Goal: Task Accomplishment & Management: Manage account settings

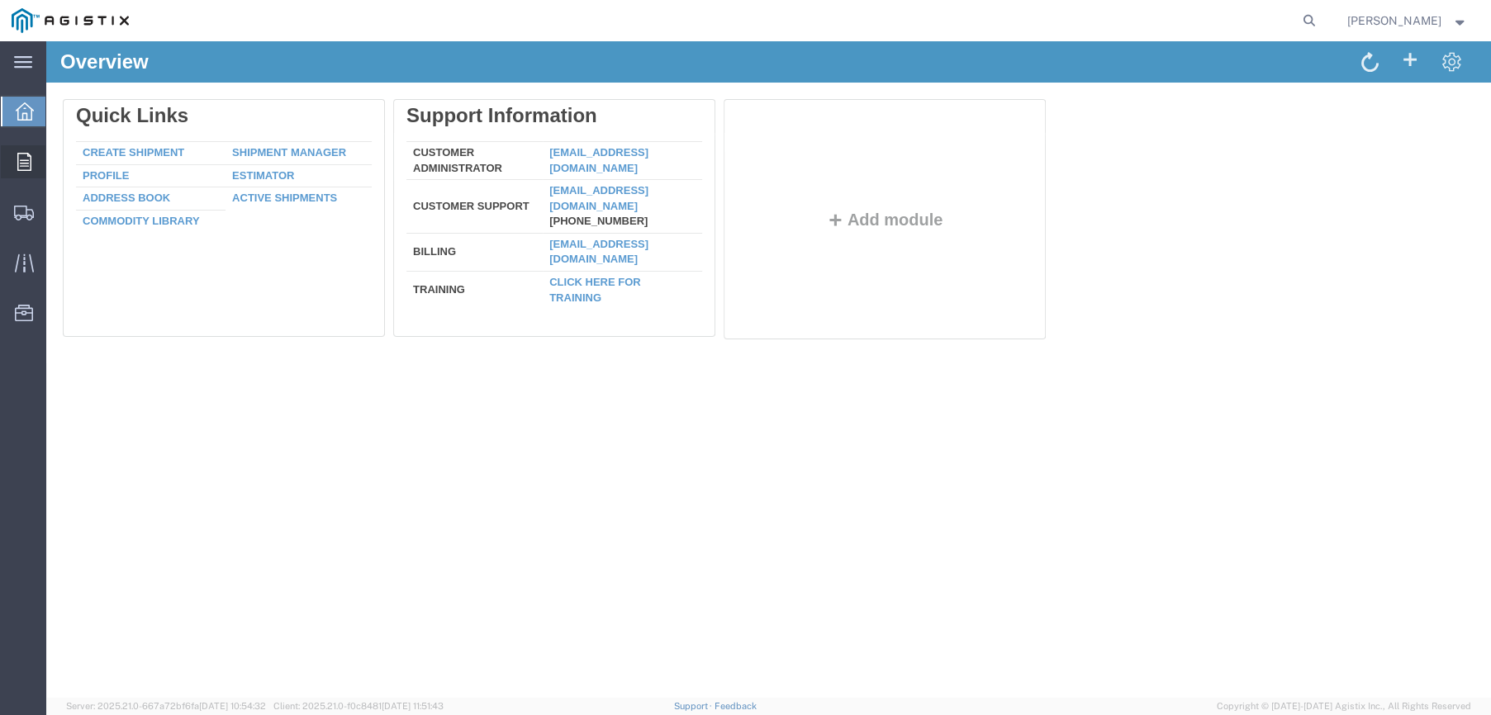
click at [28, 167] on icon at bounding box center [24, 162] width 14 height 18
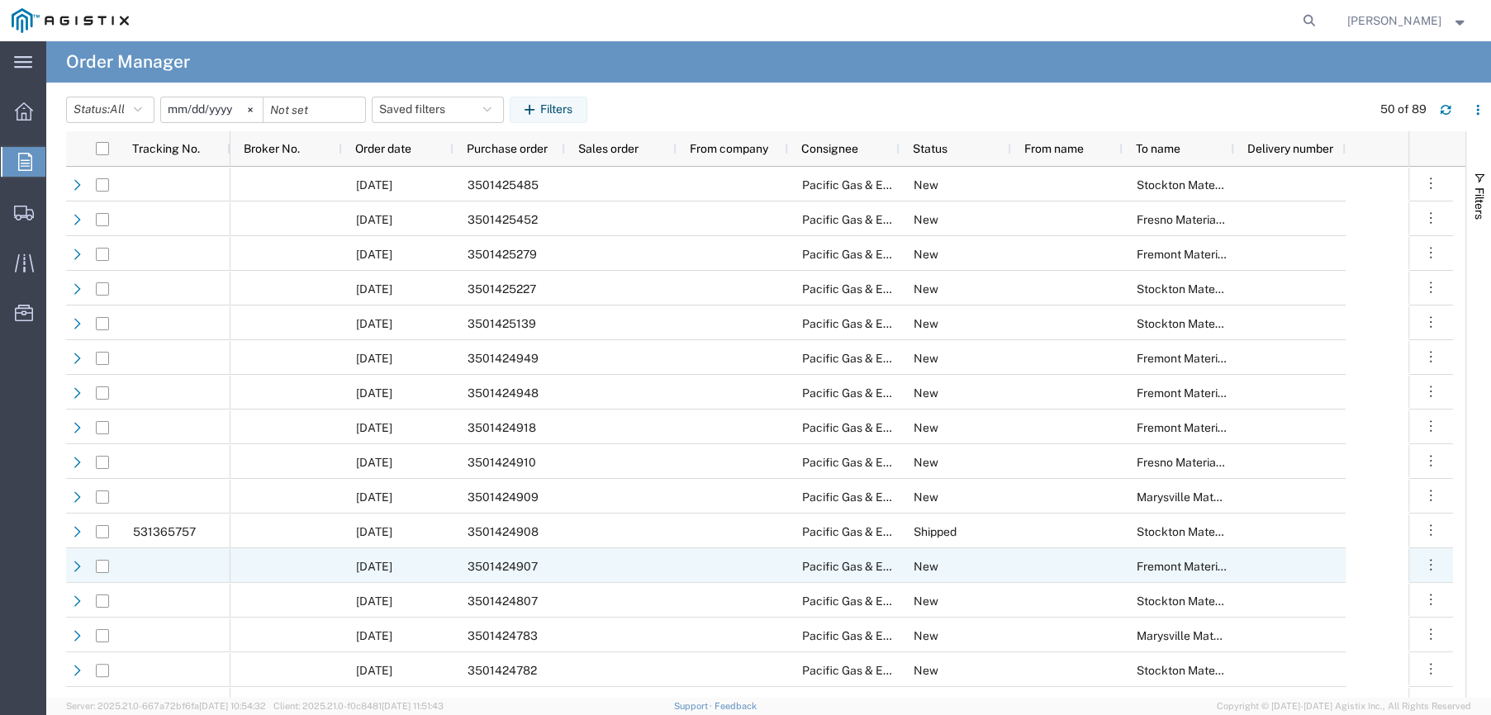
click at [514, 562] on span "3501424907" at bounding box center [503, 566] width 70 height 13
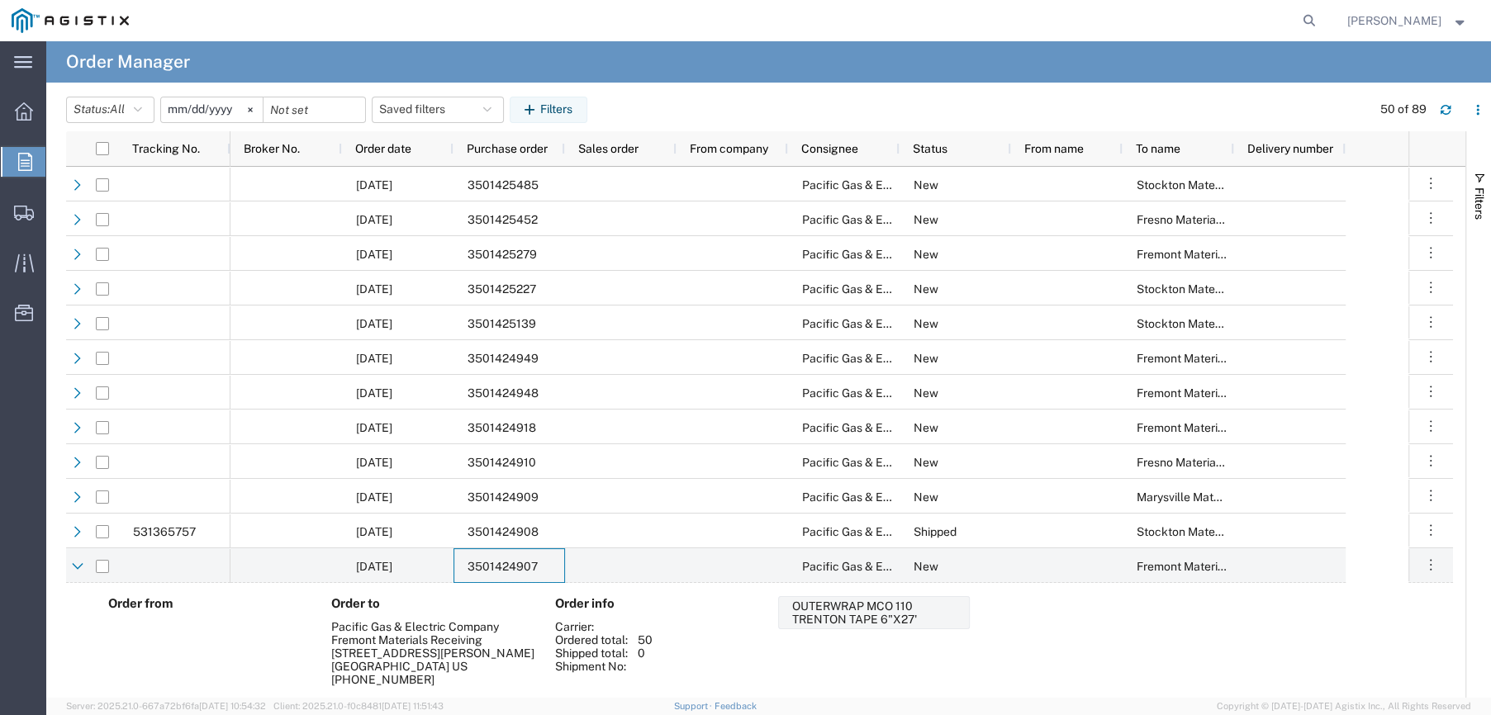
scroll to position [83, 0]
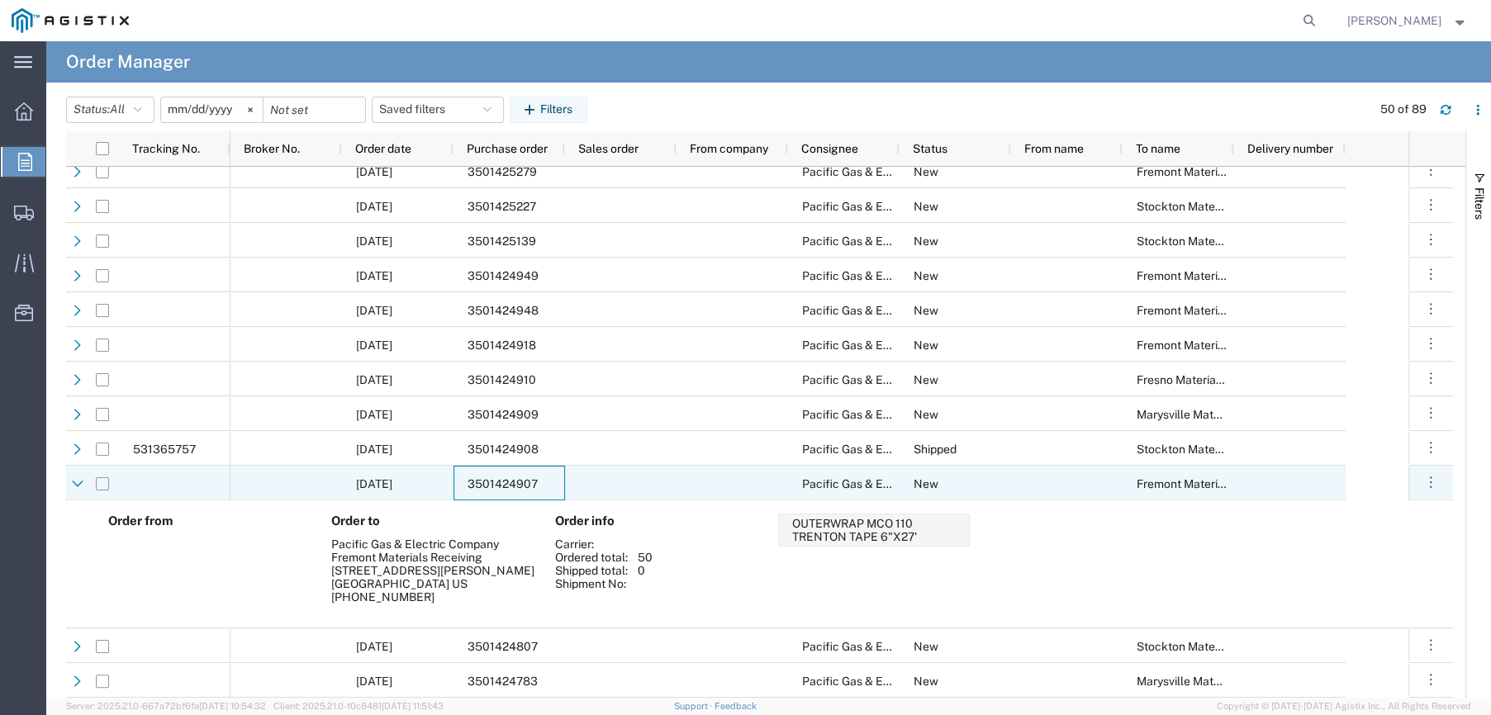
click at [105, 487] on input "Press Space to toggle row selection (unchecked)" at bounding box center [102, 484] width 13 height 13
checkbox input "true"
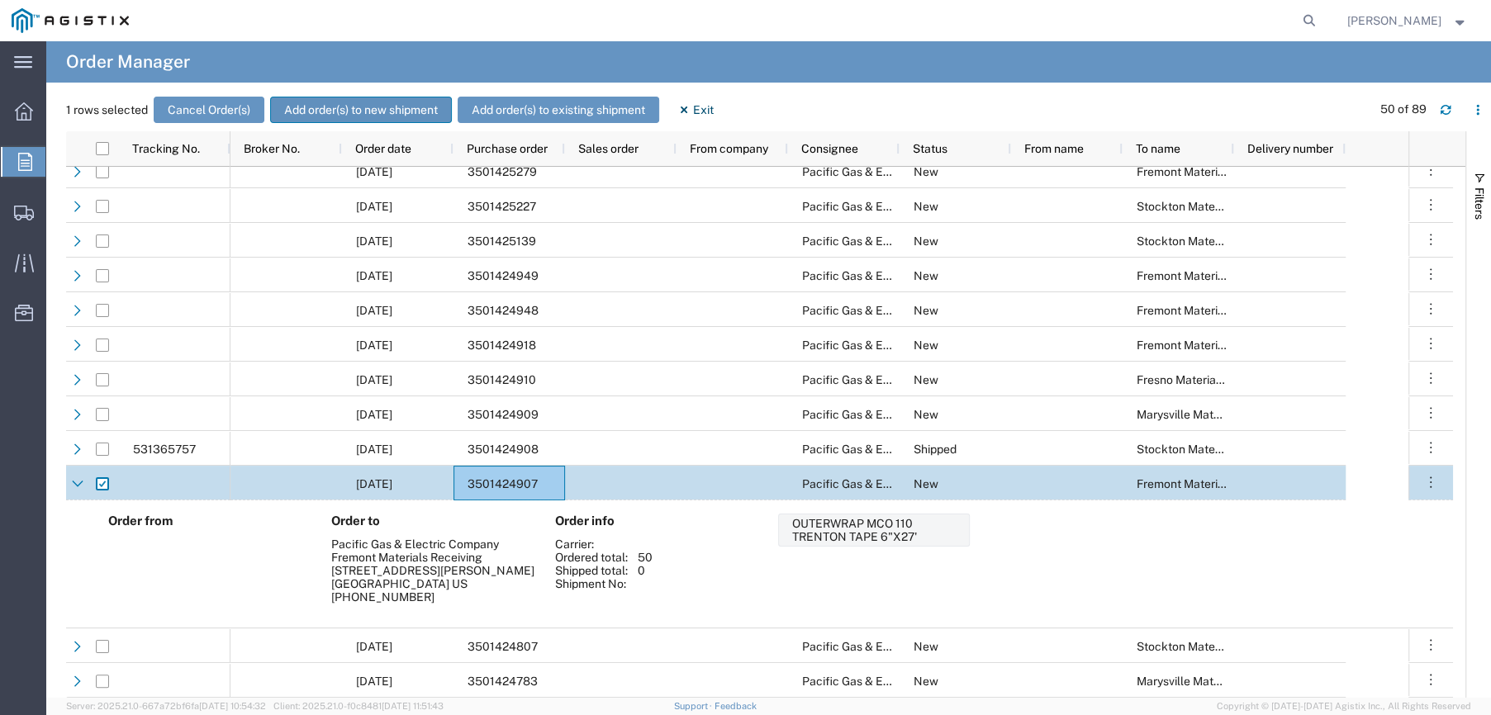
click at [356, 114] on button "Add order(s) to new shipment" at bounding box center [361, 110] width 182 height 26
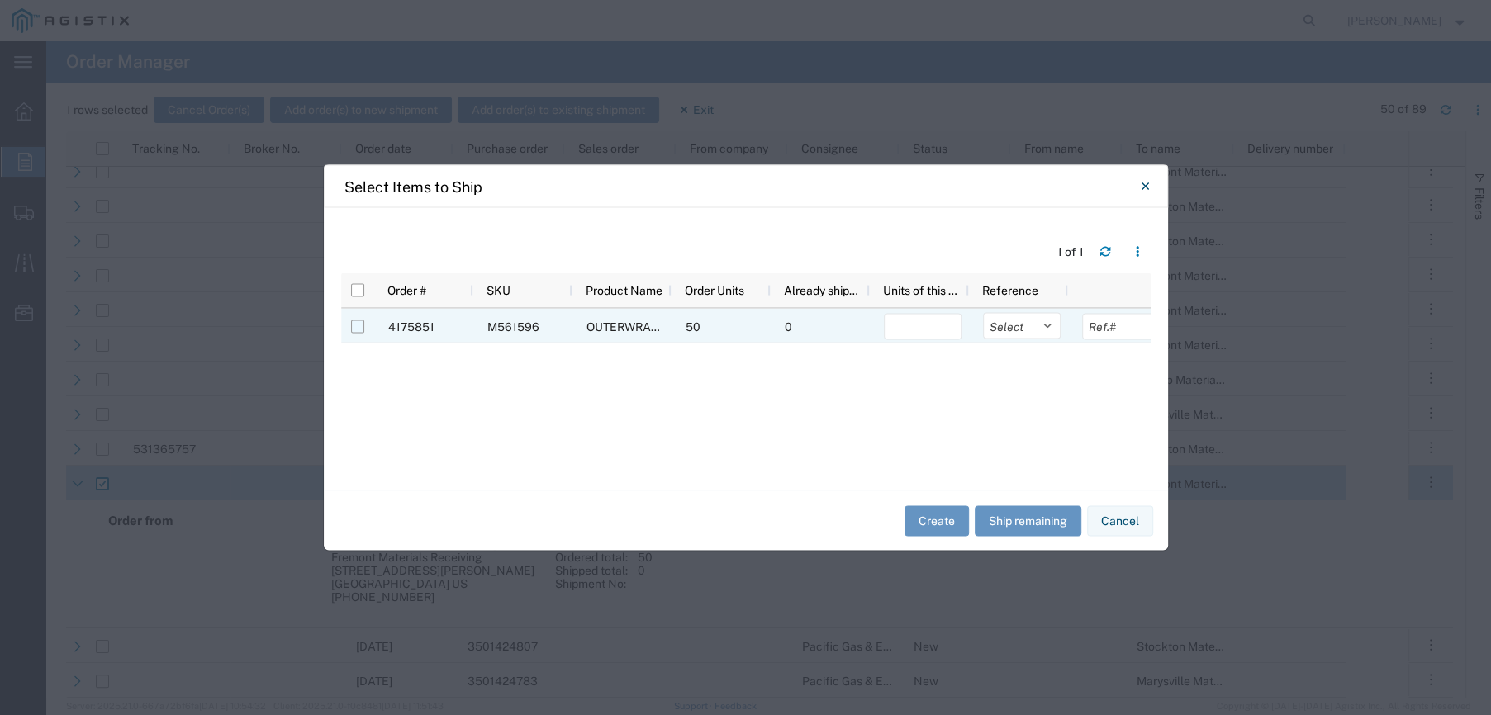
click at [358, 326] on input "Press Space to toggle row selection (unchecked)" at bounding box center [357, 327] width 13 height 13
checkbox input "true"
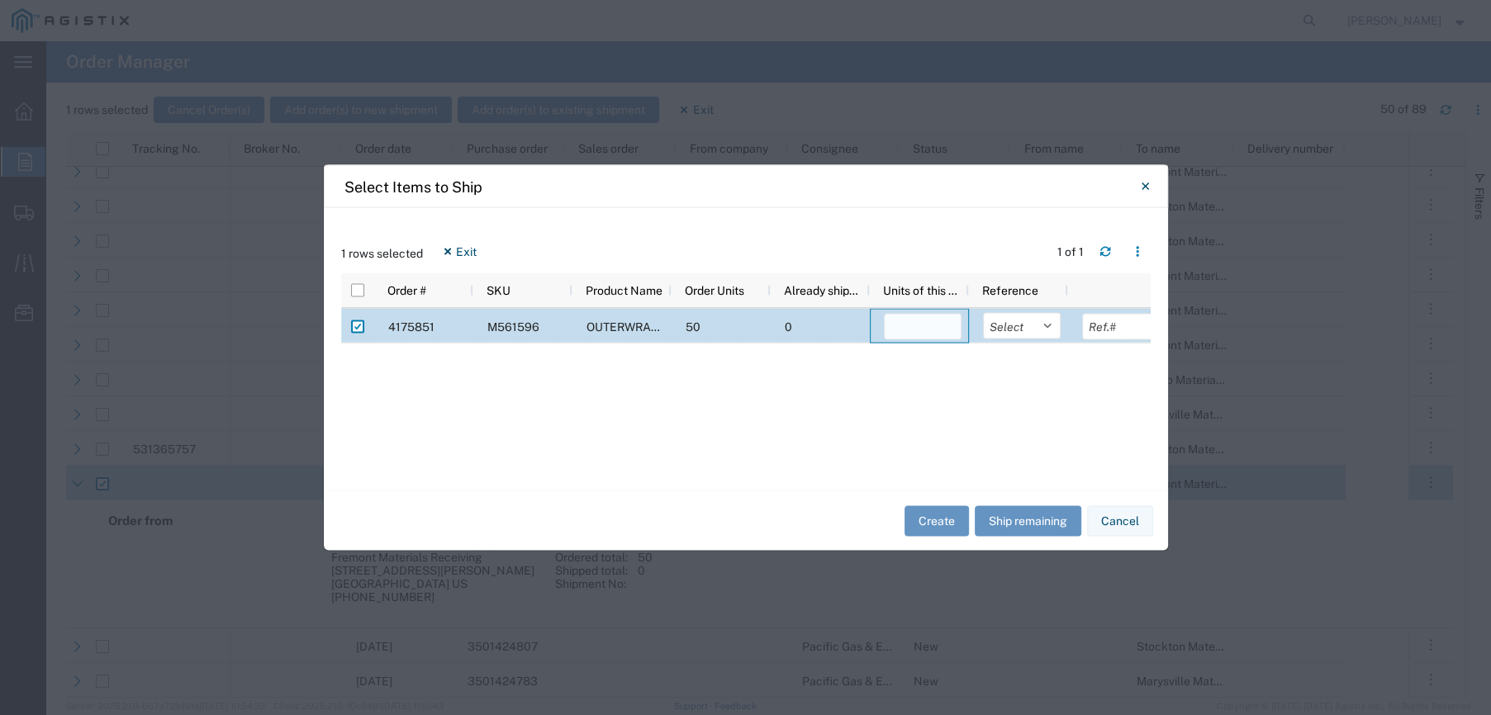
click at [915, 317] on input "number" at bounding box center [923, 327] width 78 height 26
type input "50"
click at [1049, 321] on select "Select Purchase Order Delivery Number" at bounding box center [1022, 326] width 78 height 26
select select "PURCHORD"
click at [983, 313] on select "Select Purchase Order Delivery Number" at bounding box center [1022, 326] width 78 height 26
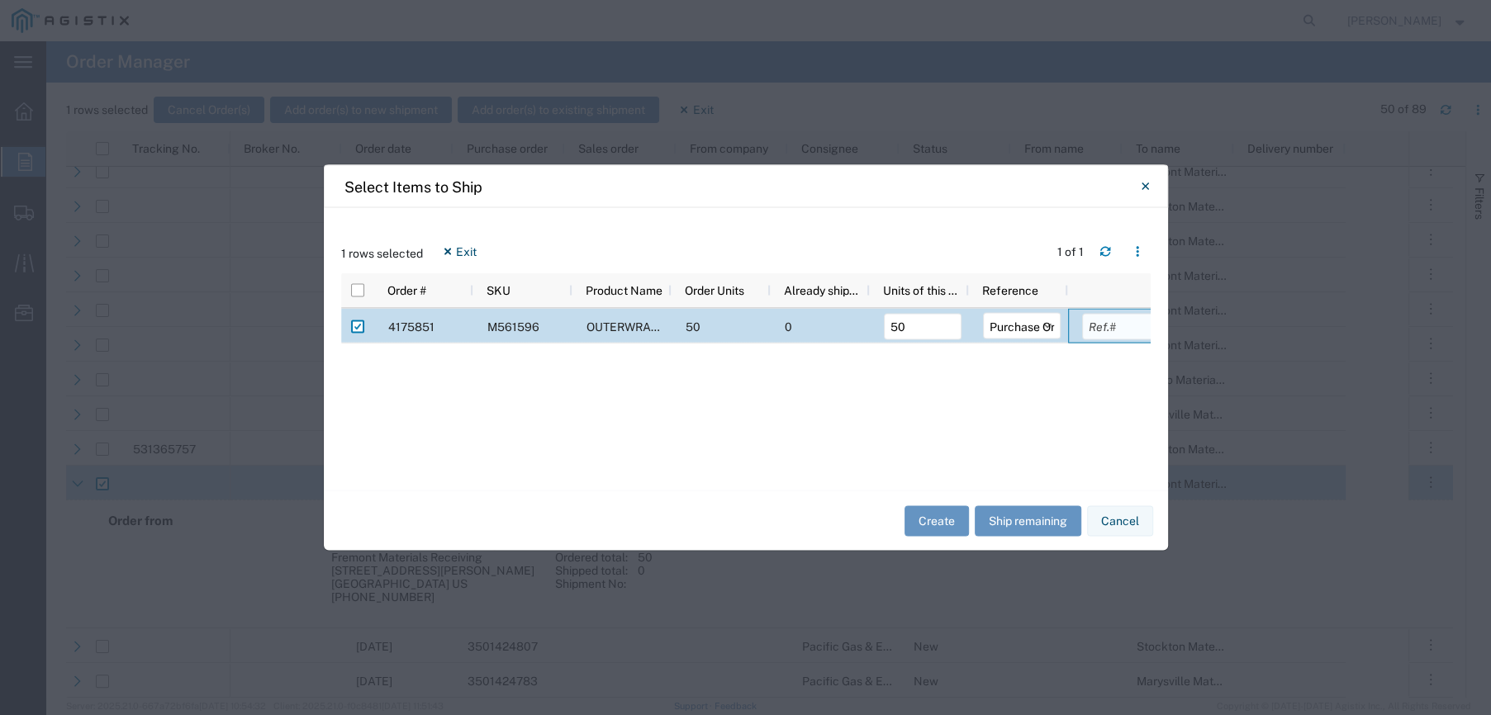
click at [1102, 327] on input "text" at bounding box center [1121, 327] width 78 height 26
type input "3501424907"
click at [948, 520] on button "Create" at bounding box center [937, 521] width 64 height 31
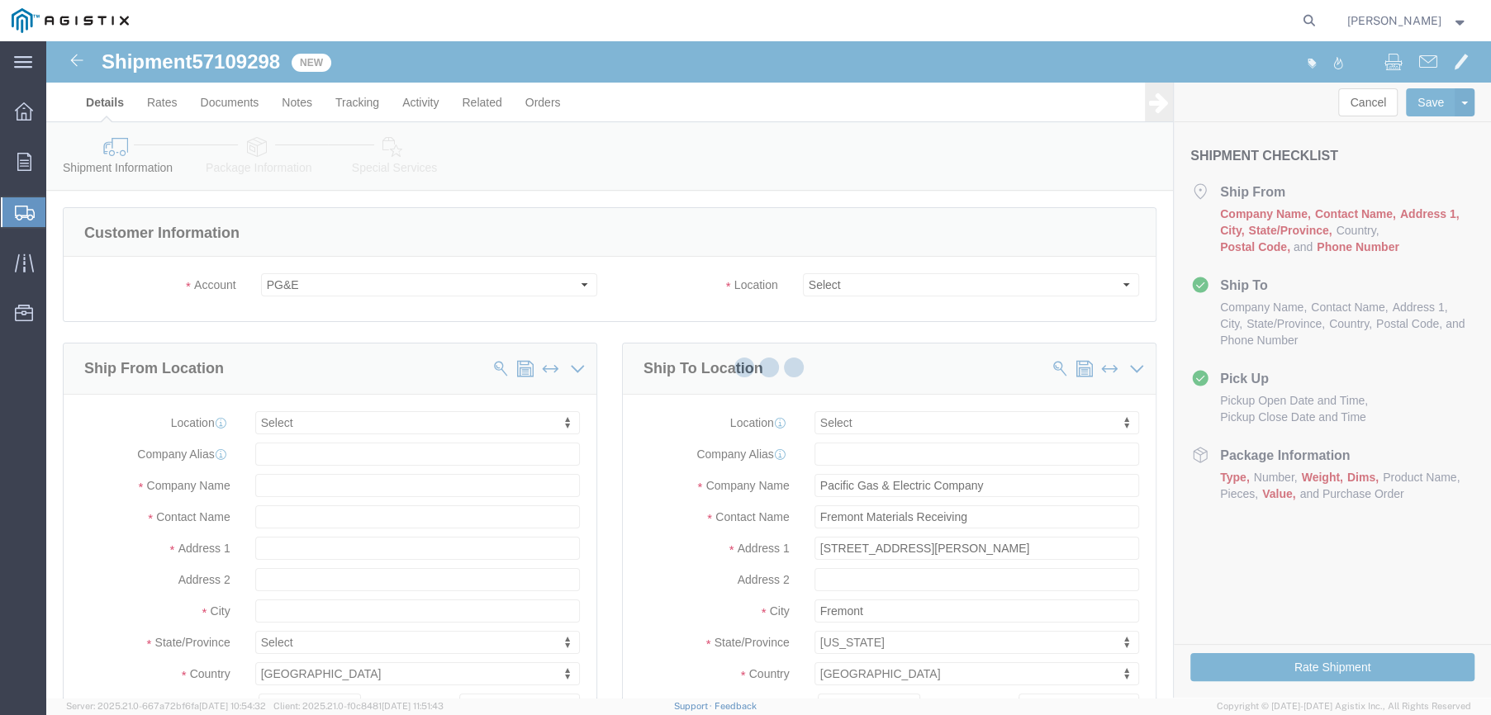
select select
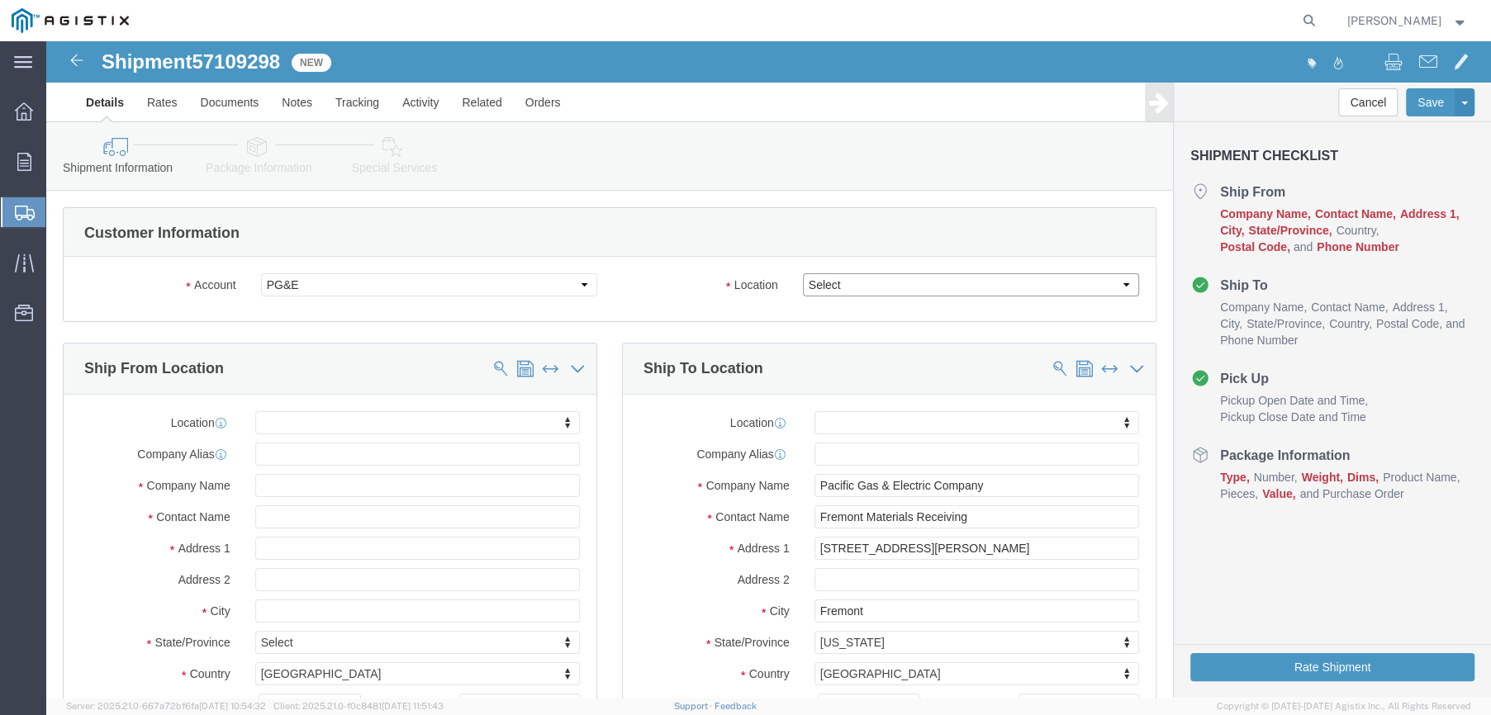
click select "Select All Others [GEOGRAPHIC_DATA] [GEOGRAPHIC_DATA] [GEOGRAPHIC_DATA] [GEOGRA…"
select select "19740"
click select "Select All Others [GEOGRAPHIC_DATA] [GEOGRAPHIC_DATA] [GEOGRAPHIC_DATA] [GEOGRA…"
click input "text"
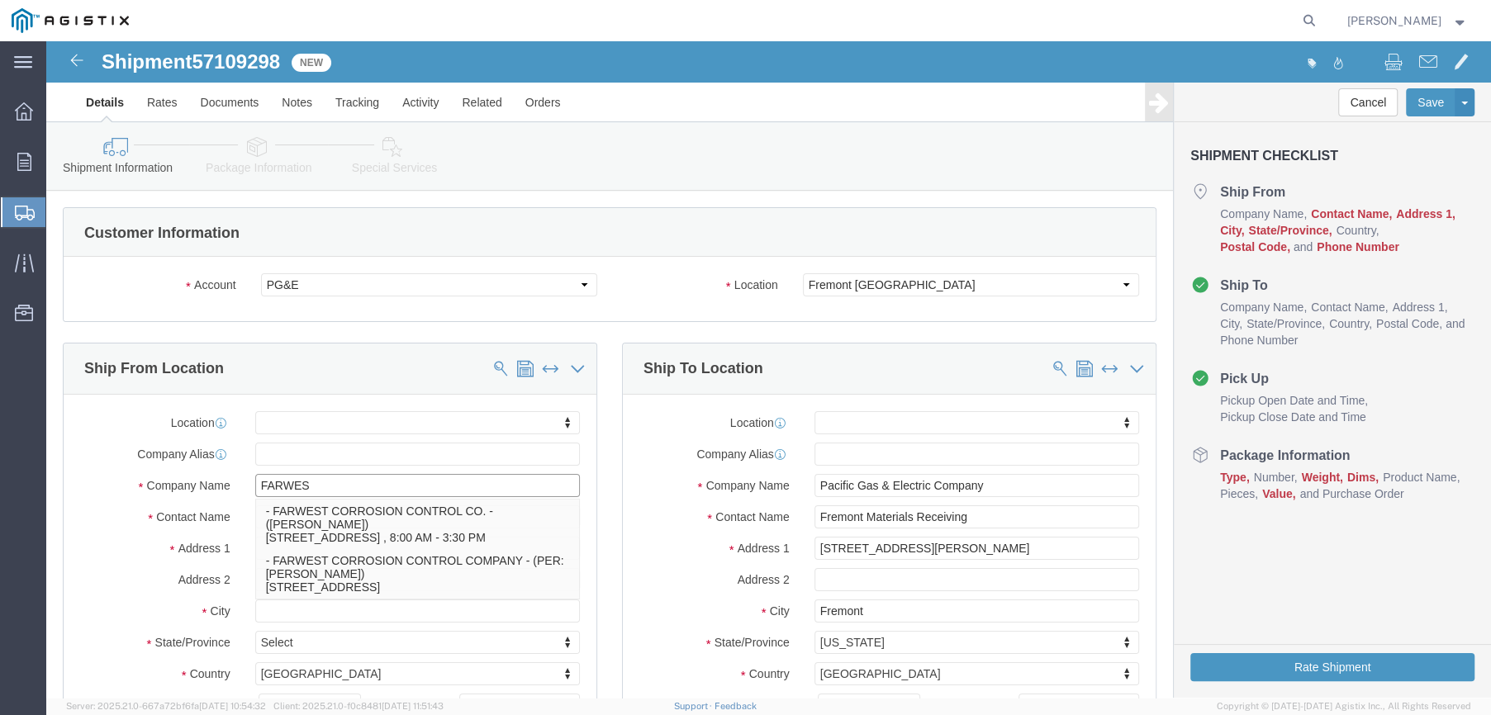
type input "FARWEST"
click p "- FARWEST CORROSION CONTROL CO. - ([PERSON_NAME]) [STREET_ADDRESS] , 8:00 AM - …"
select select
type input "[STREET_ADDRESS]"
type input "90241"
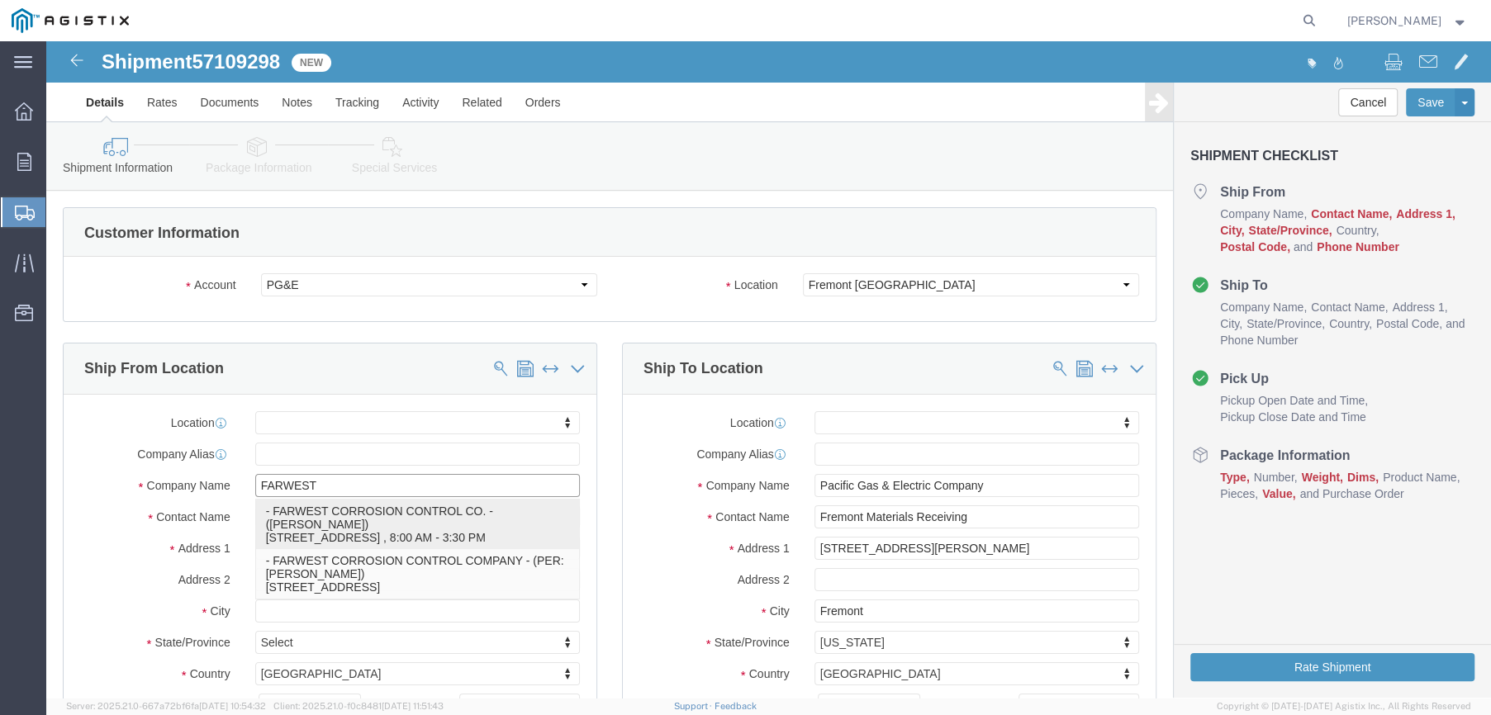
type input "[PHONE_NUMBER]"
type input "[EMAIL_ADDRESS][DOMAIN_NAME]"
checkbox input "true"
type input "FARWEST CORROSION CONTROL CO."
type input "[PERSON_NAME]"
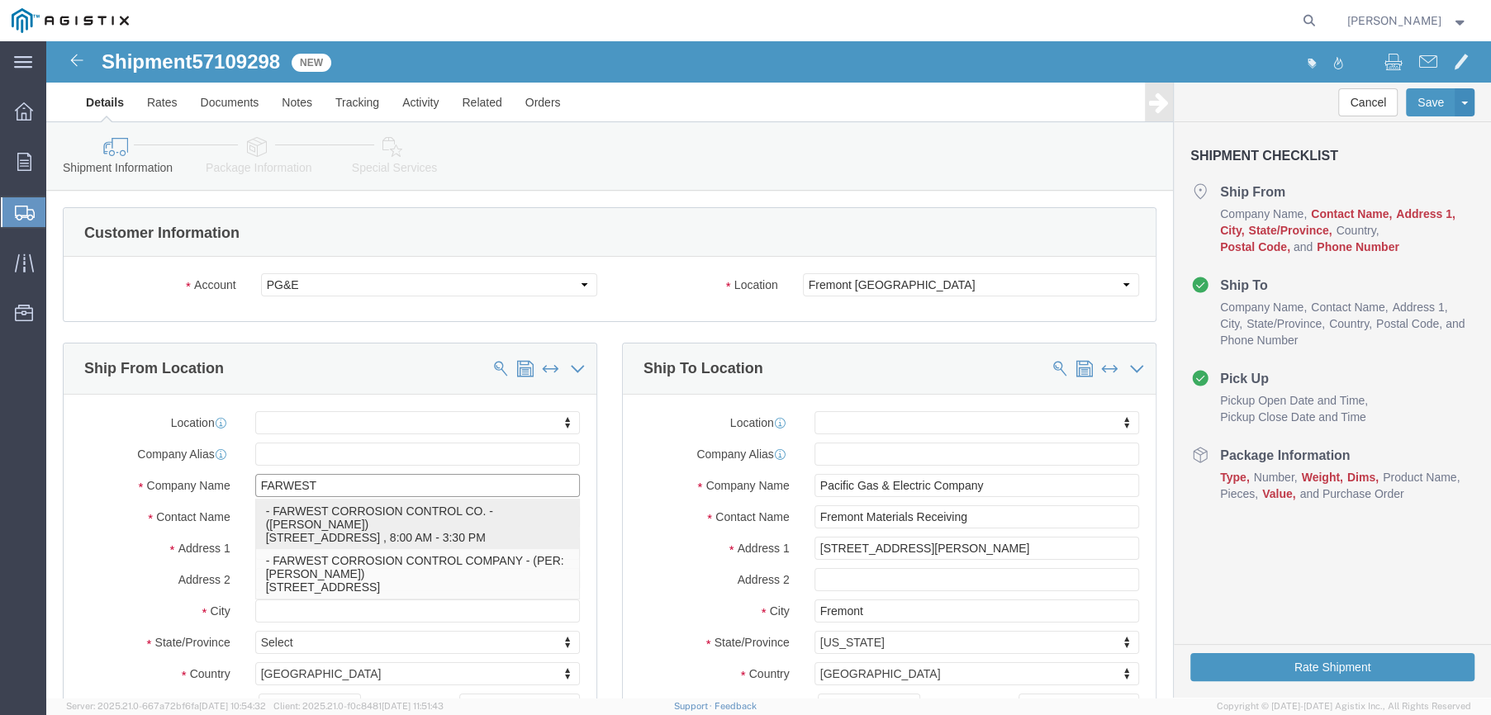
type input "[PERSON_NAME]"
select select "CA"
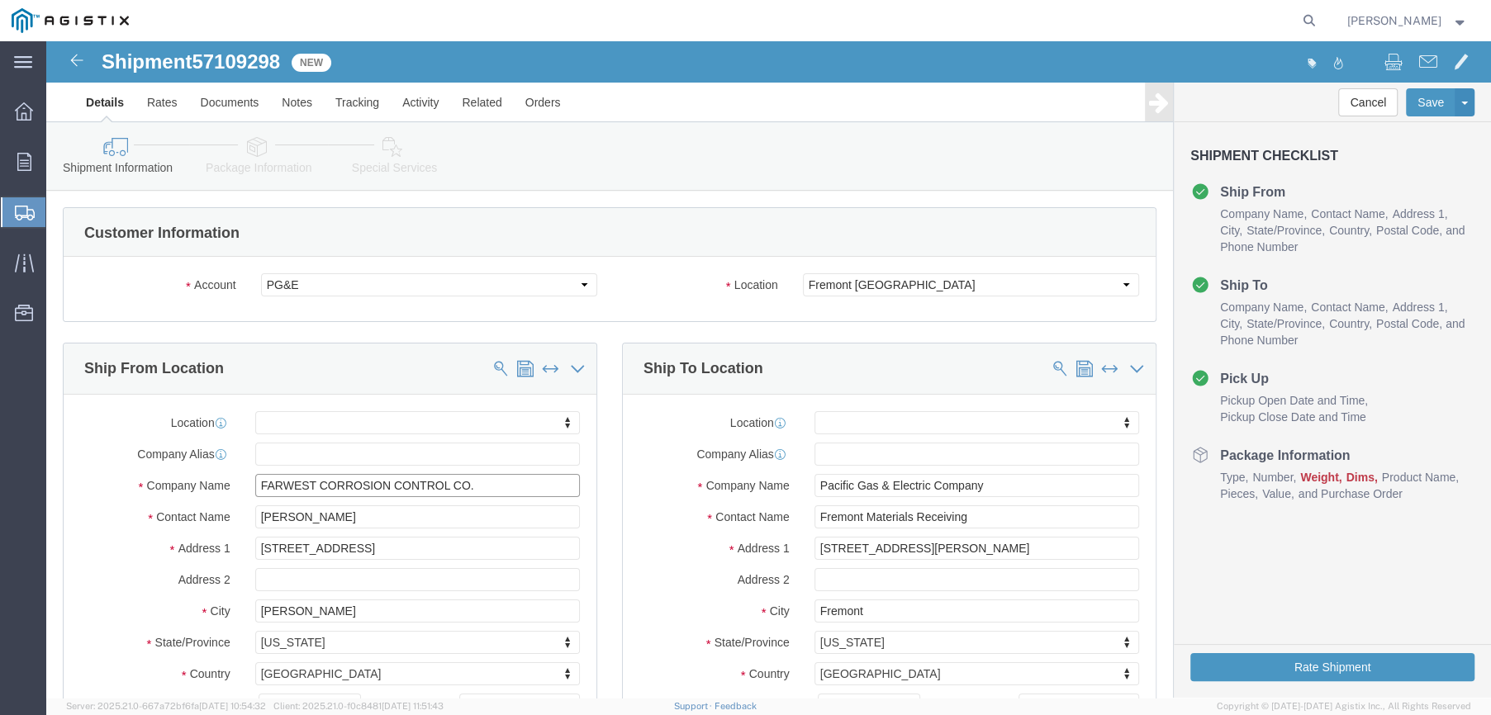
type input "FARWEST CORROSION CONTROL CO."
drag, startPoint x: 298, startPoint y: 480, endPoint x: 197, endPoint y: 478, distance: 101.6
click div "[PERSON_NAME]"
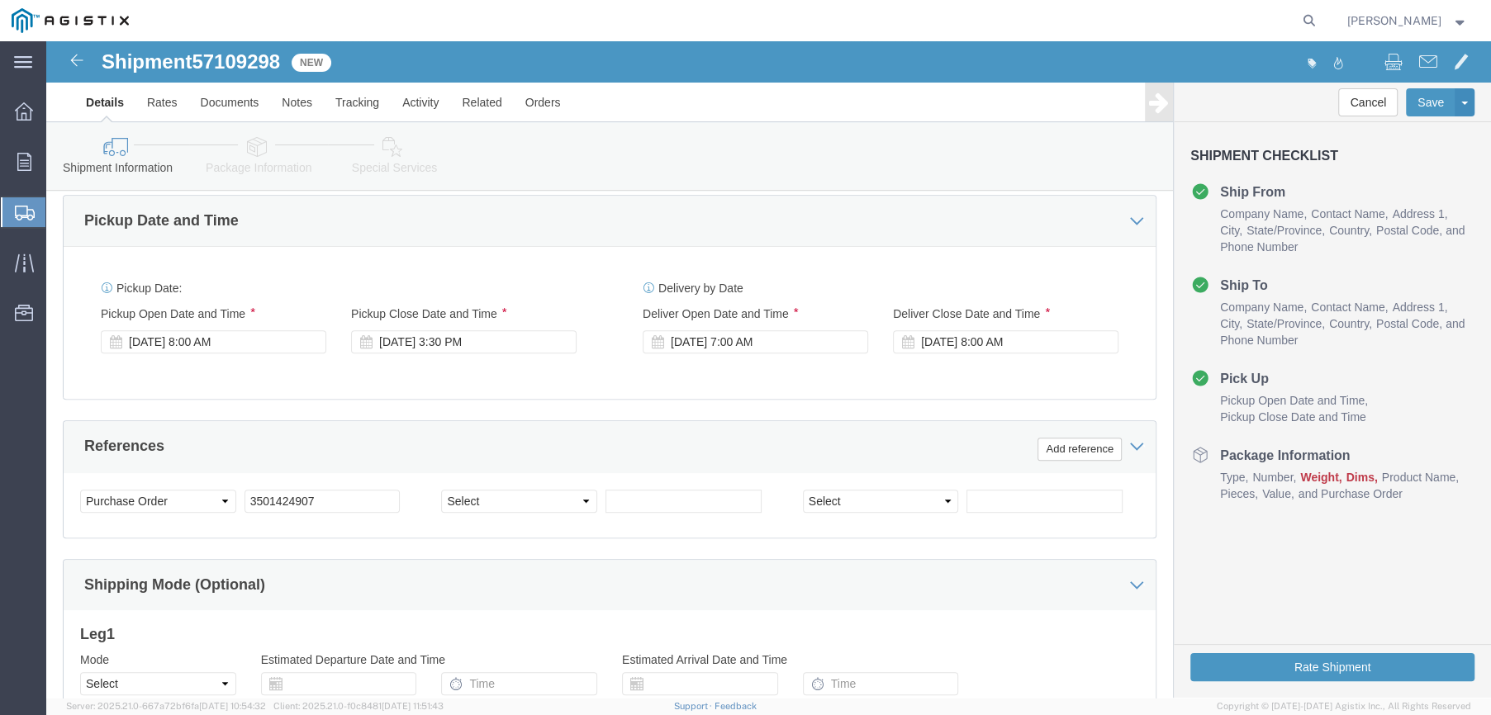
scroll to position [744, 0]
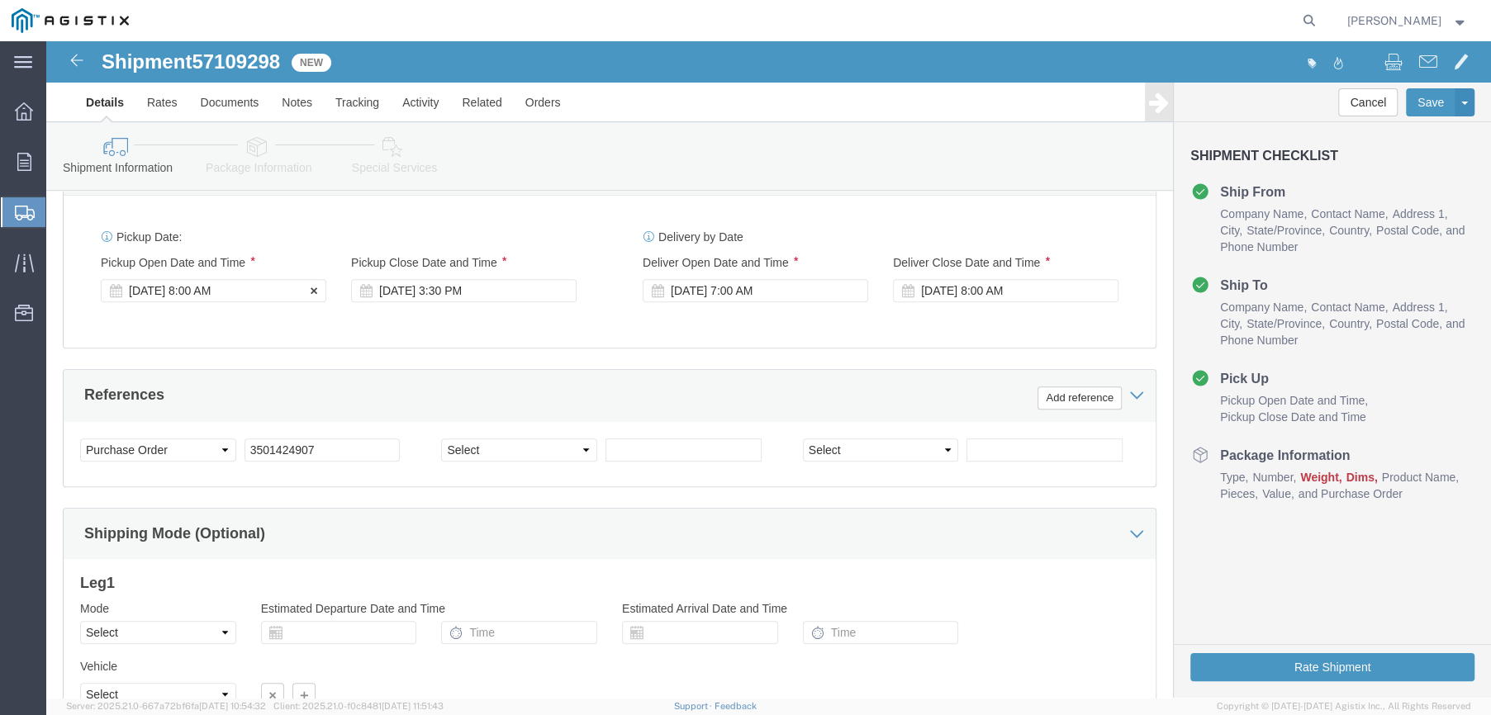
type input "[PERSON_NAME]"
click div "[DATE] 8:00 AM"
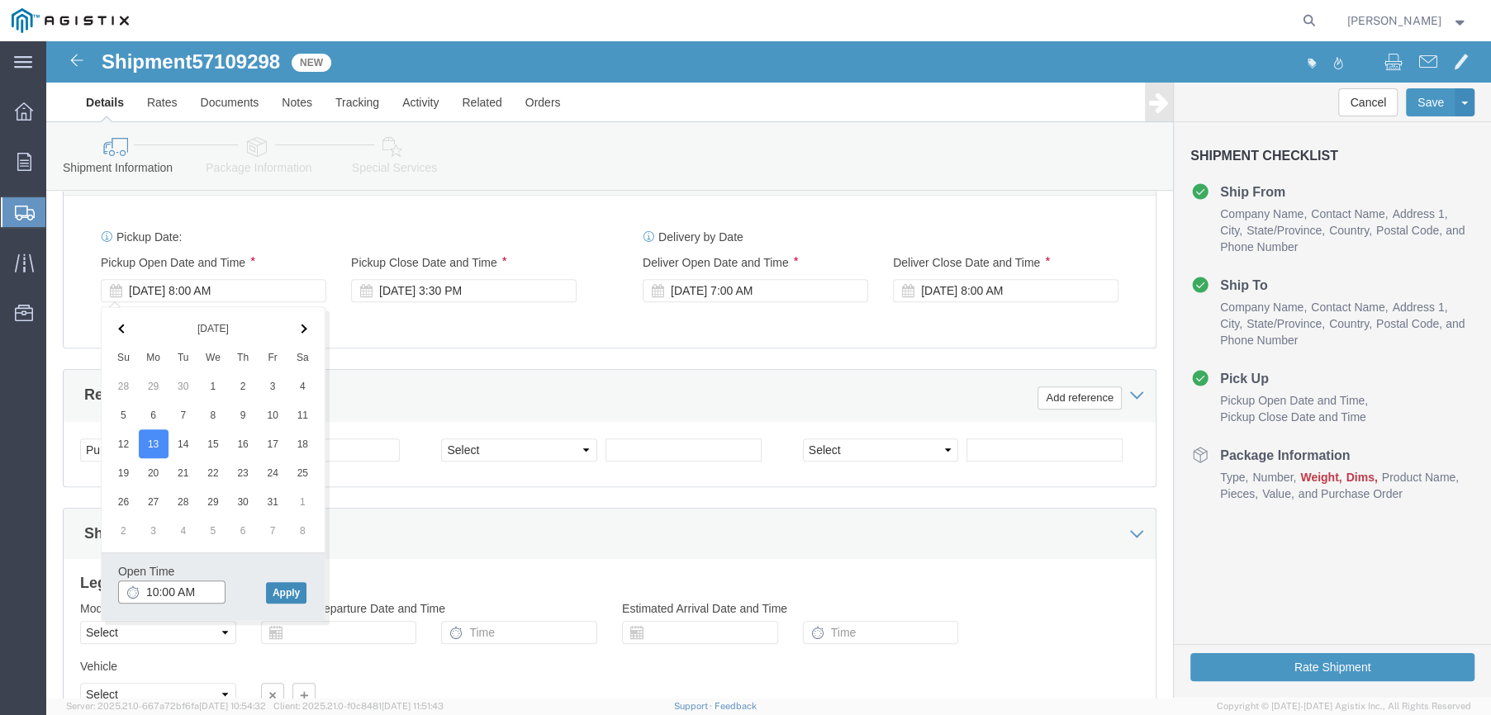
type input "10:00 AM"
click button "Apply"
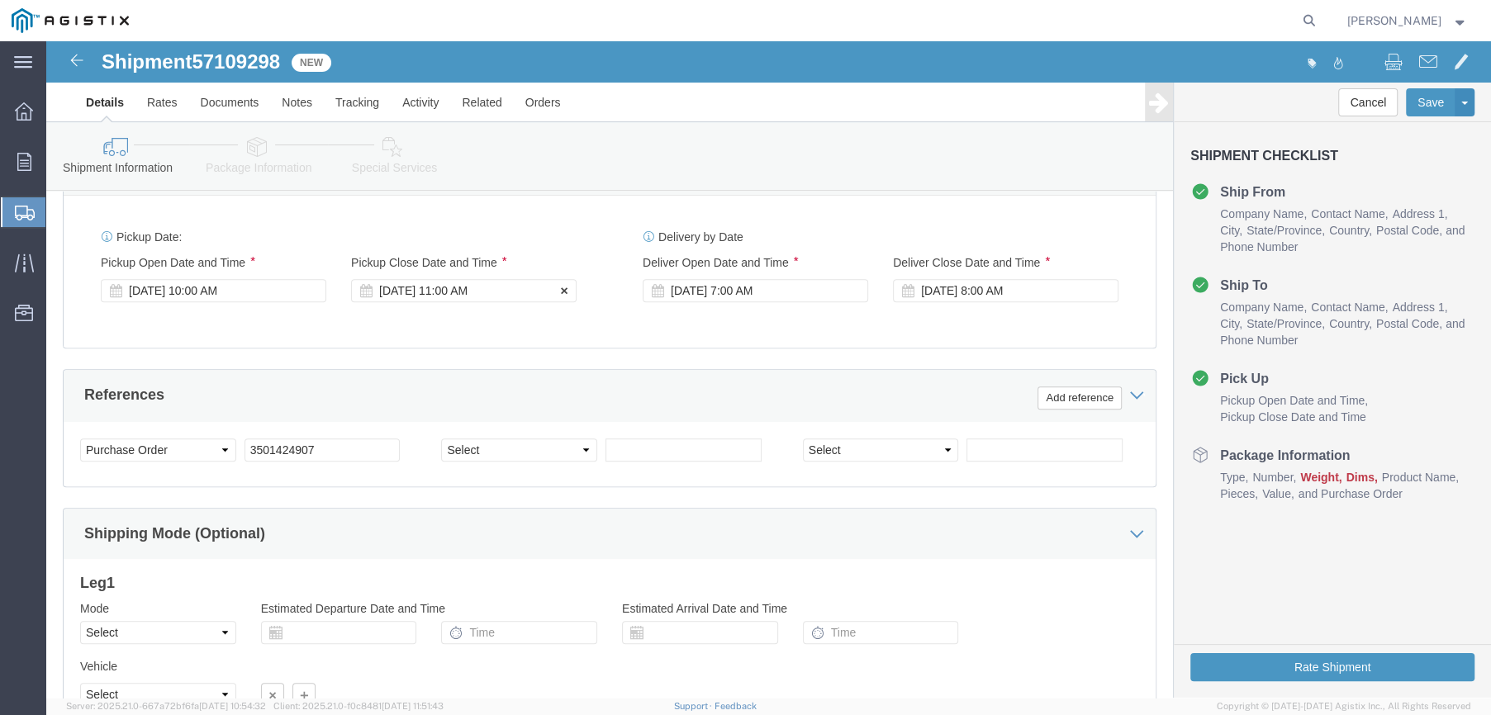
click div "[DATE] 11:00 AM"
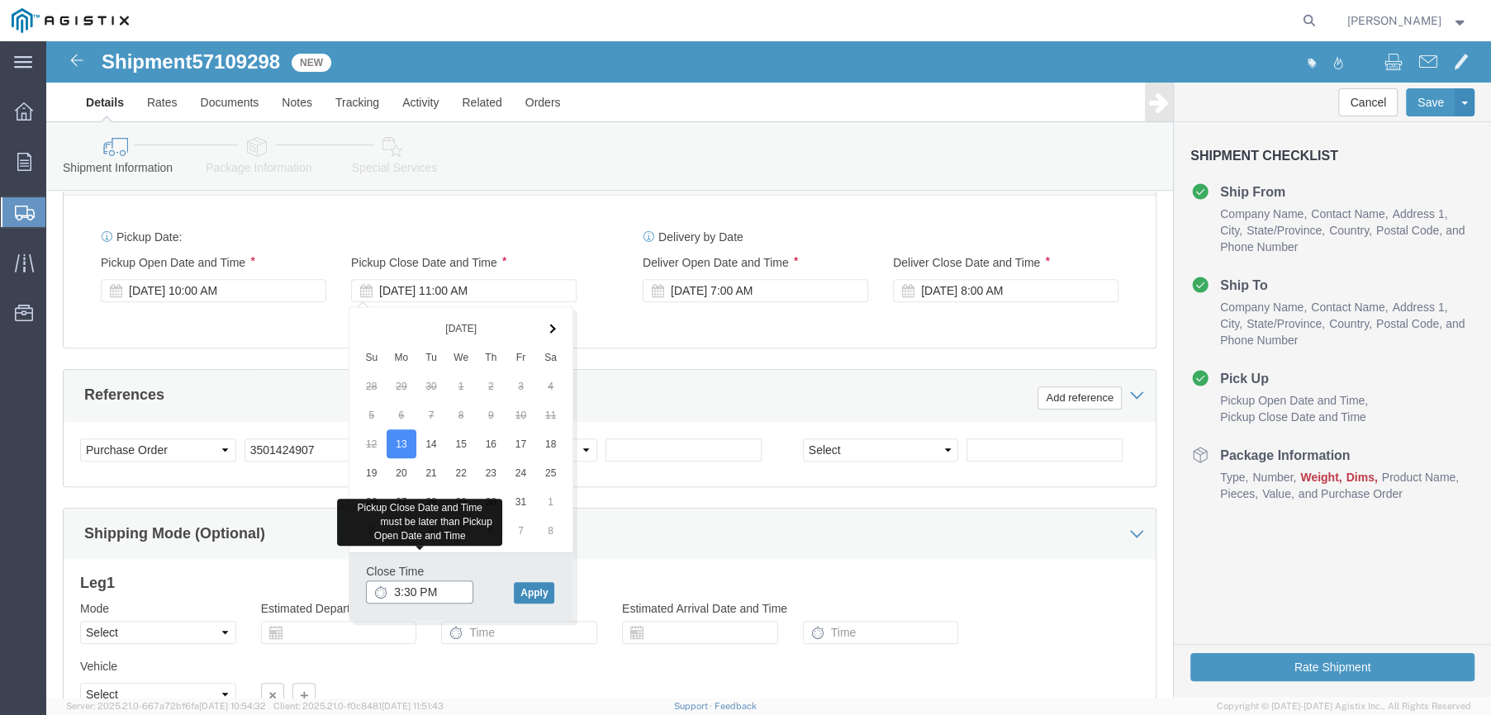
type input "3:30 PM"
click button "Apply"
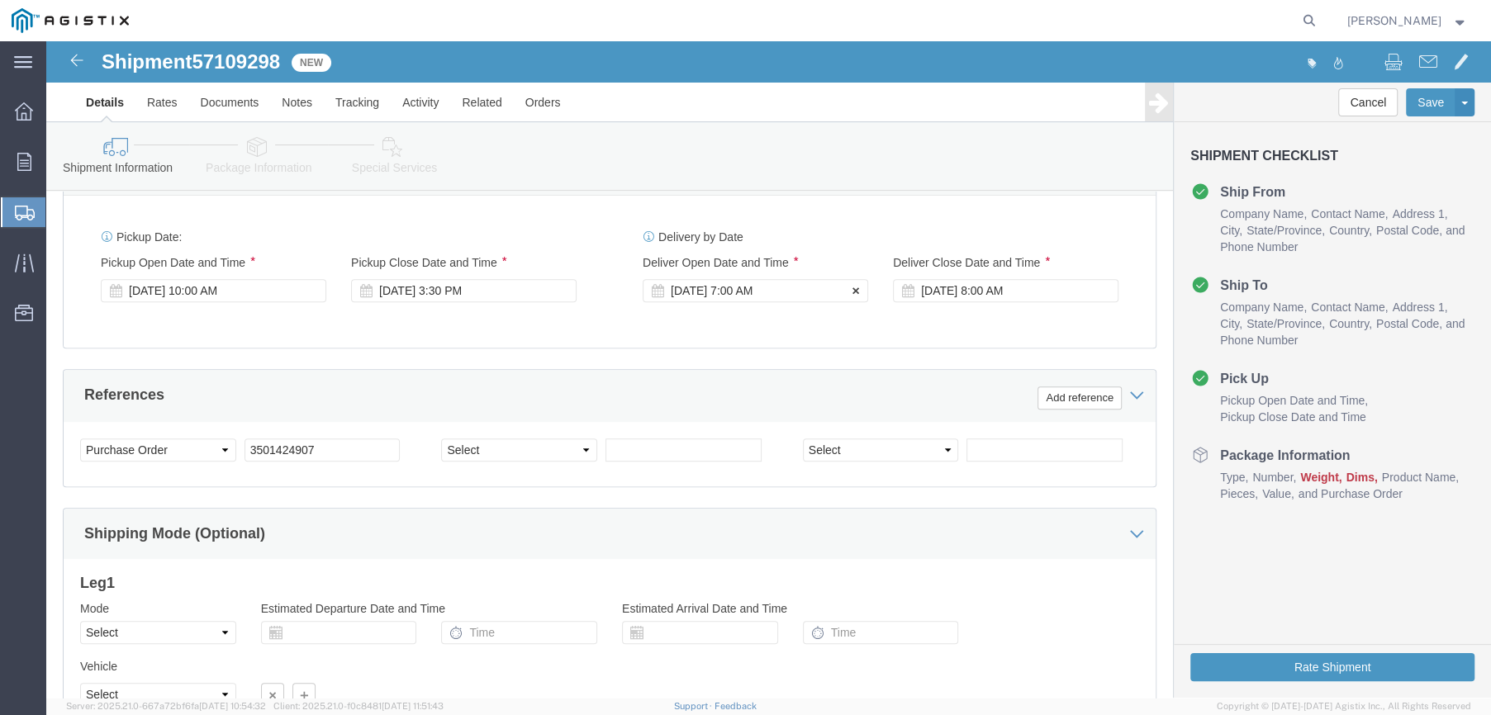
click div "[DATE] 7:00 AM"
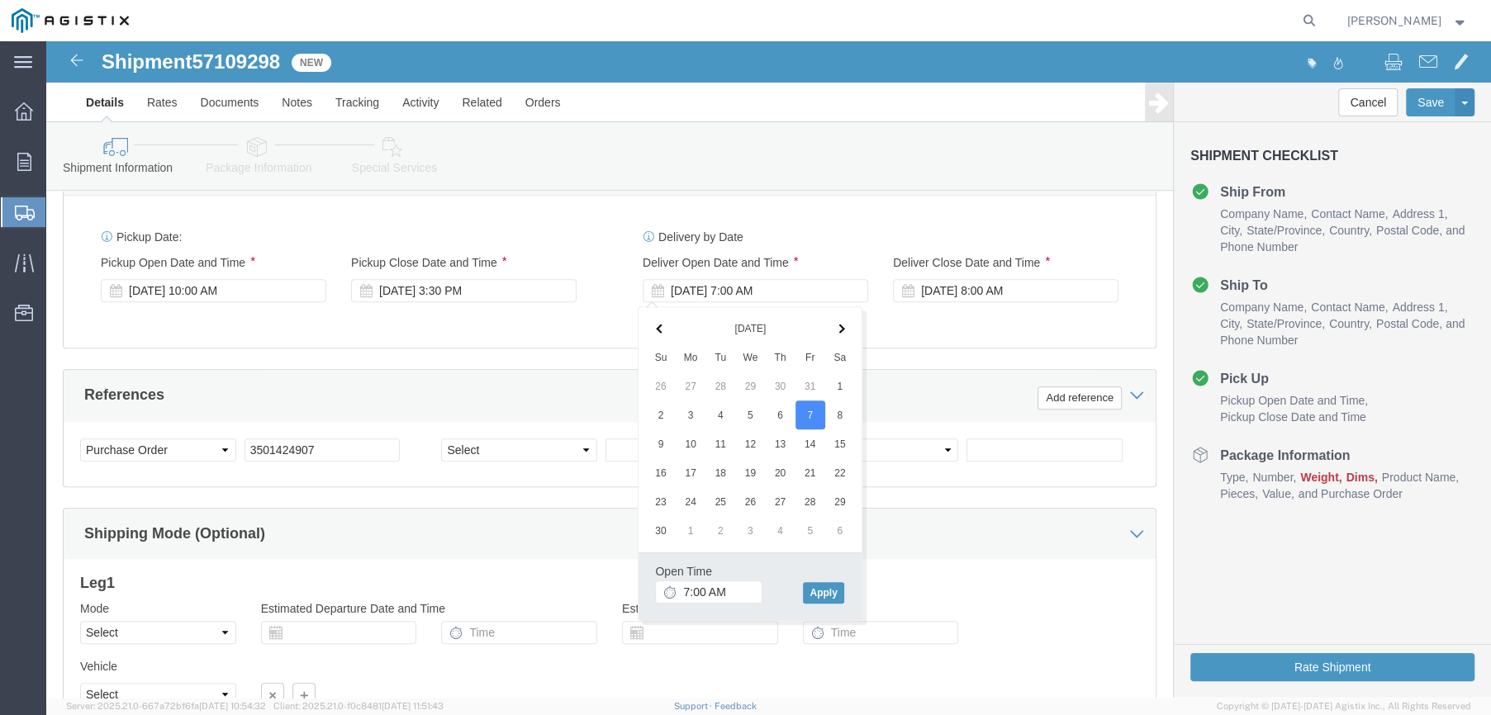
click th
click input "7:00 AM"
type input "8:00 AM"
click button "Apply"
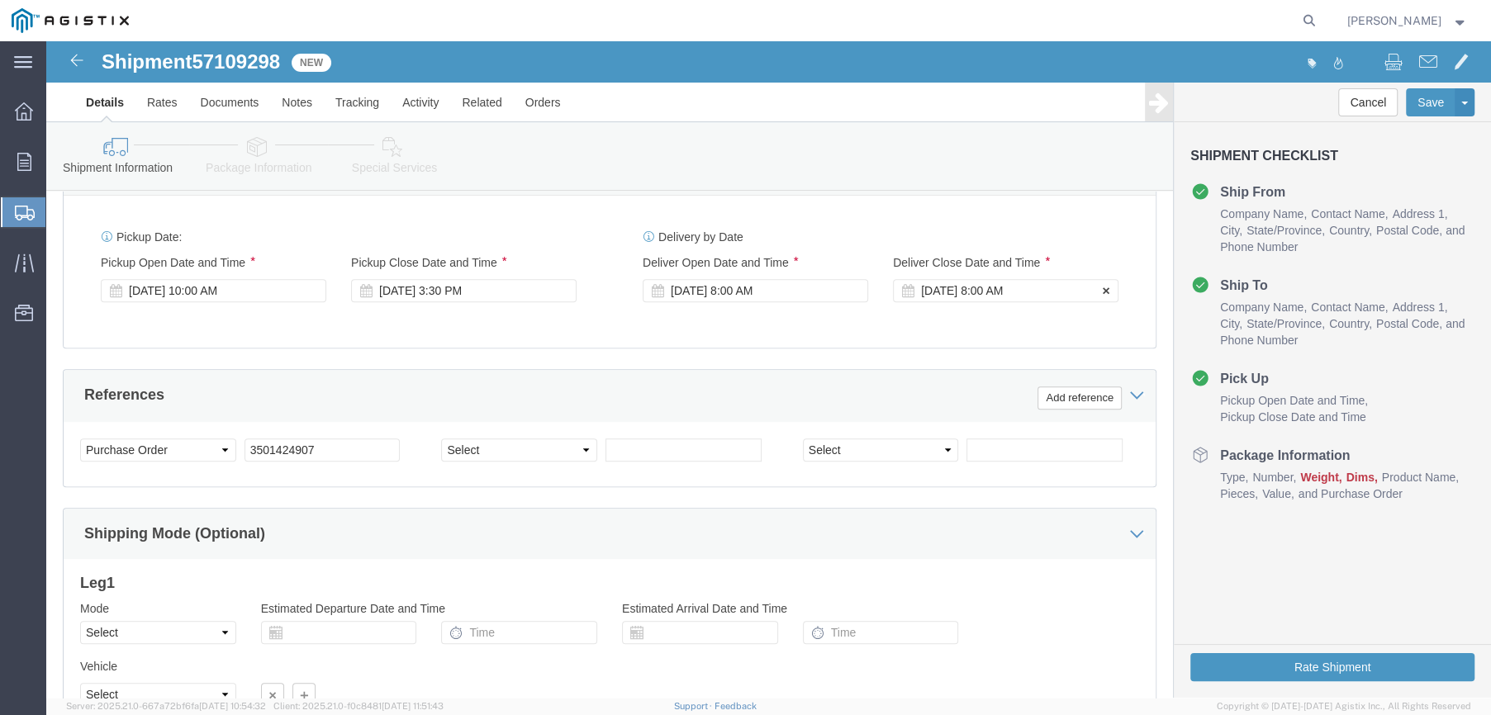
click div "[DATE] 8:00 AM"
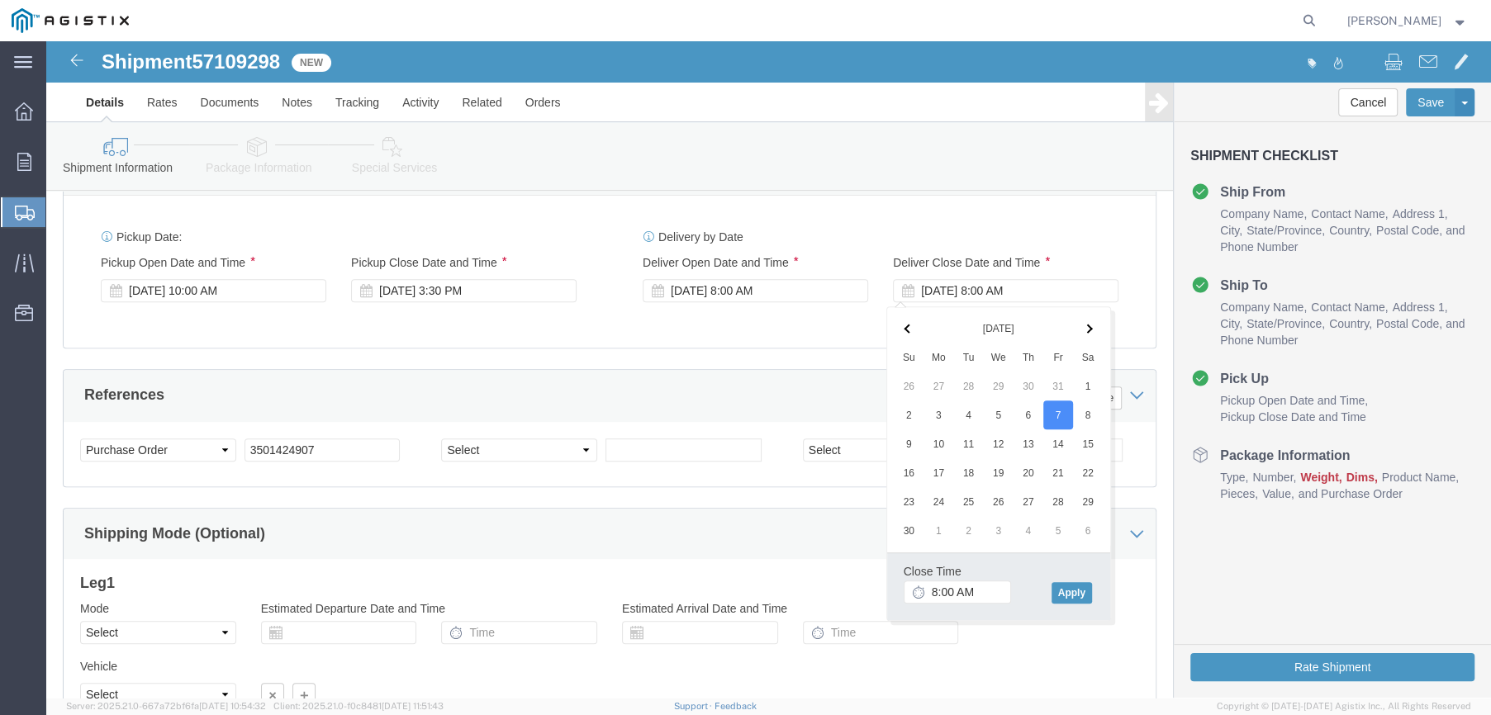
click th
click input "8:00 AM"
click input "2:00 AM"
type input "2:00 PM"
click button "Apply"
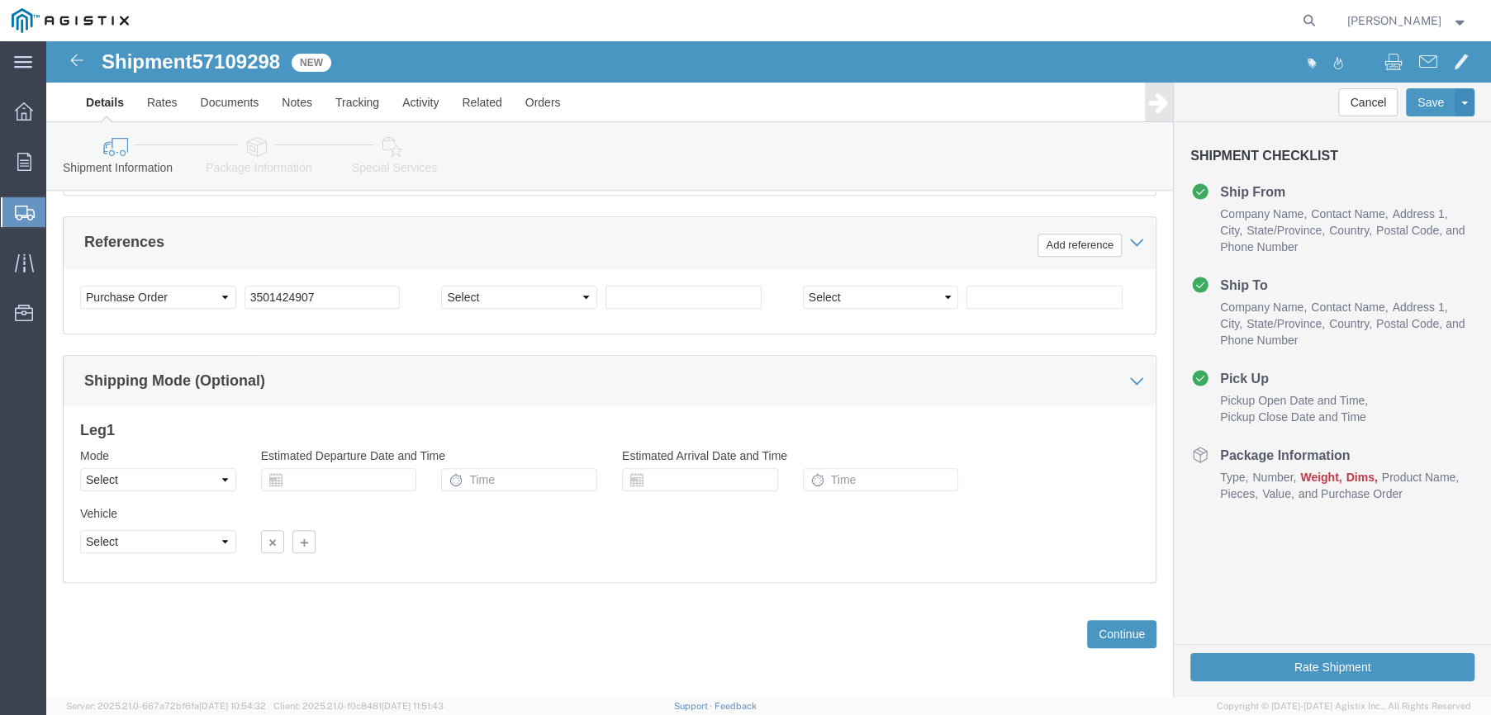
scroll to position [898, 0]
click select "Select Air Less than Truckload Multi-Leg Ocean Freight Rail Small Parcel Truckl…"
select select "LTL"
click select "Select Air Less than Truckload Multi-Leg Ocean Freight Rail Small Parcel Truckl…"
click button "Continue"
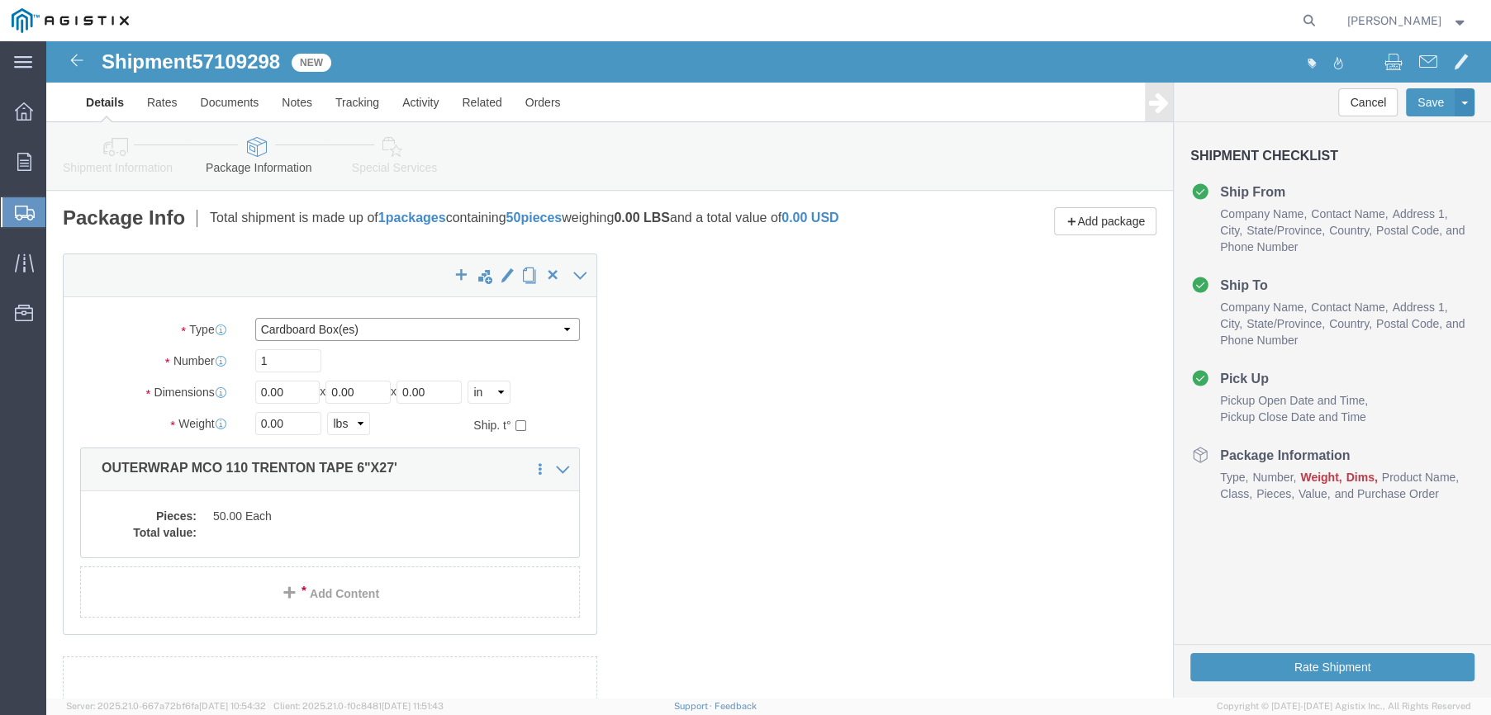
click select "Select Bulk Bundle(s) Cardboard Box(es) Carton(s) Crate(s) Drum(s) (Fiberboard)…"
select select "PSNS"
click select "Select Bulk Bundle(s) Cardboard Box(es) Carton(s) Crate(s) Drum(s) (Fiberboard)…"
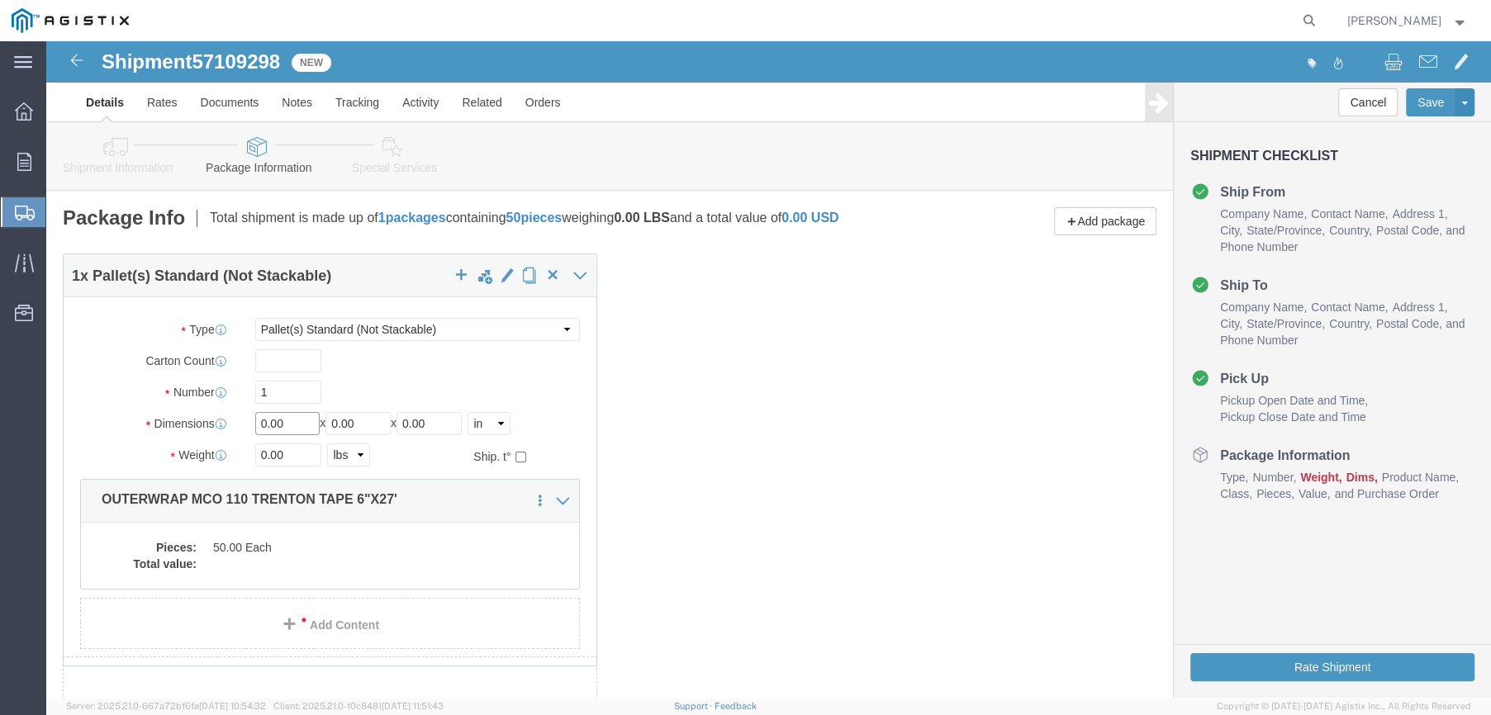
drag, startPoint x: 251, startPoint y: 389, endPoint x: 188, endPoint y: 400, distance: 63.7
click div "Dimensions Length 0.00 x Width 0.00 x Height 0.00 Select cm ft in"
type input "47"
type input "19"
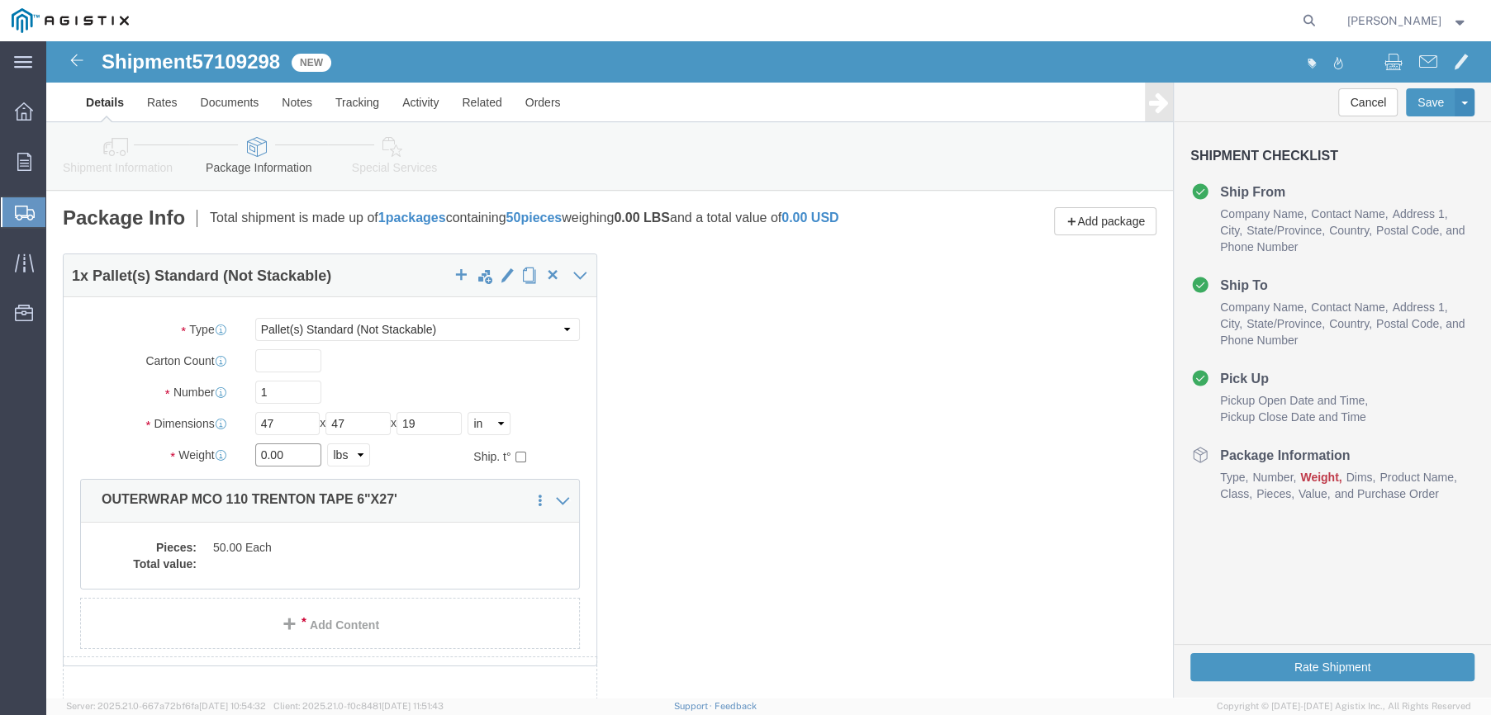
drag, startPoint x: 243, startPoint y: 425, endPoint x: 209, endPoint y: 430, distance: 34.2
click input "0.00"
type input "152"
click dd "50.00 Each"
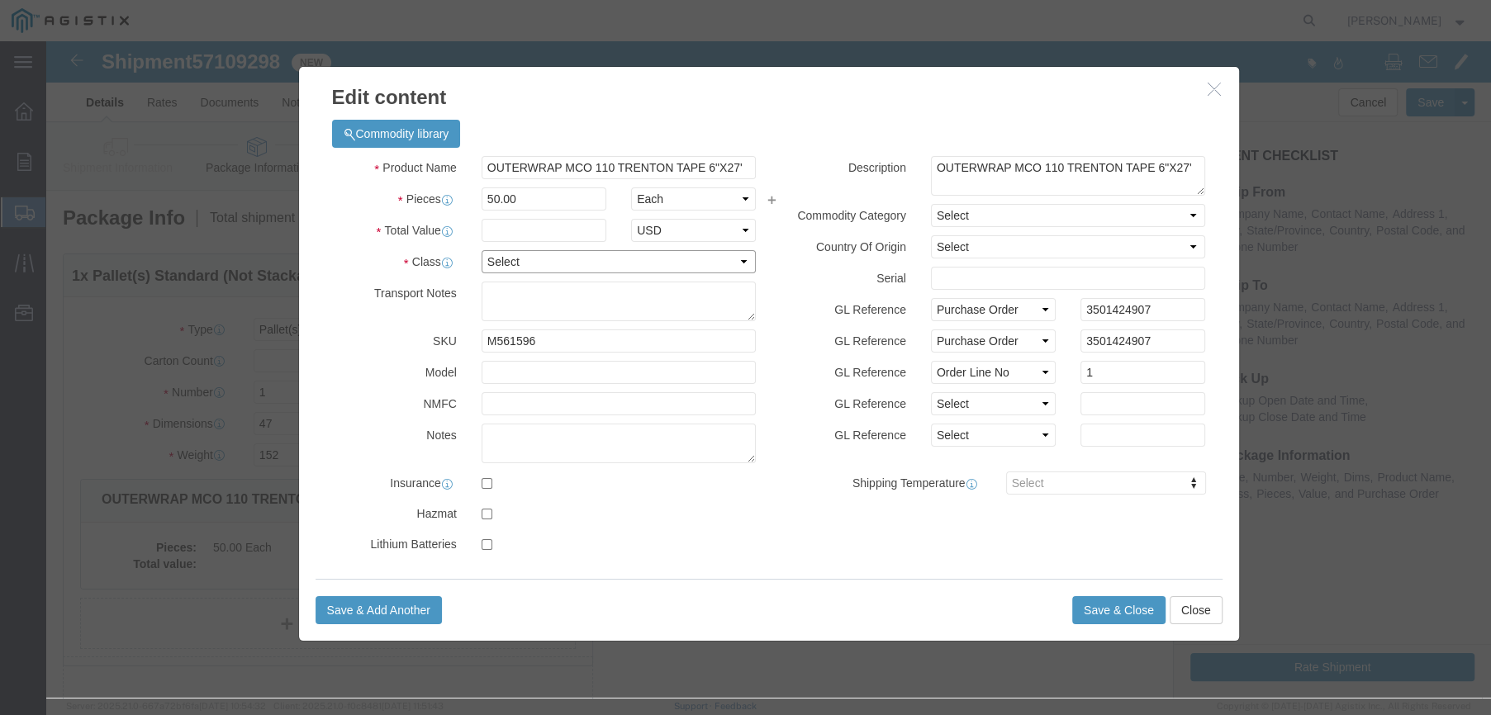
click select "Select 50 55 60 65 70 85 92.5 100 125 175 250 300 400"
select select "65"
click select "Select 50 55 60 65 70 85 92.5 100 125 175 250 300 400"
click input "text"
type input "9650"
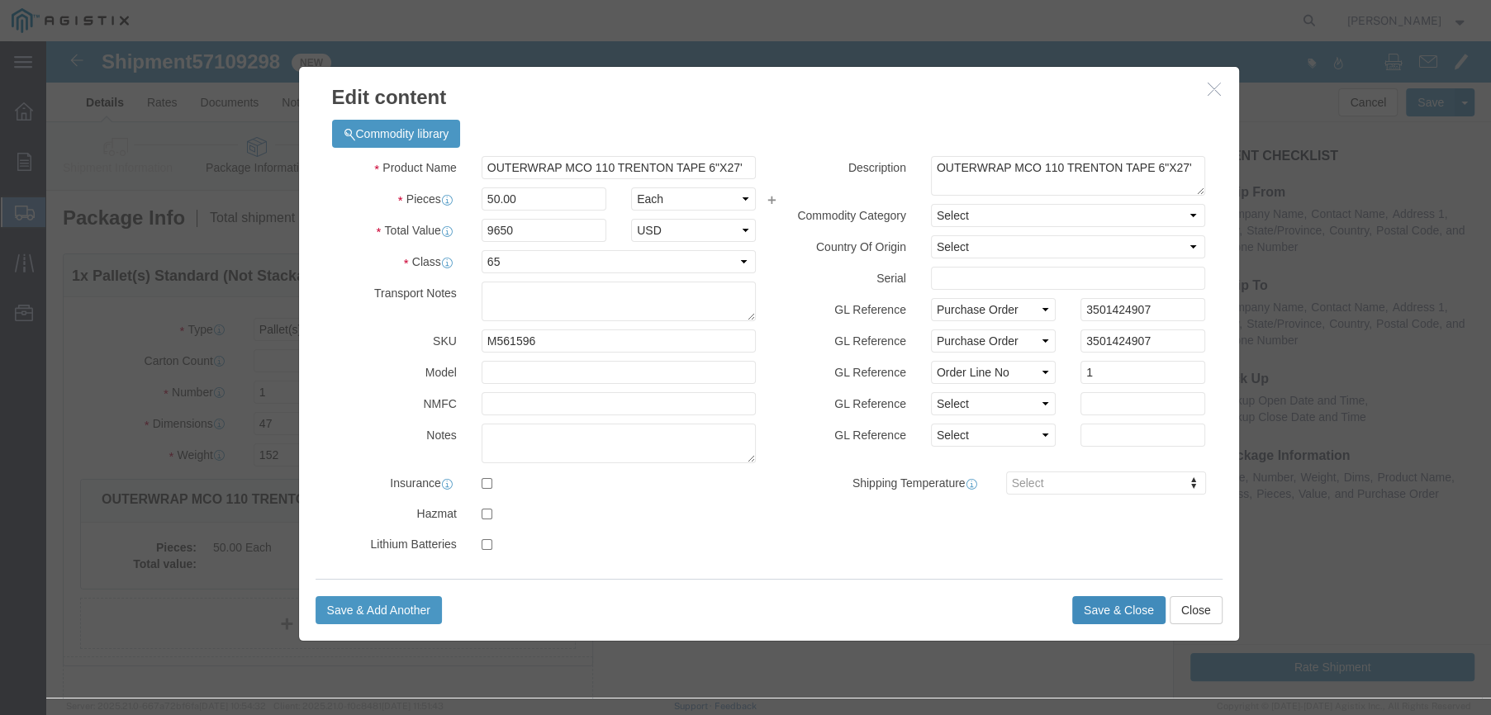
click button "Save & Close"
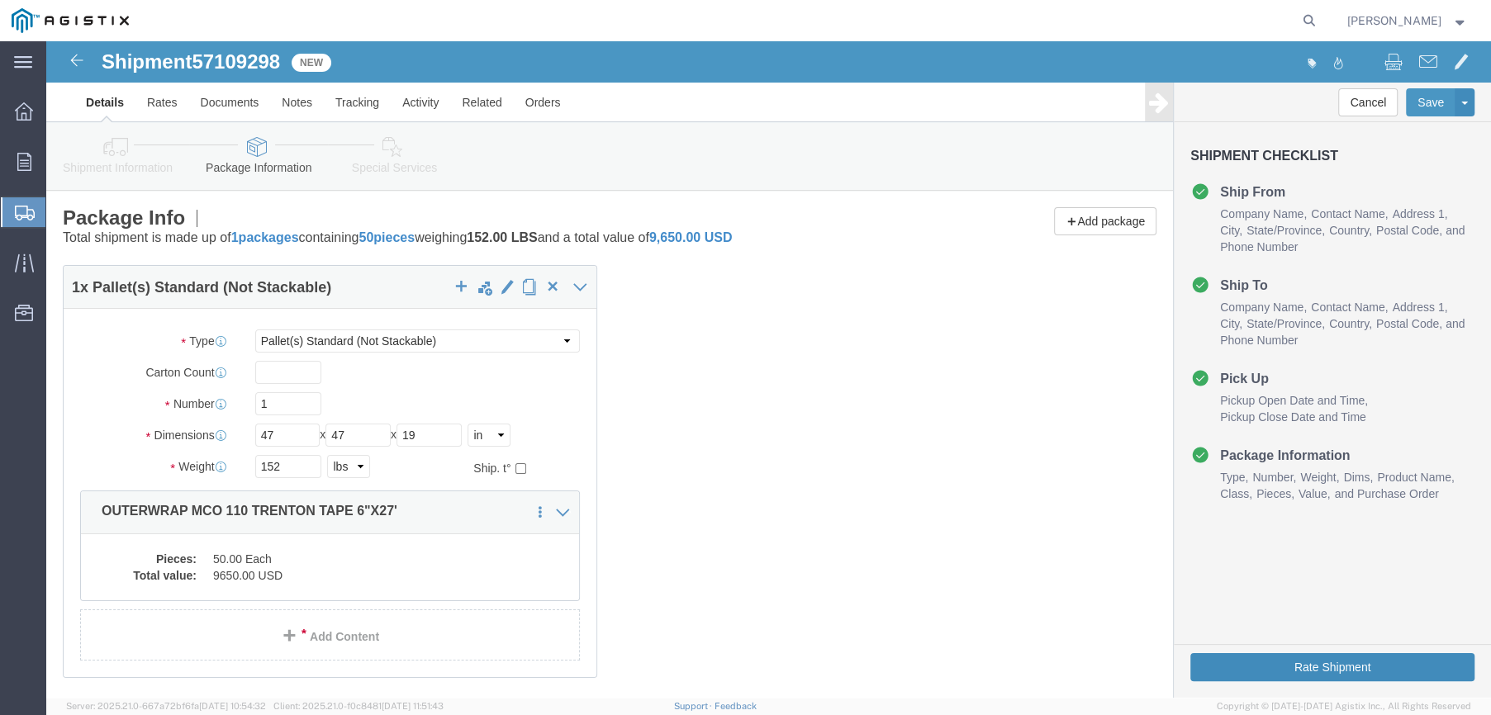
click button "Rate Shipment"
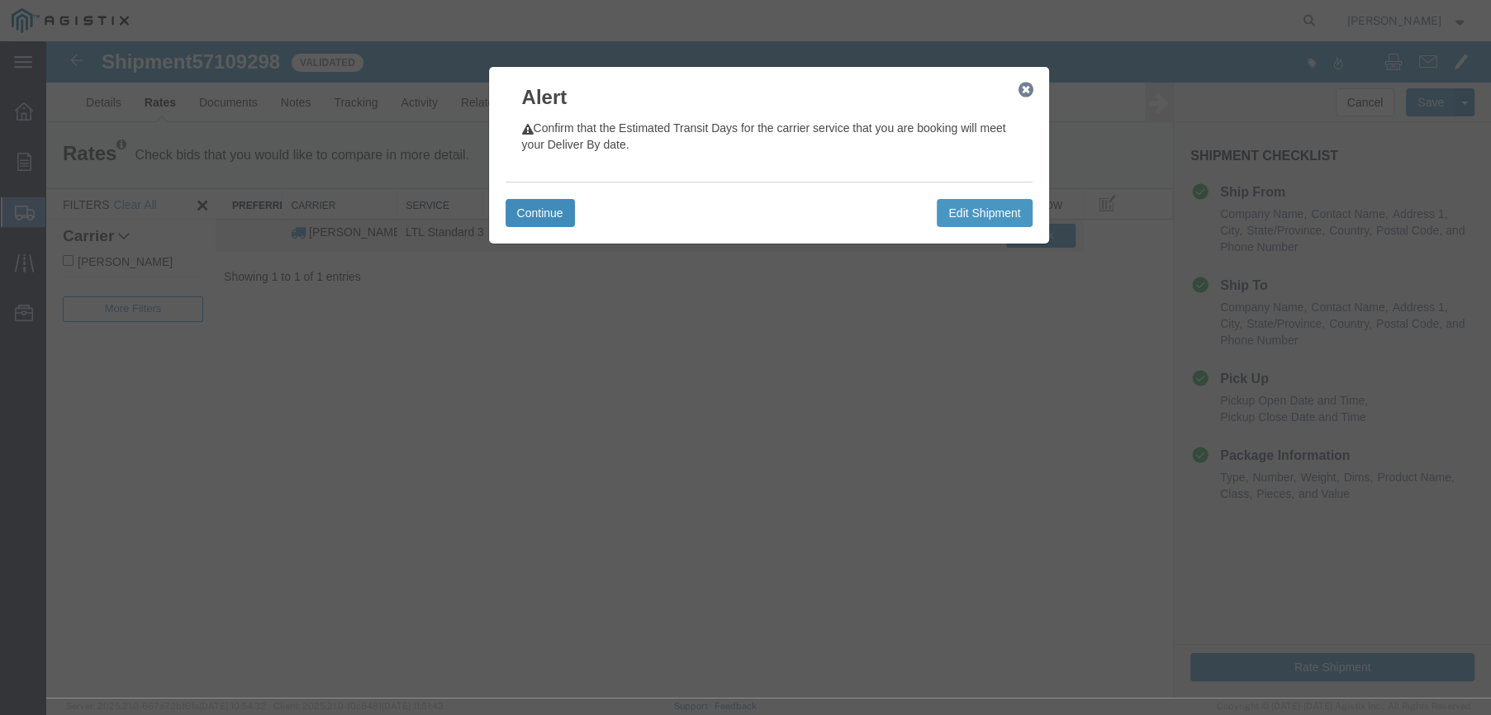
click at [538, 216] on button "Continue" at bounding box center [540, 213] width 69 height 28
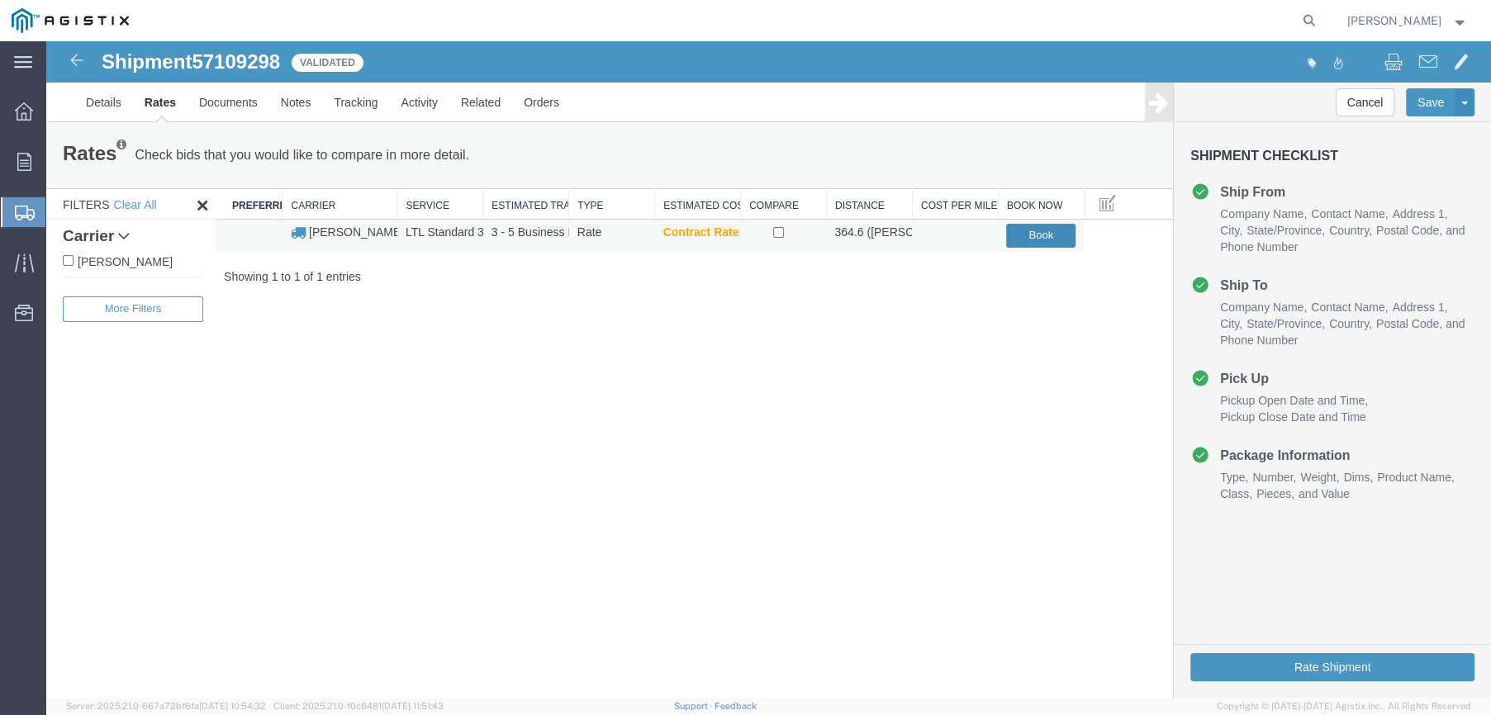
click at [1059, 227] on button "Book" at bounding box center [1040, 236] width 69 height 24
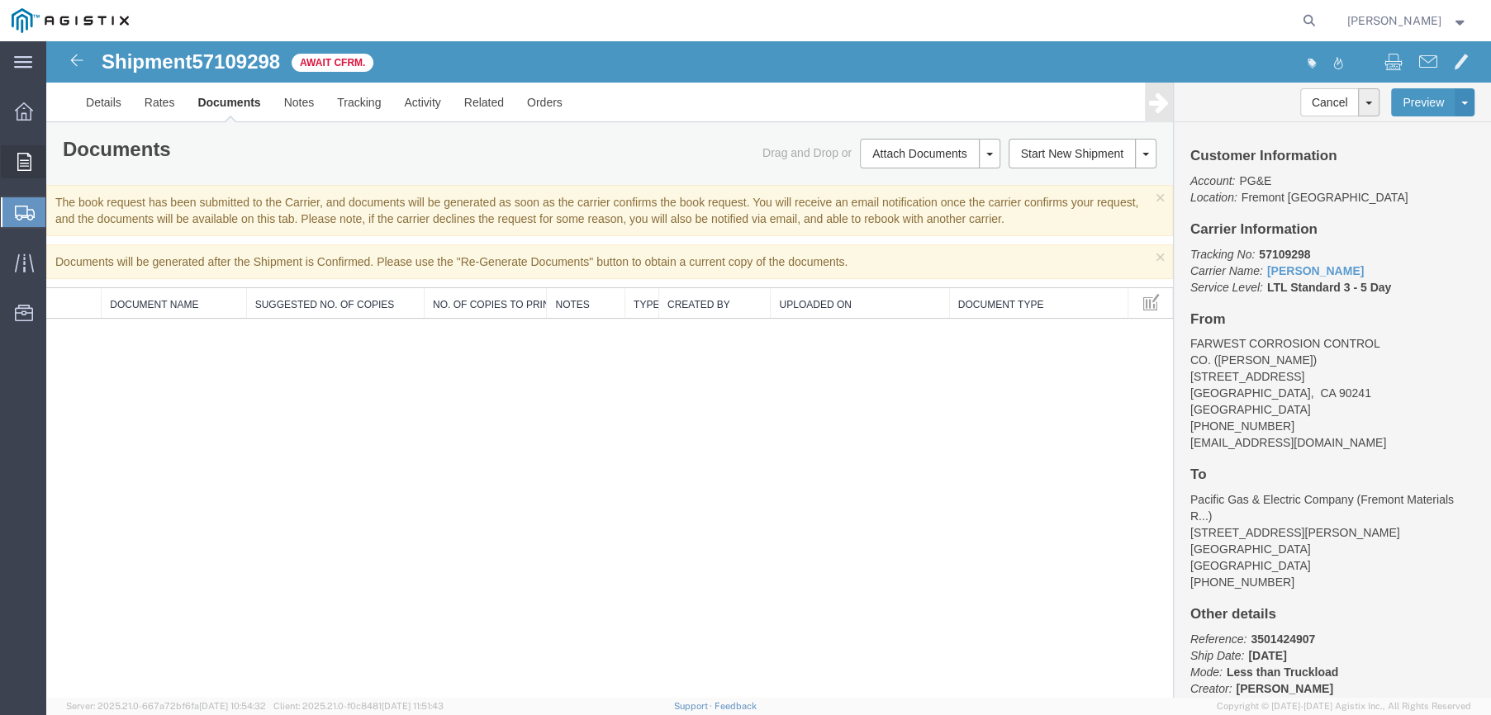
click at [25, 158] on icon at bounding box center [24, 162] width 14 height 18
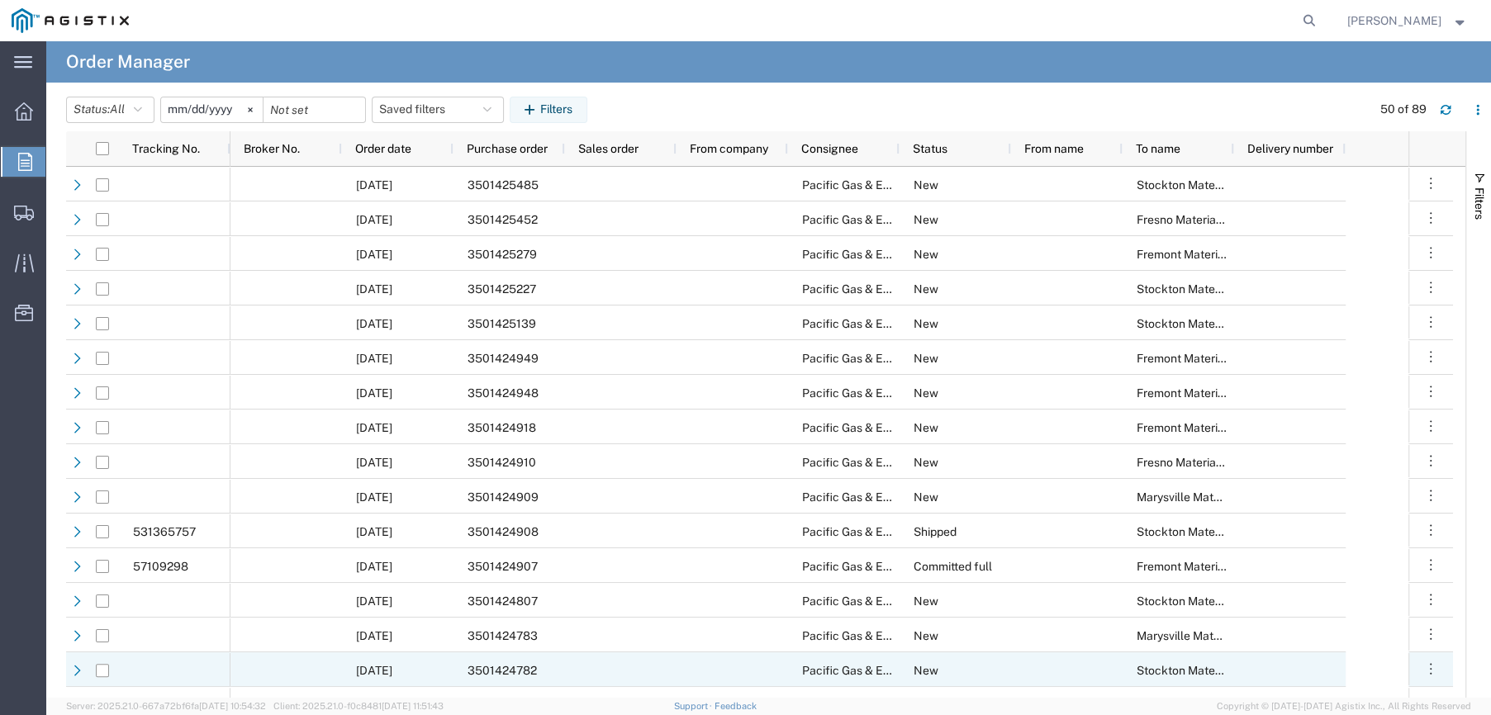
click at [503, 664] on span "3501424782" at bounding box center [502, 670] width 69 height 13
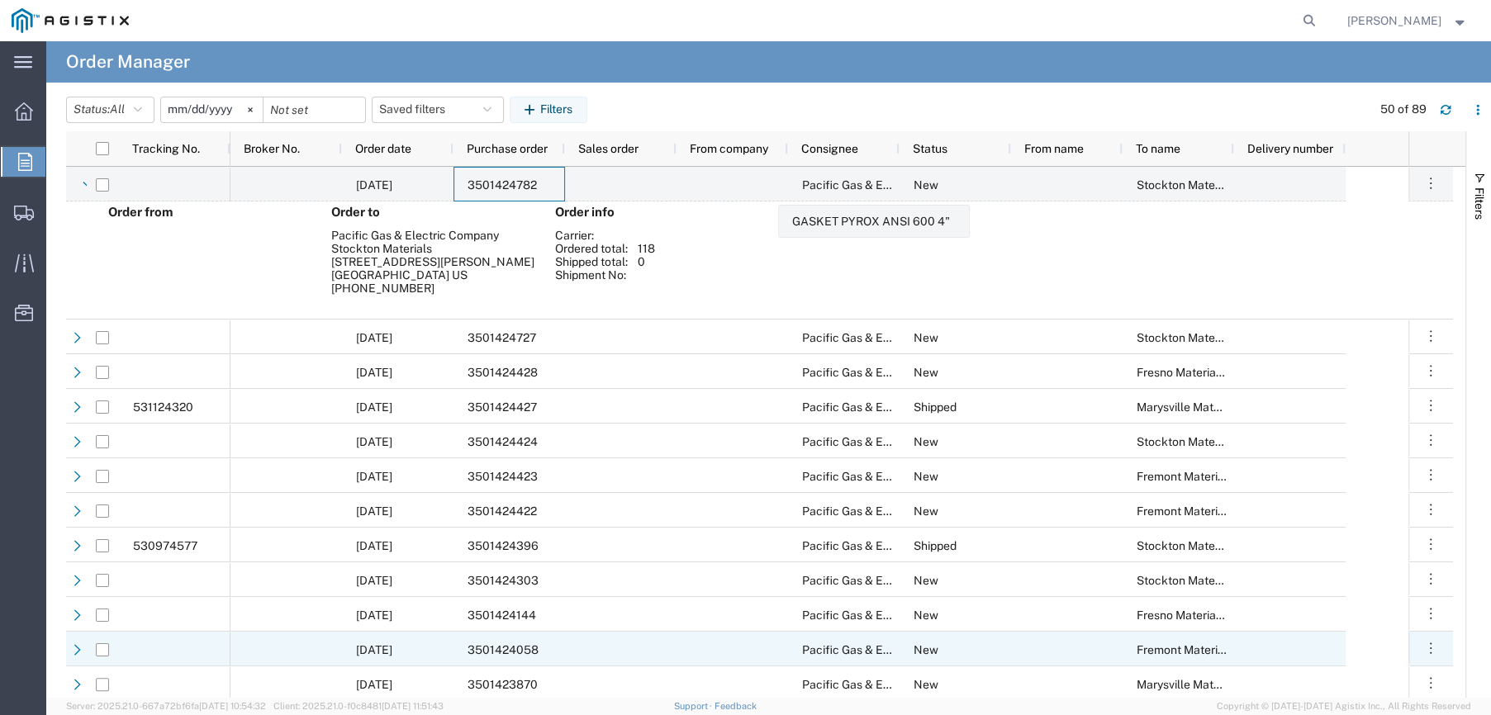
scroll to position [578, 0]
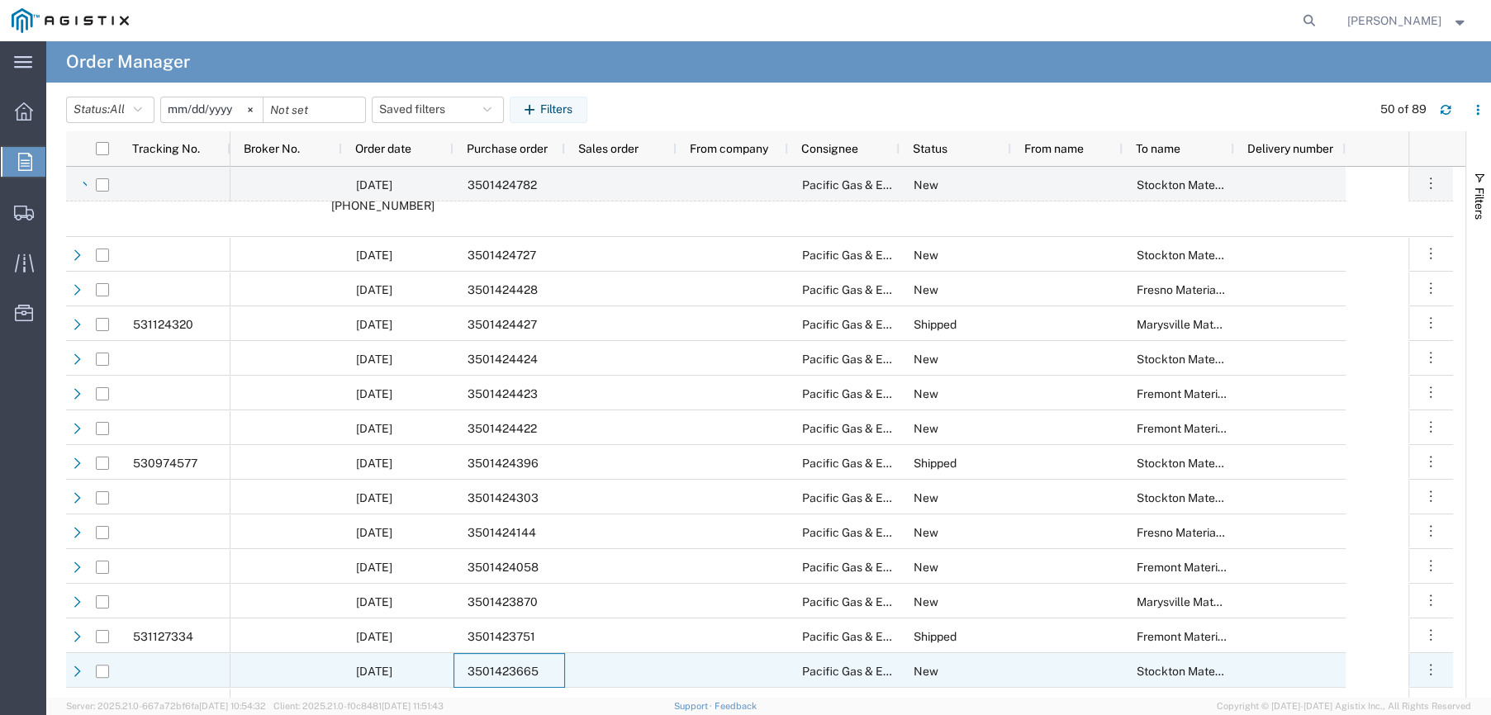
click at [509, 665] on span "3501423665" at bounding box center [503, 671] width 71 height 13
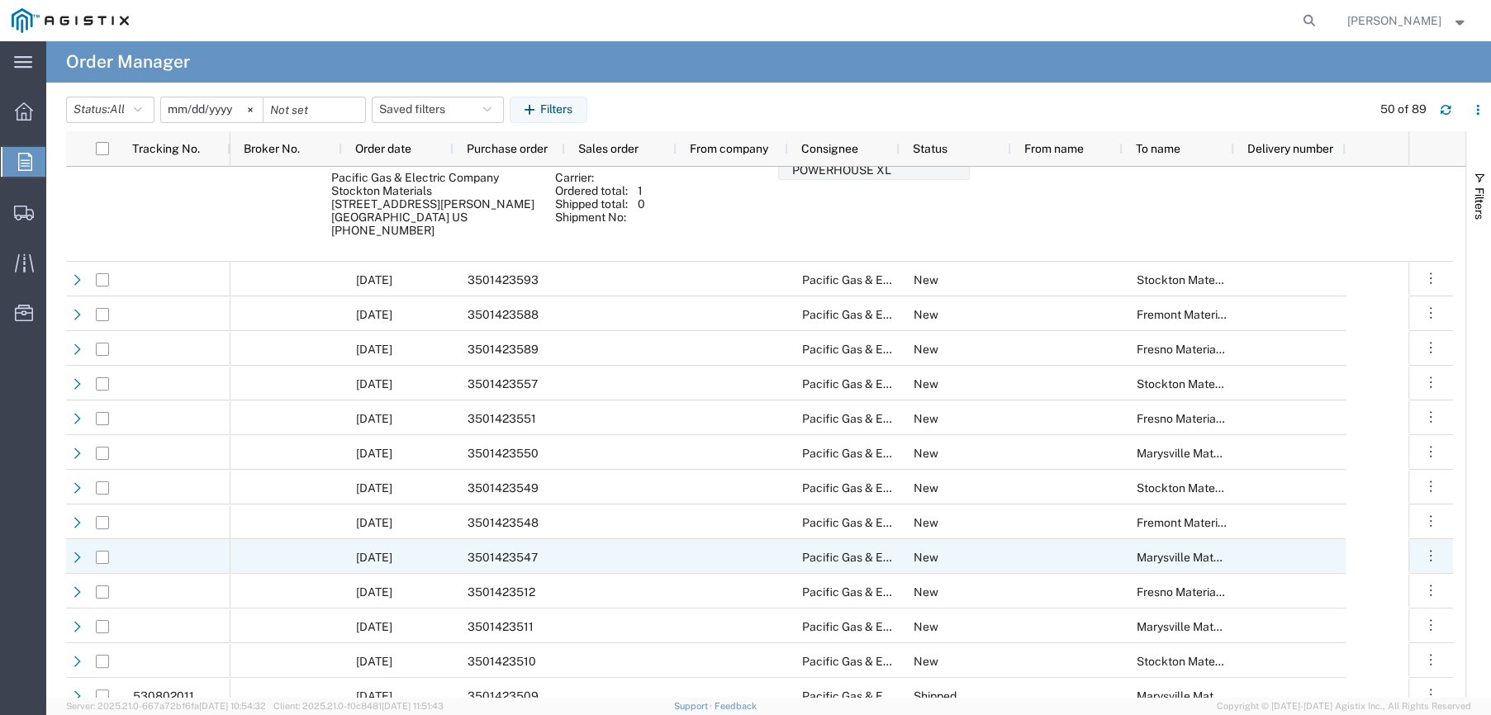
scroll to position [1133, 0]
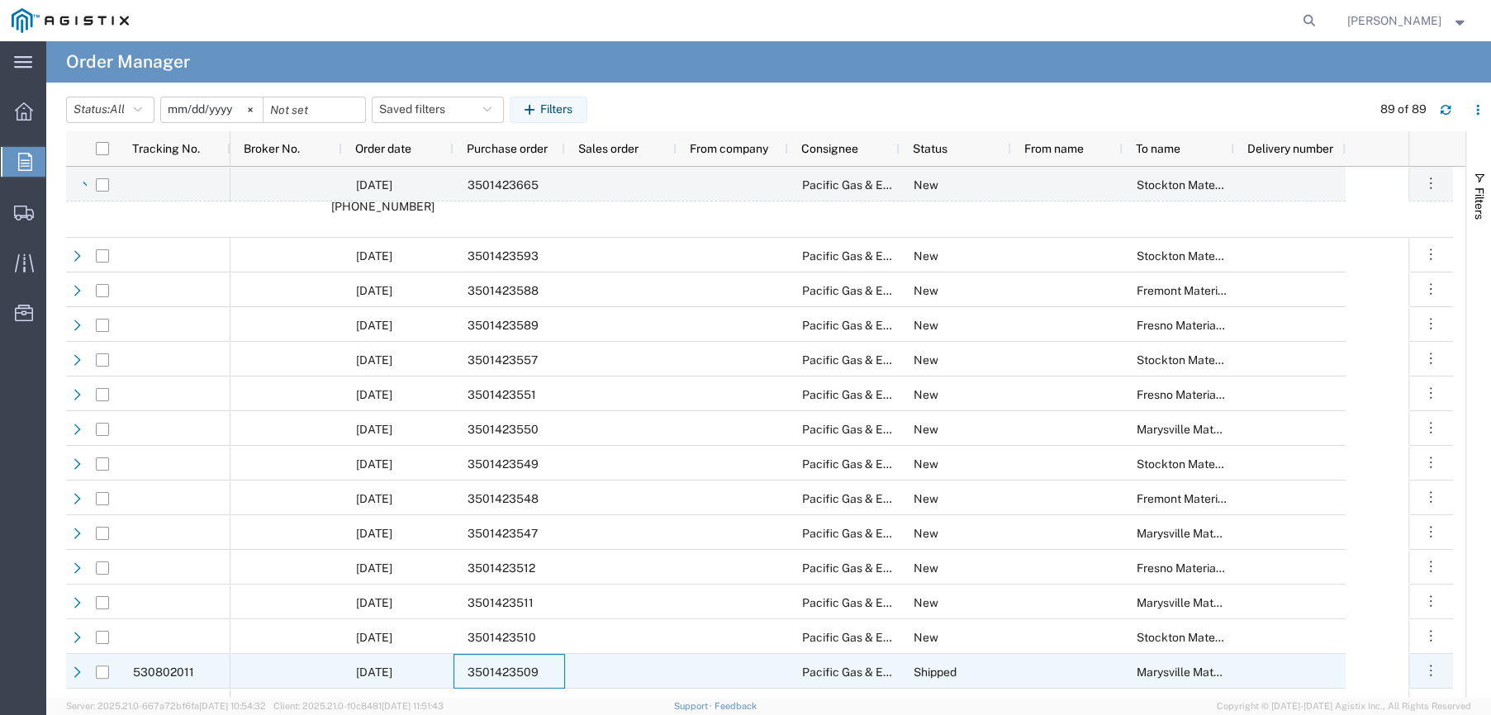
click at [509, 663] on div "3501423509" at bounding box center [510, 671] width 112 height 35
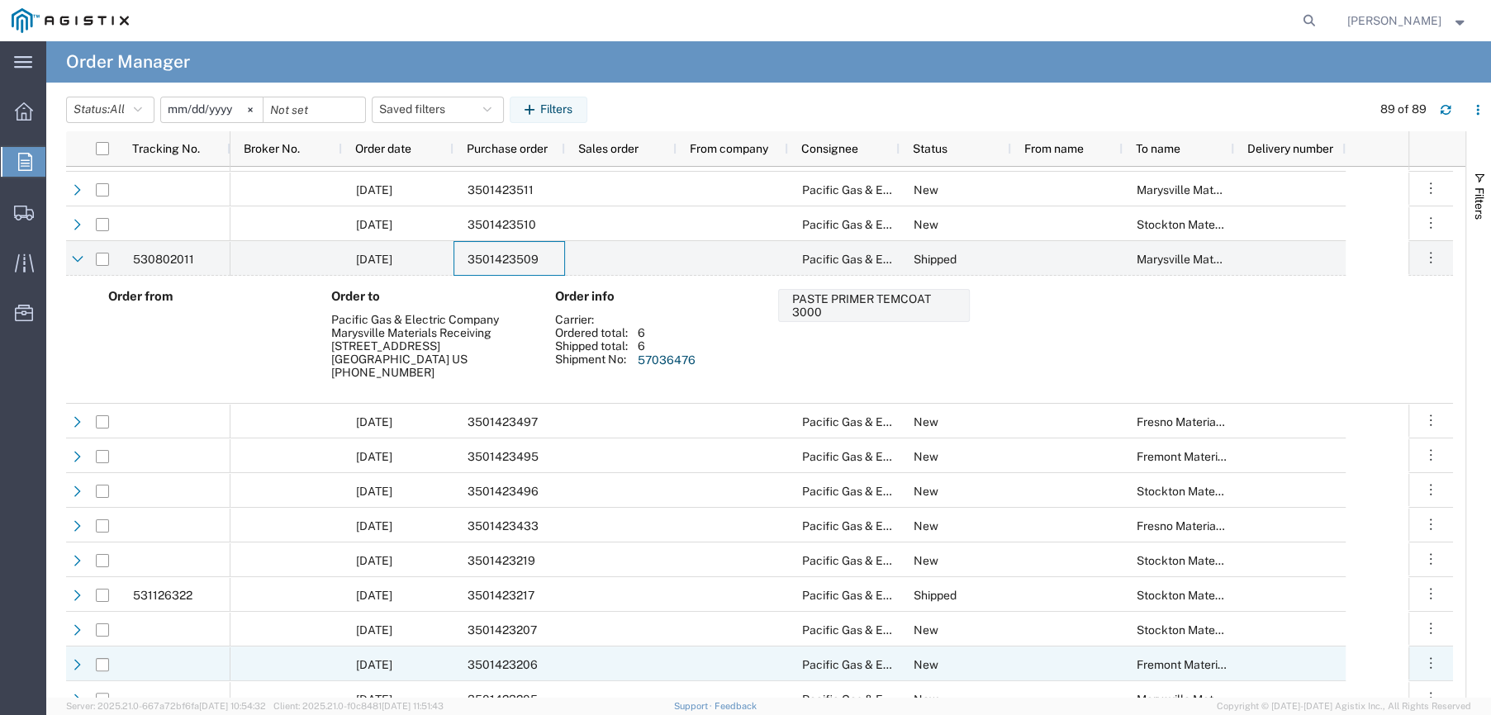
scroll to position [1618, 0]
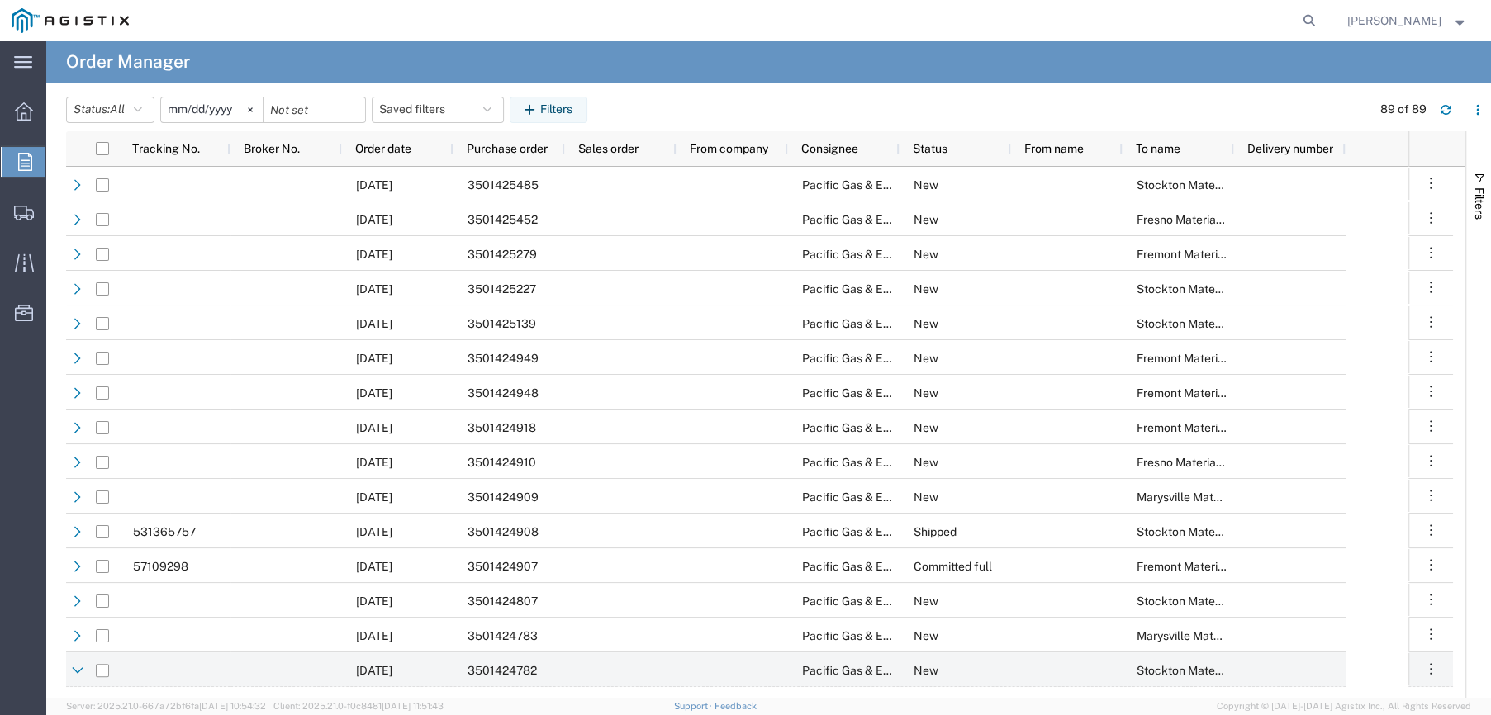
click at [240, 107] on input "[DATE]" at bounding box center [212, 109] width 102 height 25
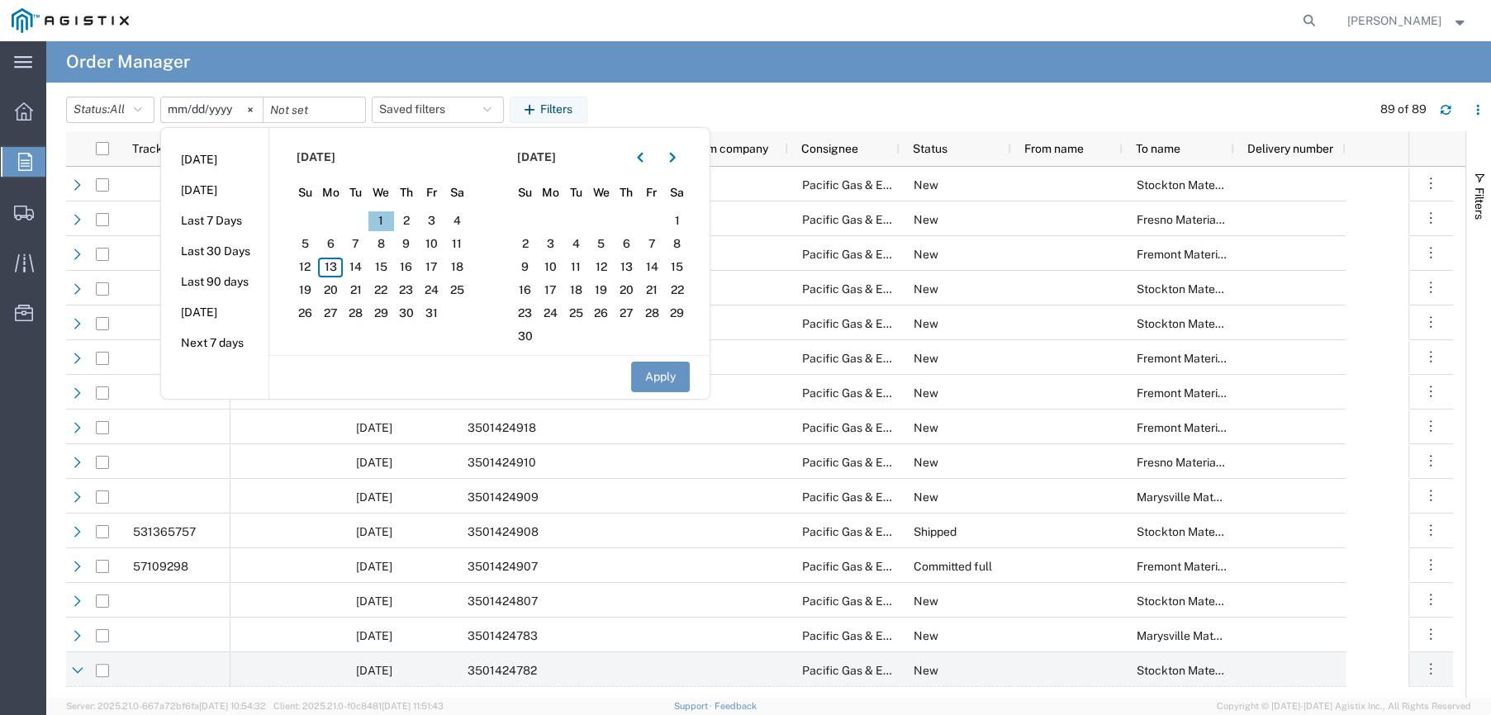
click at [382, 217] on span "1" at bounding box center [381, 222] width 26 height 20
click at [384, 216] on span "1" at bounding box center [381, 222] width 26 height 20
click at [671, 376] on button "Apply" at bounding box center [660, 377] width 59 height 31
type input "[DATE]"
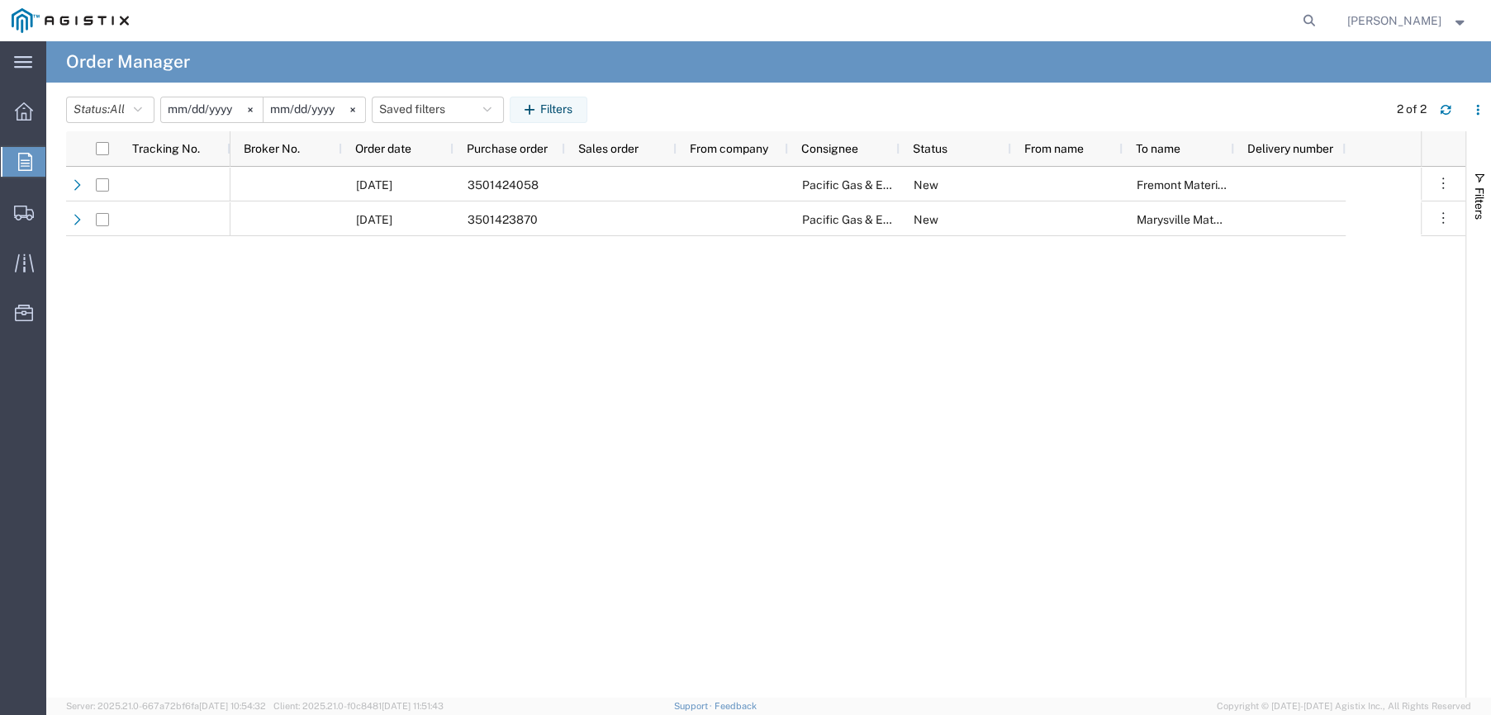
click at [344, 110] on input "[DATE]" at bounding box center [315, 109] width 102 height 25
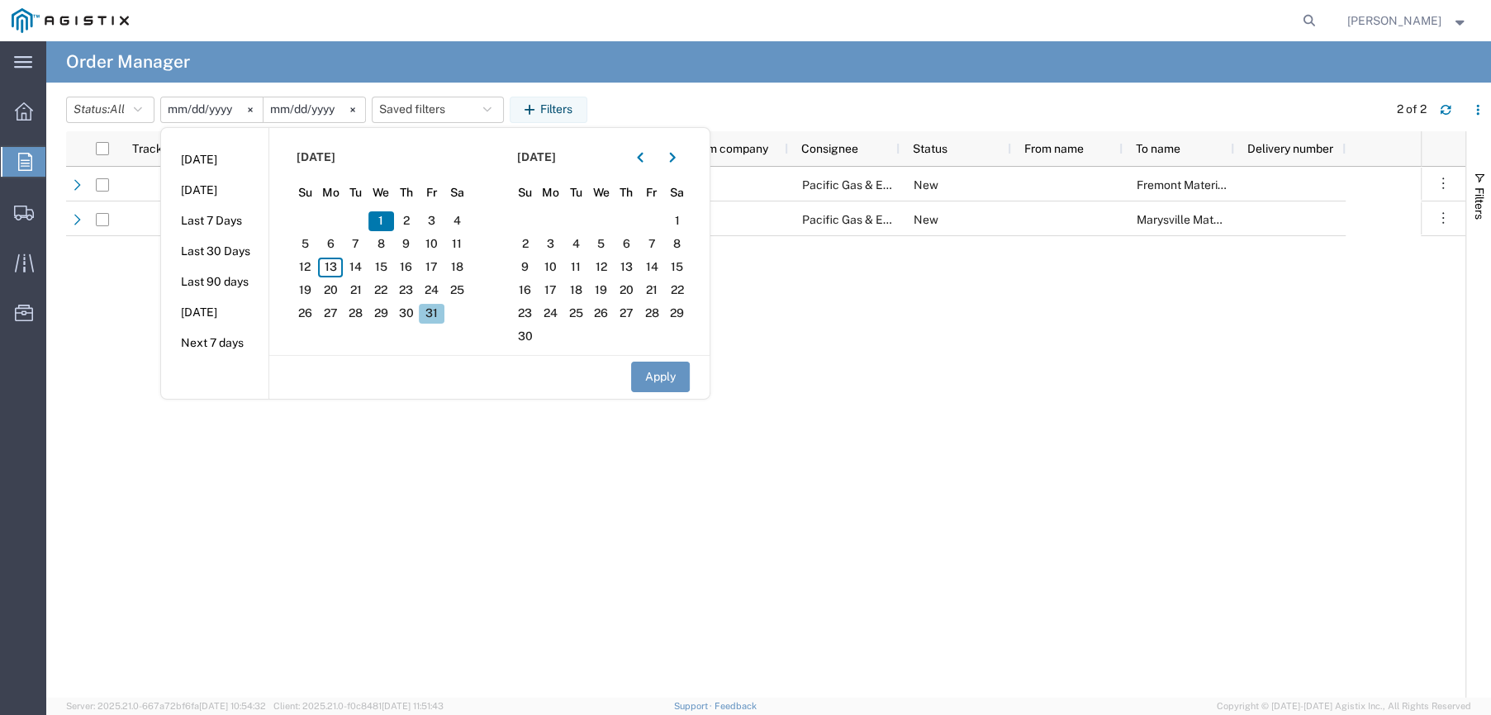
click at [441, 307] on span "31" at bounding box center [432, 314] width 26 height 20
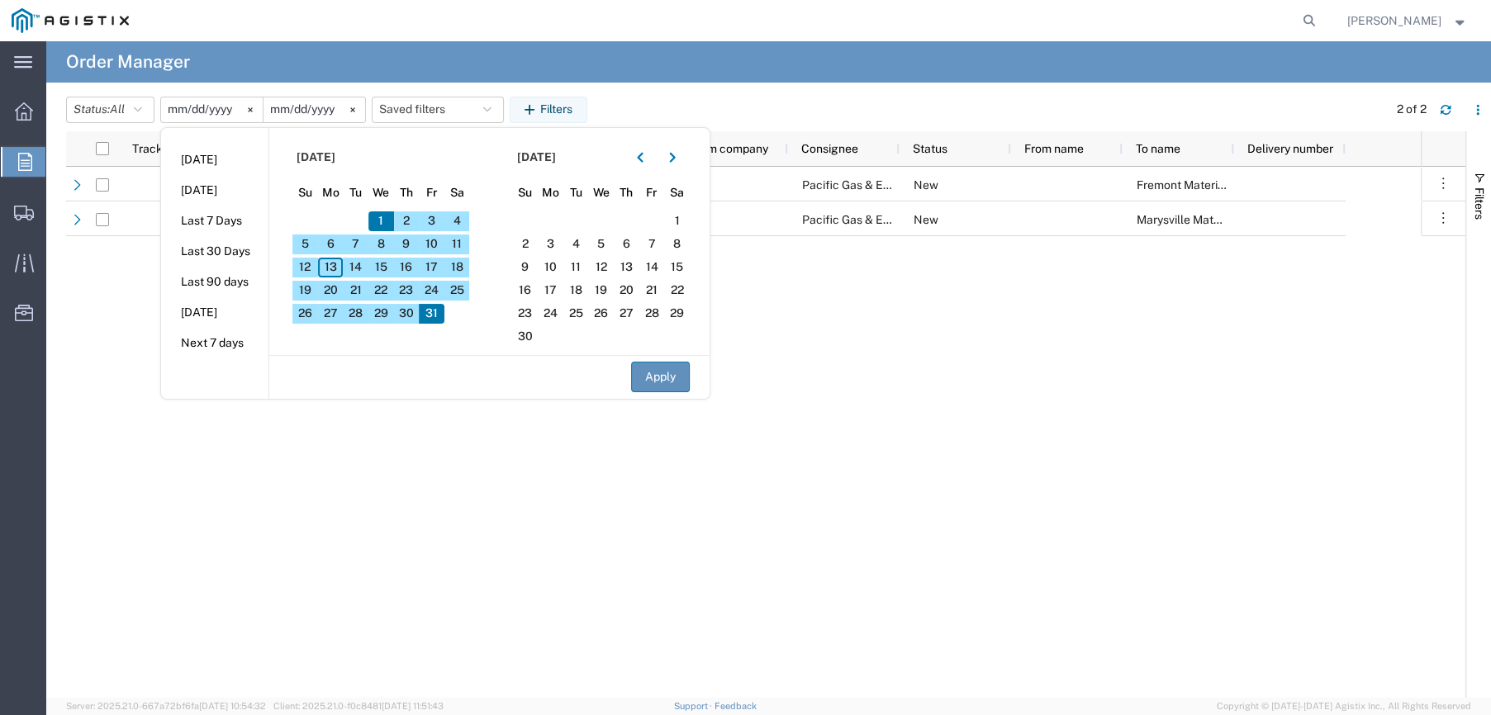
click at [658, 368] on button "Apply" at bounding box center [660, 377] width 59 height 31
type input "[DATE]"
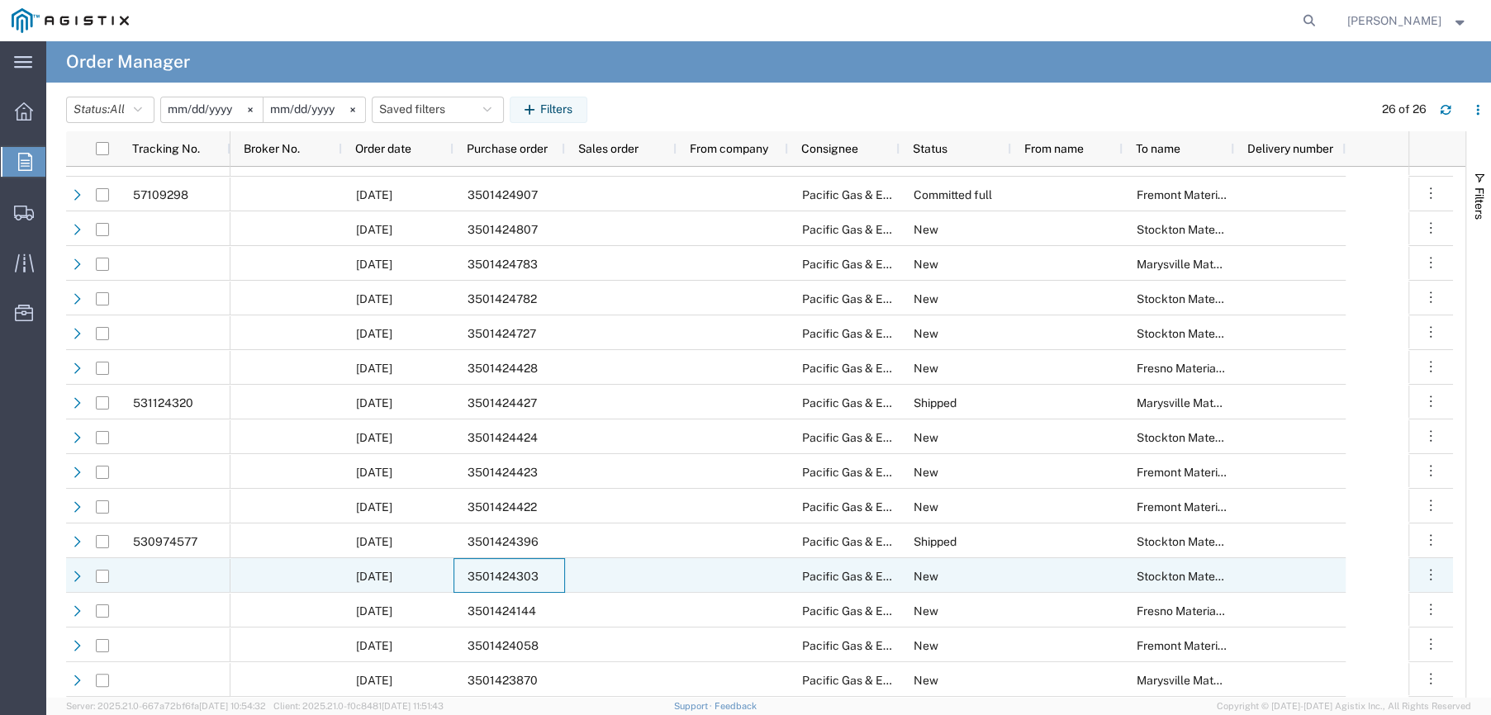
click at [481, 571] on span "3501424303" at bounding box center [503, 576] width 71 height 13
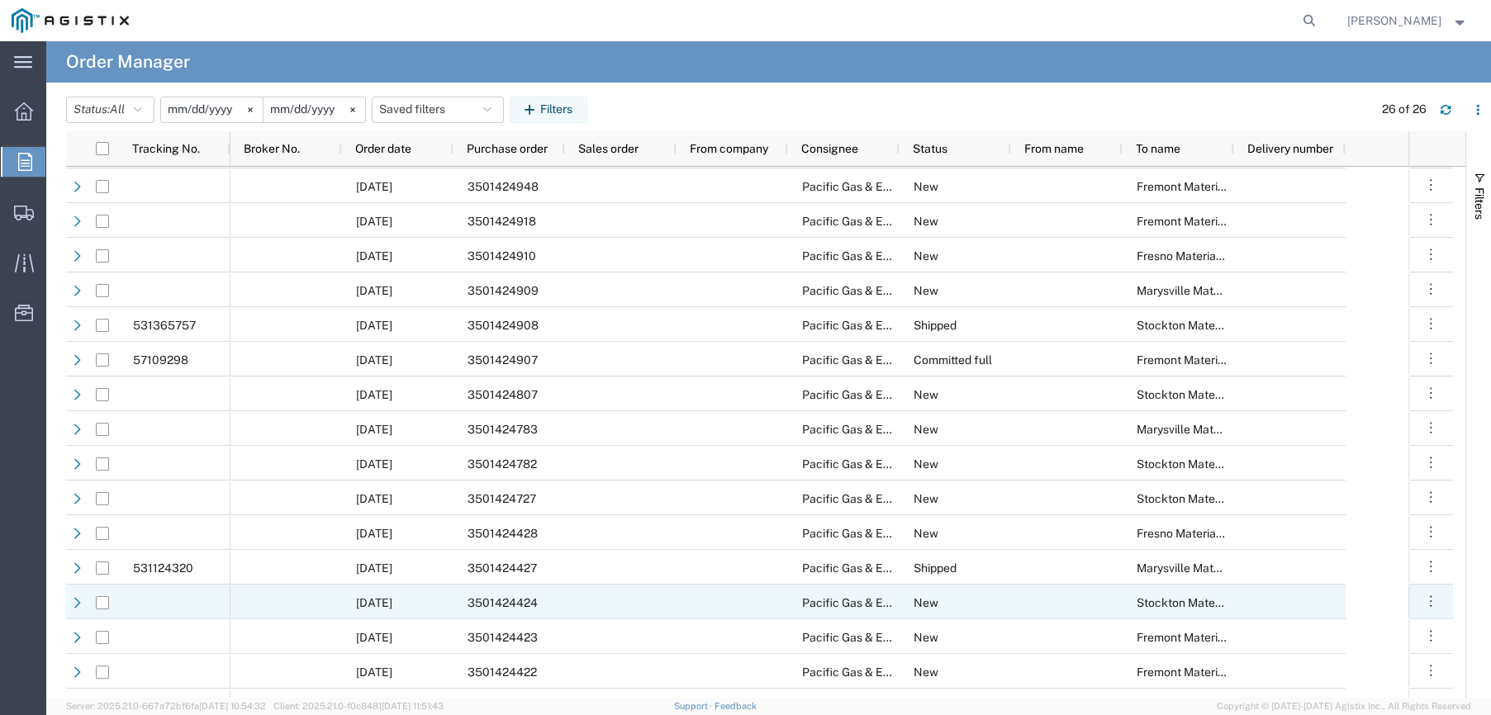
scroll to position [169, 0]
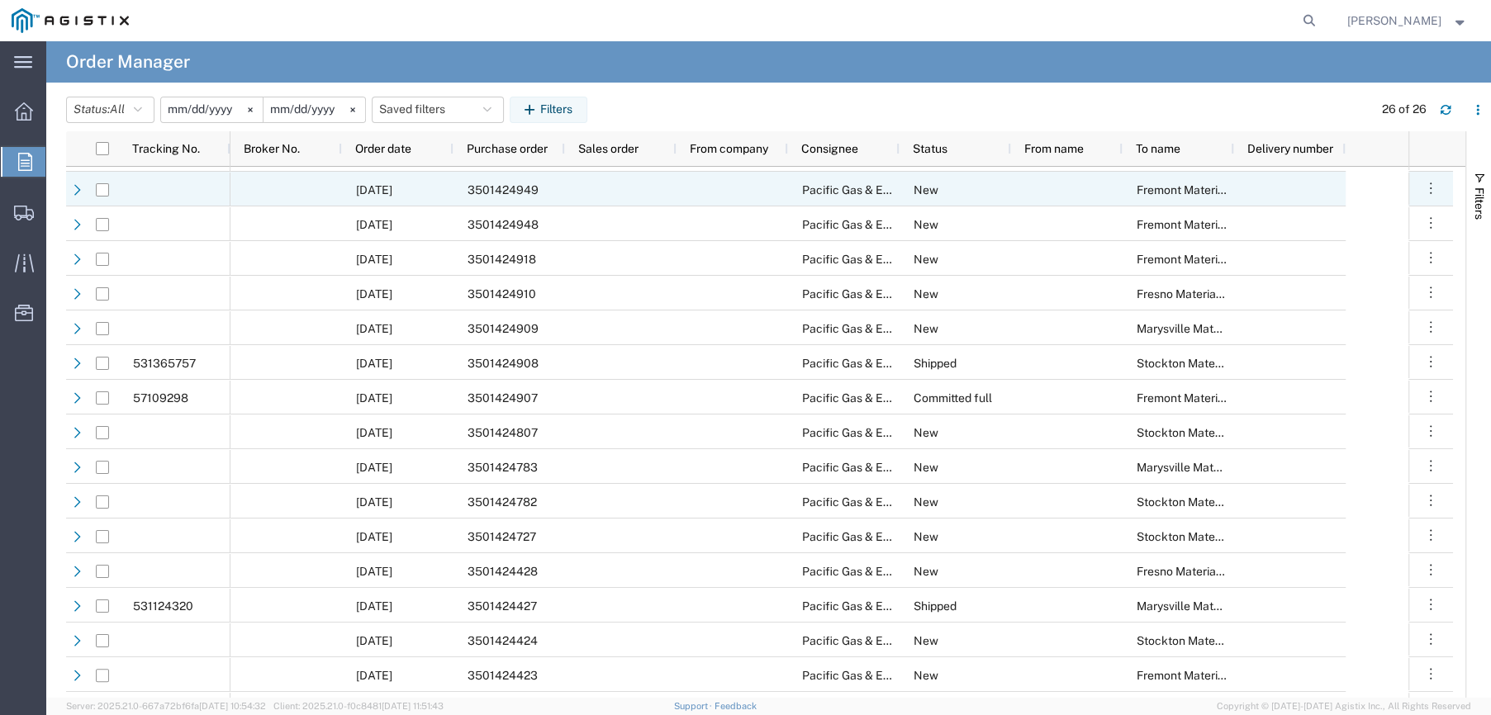
click at [477, 183] on span "3501424949" at bounding box center [503, 189] width 71 height 13
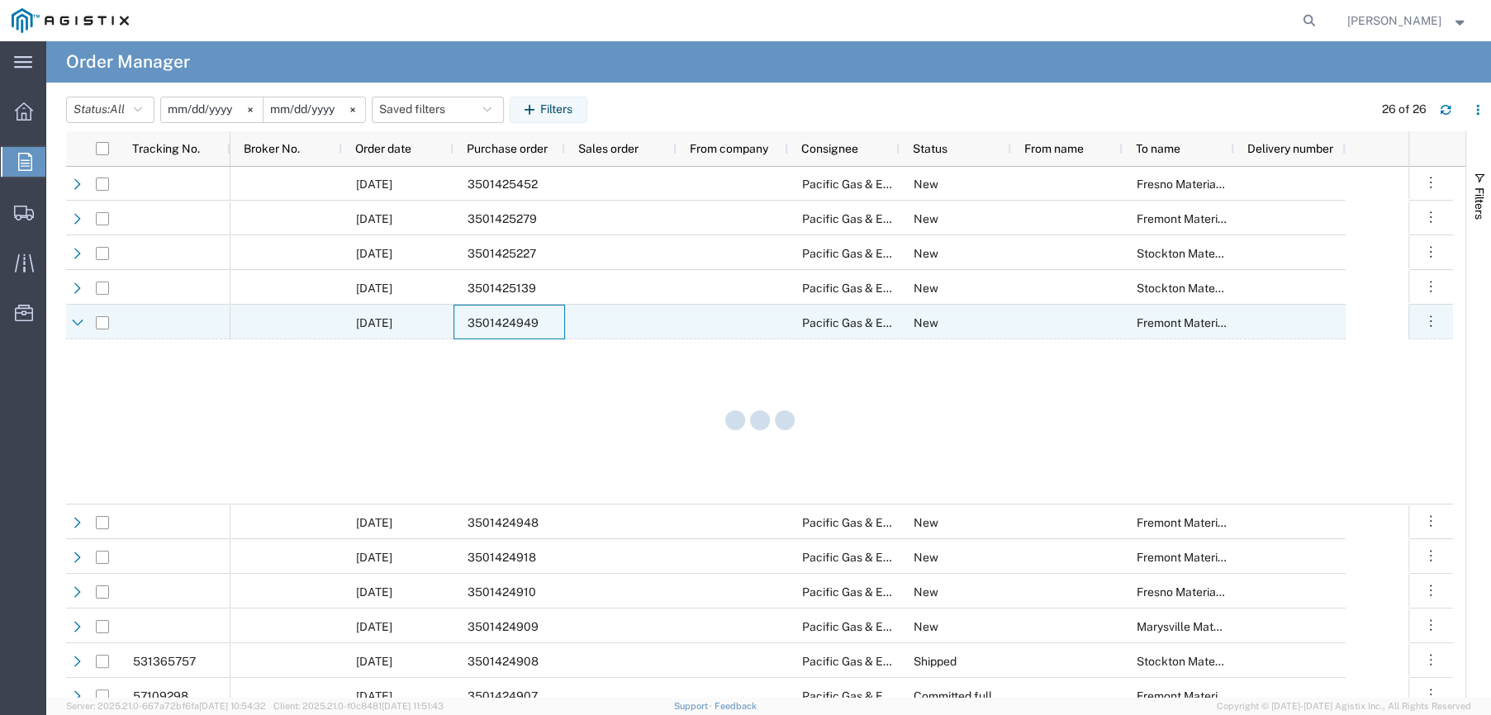
scroll to position [0, 0]
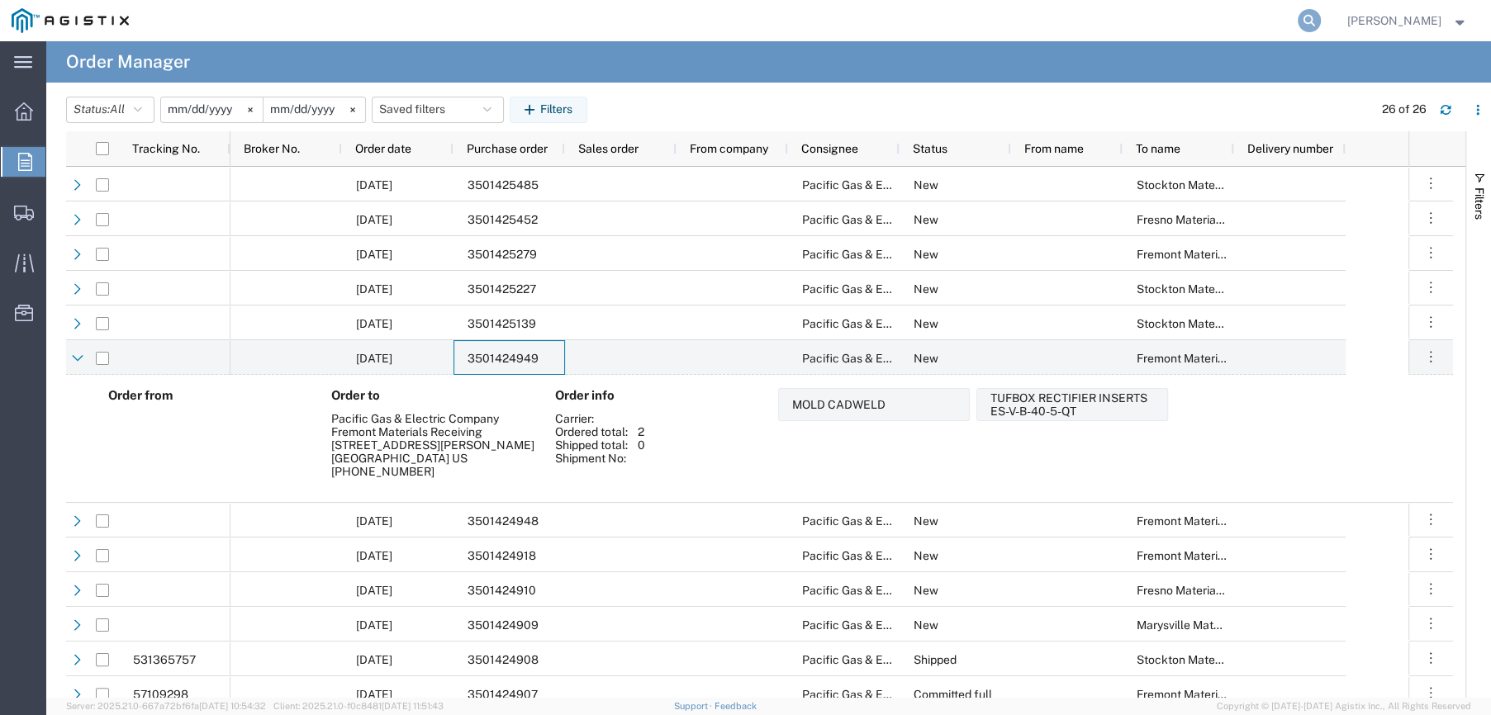
click at [1315, 18] on icon at bounding box center [1309, 20] width 23 height 23
click at [1239, 18] on input "search" at bounding box center [1047, 21] width 502 height 40
type input "3501424058"
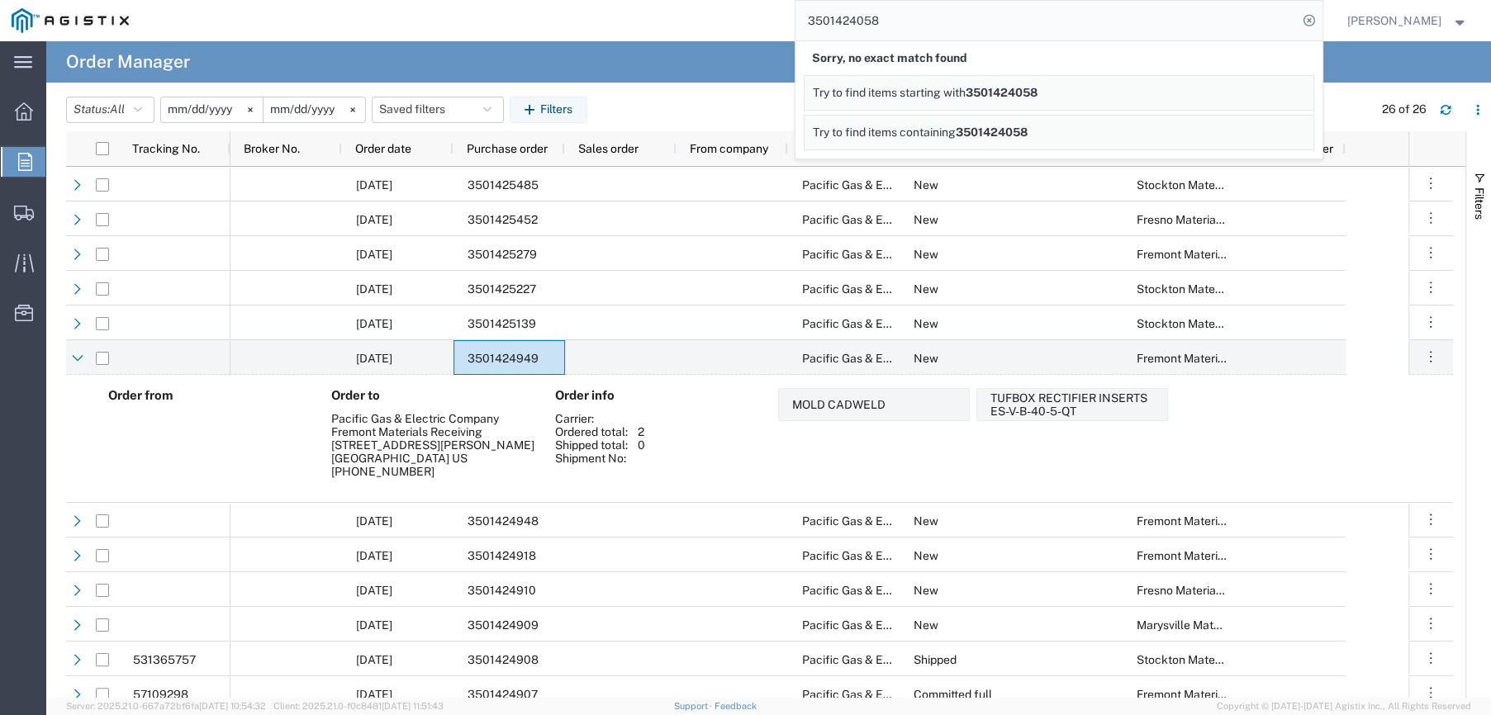
click at [19, 162] on icon at bounding box center [25, 162] width 14 height 18
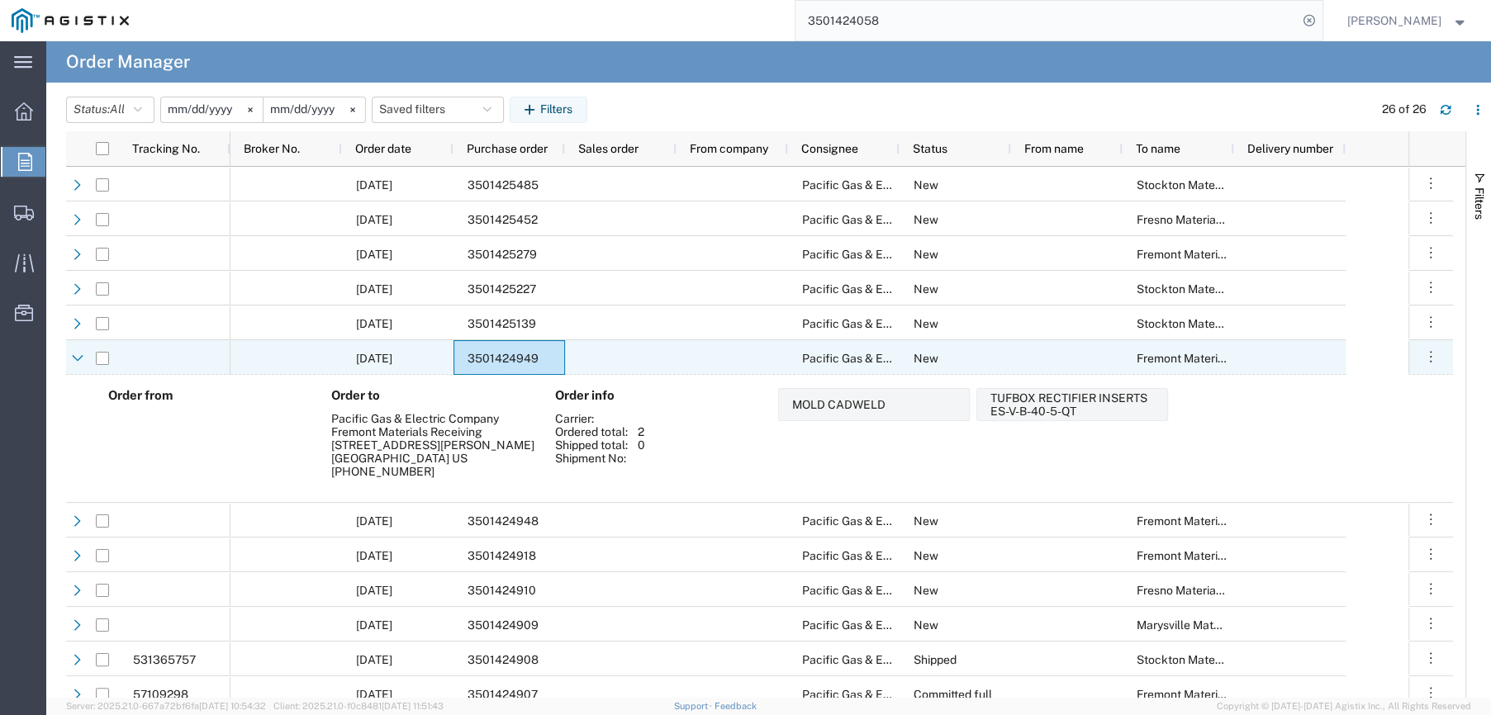
click at [530, 354] on span "3501424949" at bounding box center [503, 358] width 71 height 13
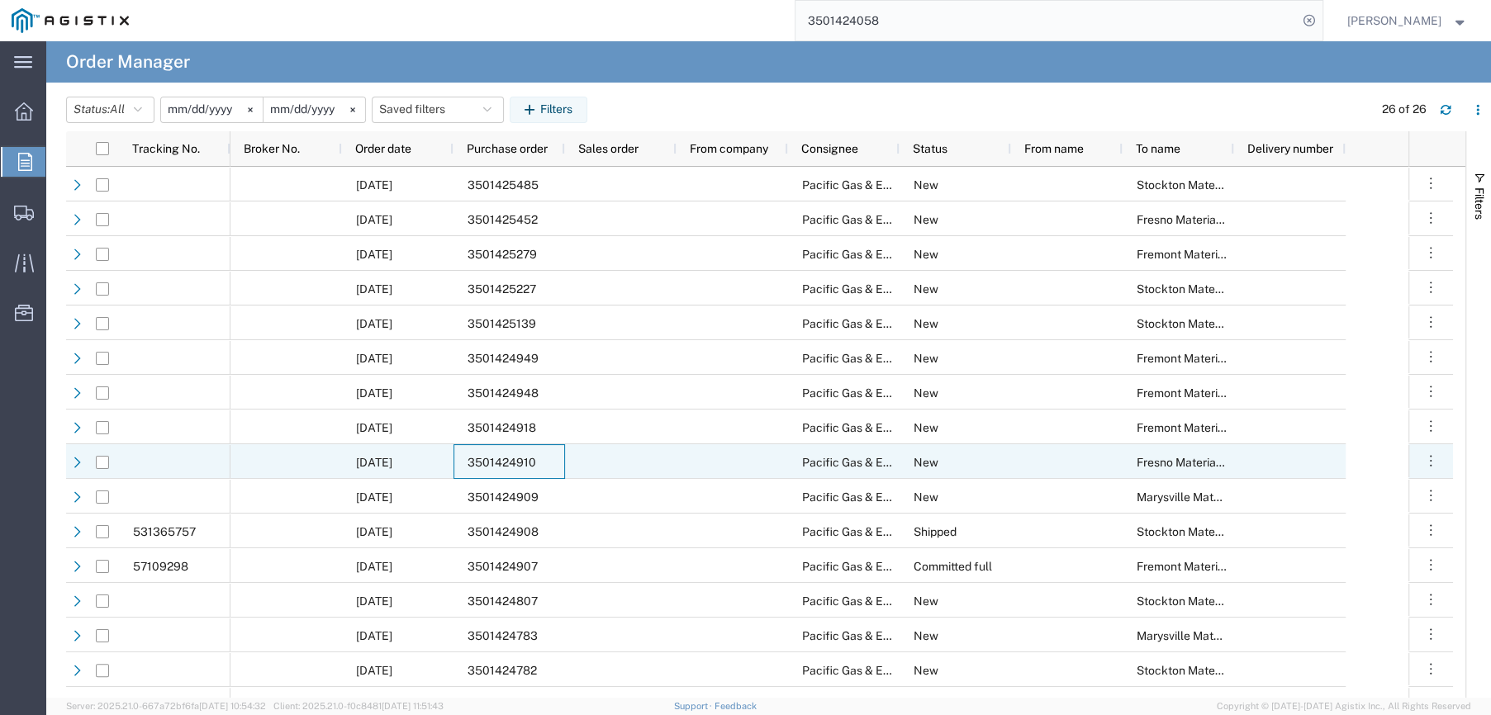
click at [503, 459] on span "3501424910" at bounding box center [502, 462] width 69 height 13
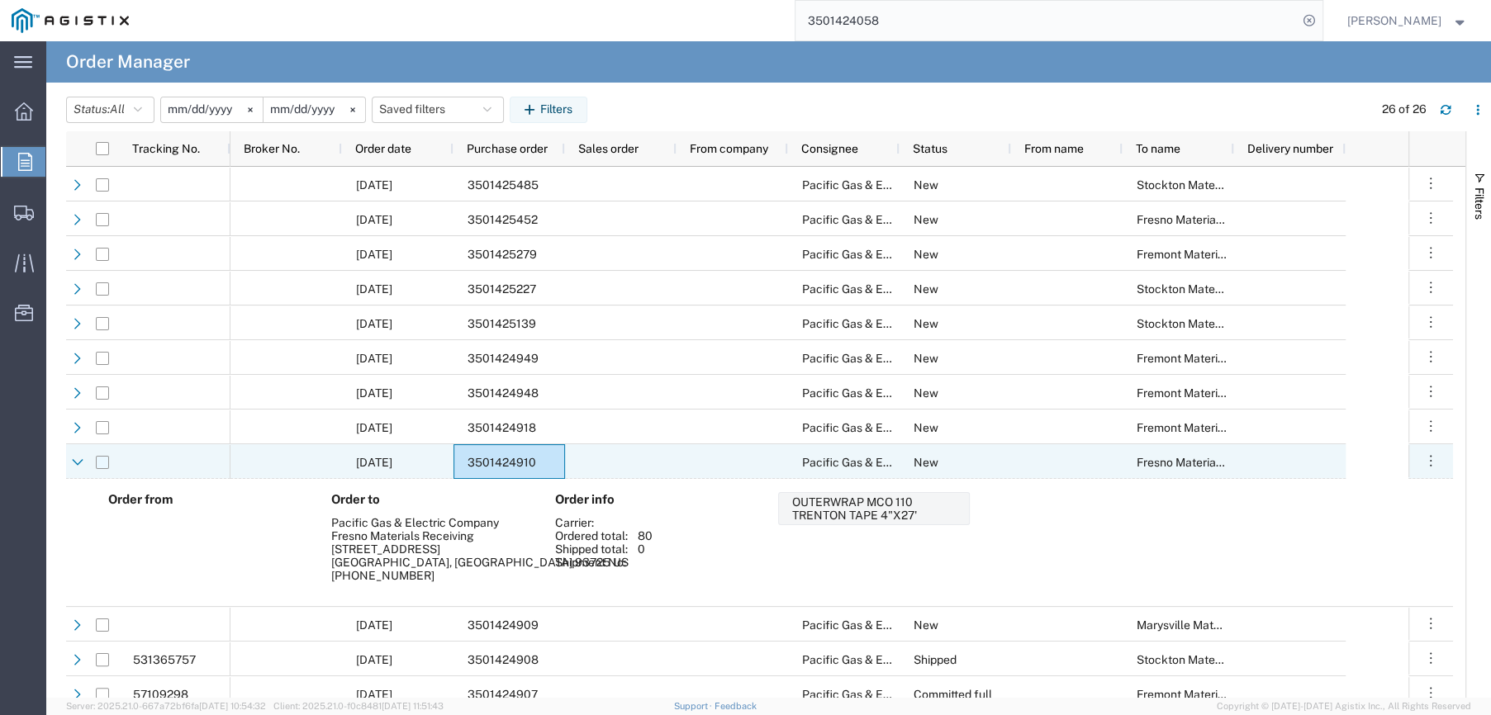
click at [103, 468] on input "Press Space to toggle row selection (unchecked)" at bounding box center [102, 462] width 13 height 13
checkbox input "true"
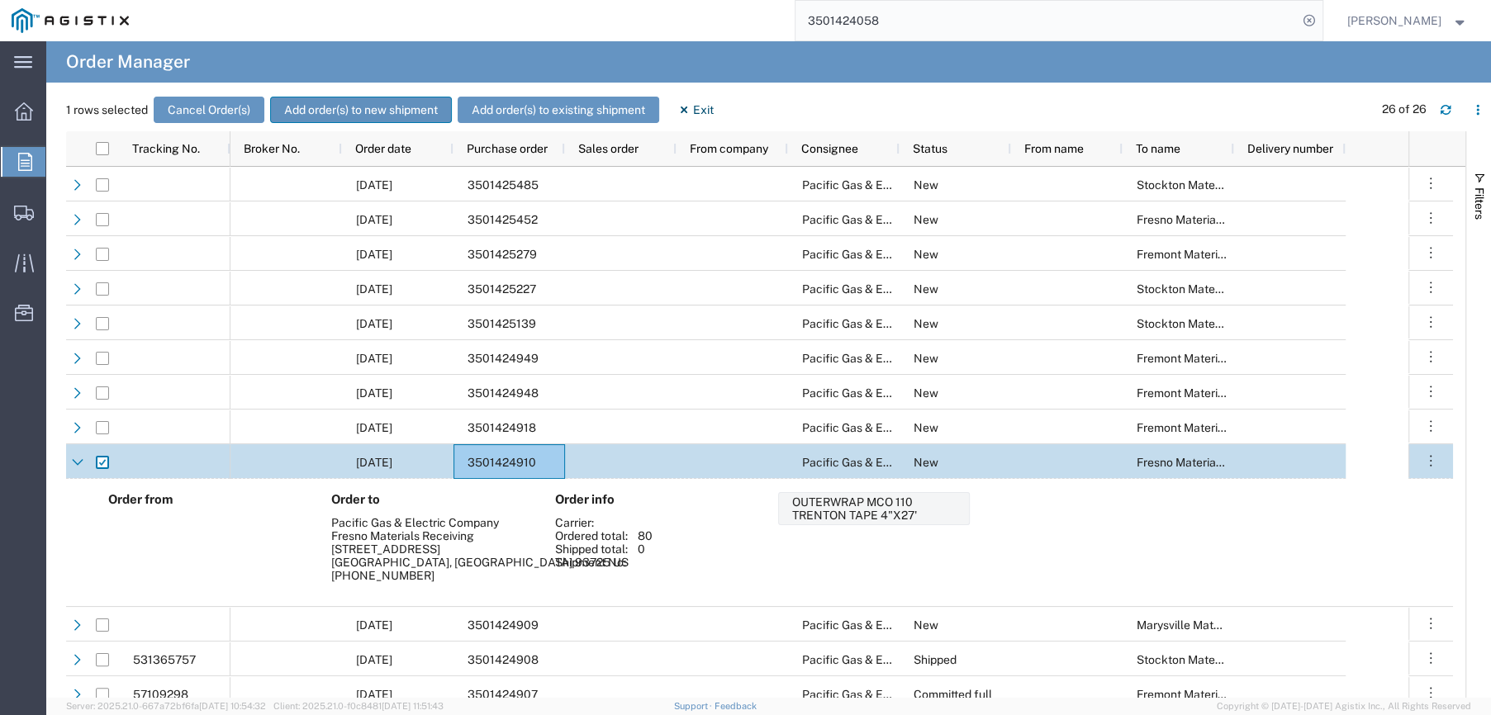
click at [327, 104] on button "Add order(s) to new shipment" at bounding box center [361, 110] width 182 height 26
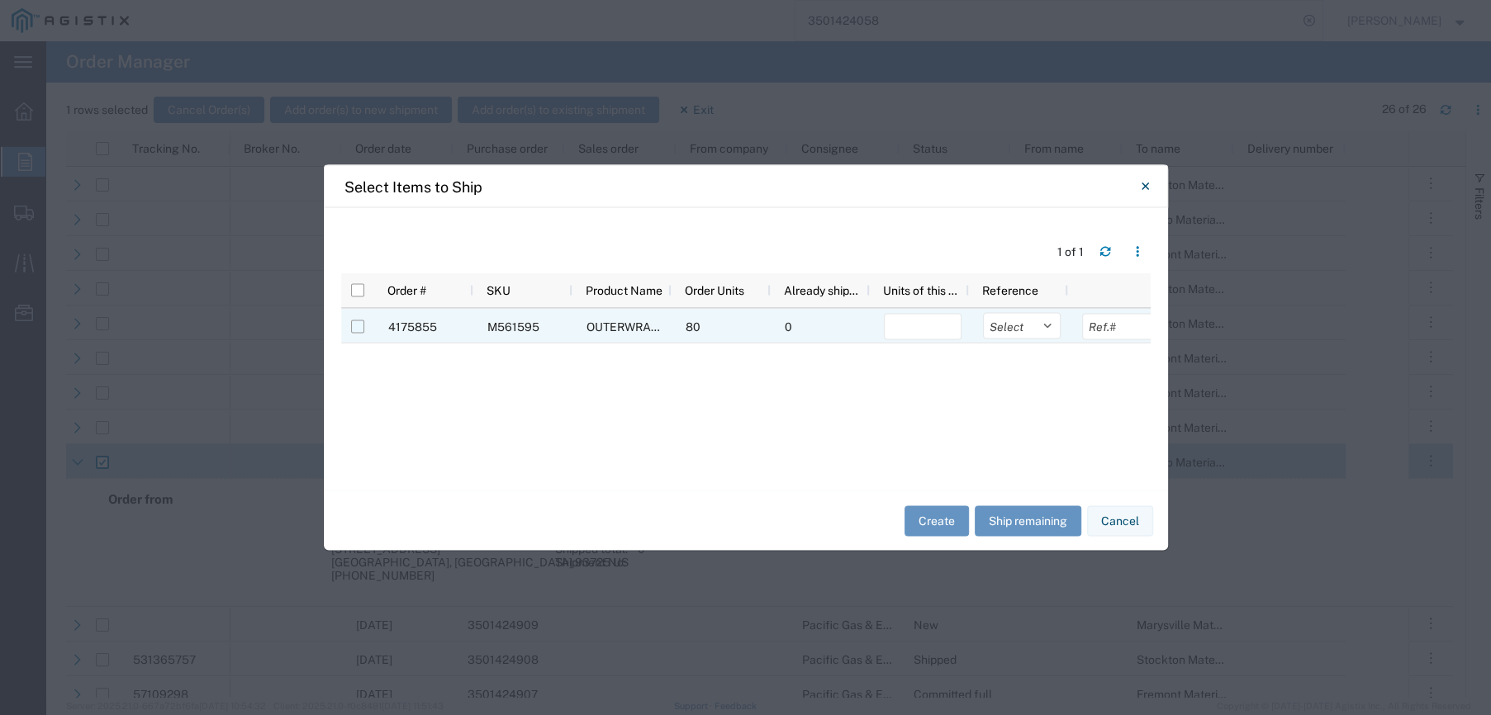
click at [362, 326] on input "Press Space to toggle row selection (unchecked)" at bounding box center [357, 327] width 13 height 13
checkbox input "true"
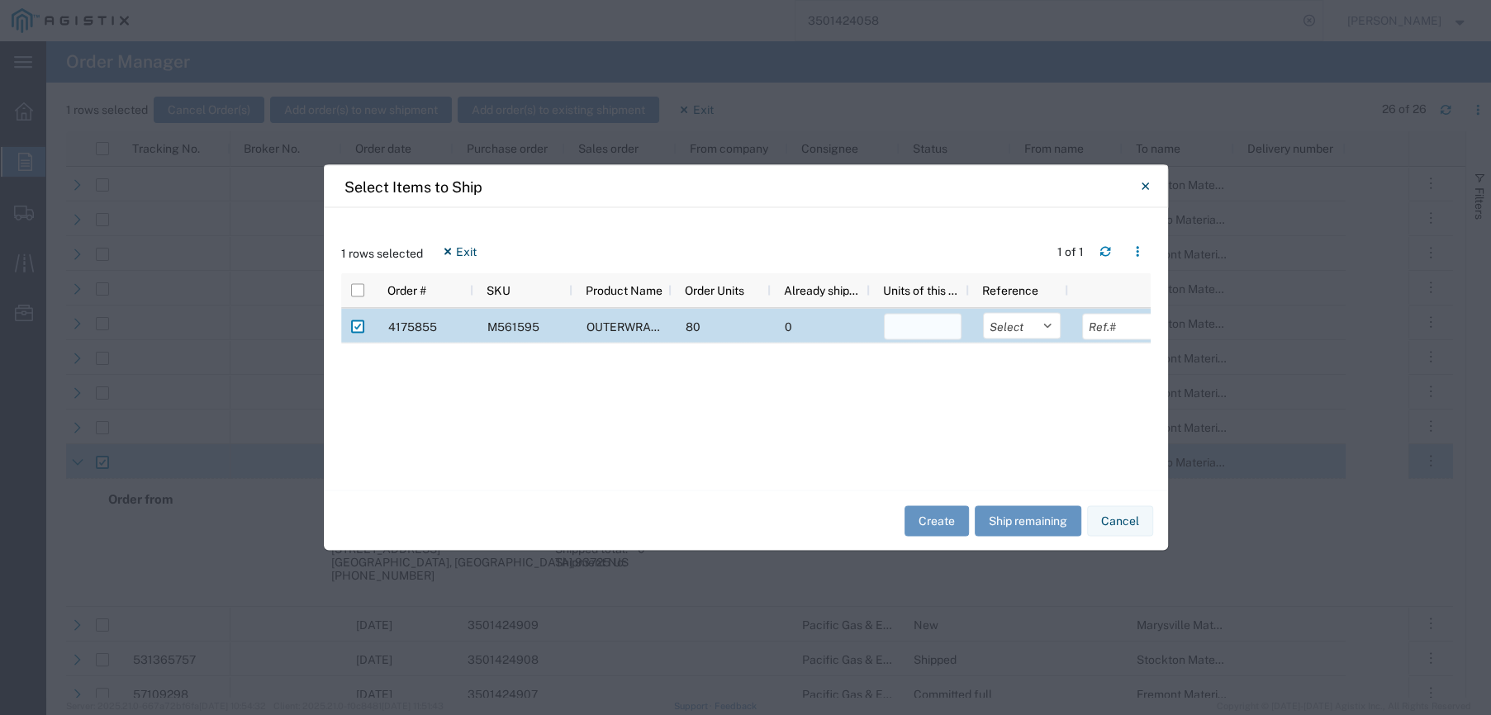
click at [913, 331] on input "number" at bounding box center [923, 327] width 78 height 26
type input "80"
click at [1042, 327] on select "Select Purchase Order Delivery Number" at bounding box center [1022, 326] width 78 height 26
select select "PURCHORD"
click at [983, 313] on select "Select Purchase Order Delivery Number" at bounding box center [1022, 326] width 78 height 26
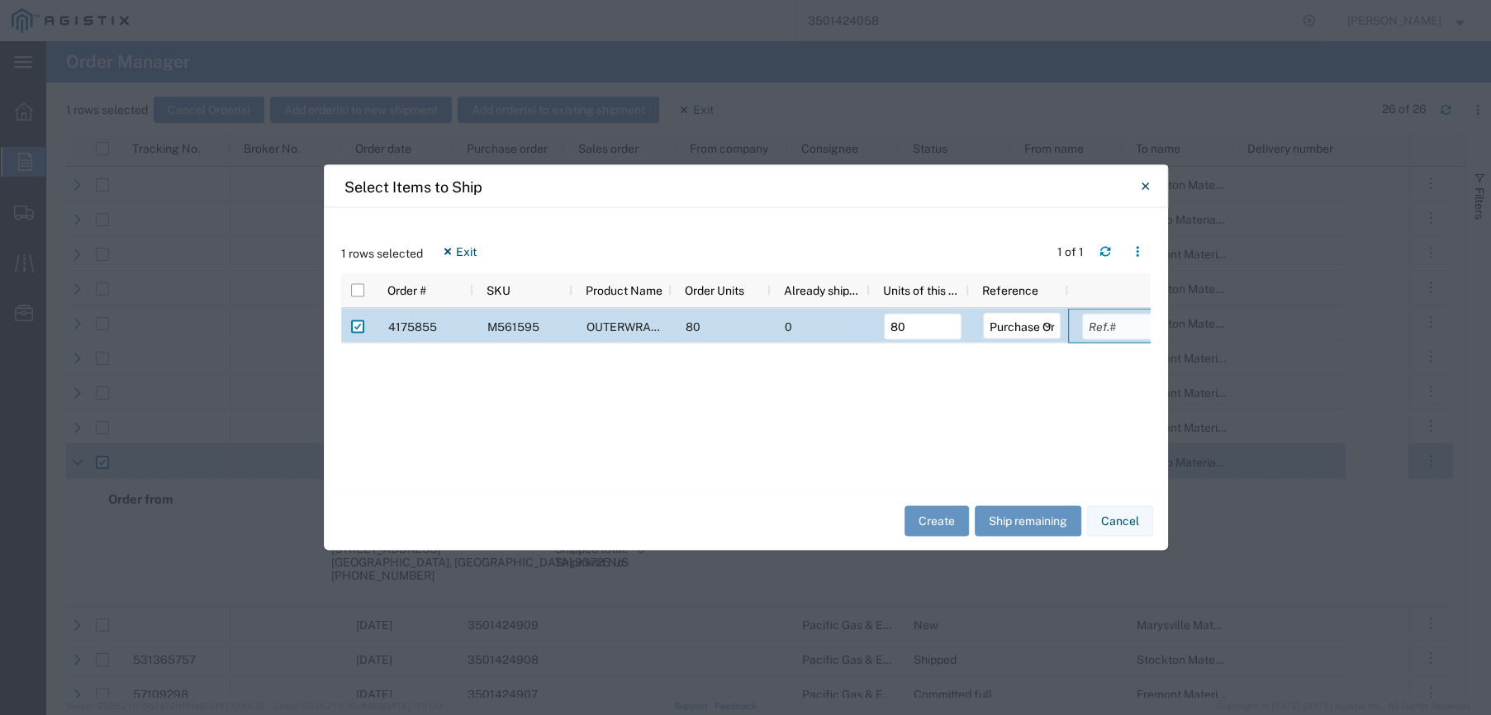
click at [1111, 328] on input "text" at bounding box center [1121, 327] width 78 height 26
type input "3501424910"
click at [948, 517] on button "Create" at bounding box center [937, 521] width 64 height 31
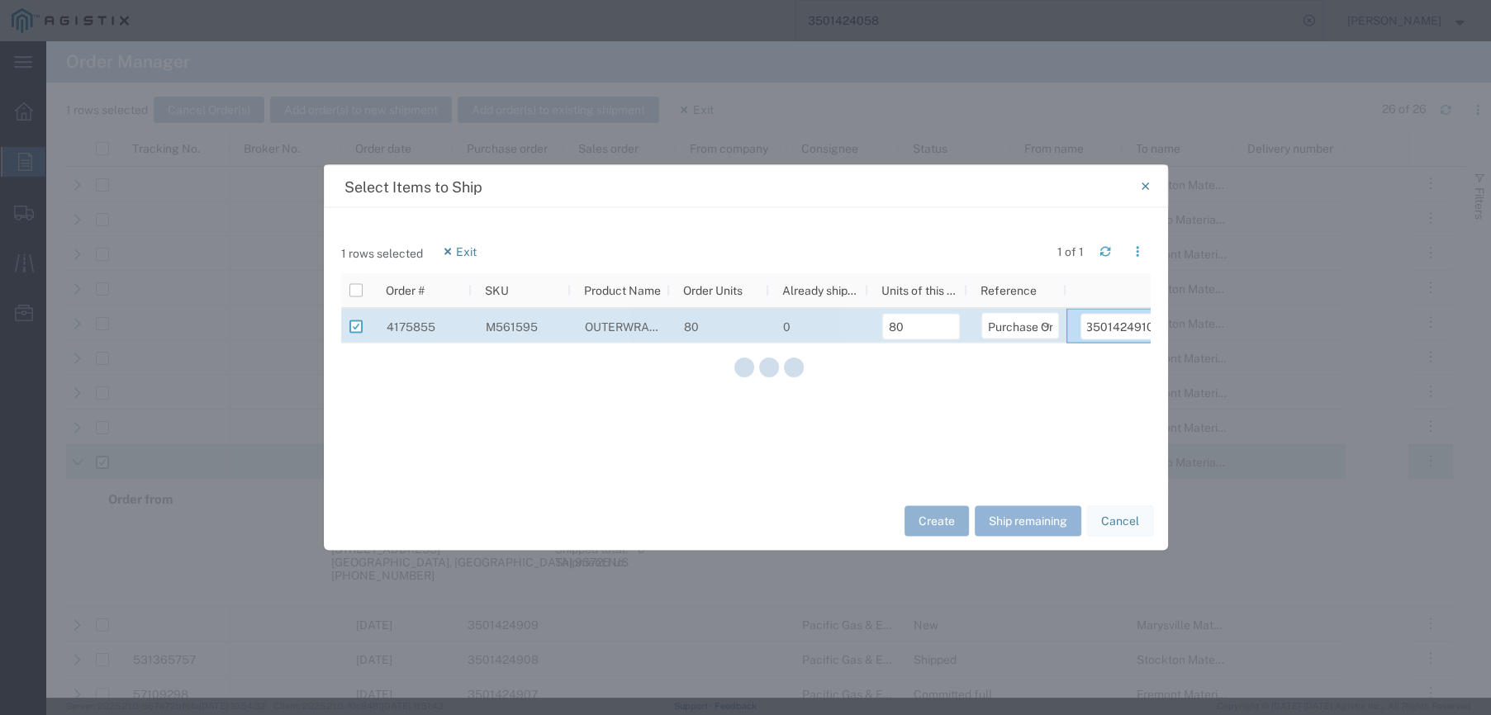
scroll to position [0, 0]
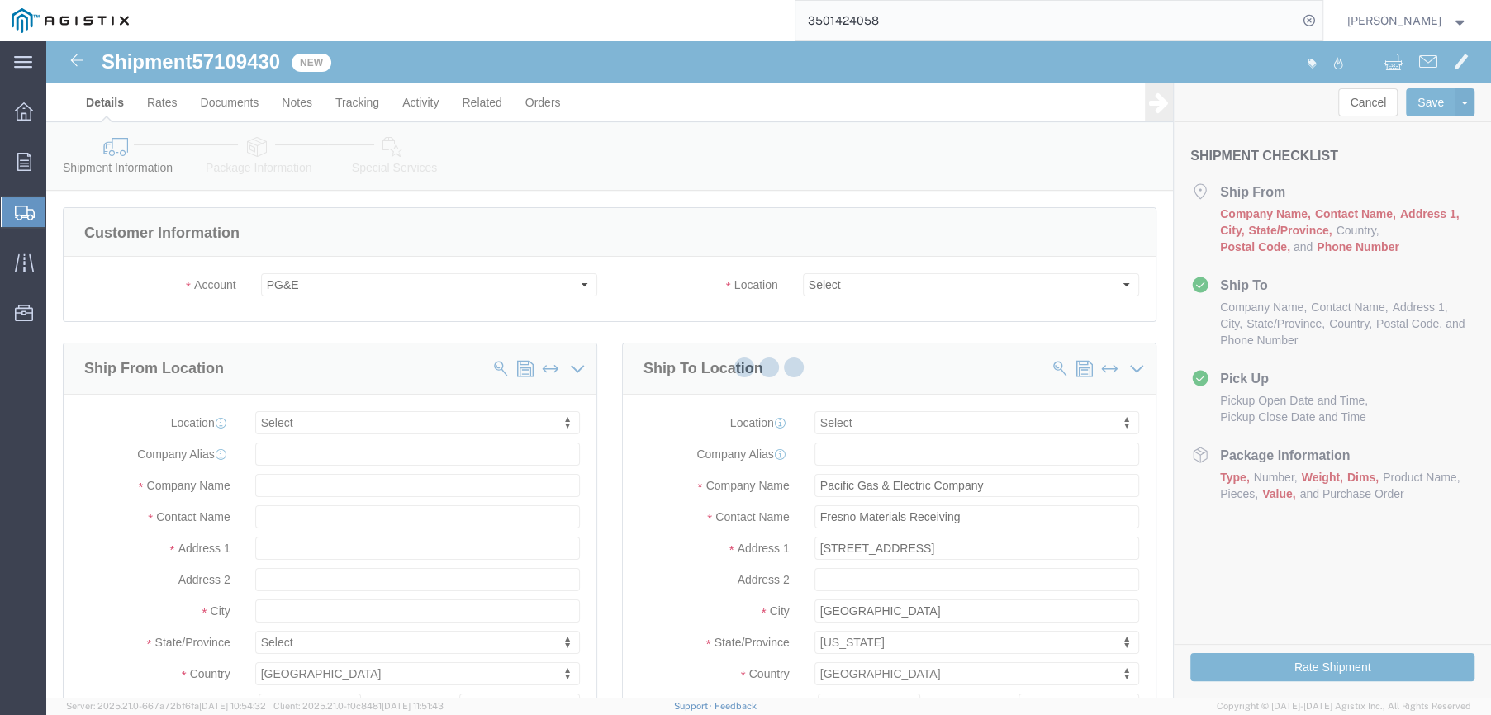
select select
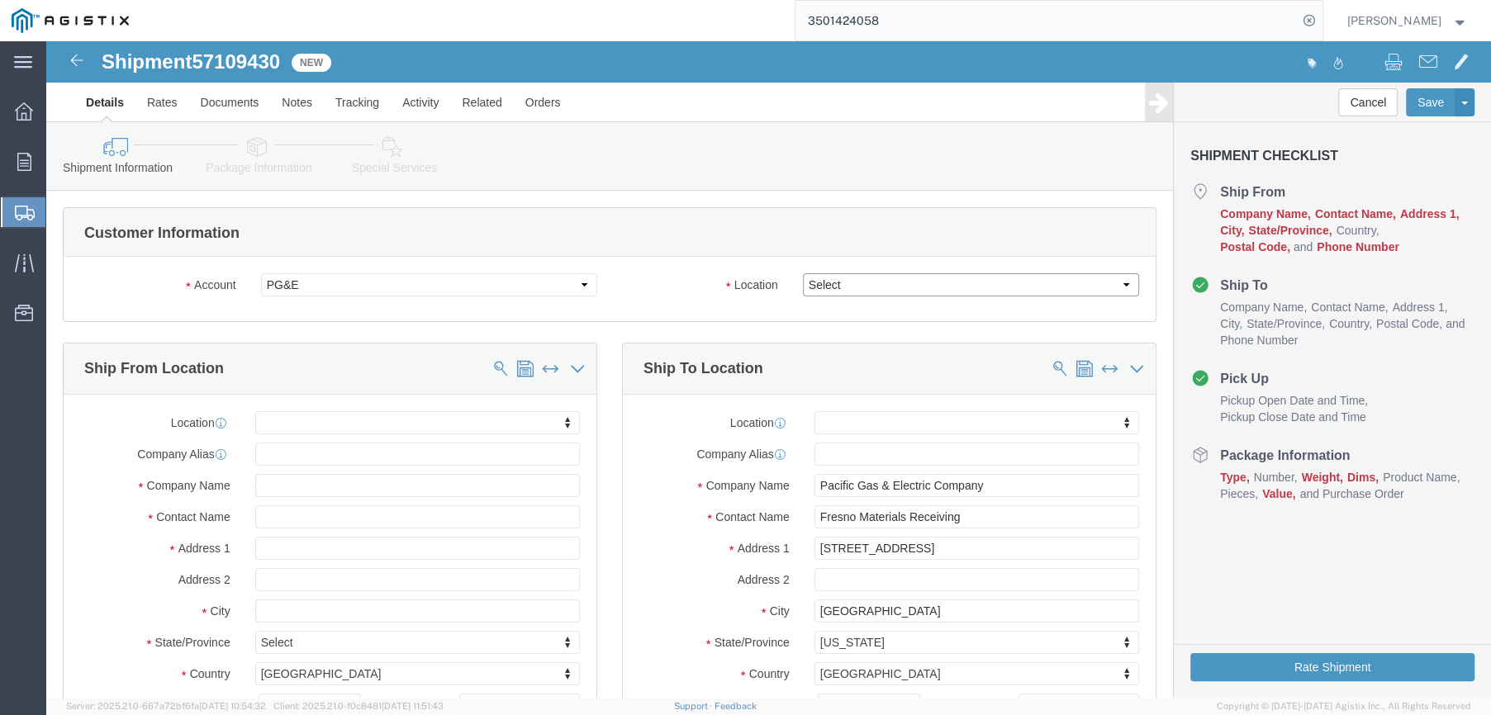
click select "Select All Others [GEOGRAPHIC_DATA] [GEOGRAPHIC_DATA] [GEOGRAPHIC_DATA] [GEOGRA…"
select select "19745"
click select "Select All Others [GEOGRAPHIC_DATA] [GEOGRAPHIC_DATA] [GEOGRAPHIC_DATA] [GEOGRA…"
click input "text"
type input "FARWES"
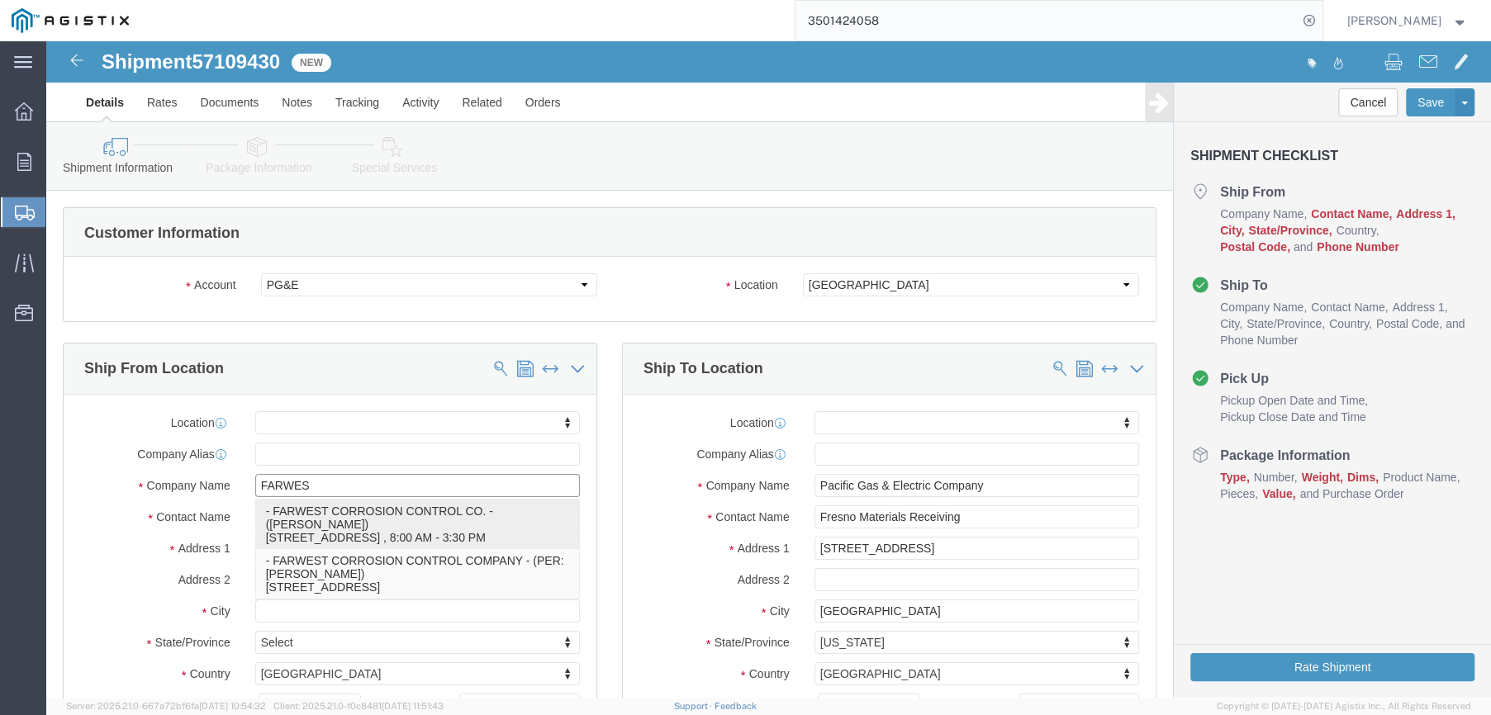
click p "- FARWEST CORROSION CONTROL CO. - ([PERSON_NAME]) [STREET_ADDRESS] , 8:00 AM - …"
select select
type input "[STREET_ADDRESS]"
type input "90241"
type input "[PHONE_NUMBER]"
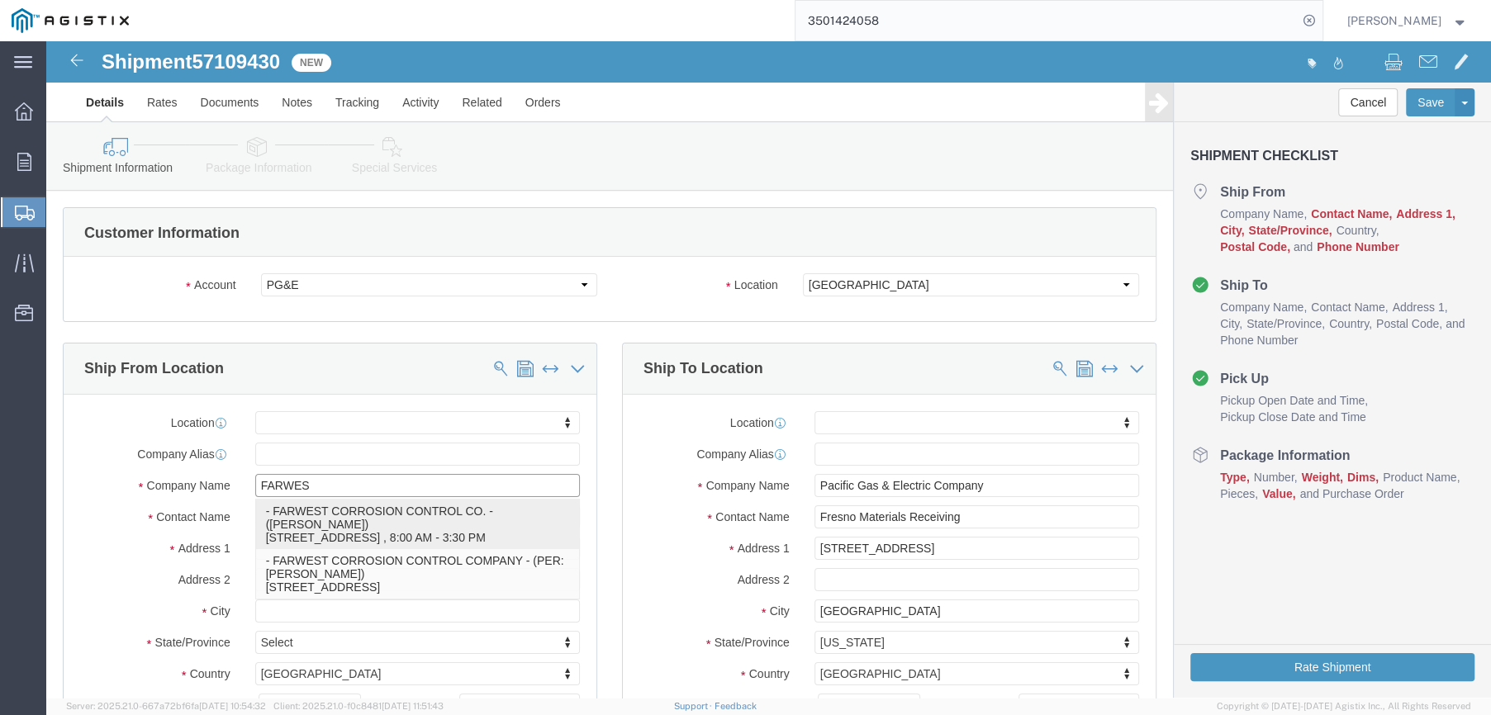
type input "[EMAIL_ADDRESS][DOMAIN_NAME]"
checkbox input "true"
type input "FARWEST CORROSION CONTROL CO."
type input "[PERSON_NAME]"
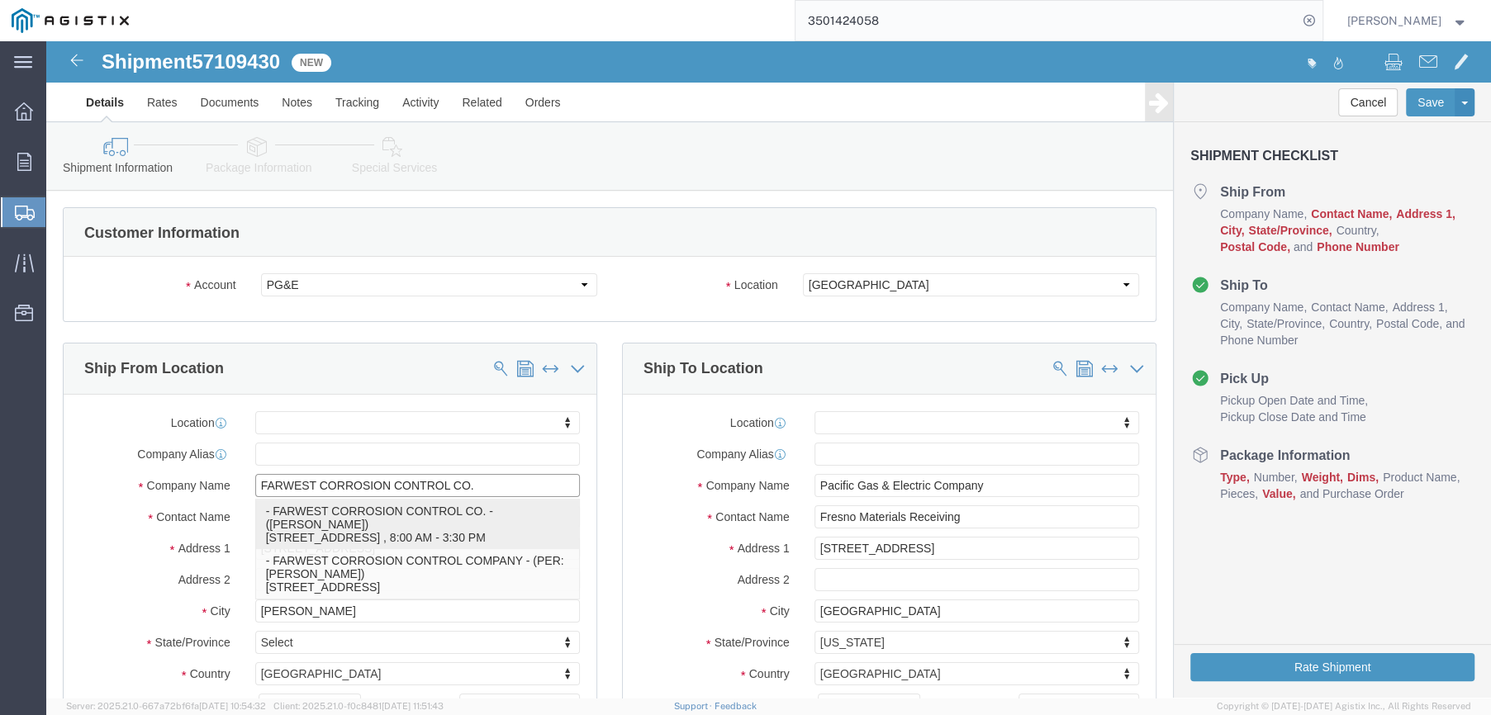
select select "CA"
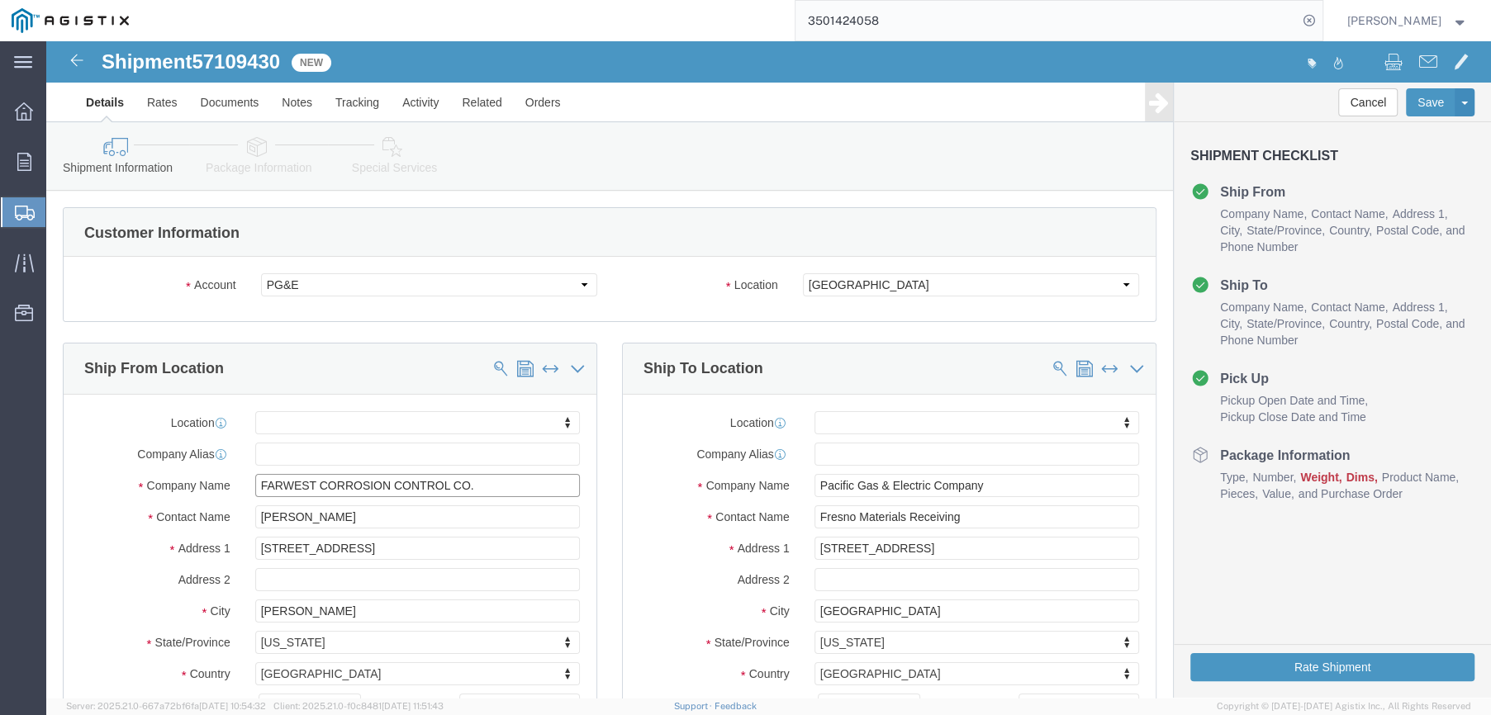
type input "FARWEST CORROSION CONTROL CO."
drag, startPoint x: 301, startPoint y: 478, endPoint x: 197, endPoint y: 482, distance: 103.4
click div "[PERSON_NAME]"
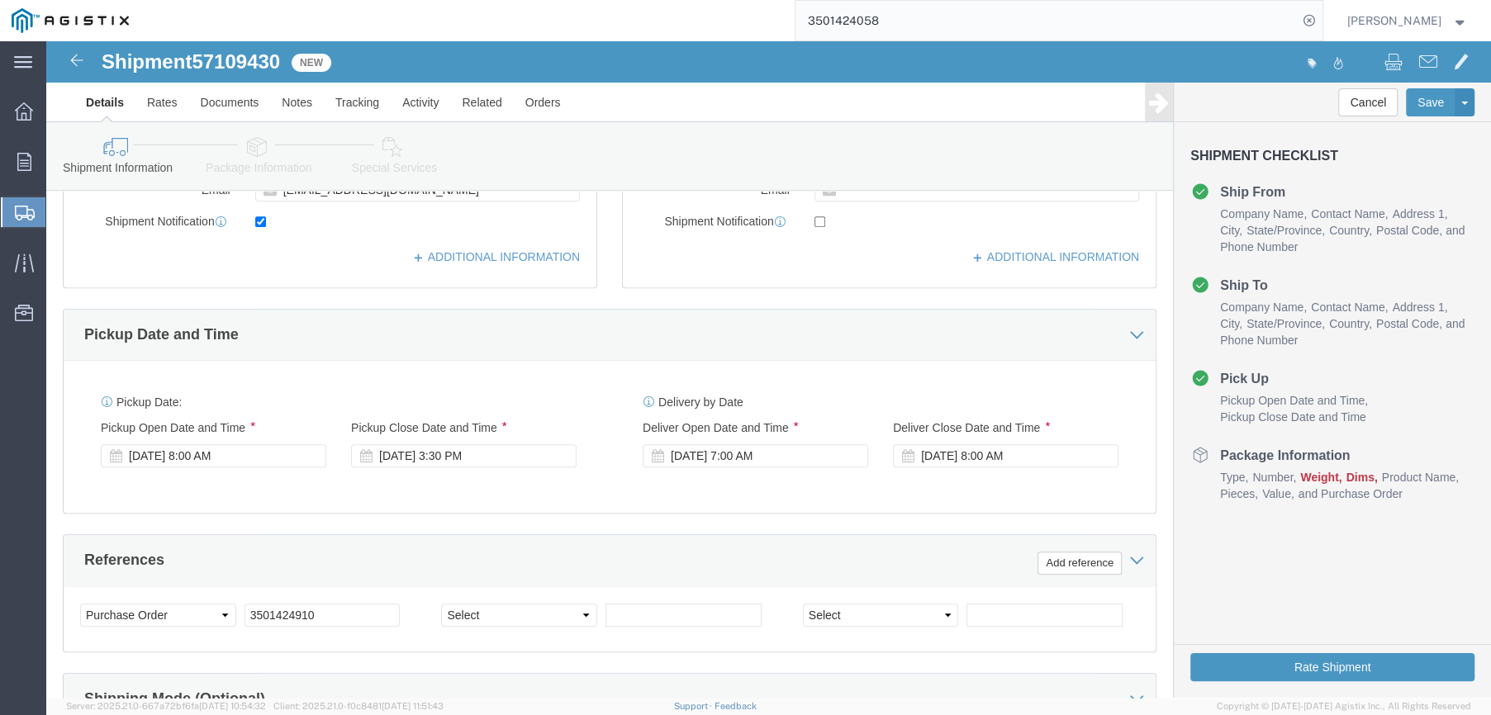
scroll to position [661, 0]
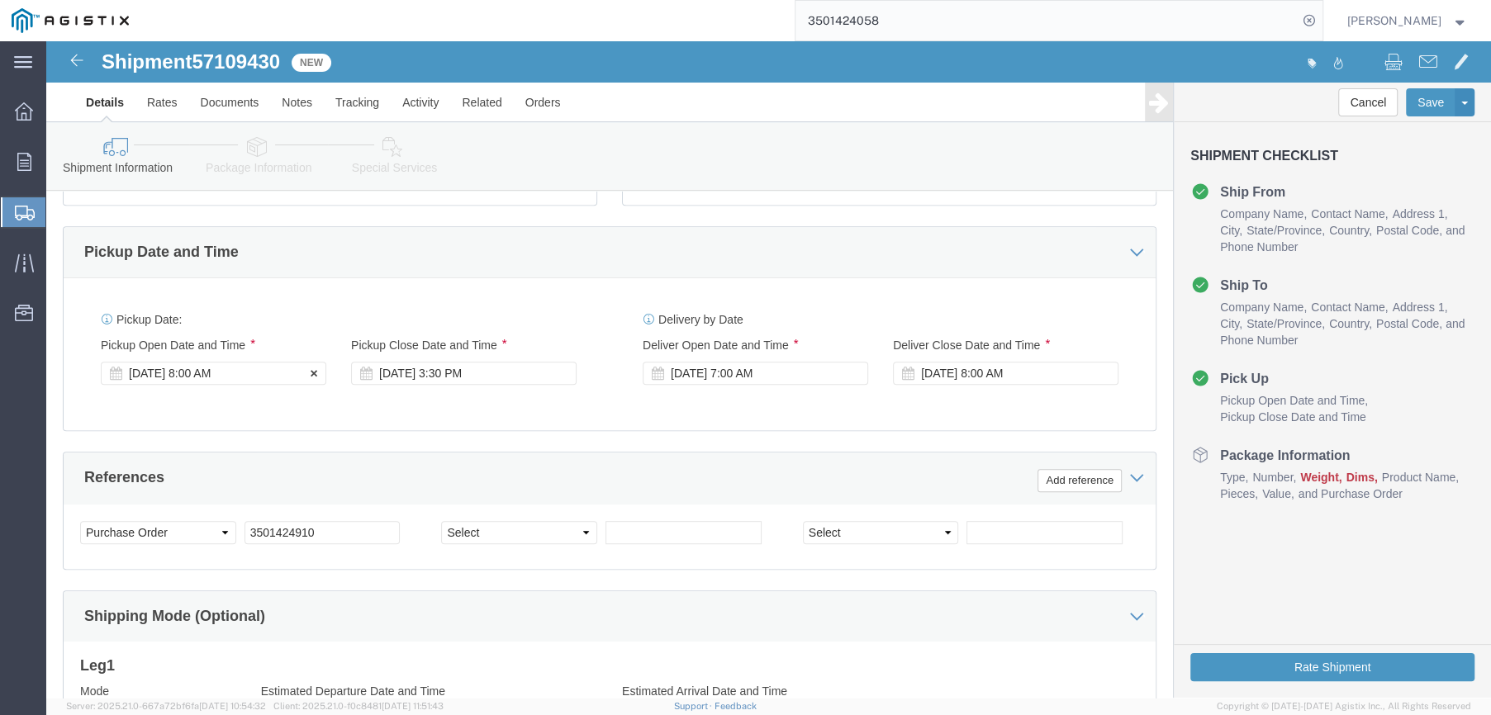
type input "[PERSON_NAME]"
click div "[DATE] 8:00 AM"
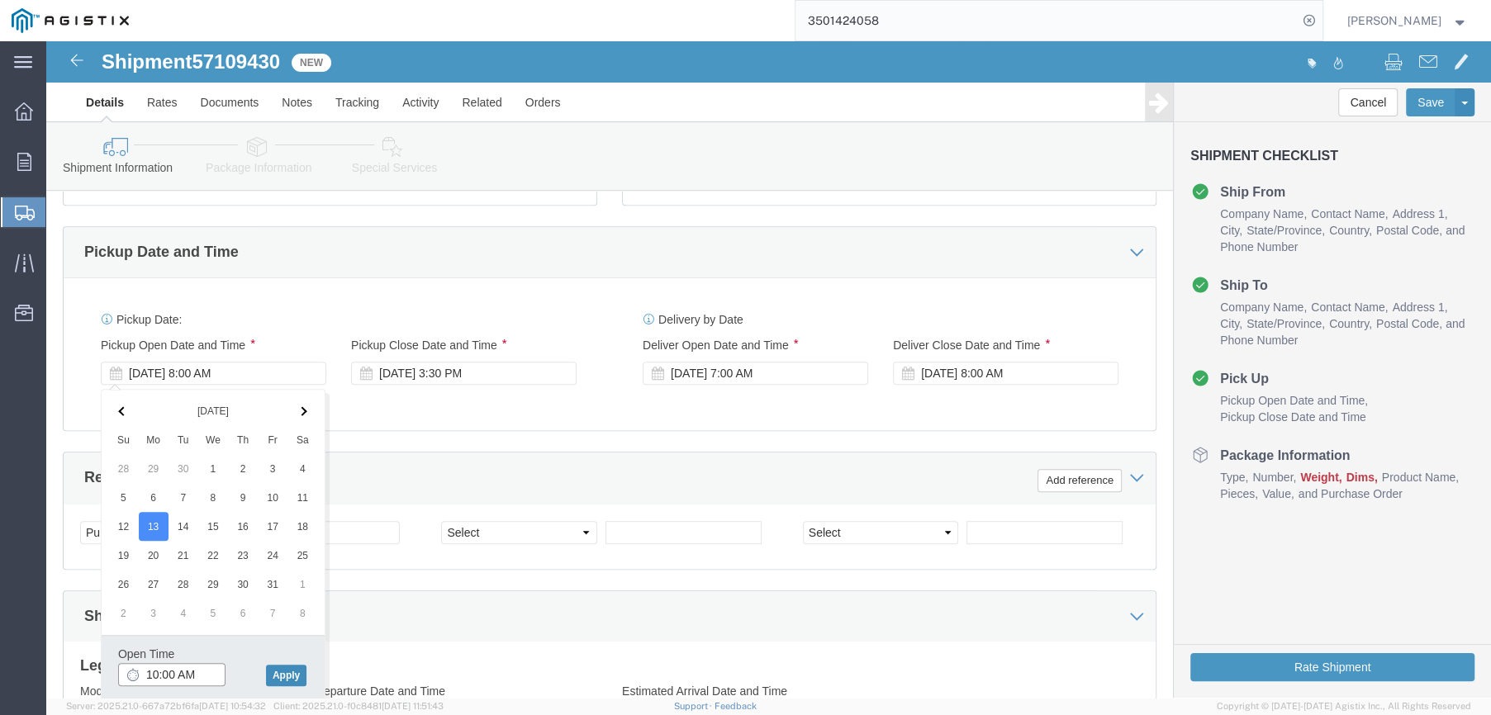
type input "10:00 AM"
click button "Apply"
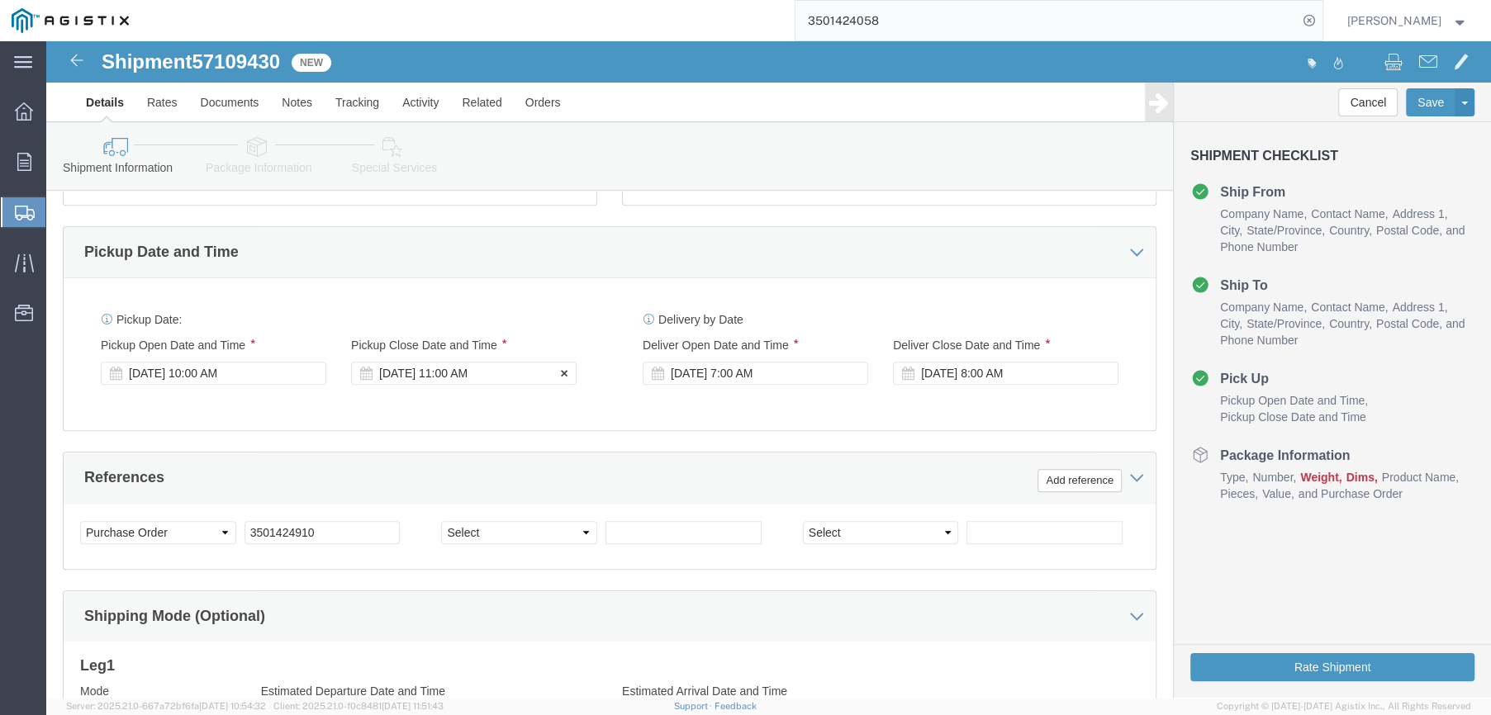
click div "[DATE] 11:00 AM"
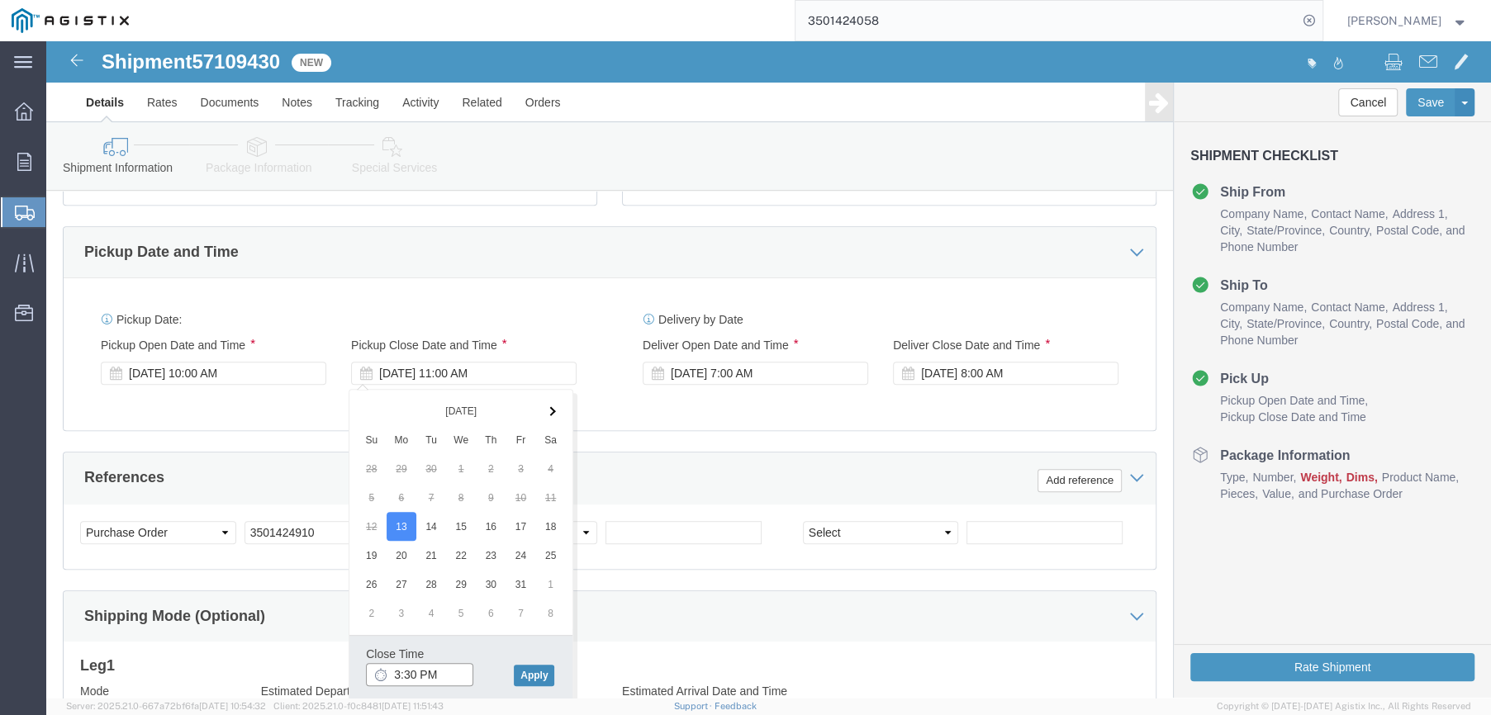
type input "3:30 PM"
click button "Apply"
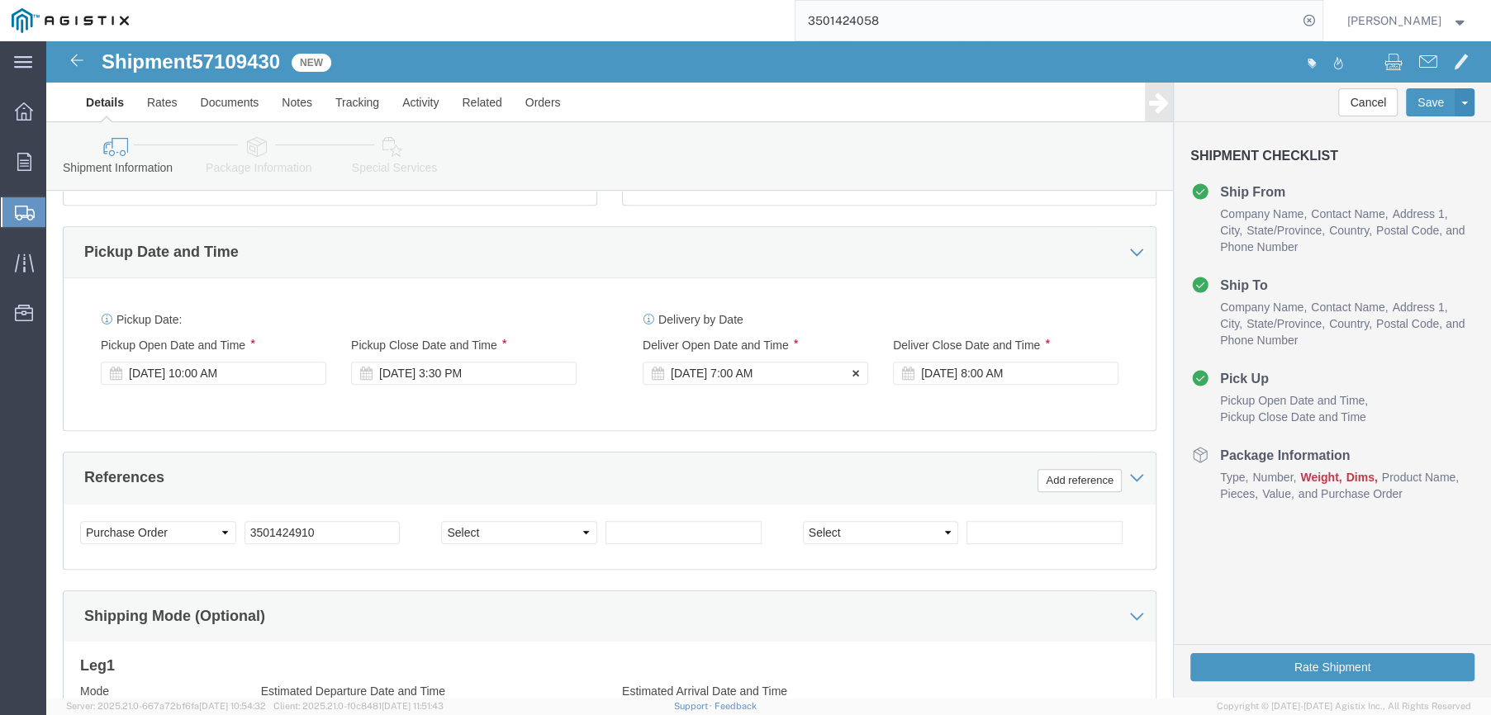
click div "[DATE] 7:00 AM"
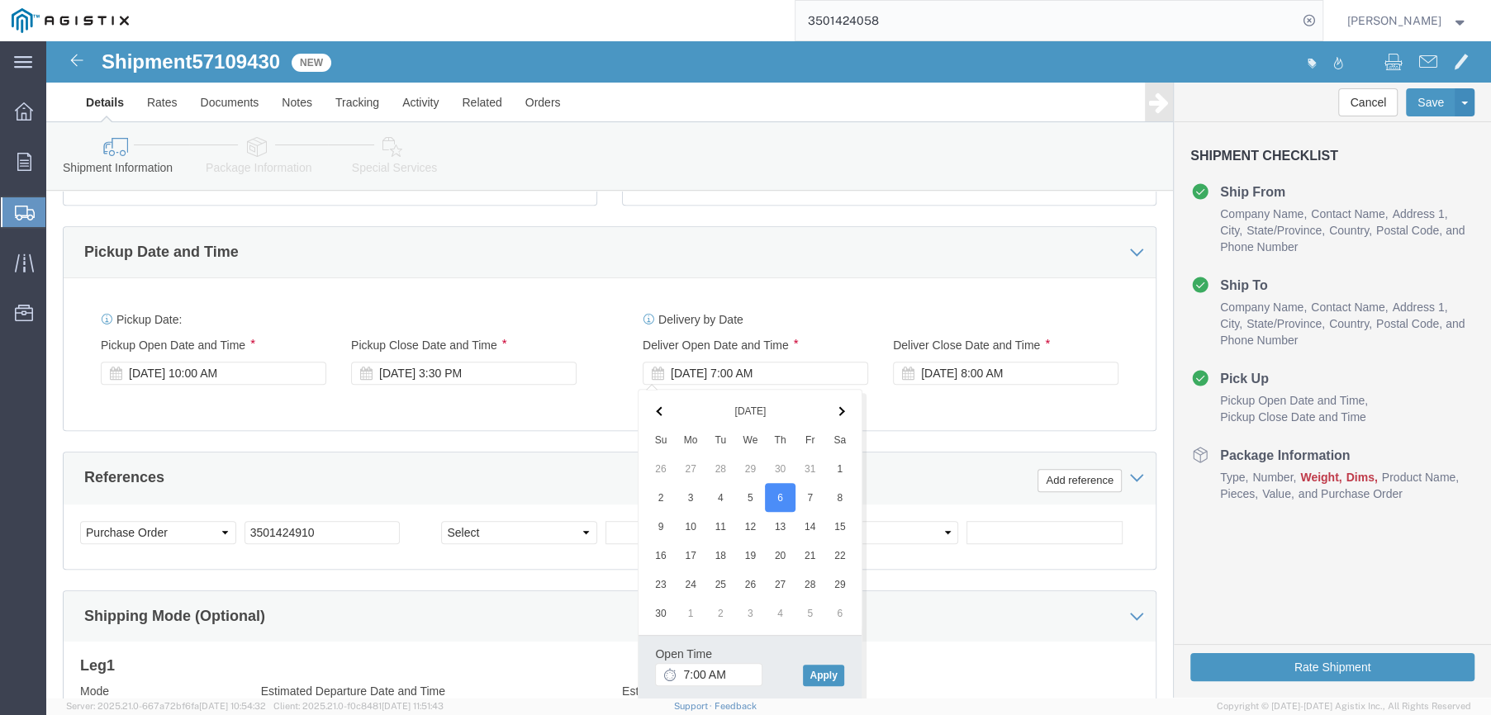
click span
click input "7:00 AM"
type input "8:00 AM"
click button "Apply"
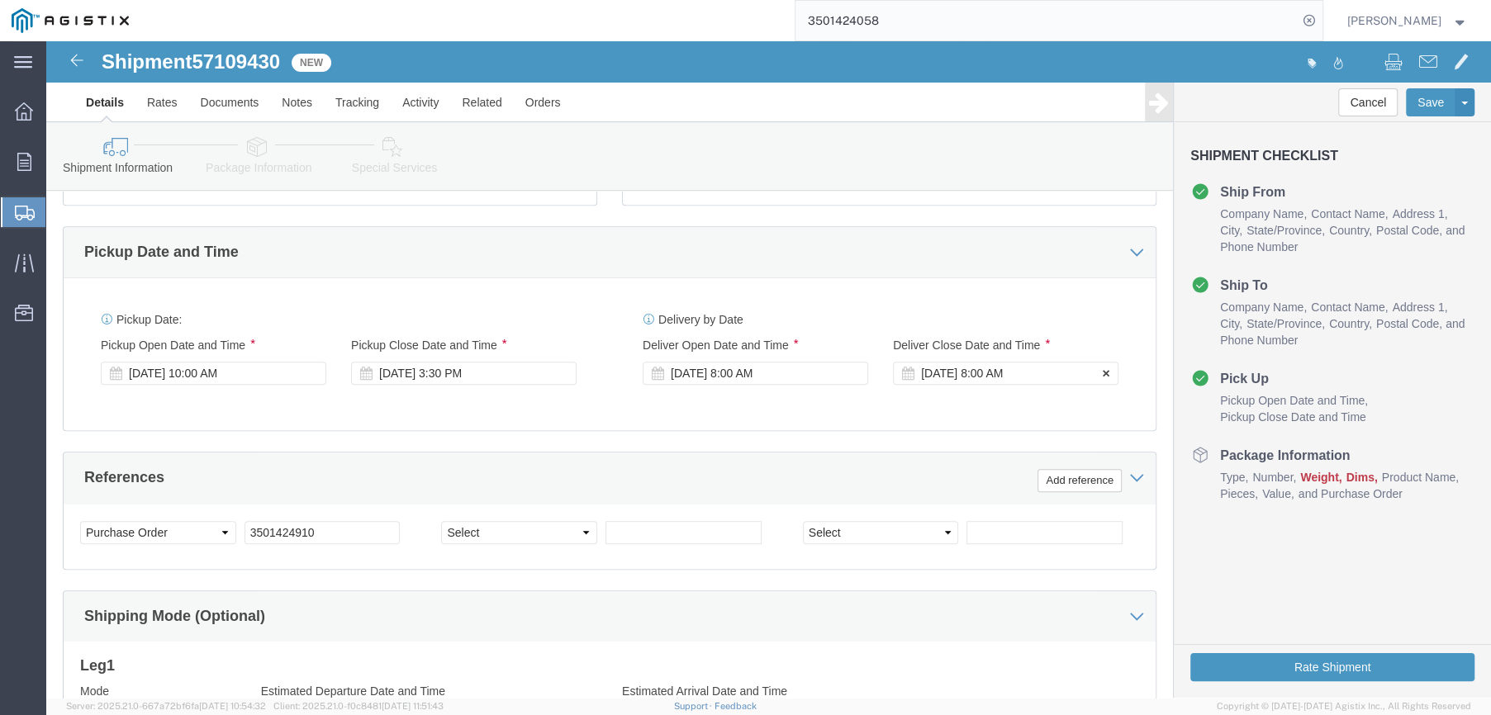
click div "[DATE] 8:00 AM"
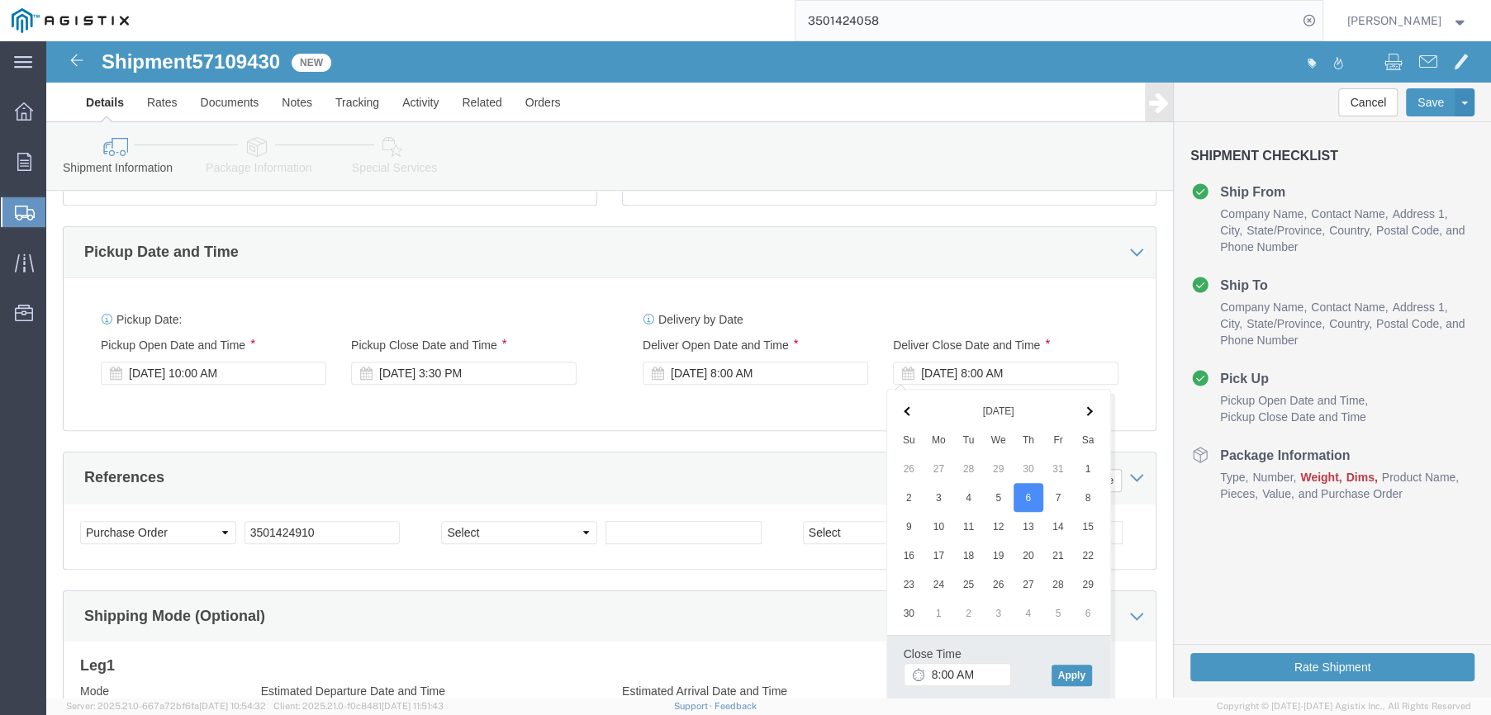
click span
click input "8:00 AM"
click input "2:00 AM"
type input "2:30 PM"
click button "Apply"
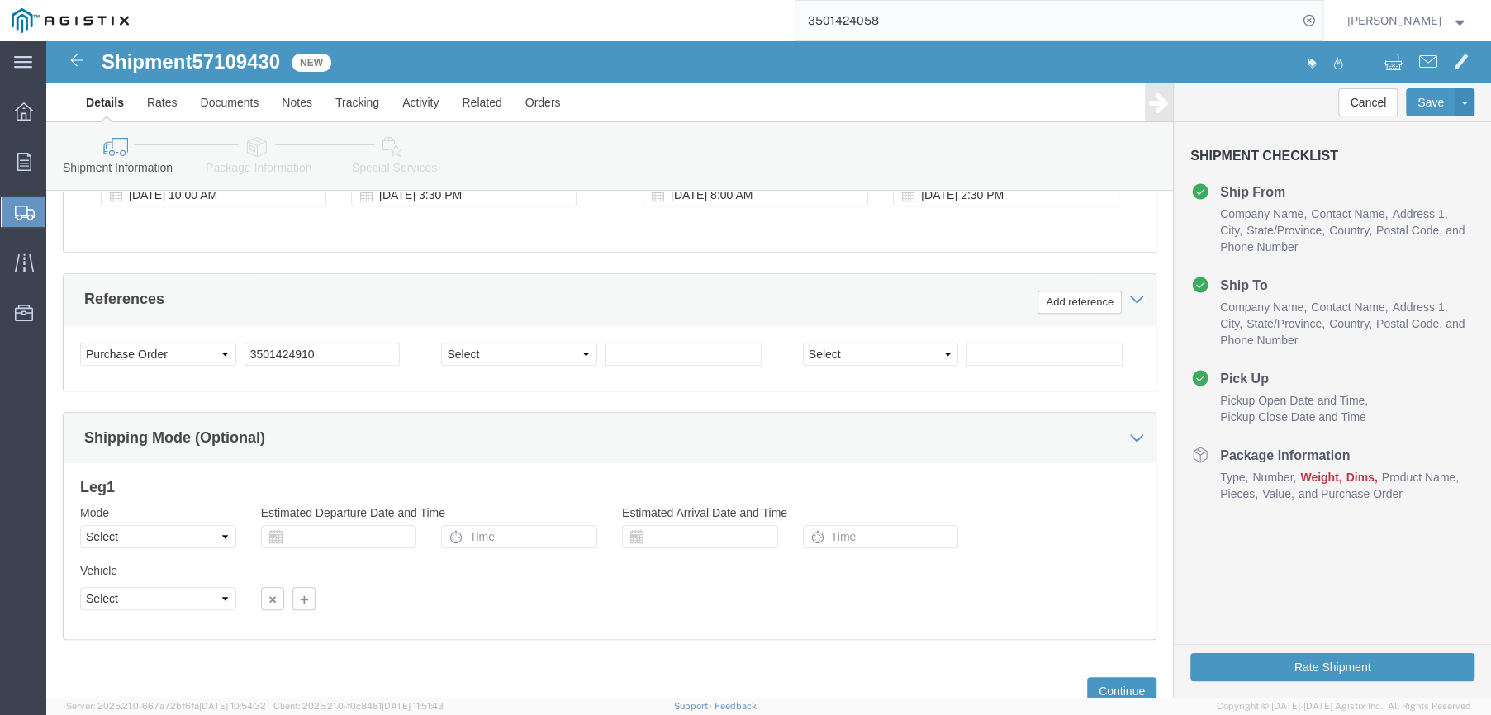
scroll to position [898, 0]
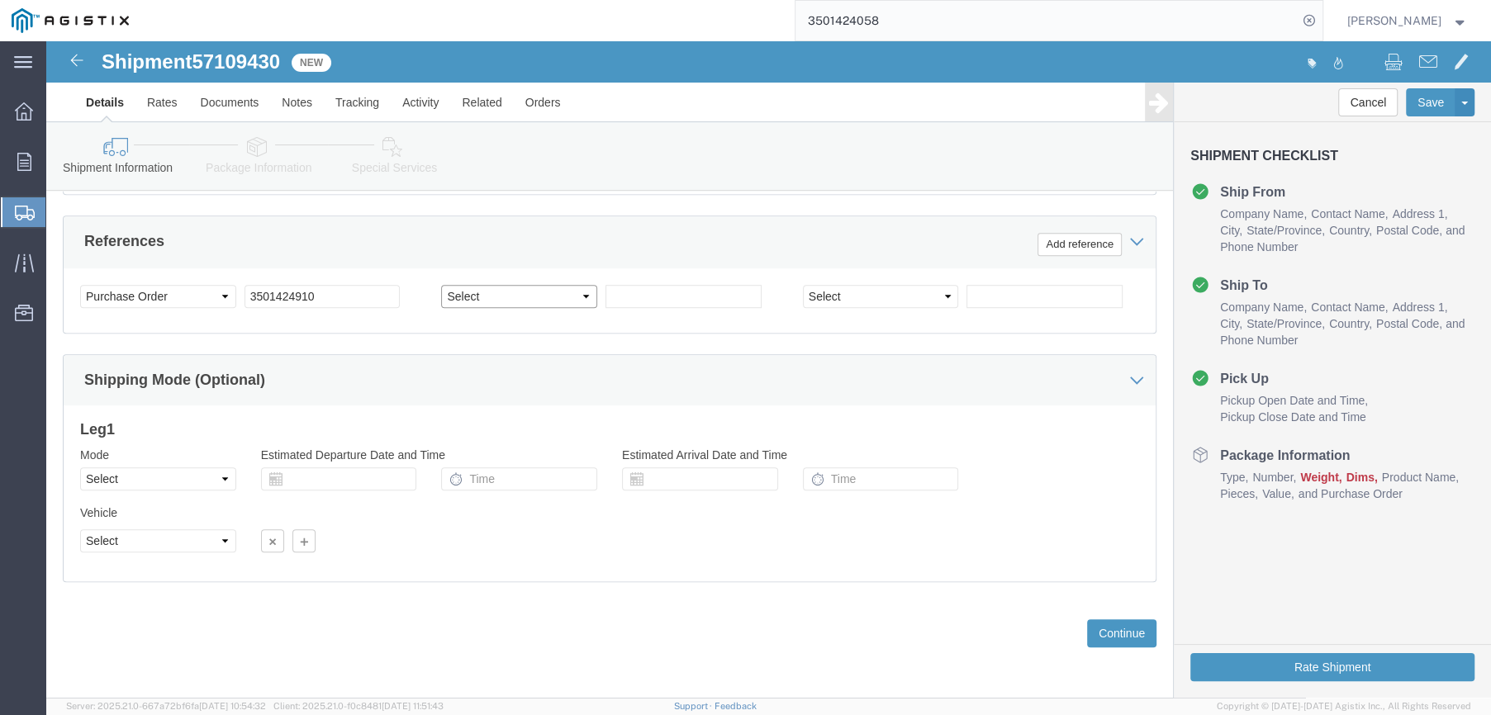
click select "Select Account Type Activity ID Airline Appointment Number ASN Batch Request # …"
select select "SALEORDR"
click select "Select Account Type Activity ID Airline Appointment Number ASN Batch Request # …"
click input "text"
type input "399607"
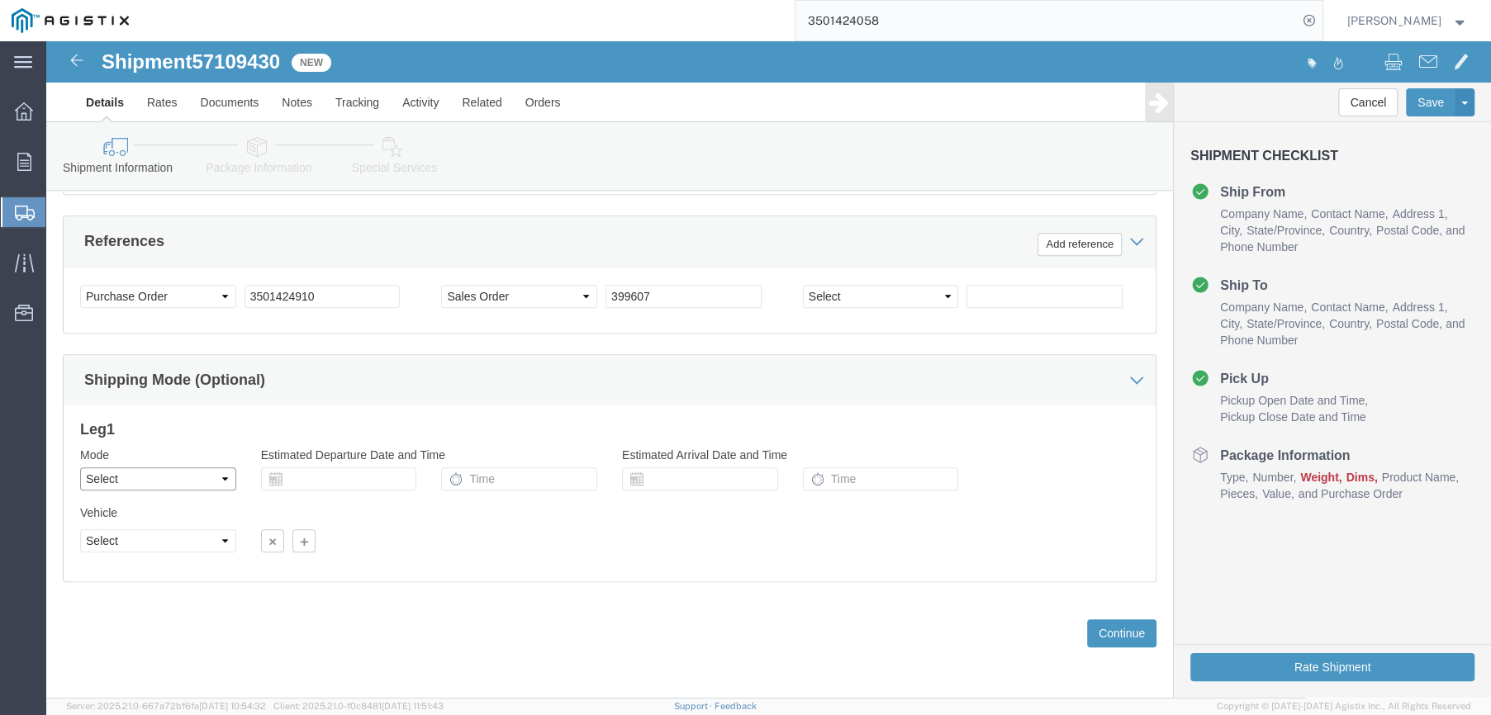
click select "Select Air Less than Truckload Multi-Leg Ocean Freight Rail Small Parcel Truckl…"
select select "LTL"
click select "Select Air Less than Truckload Multi-Leg Ocean Freight Rail Small Parcel Truckl…"
click button "Continue"
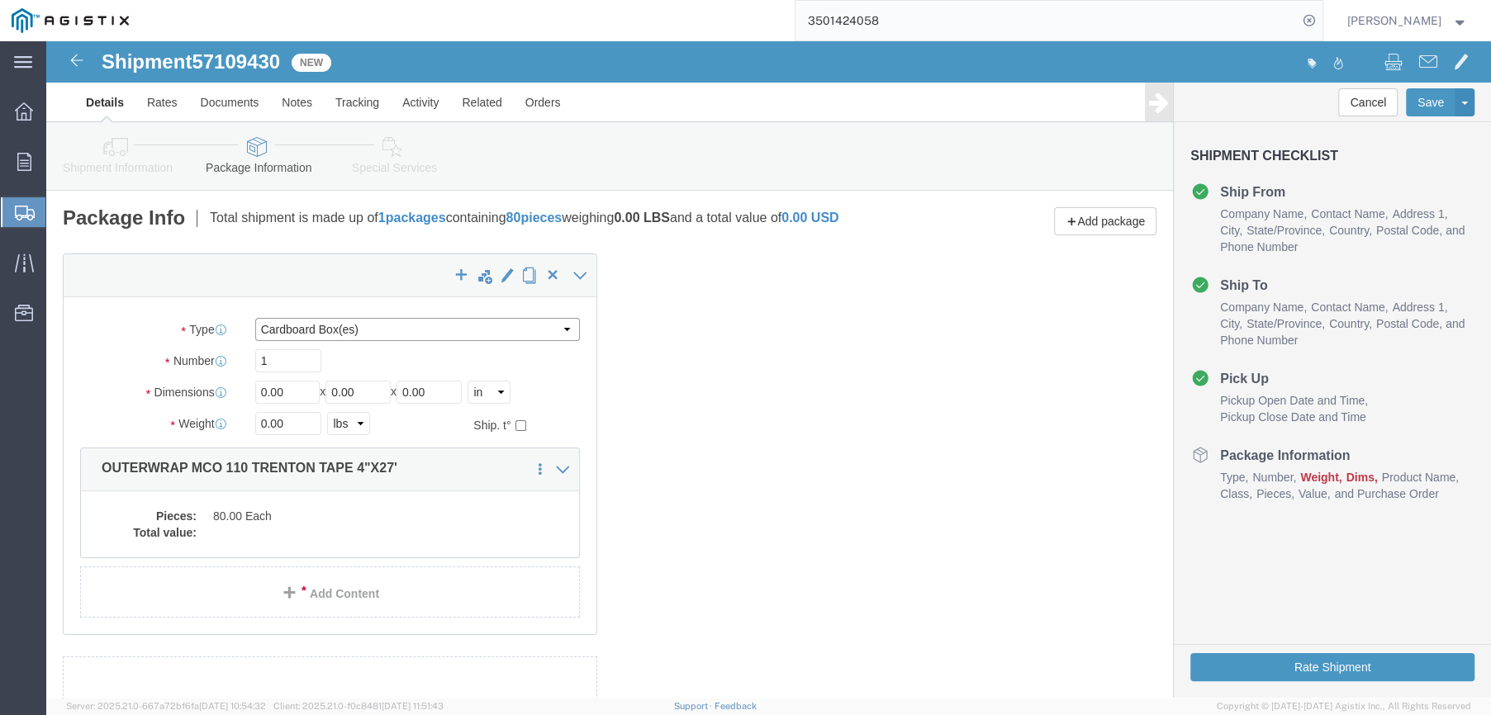
click select "Select Bulk Bundle(s) Cardboard Box(es) Carton(s) Crate(s) Drum(s) (Fiberboard)…"
select select "PSNS"
click select "Select Bulk Bundle(s) Cardboard Box(es) Carton(s) Crate(s) Drum(s) (Fiberboard)…"
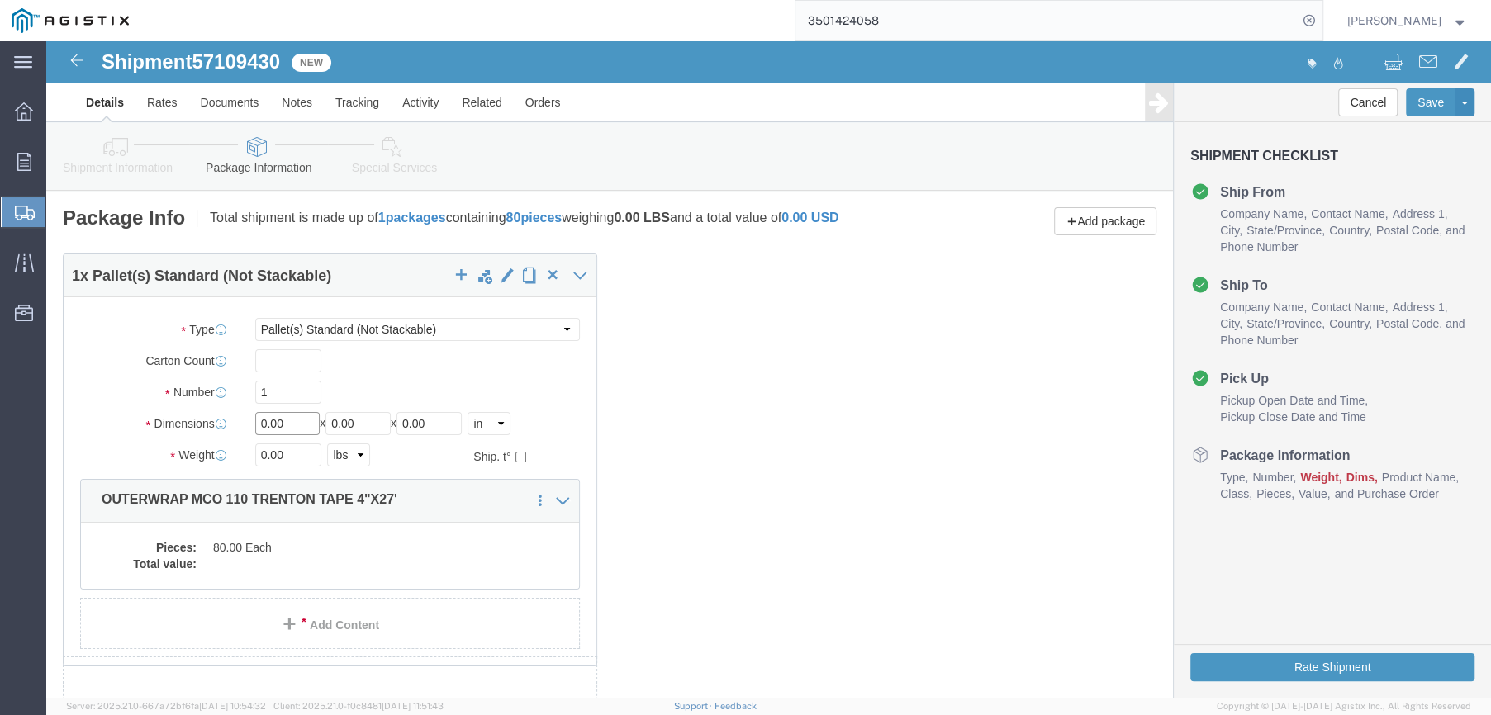
drag, startPoint x: 250, startPoint y: 397, endPoint x: 183, endPoint y: 392, distance: 67.0
click div "Dimensions Length 0.00 x Width 0.00 x Height 0.00 Select cm ft in"
type input "46"
type input "47"
type input "20"
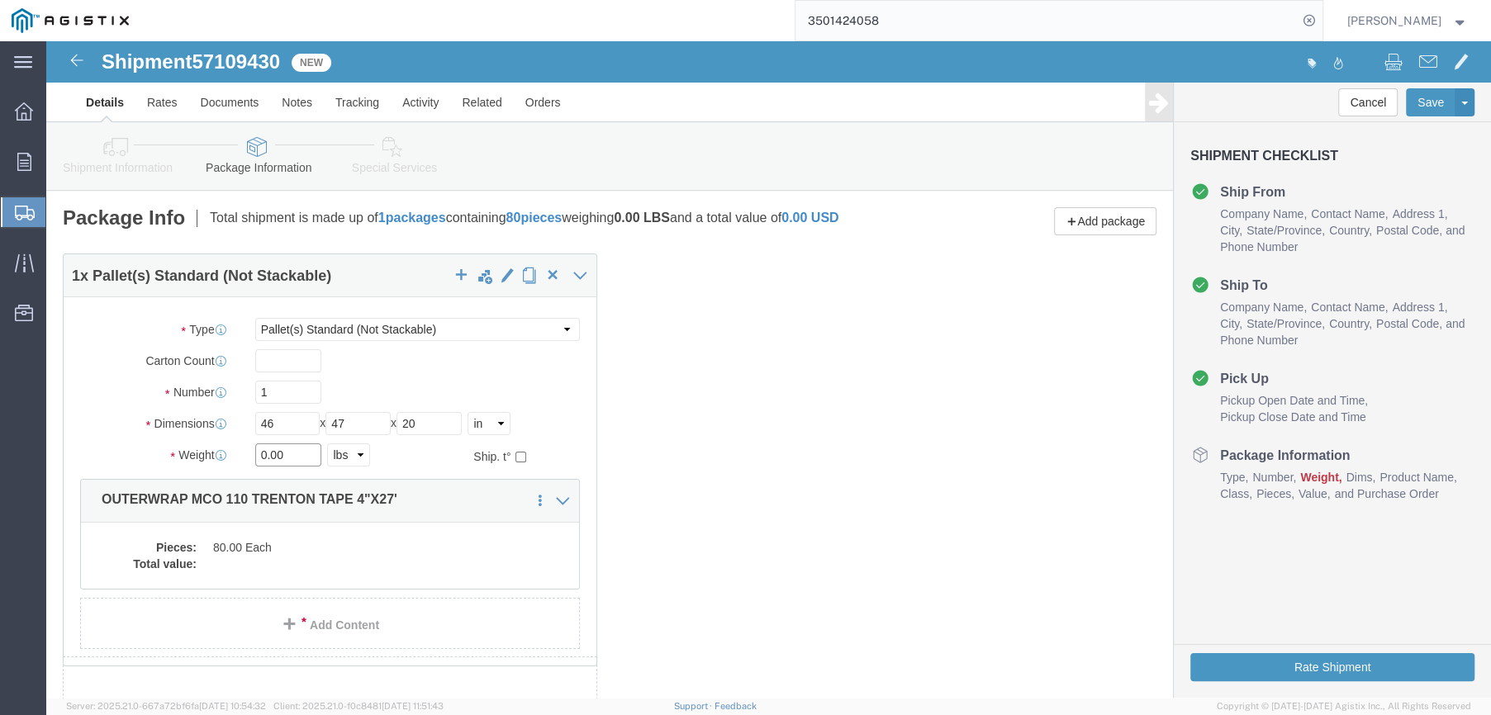
drag, startPoint x: 245, startPoint y: 428, endPoint x: 206, endPoint y: 426, distance: 39.7
click div "0.00 Select kgs lbs"
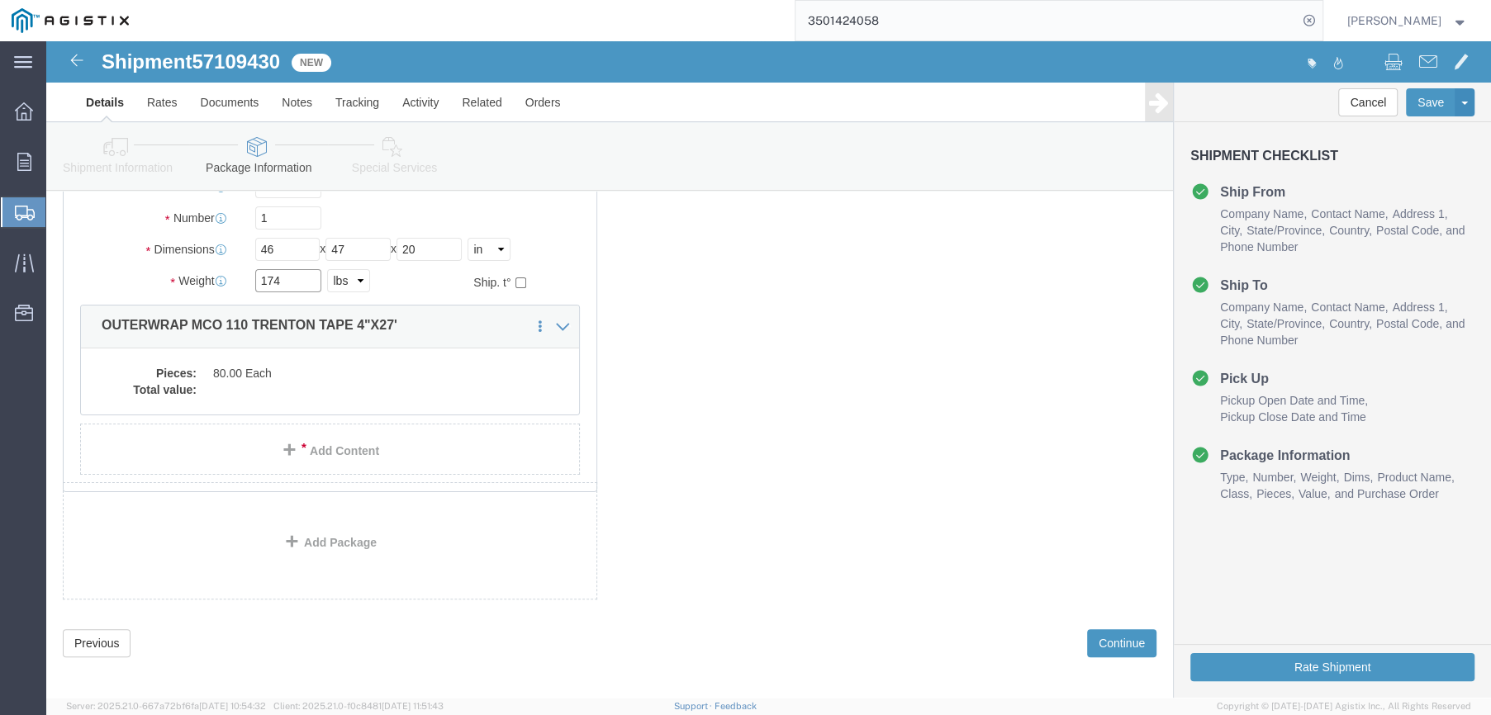
scroll to position [194, 0]
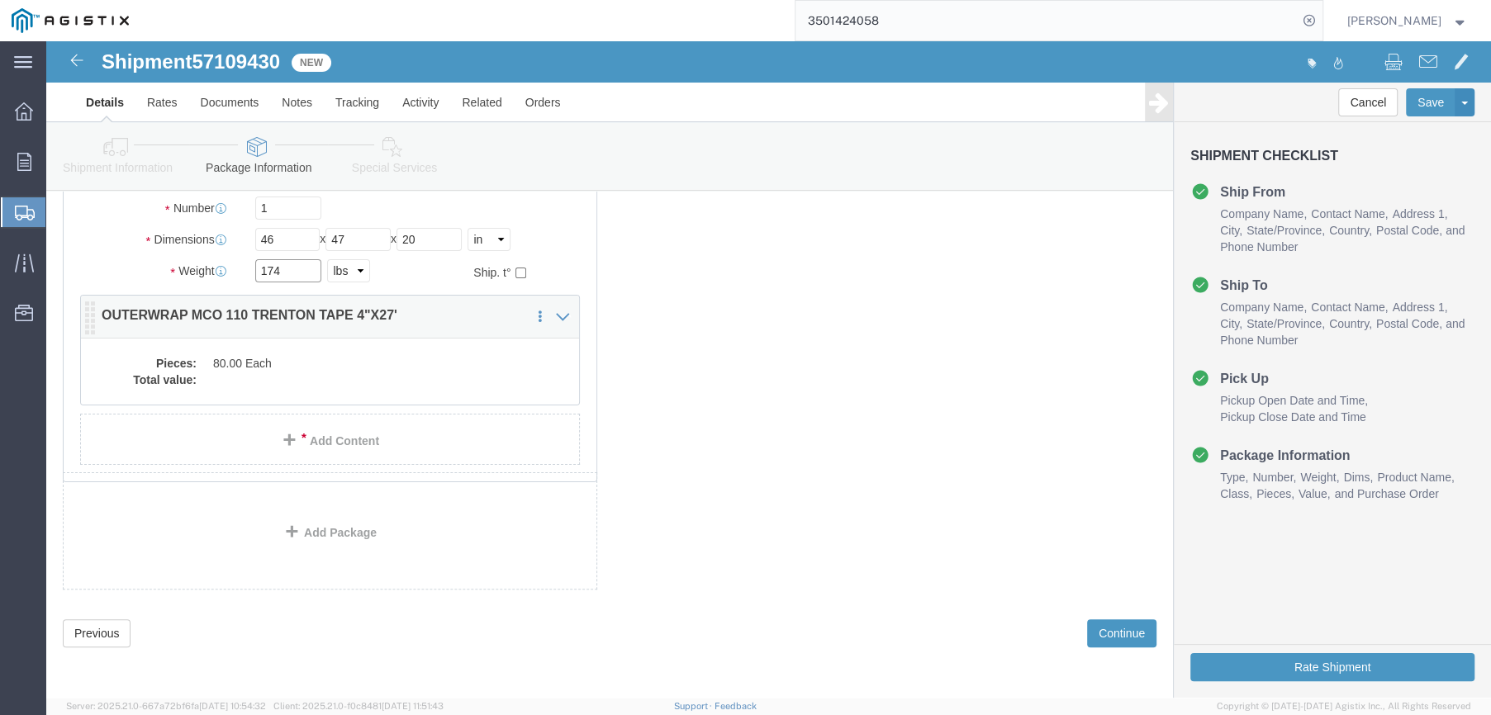
type input "174"
click dd "80.00 Each"
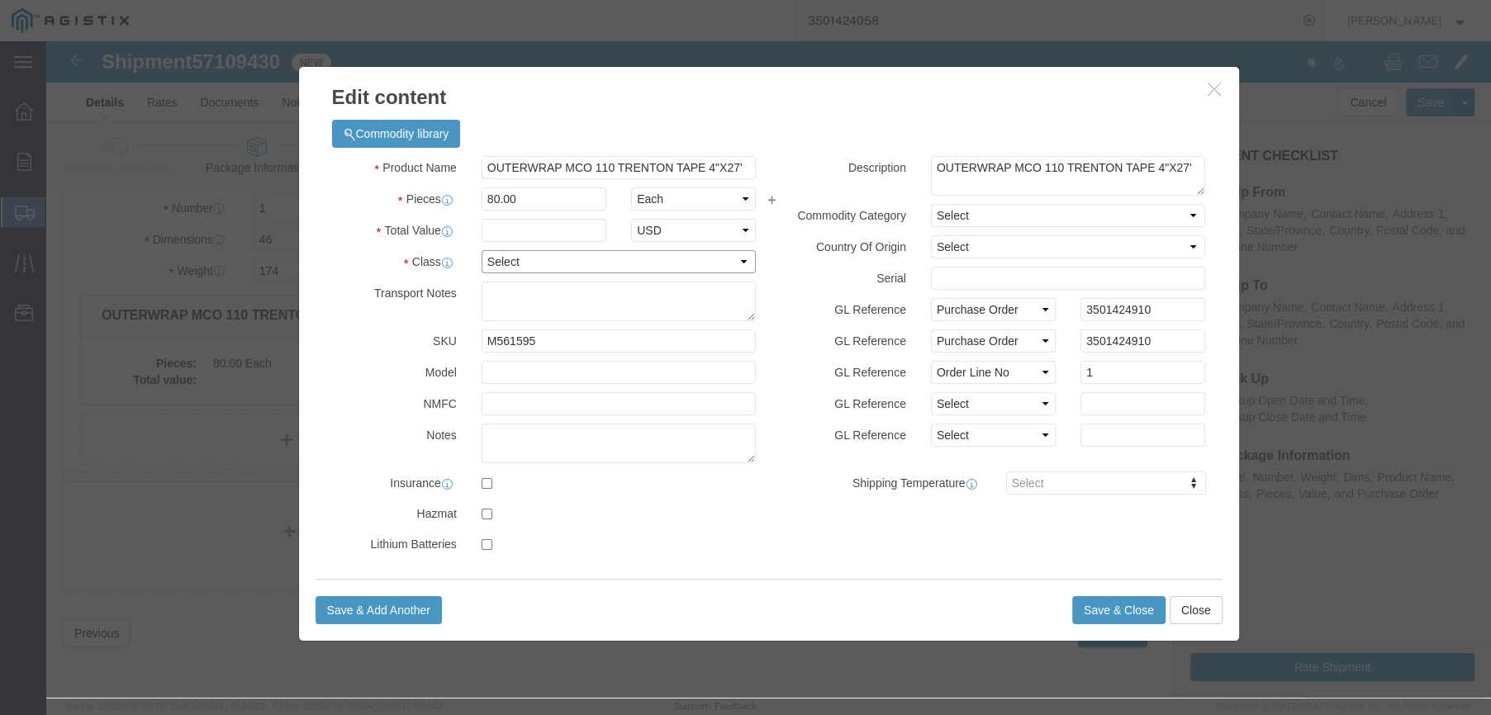
click select "Select 50 55 60 65 70 85 92.5 100 125 175 250 300 400"
select select "65"
click select "Select 50 55 60 65 70 85 92.5 100 125 175 250 300 400"
click input "text"
click at [46, 41] on agx-top-navbar "3501424058 [PERSON_NAME]" at bounding box center [46, 378] width 0 height 674
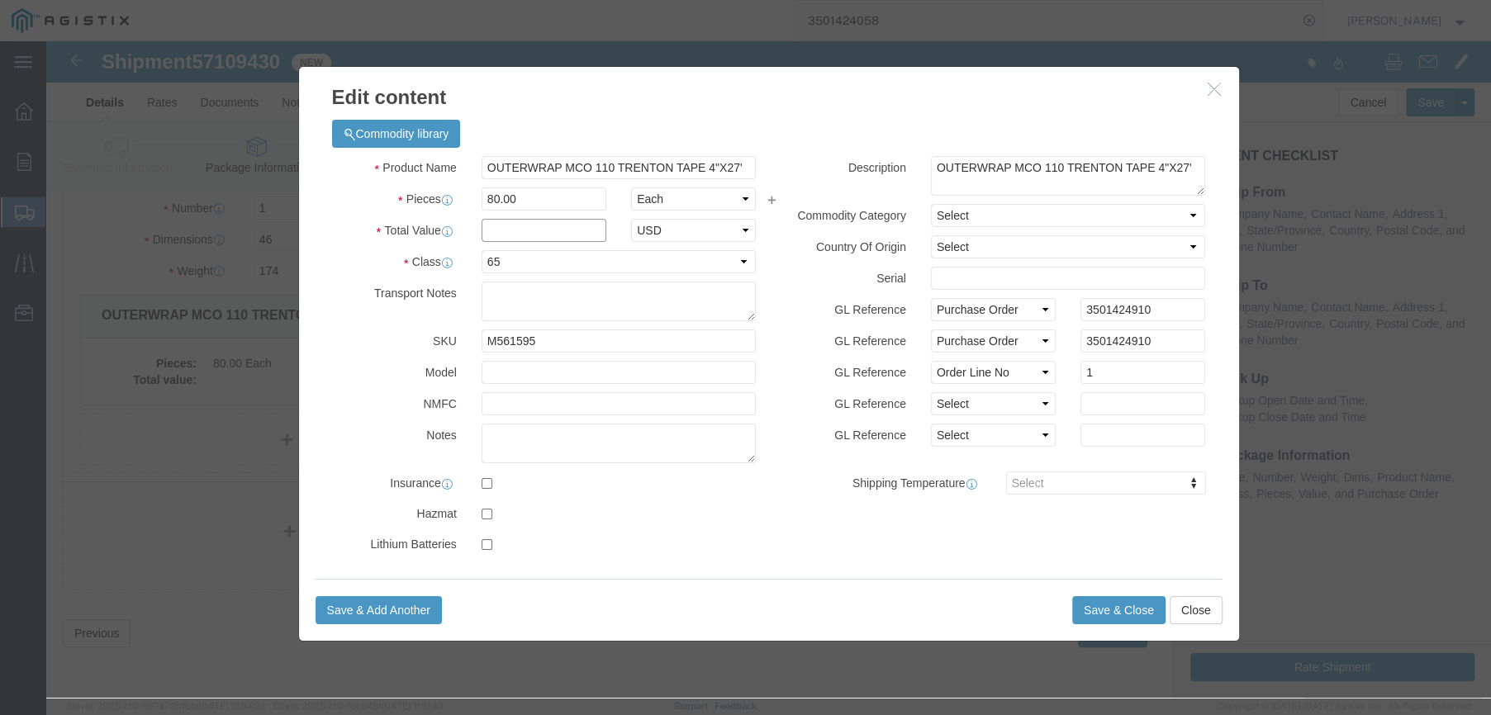
click input "text"
type input "11280"
click button "Save & Close"
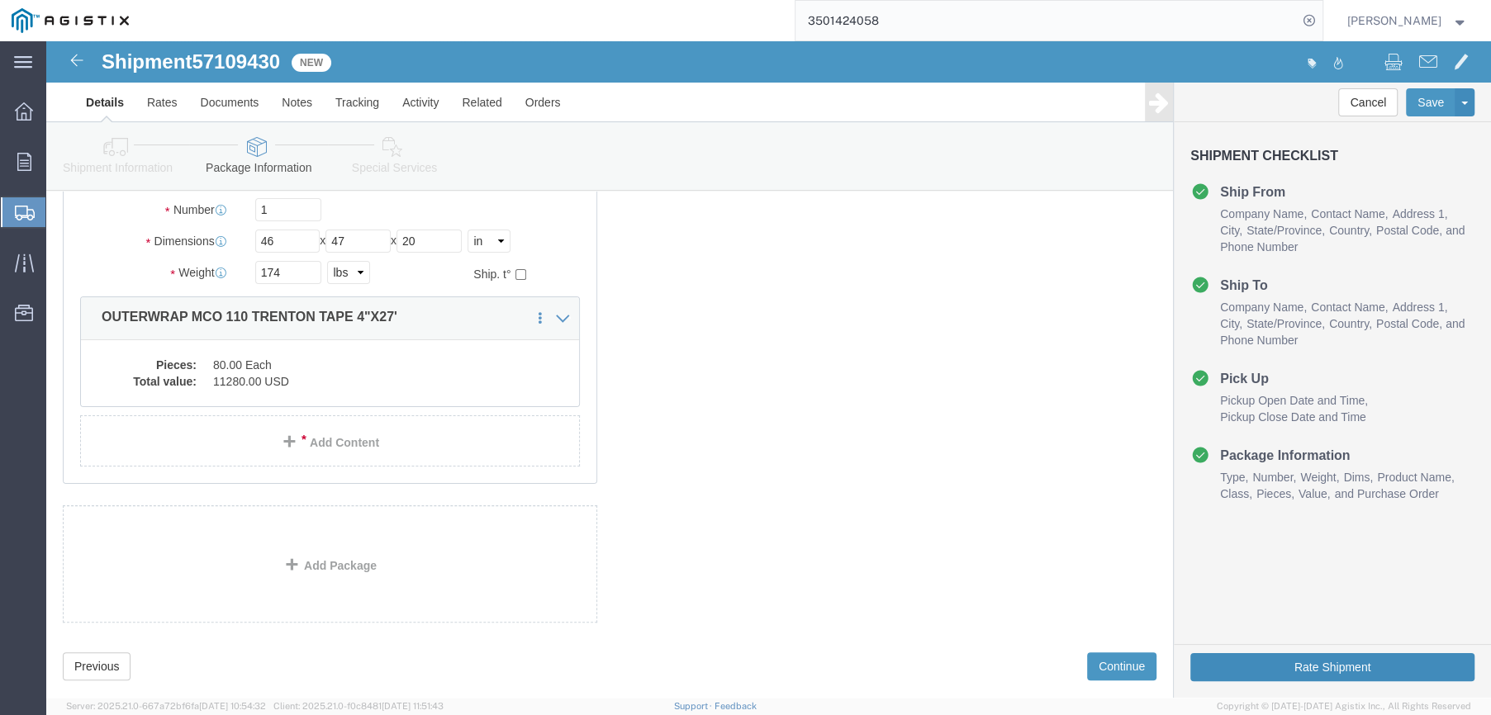
click button "Rate Shipment"
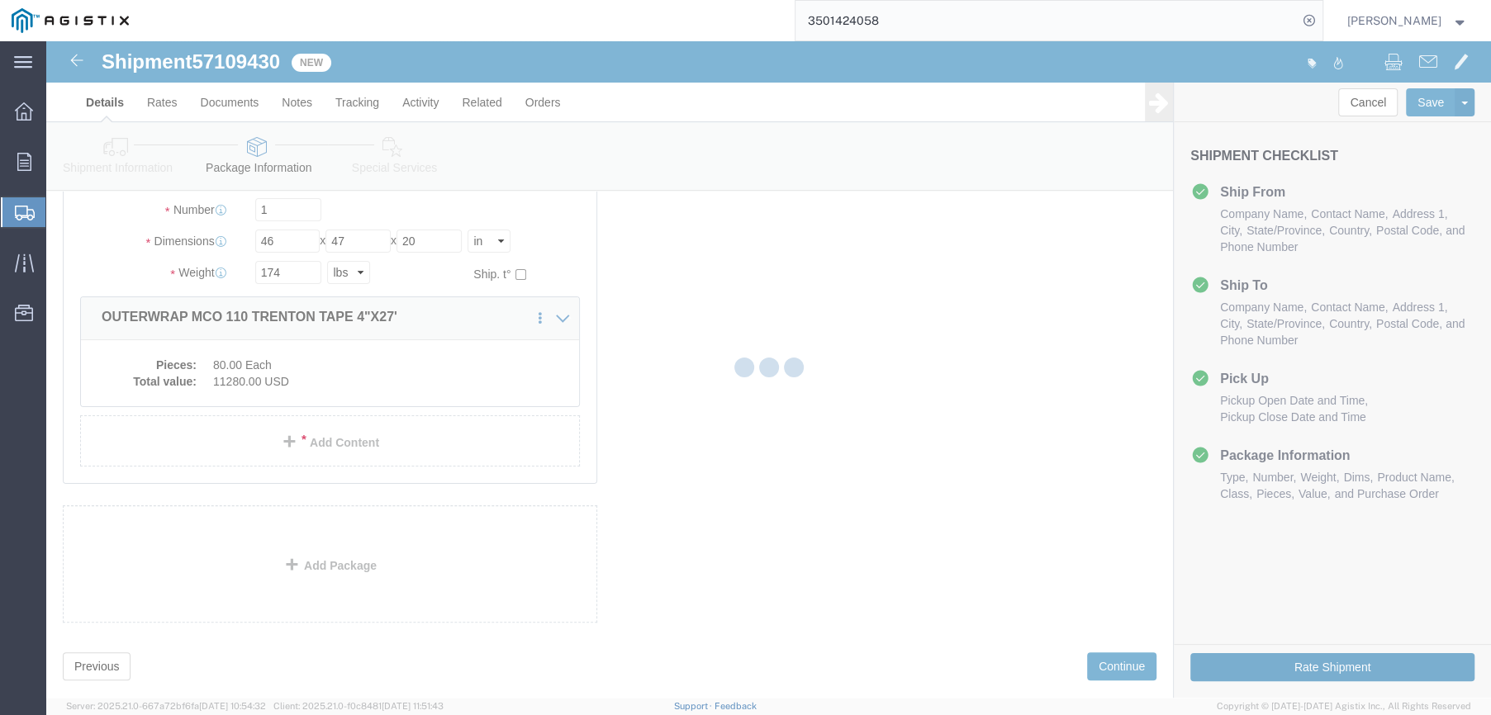
scroll to position [0, 0]
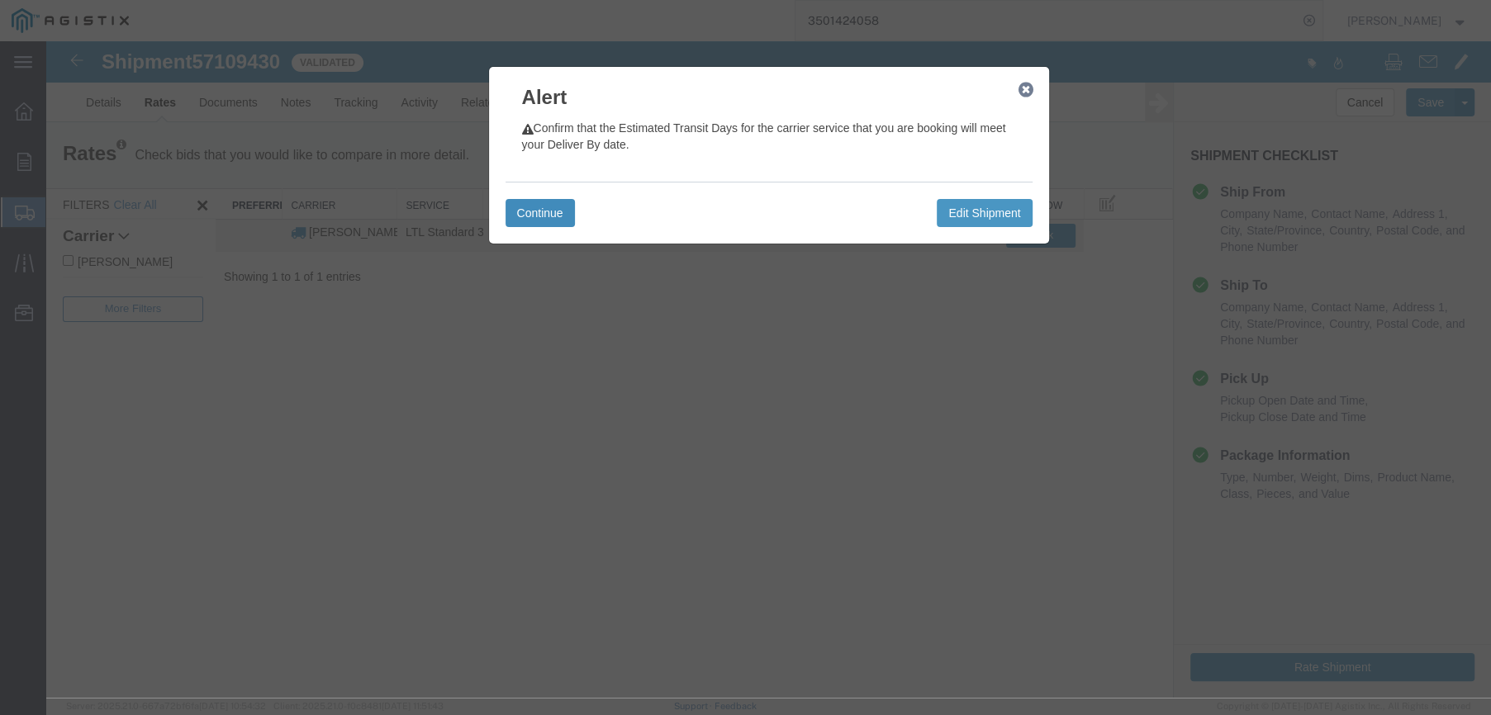
click at [533, 207] on button "Continue" at bounding box center [540, 213] width 69 height 28
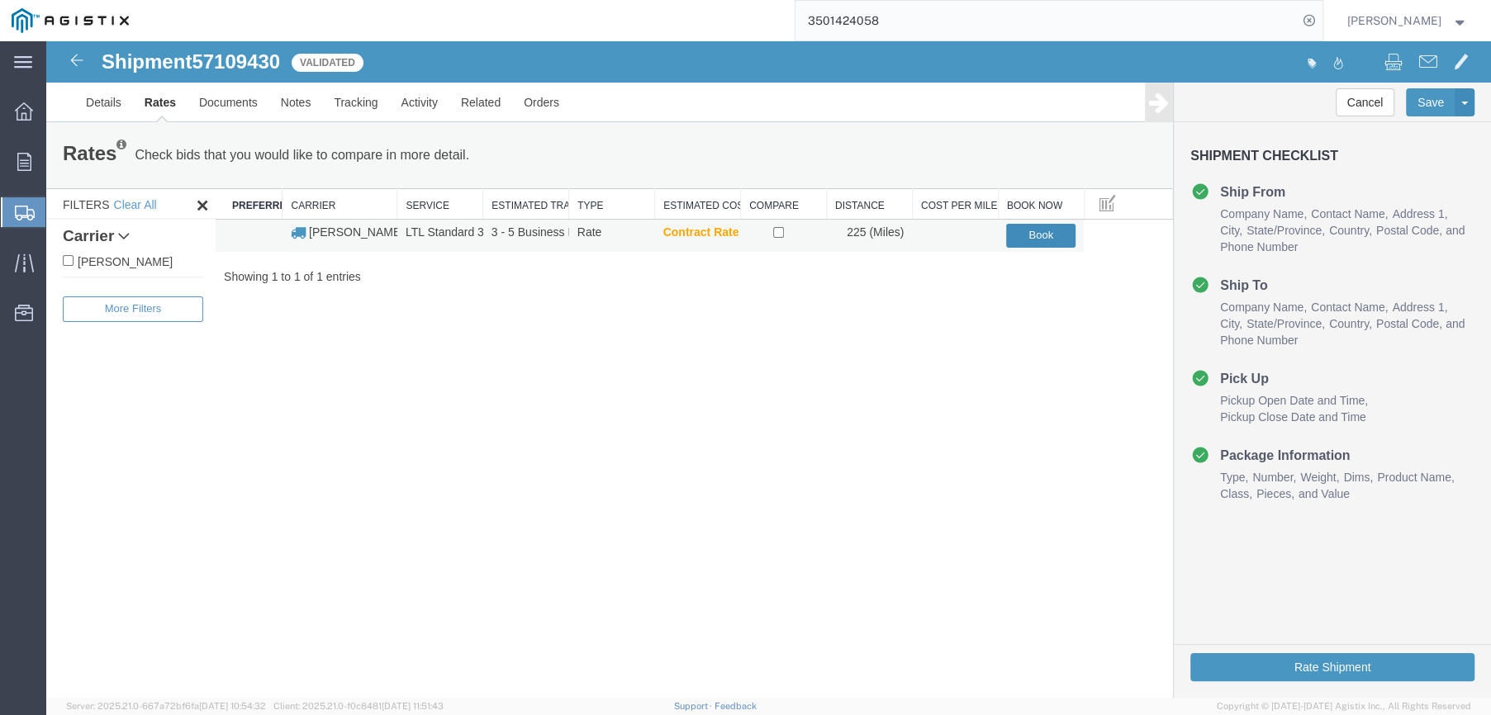
click at [1044, 231] on button "Book" at bounding box center [1040, 236] width 69 height 24
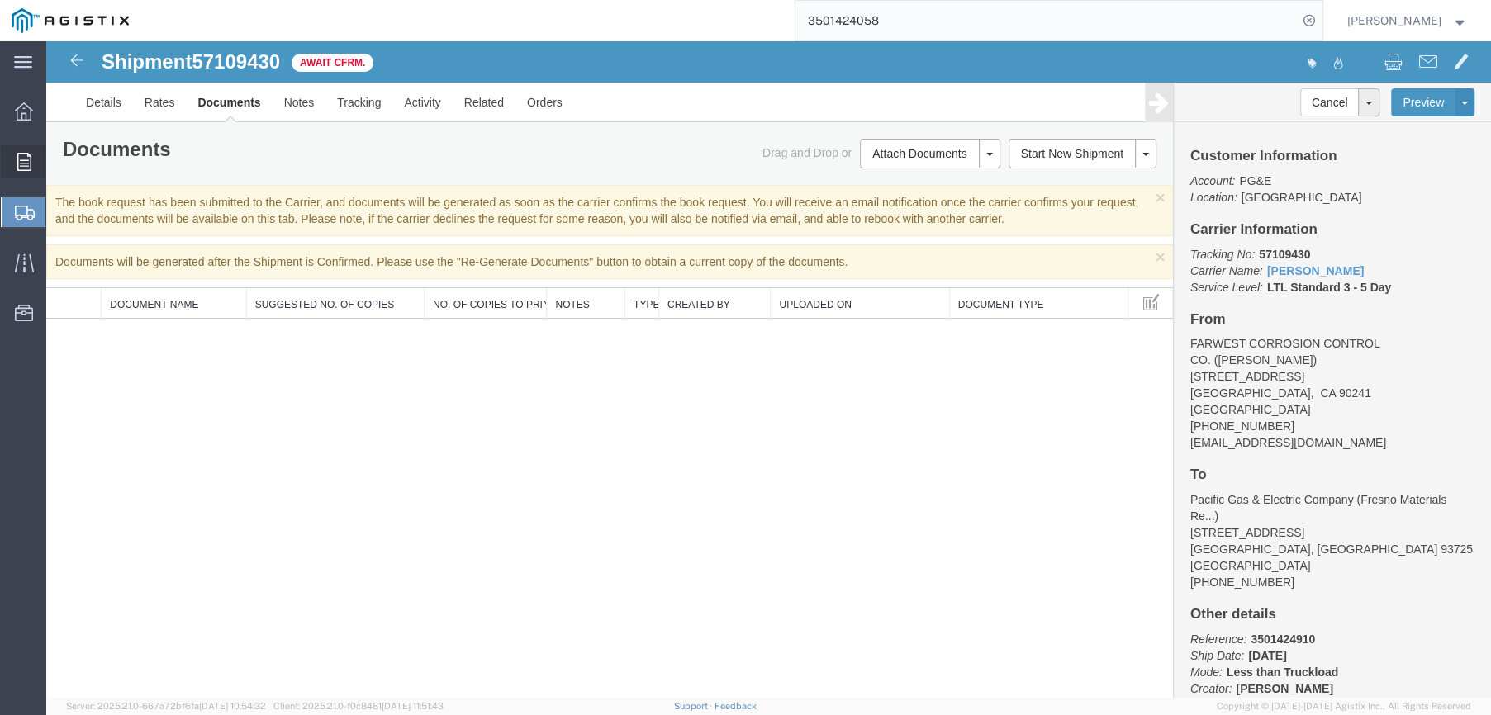
click at [27, 167] on icon at bounding box center [24, 162] width 14 height 18
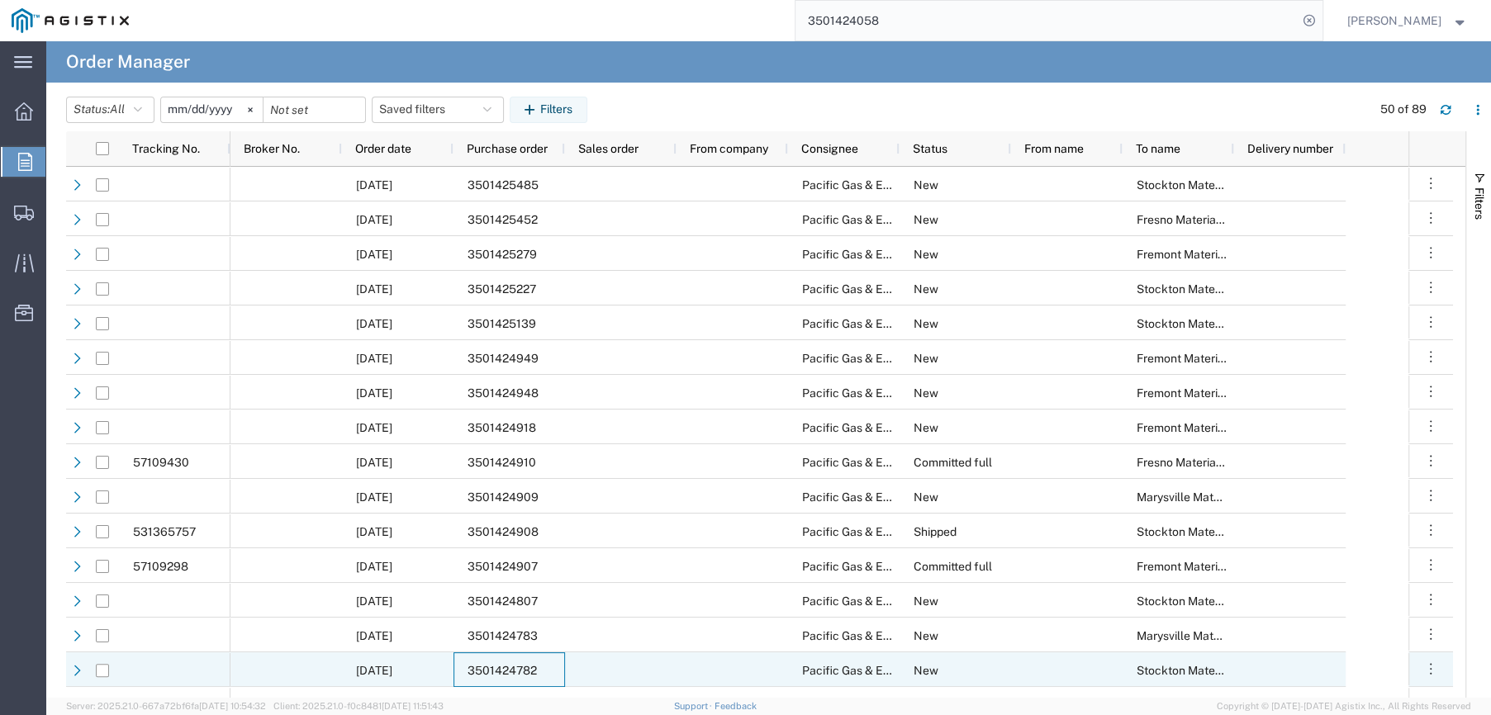
click at [510, 672] on span "3501424782" at bounding box center [502, 670] width 69 height 13
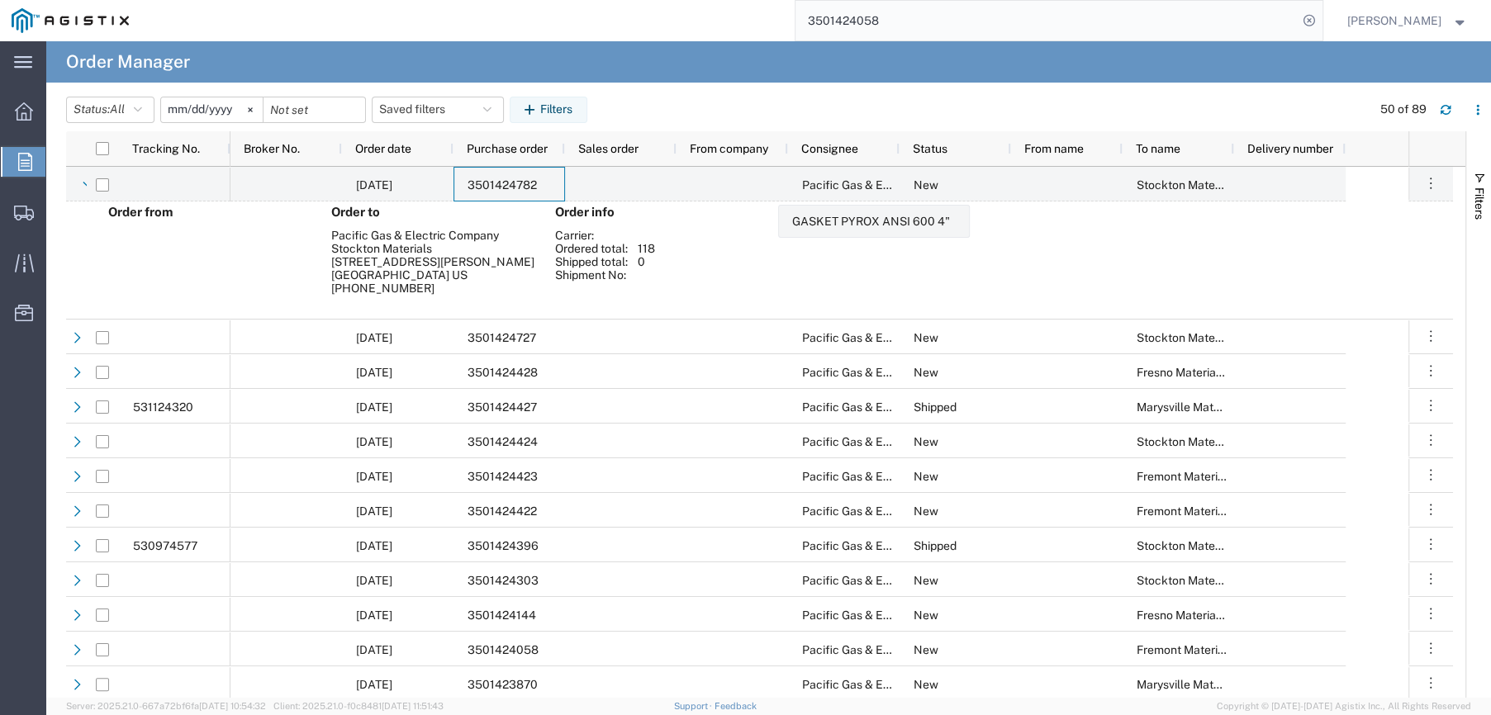
scroll to position [578, 0]
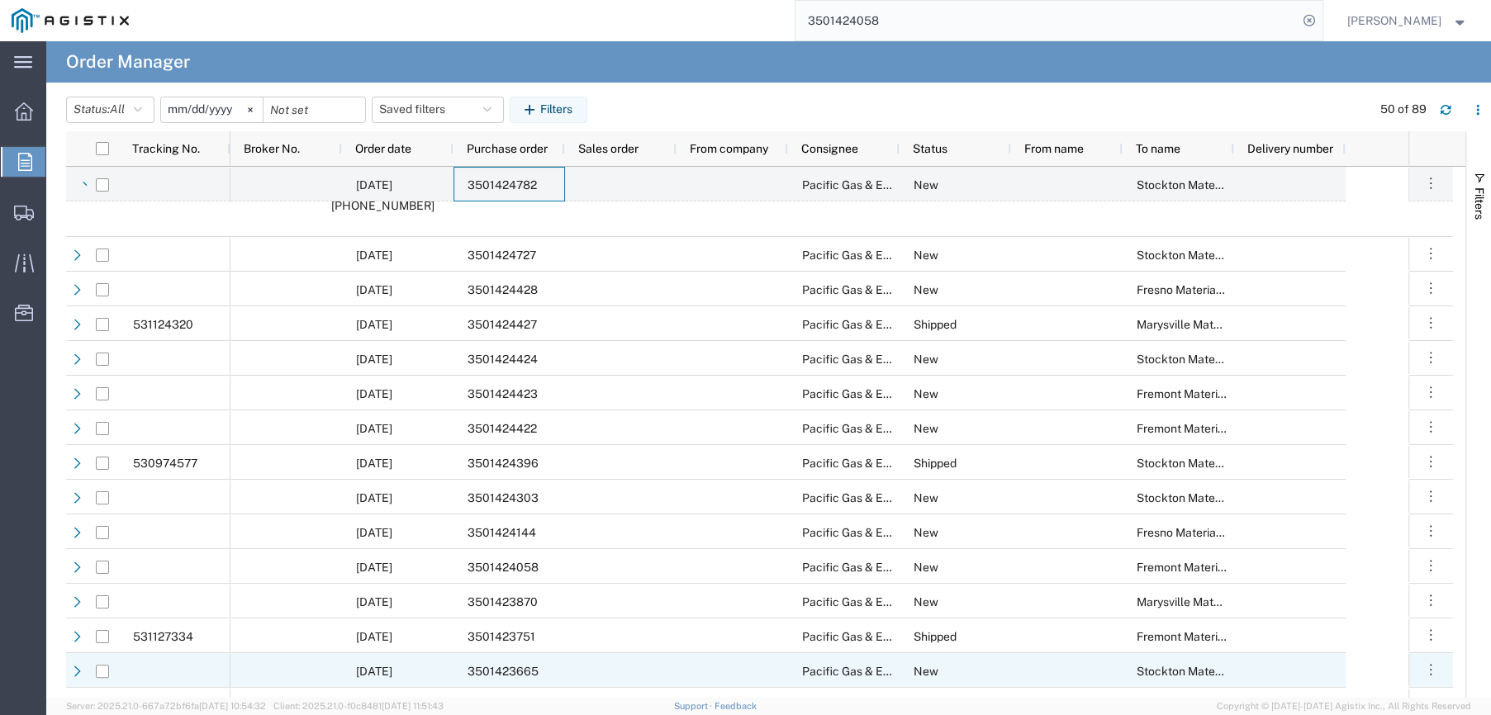
click at [520, 668] on span "3501423665" at bounding box center [503, 671] width 71 height 13
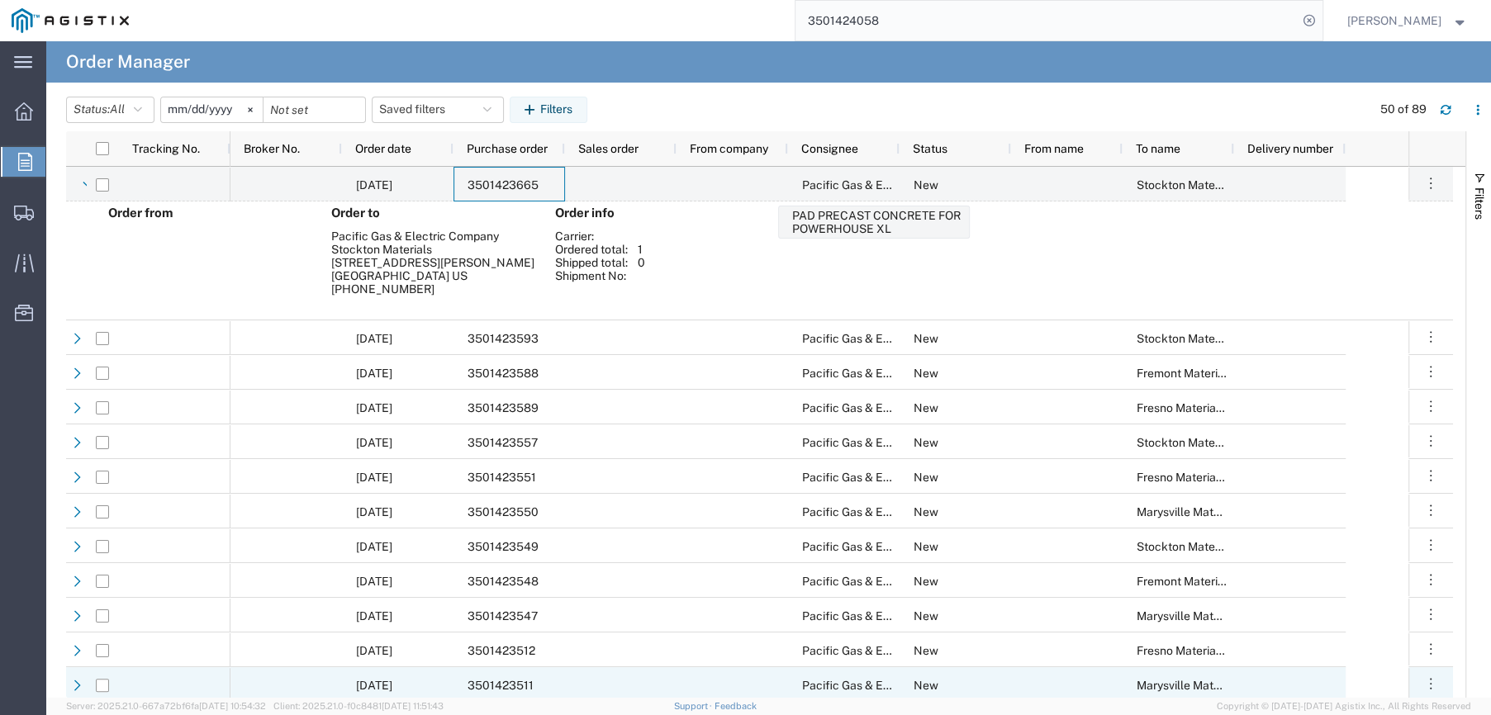
scroll to position [1157, 0]
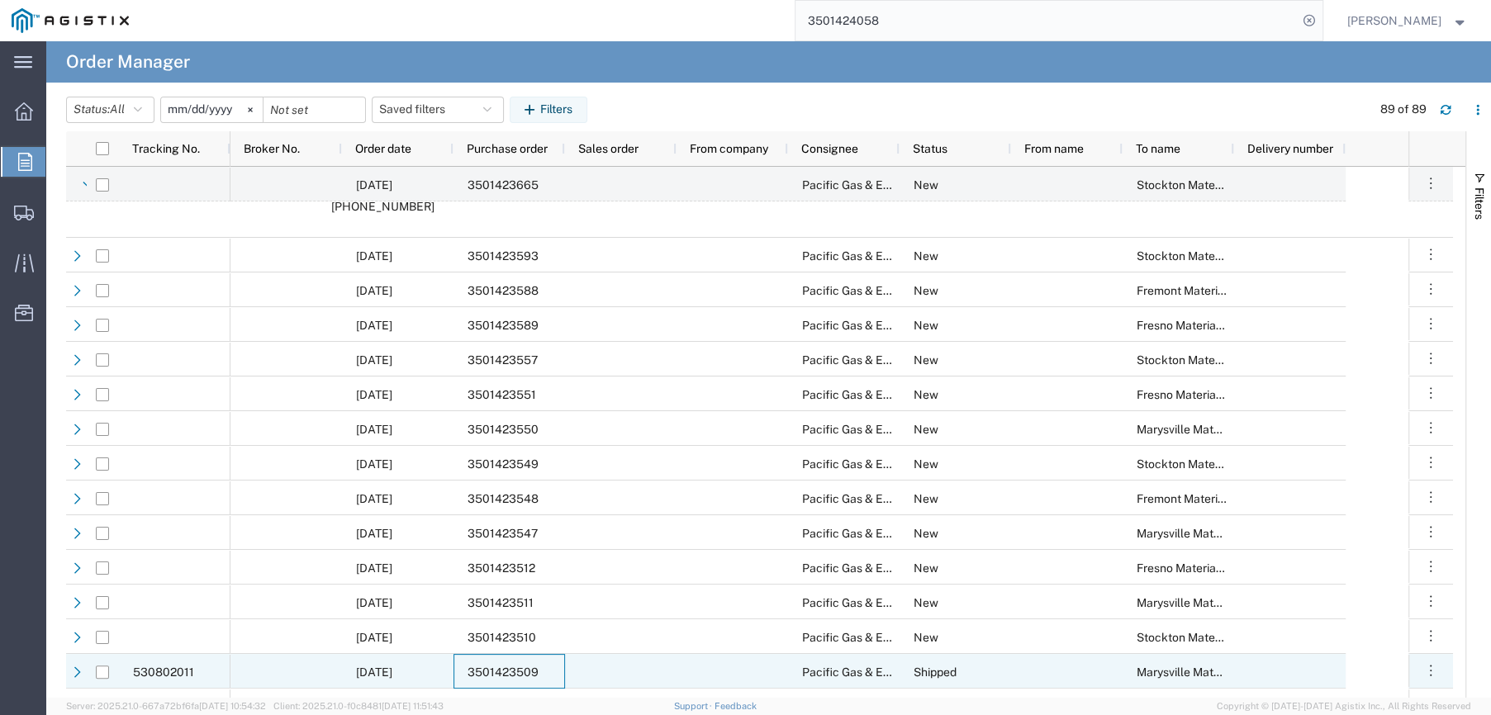
click at [506, 667] on span "3501423509" at bounding box center [503, 672] width 71 height 13
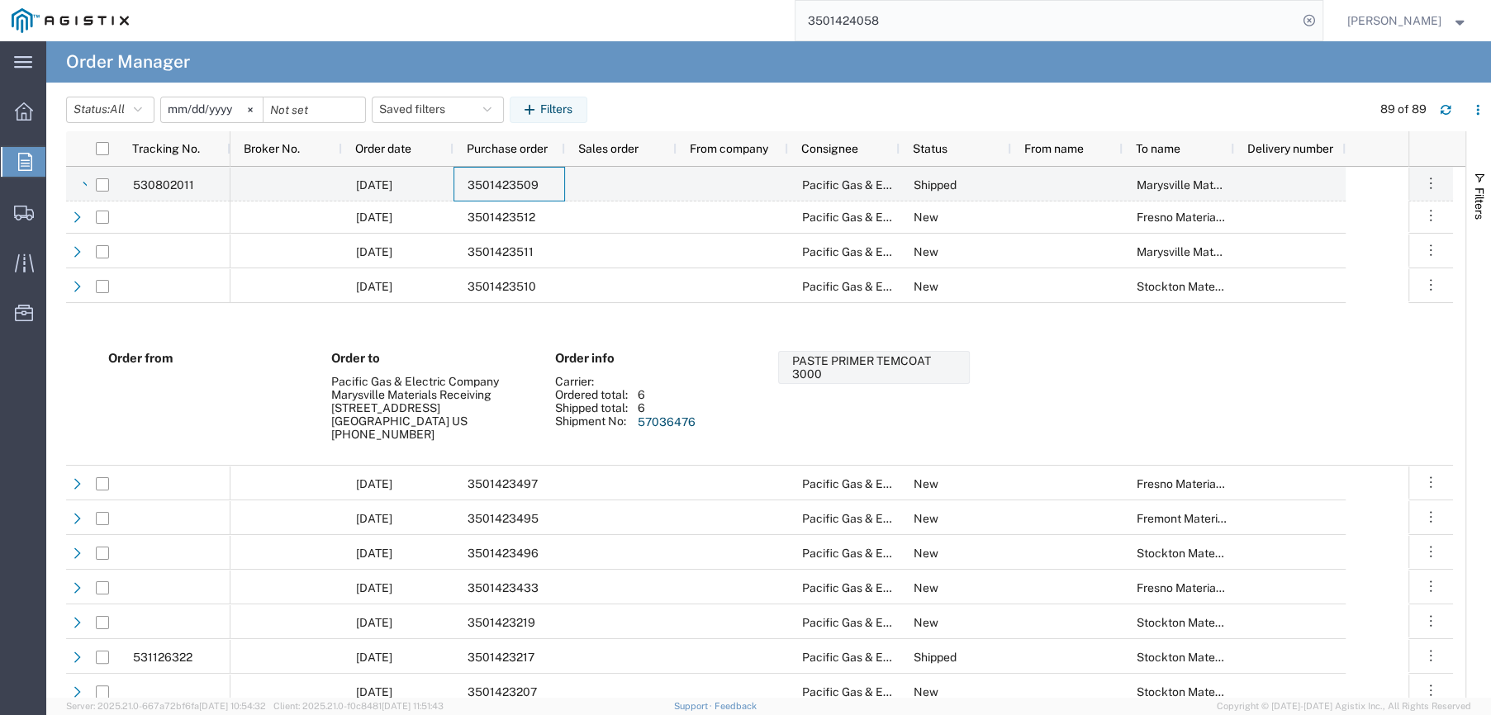
scroll to position [1652, 0]
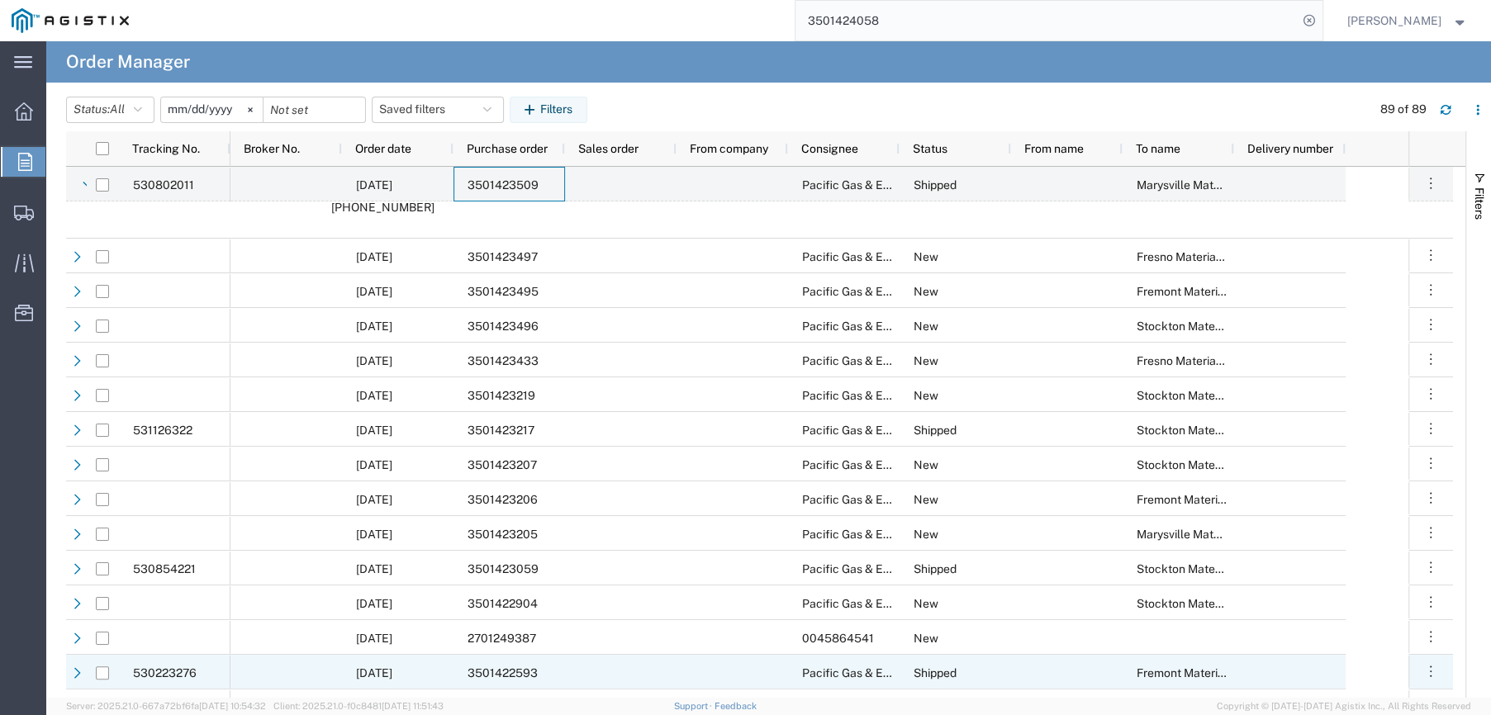
click at [517, 667] on span "3501422593" at bounding box center [503, 673] width 70 height 13
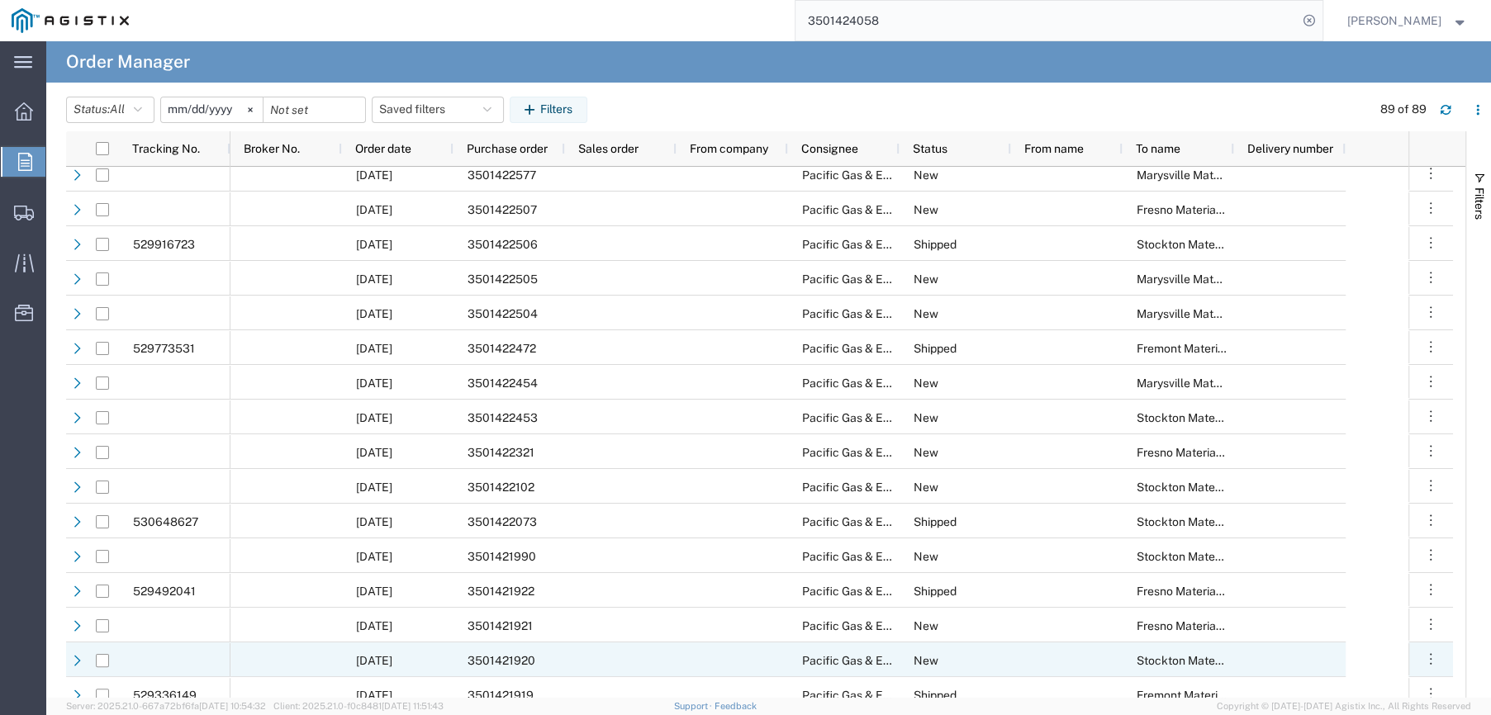
click at [495, 654] on span "3501421920" at bounding box center [502, 660] width 68 height 13
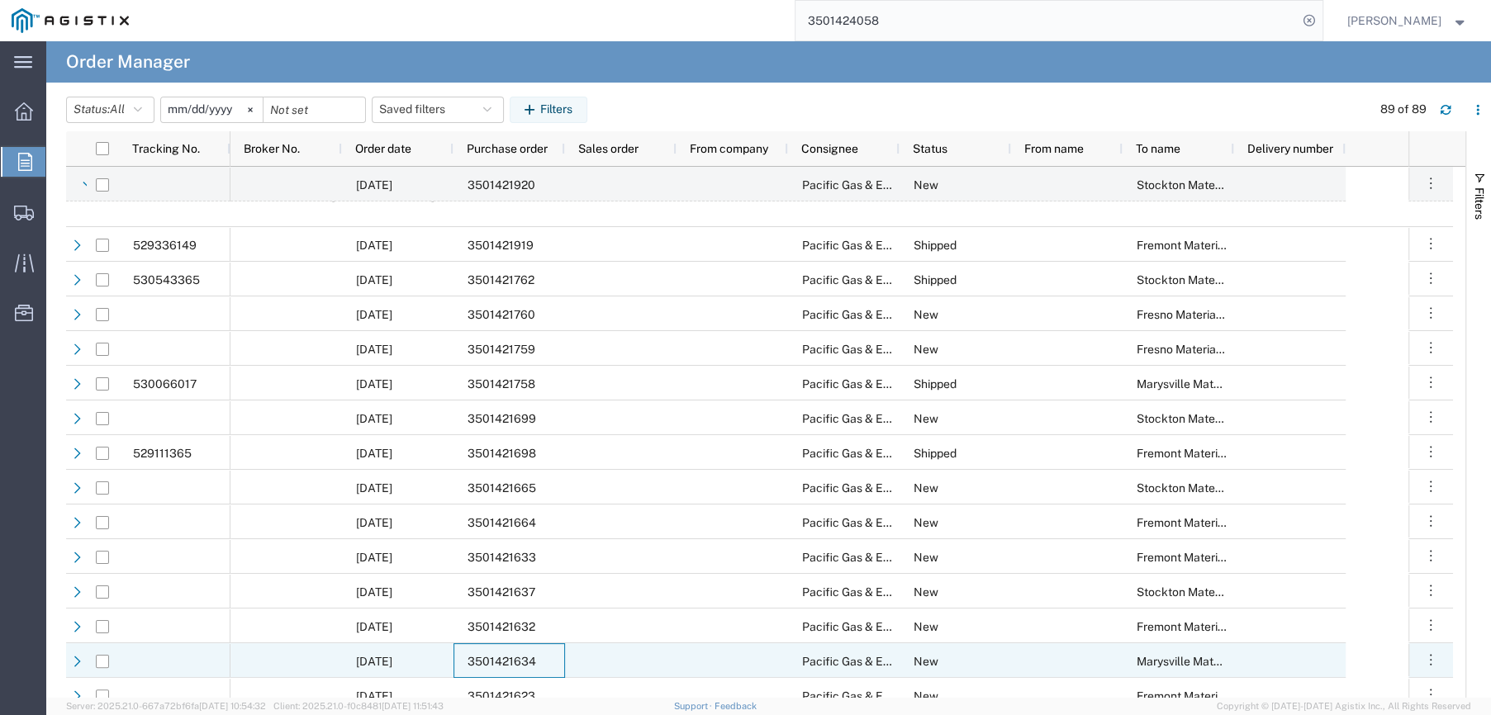
click at [491, 653] on div "3501421634" at bounding box center [510, 661] width 112 height 35
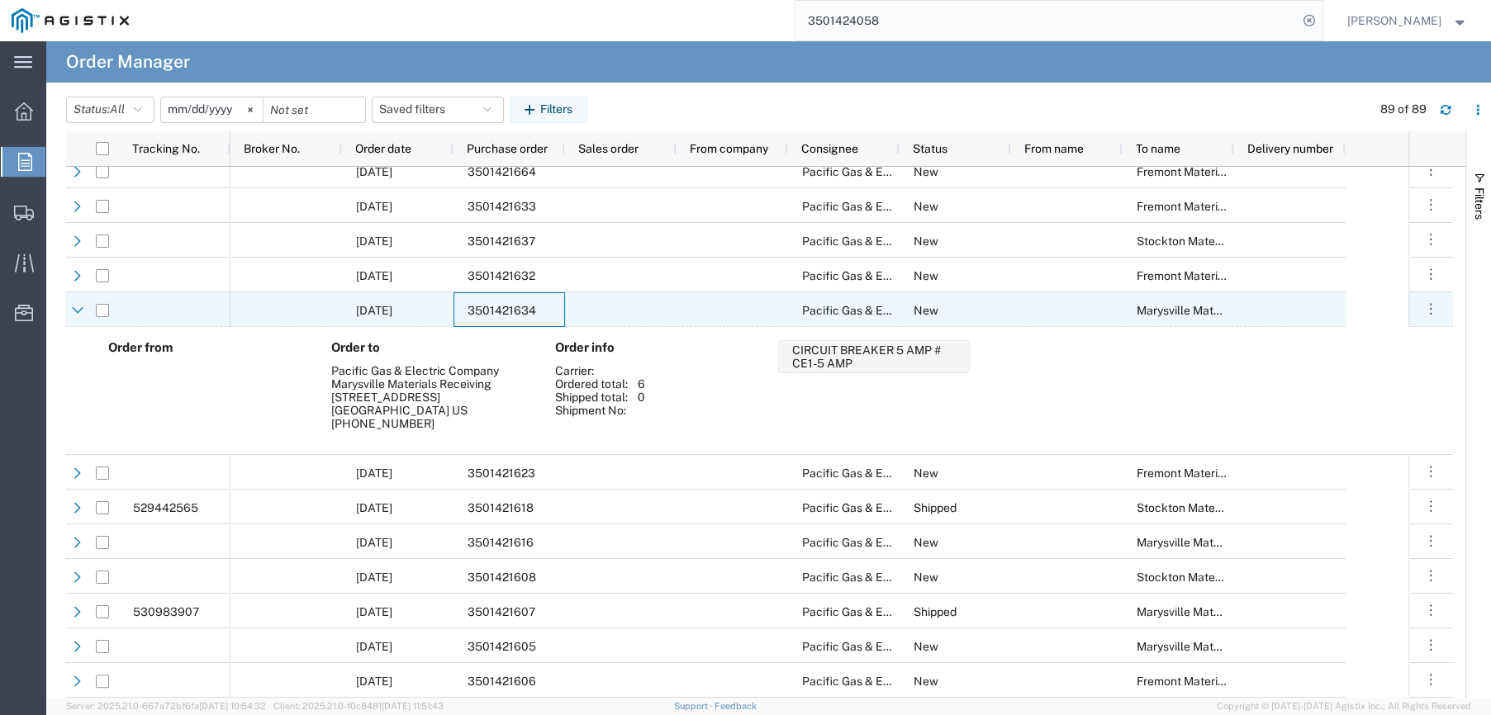
click at [489, 313] on span "3501421634" at bounding box center [502, 310] width 69 height 13
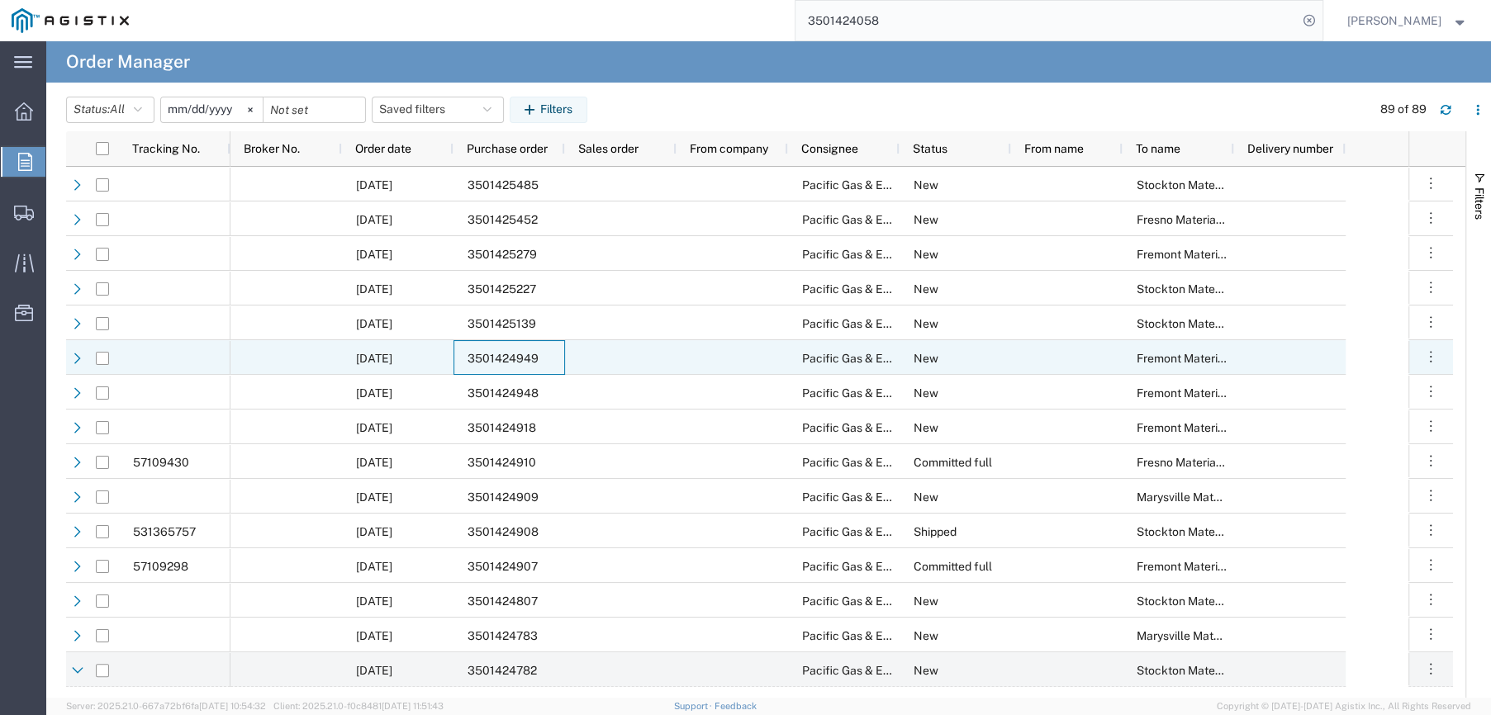
click at [506, 352] on span "3501424949" at bounding box center [503, 358] width 71 height 13
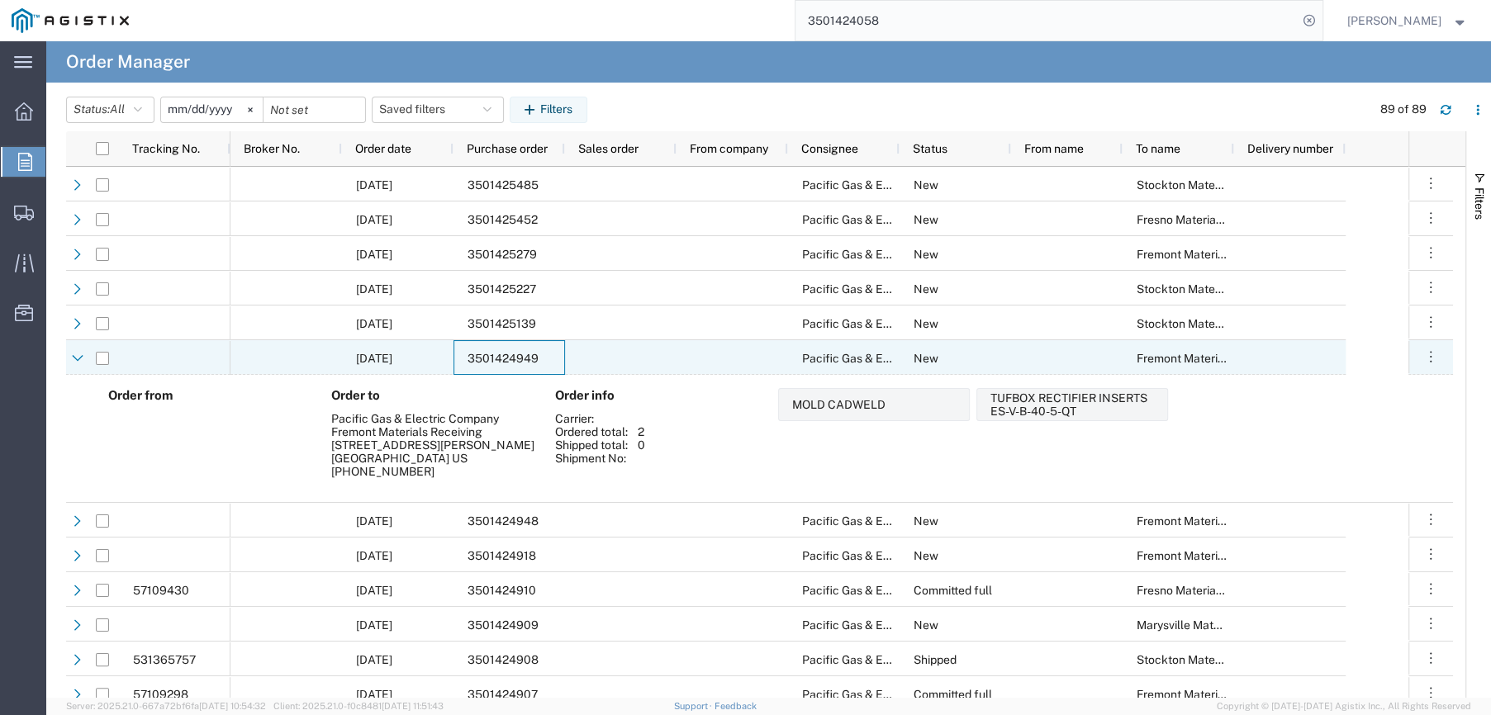
click at [514, 353] on span "3501424949" at bounding box center [503, 358] width 71 height 13
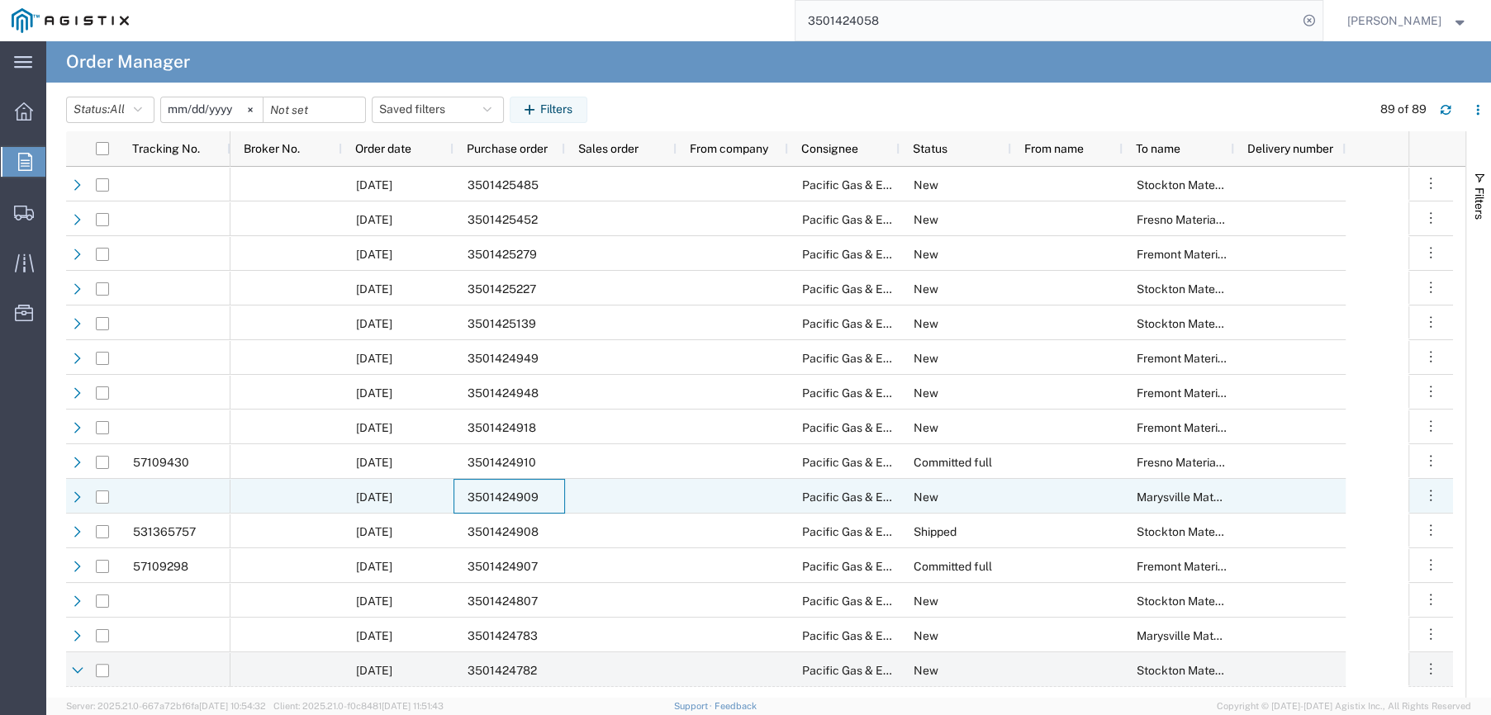
click at [485, 496] on span "3501424909" at bounding box center [503, 497] width 71 height 13
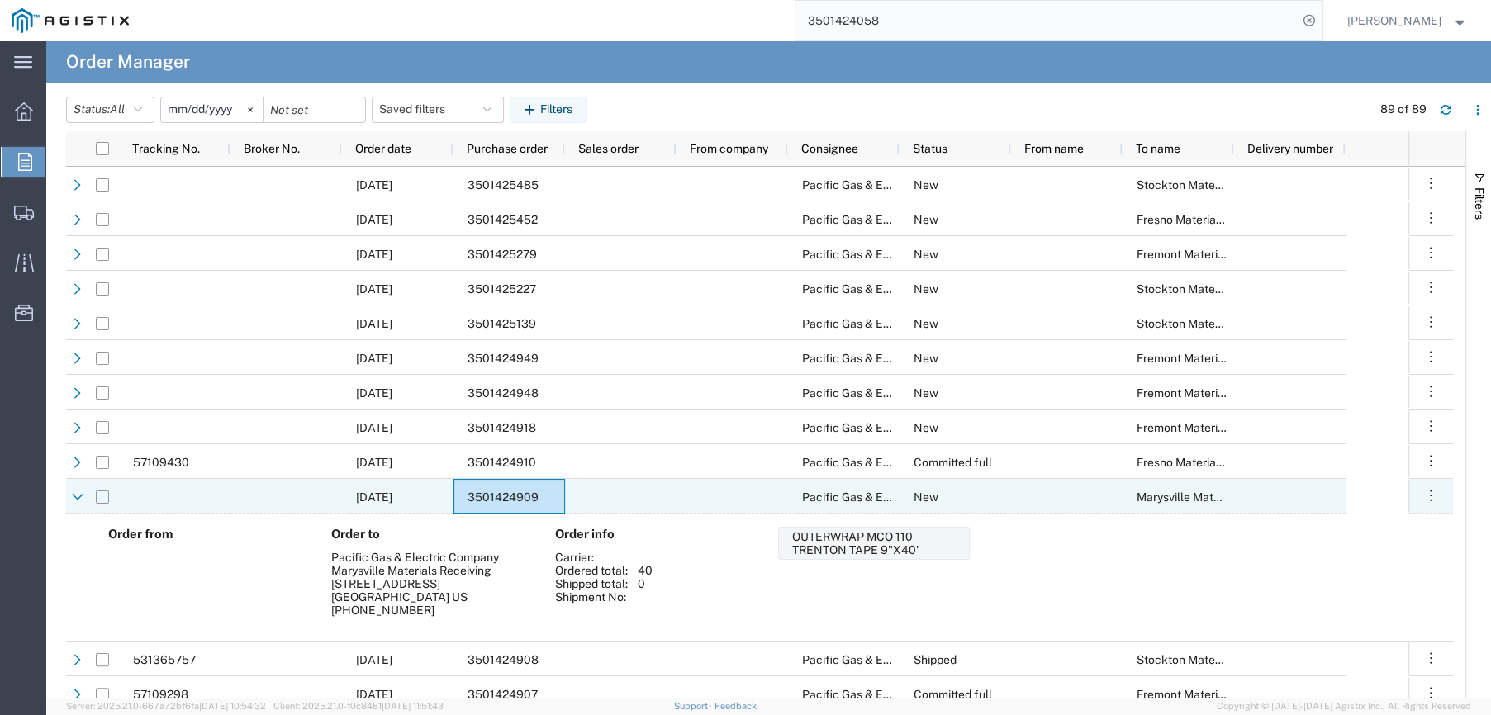
click at [104, 496] on input "Press Space to toggle row selection (unchecked)" at bounding box center [102, 497] width 13 height 13
checkbox input "true"
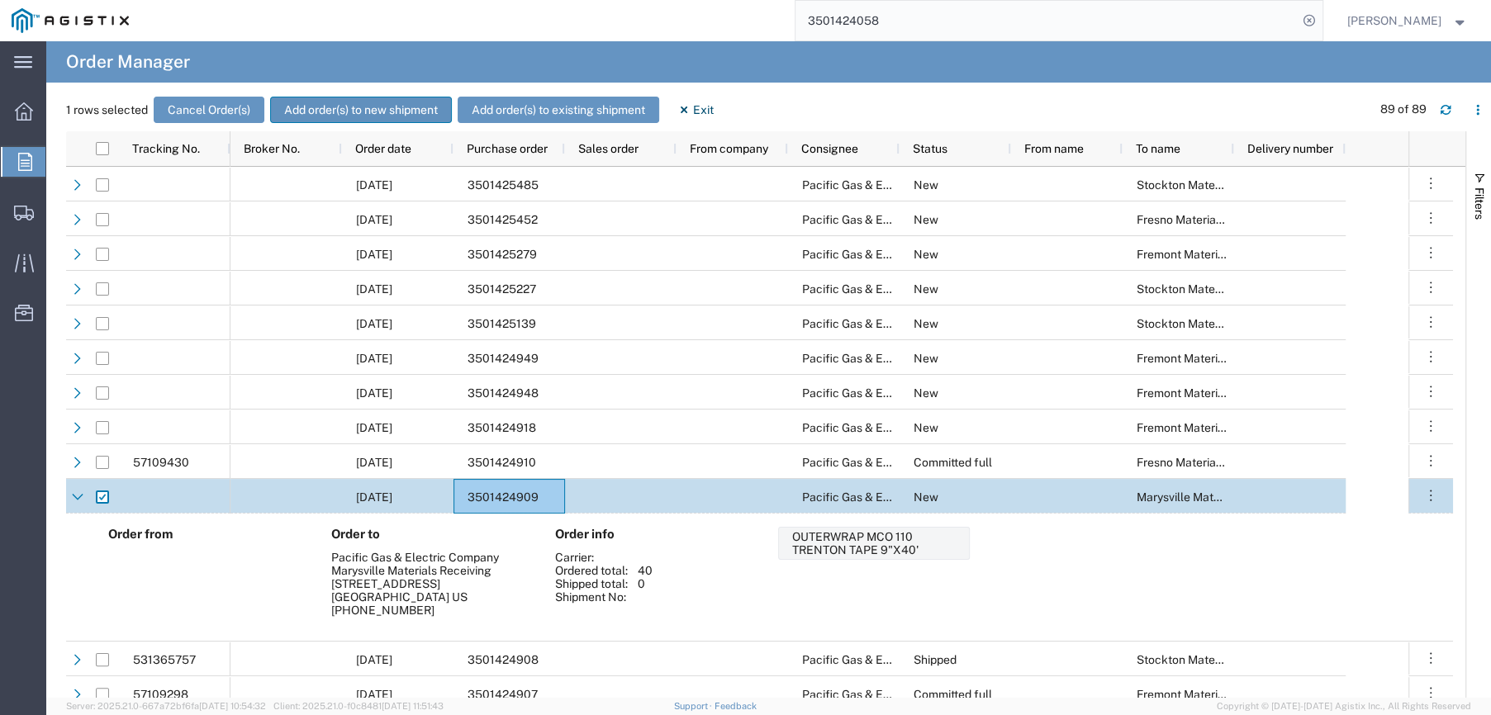
click at [366, 107] on button "Add order(s) to new shipment" at bounding box center [361, 110] width 182 height 26
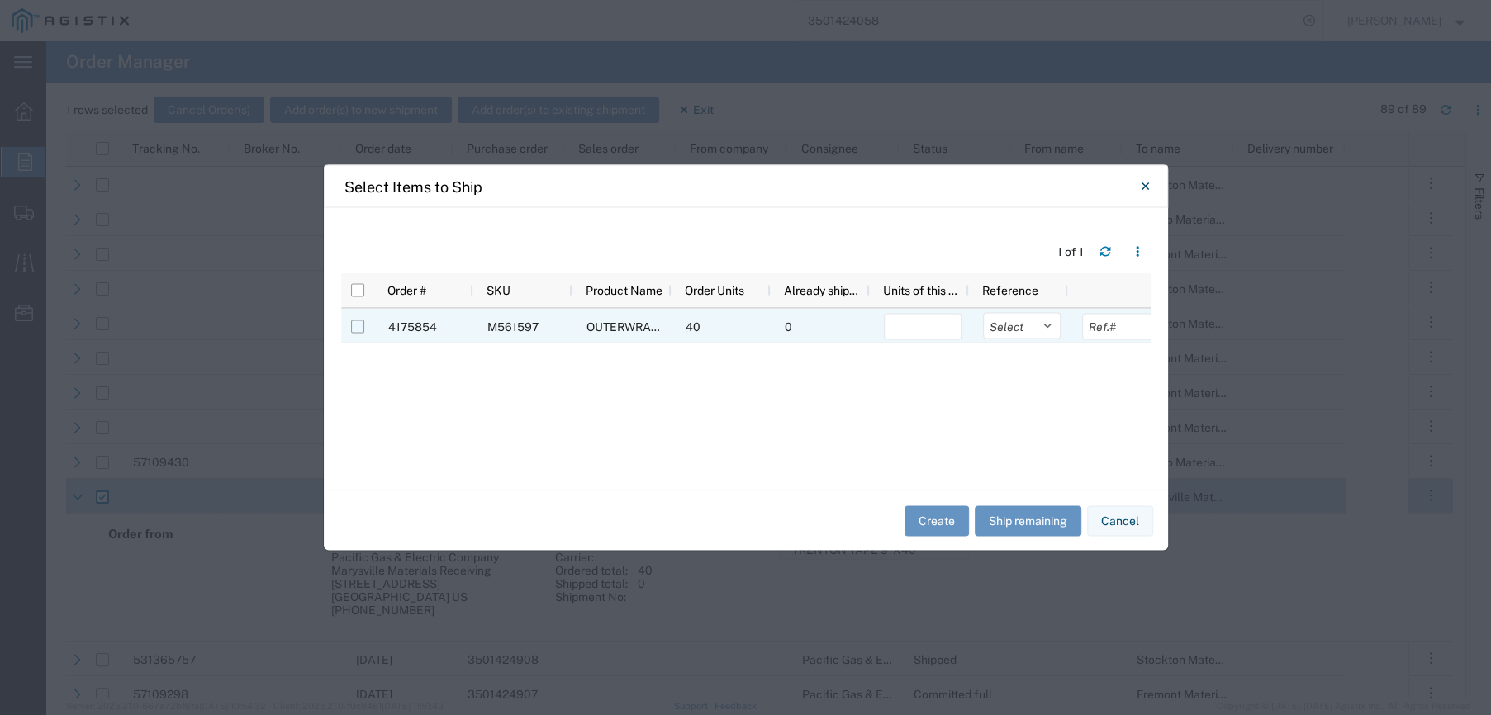
click at [353, 328] on input "Press Space to toggle row selection (unchecked)" at bounding box center [357, 327] width 13 height 13
checkbox input "true"
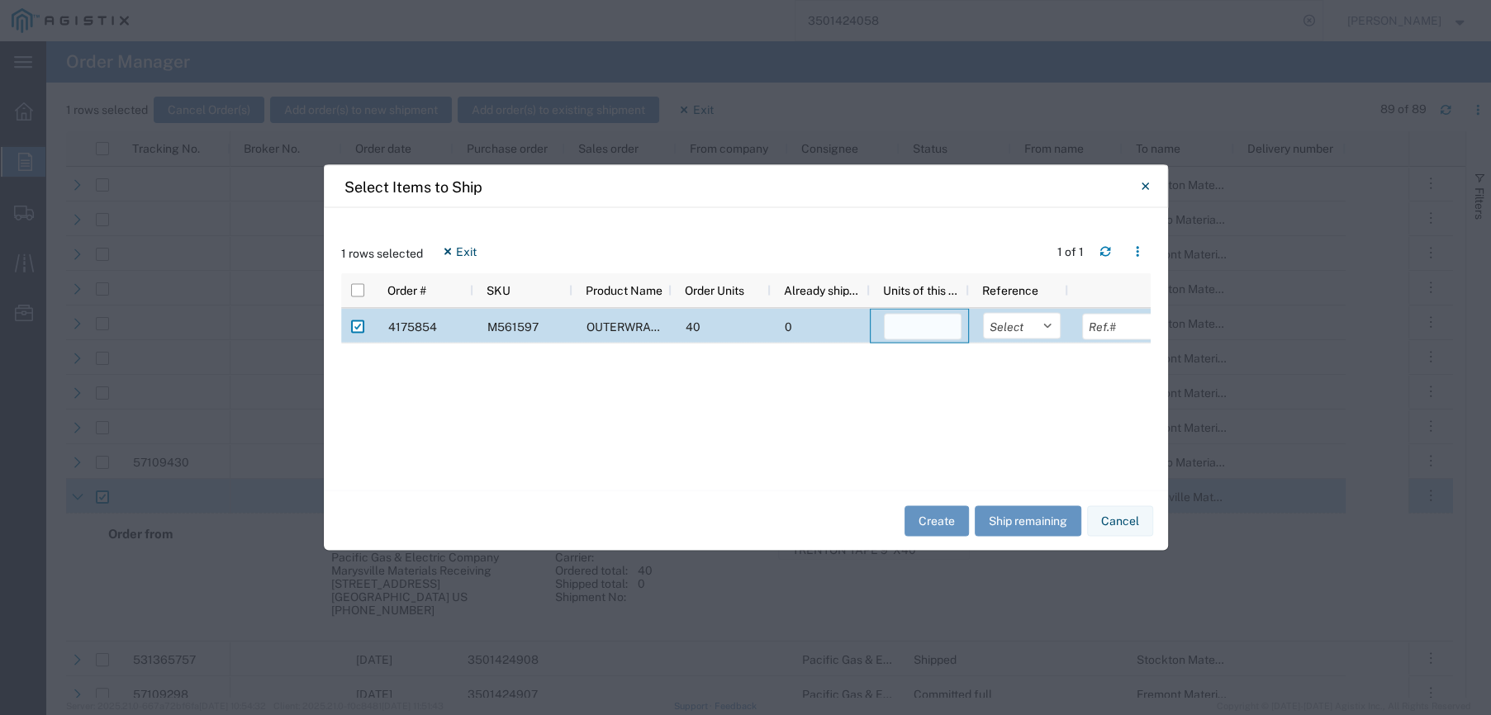
click at [910, 326] on input "number" at bounding box center [923, 327] width 78 height 26
type input "40"
click at [1046, 330] on select "Select Purchase Order Delivery Number" at bounding box center [1022, 326] width 78 height 26
select select "PURCHORD"
click at [983, 313] on select "Select Purchase Order Delivery Number" at bounding box center [1022, 326] width 78 height 26
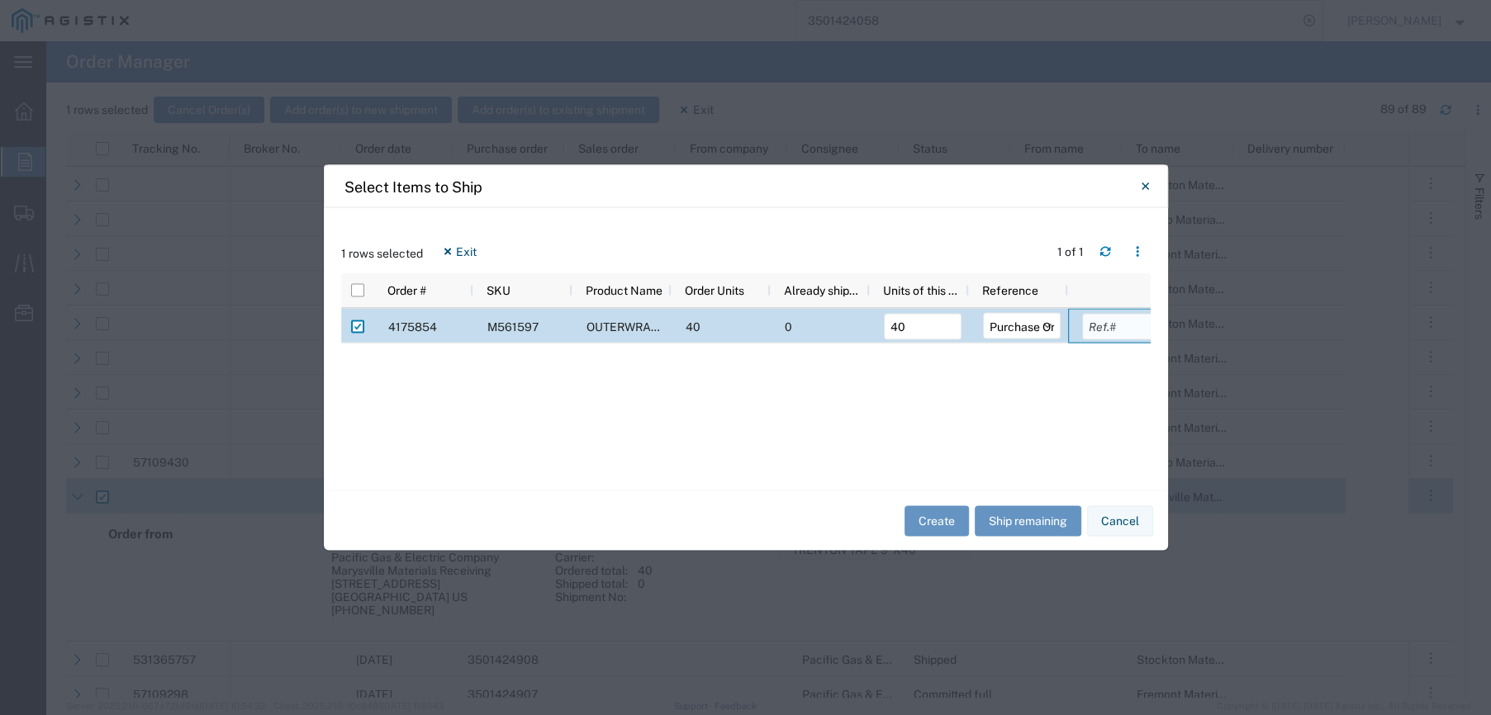
click at [1116, 327] on input "text" at bounding box center [1121, 327] width 78 height 26
type input "3501424909"
click at [927, 515] on button "Create" at bounding box center [937, 521] width 64 height 31
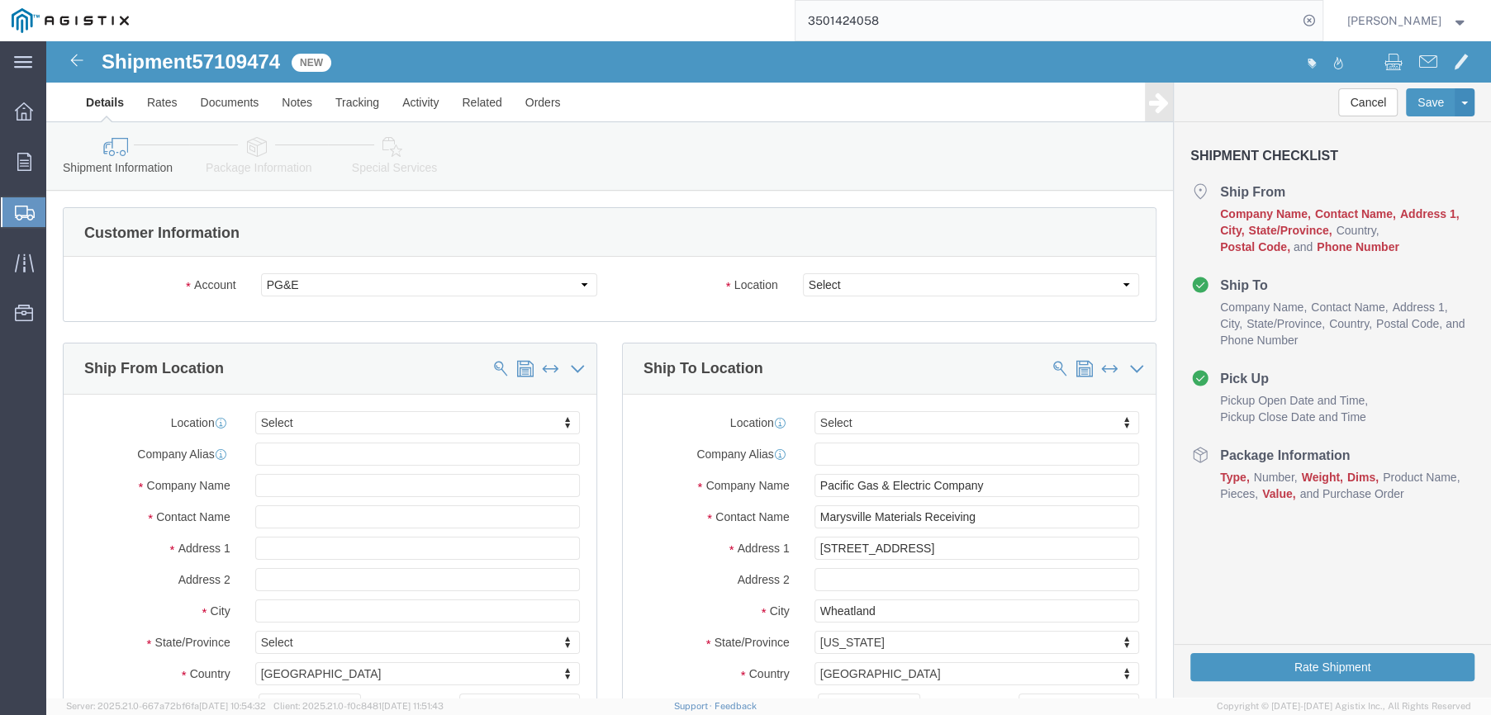
select select
drag, startPoint x: 910, startPoint y: 288, endPoint x: 863, endPoint y: 246, distance: 62.0
click select "Select All Others [GEOGRAPHIC_DATA] [GEOGRAPHIC_DATA] [GEOGRAPHIC_DATA] [GEOGRA…"
select select "19996"
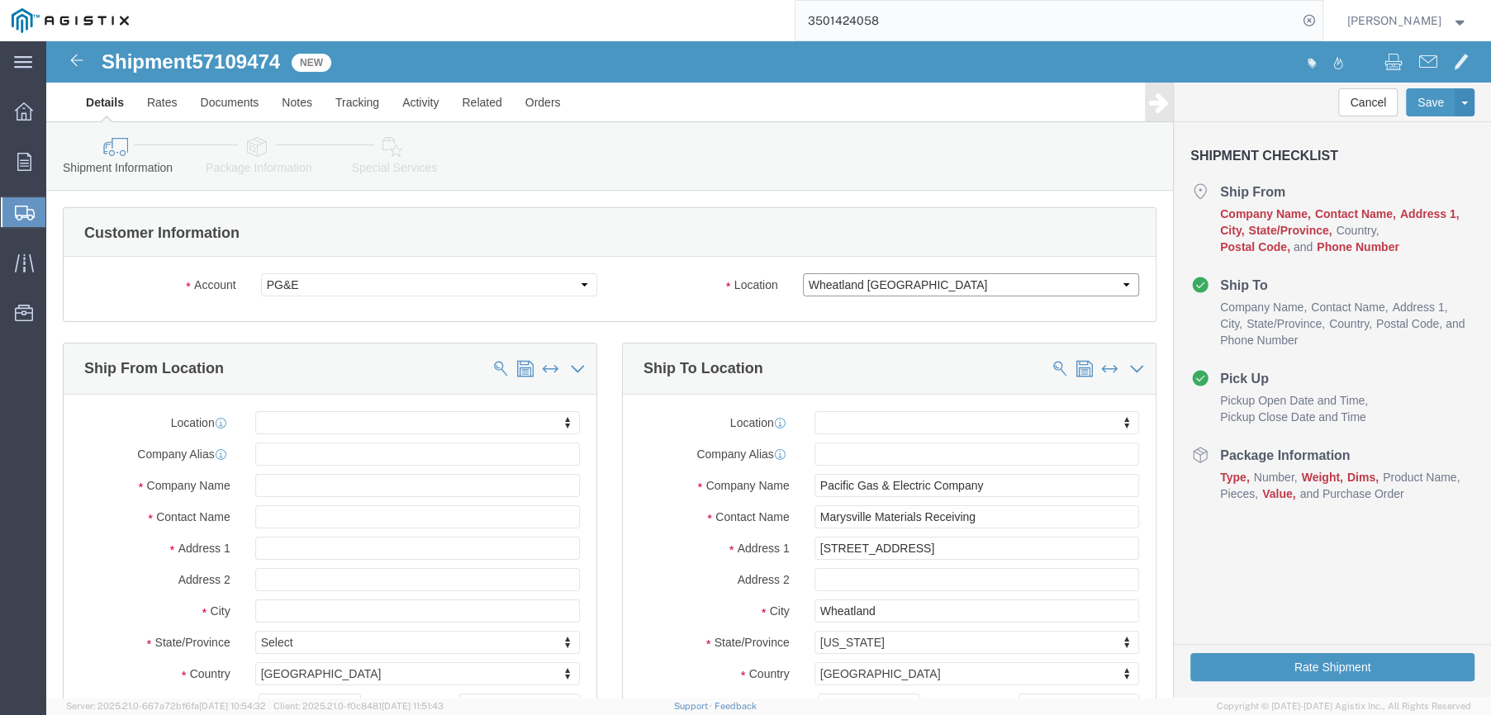
click select "Select All Others [GEOGRAPHIC_DATA] [GEOGRAPHIC_DATA] [GEOGRAPHIC_DATA] [GEOGRA…"
click input "text"
type input "FARWEST"
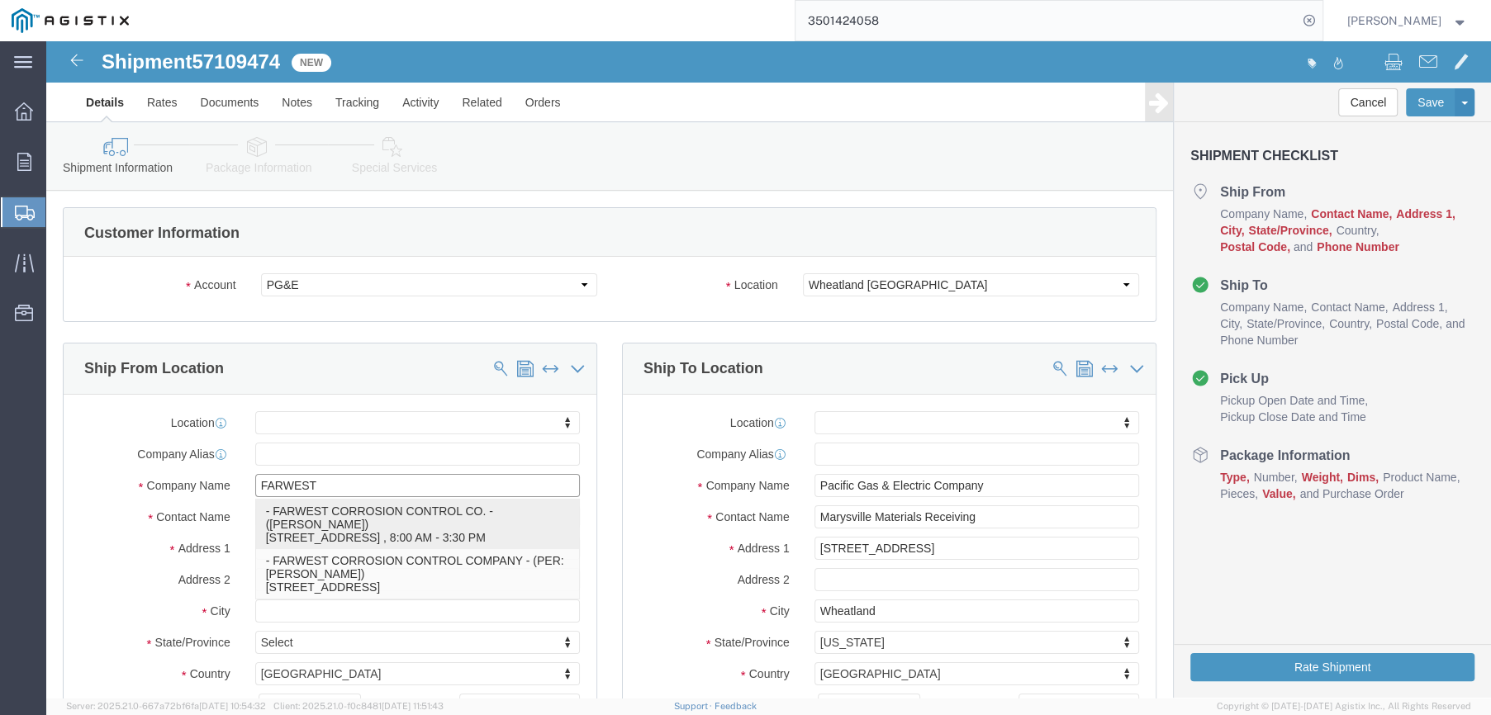
click p "- FARWEST CORROSION CONTROL CO. - ([PERSON_NAME]) [STREET_ADDRESS] , 8:00 AM - …"
select select
type input "[STREET_ADDRESS]"
type input "90241"
type input "[PHONE_NUMBER]"
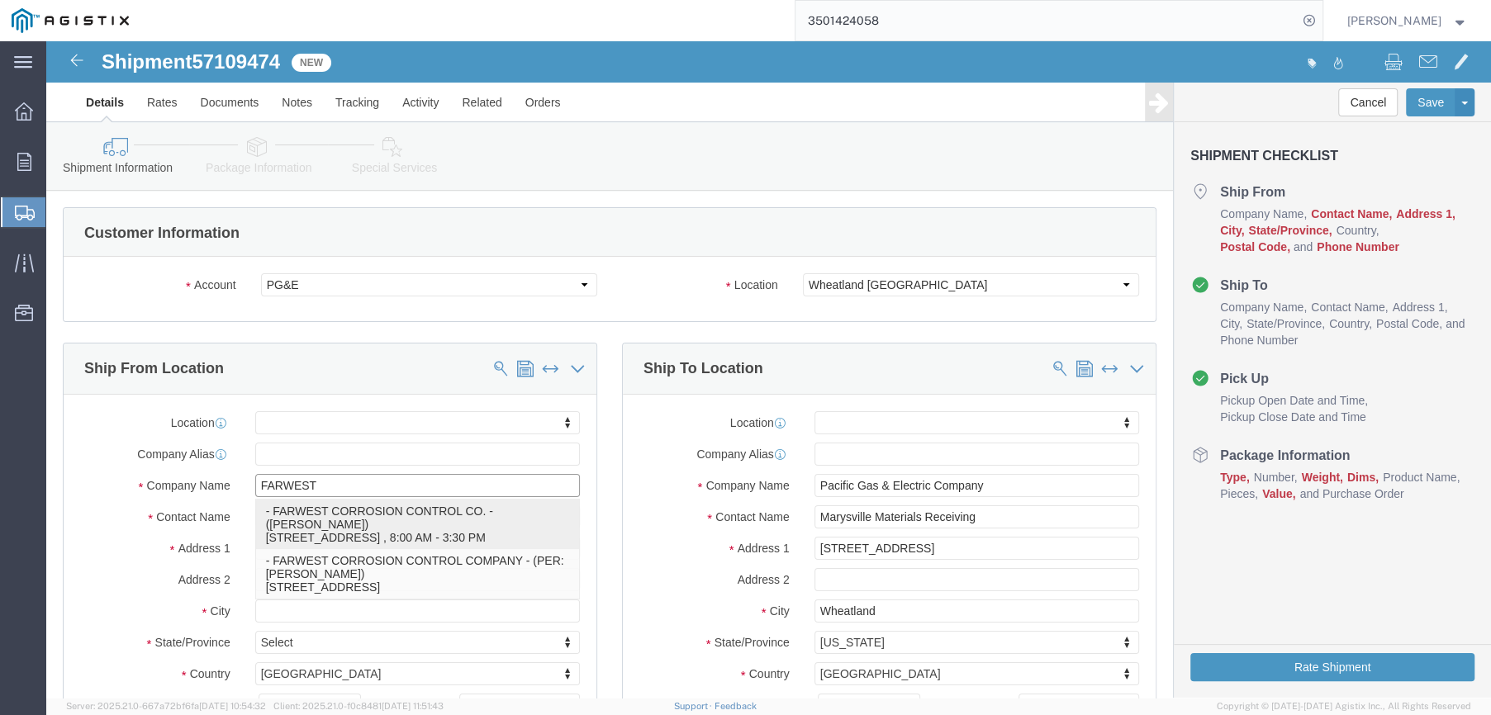
type input "[EMAIL_ADDRESS][DOMAIN_NAME]"
checkbox input "true"
type input "FARWEST CORROSION CONTROL CO."
type input "[PERSON_NAME]"
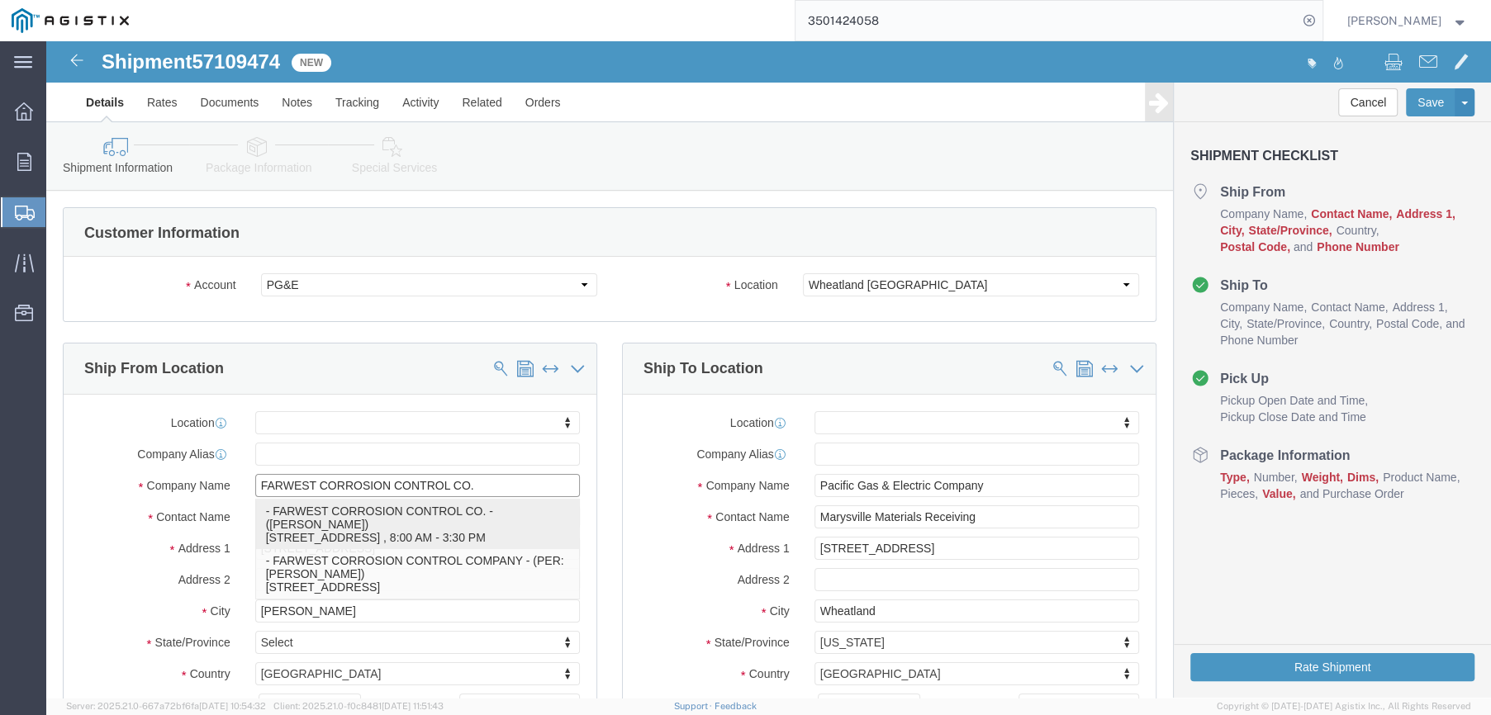
select select "CA"
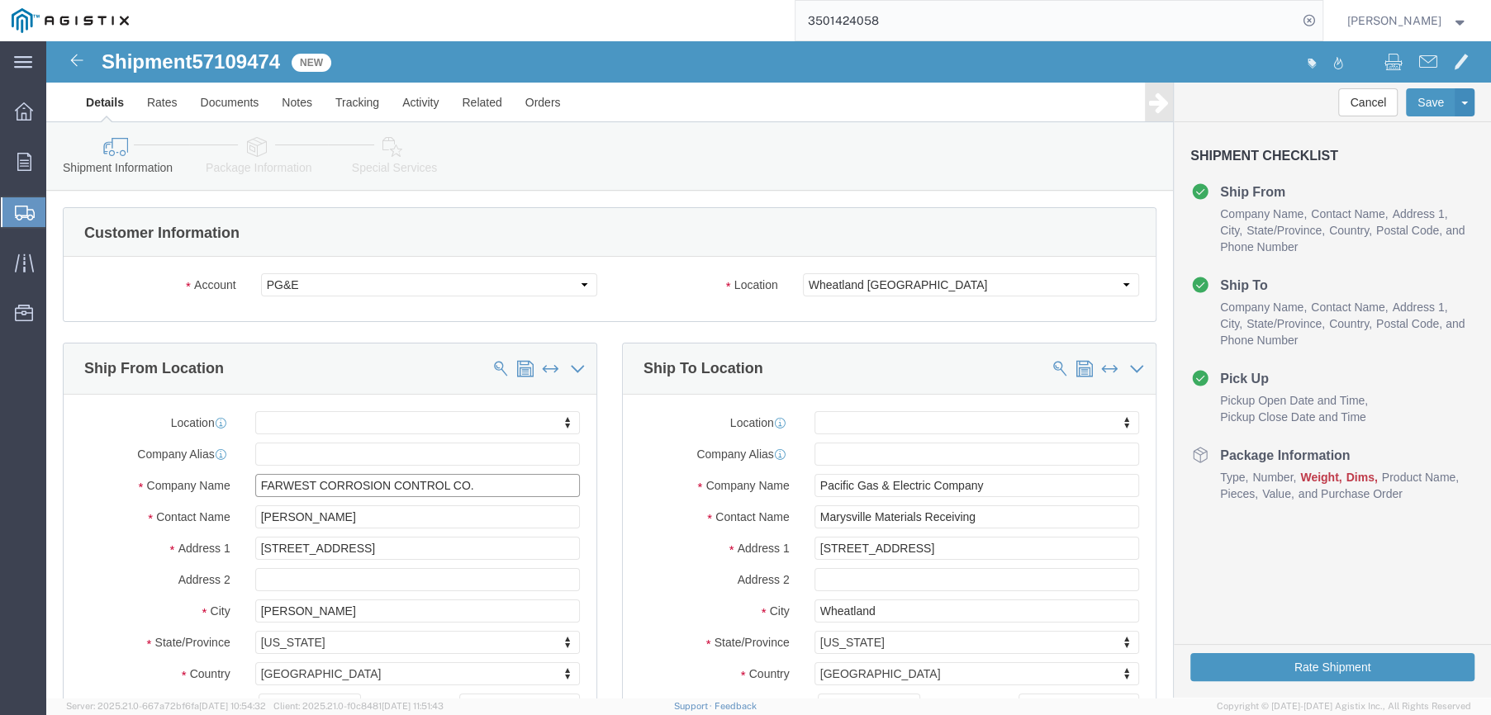
type input "FARWEST CORROSION CONTROL CO."
drag, startPoint x: 290, startPoint y: 478, endPoint x: 159, endPoint y: 476, distance: 131.4
click div "Contact Name [PERSON_NAME]"
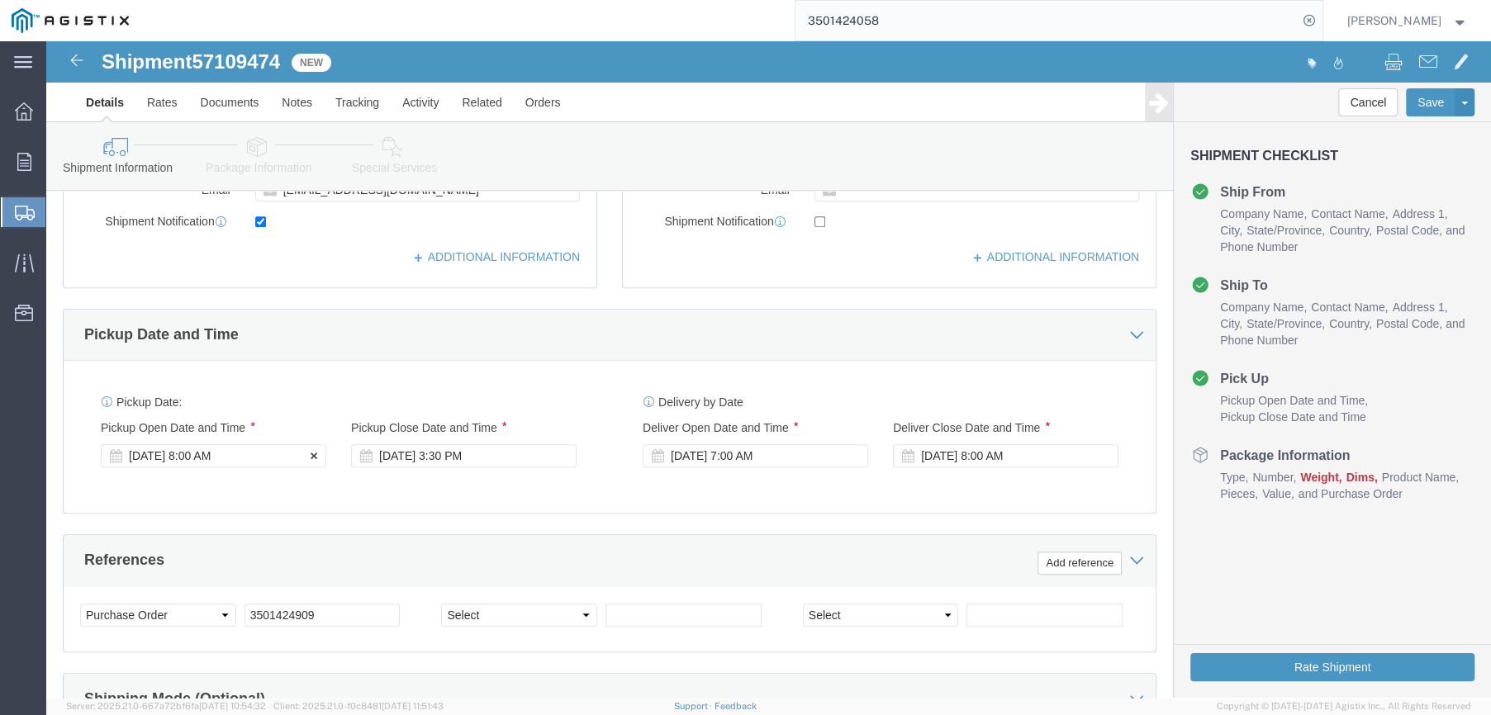
scroll to position [661, 0]
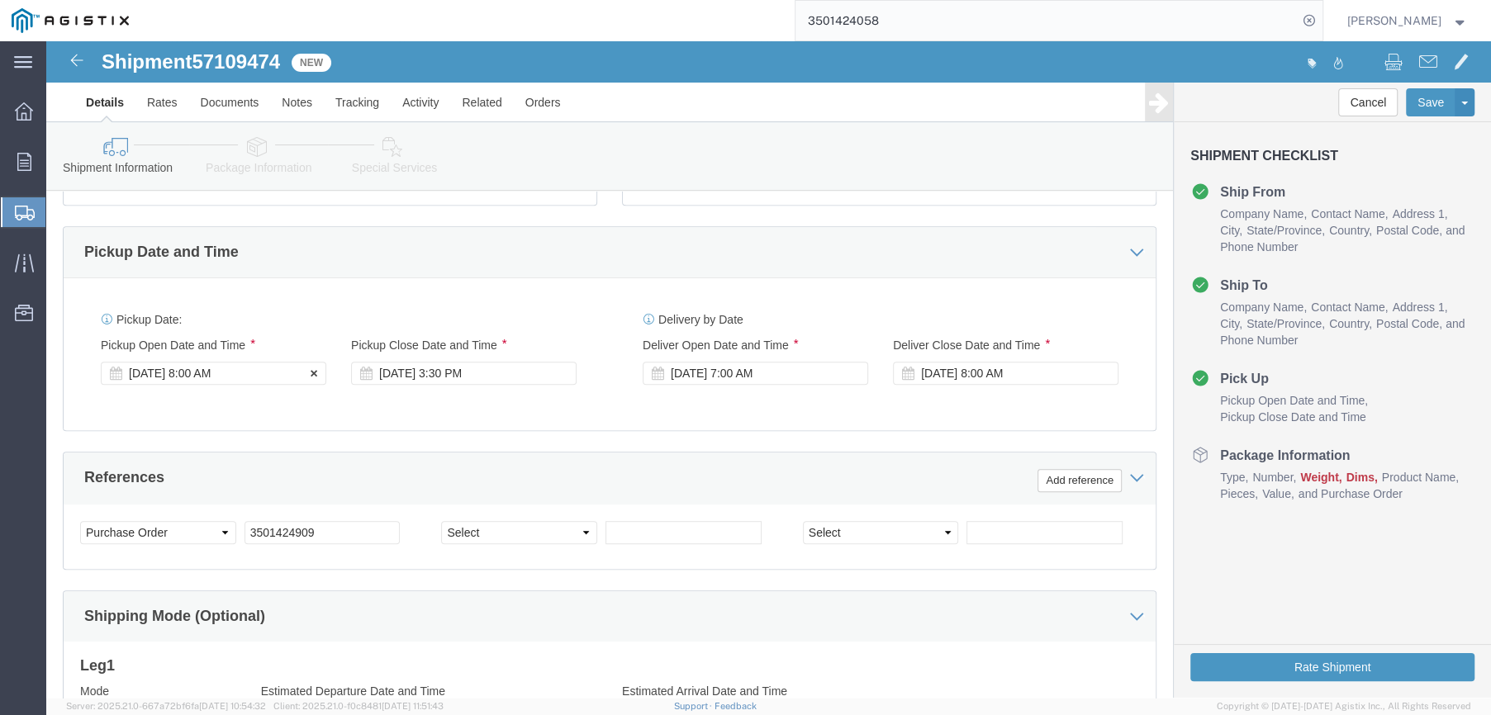
type input "[PERSON_NAME]"
click div "[DATE] 8:00 AM"
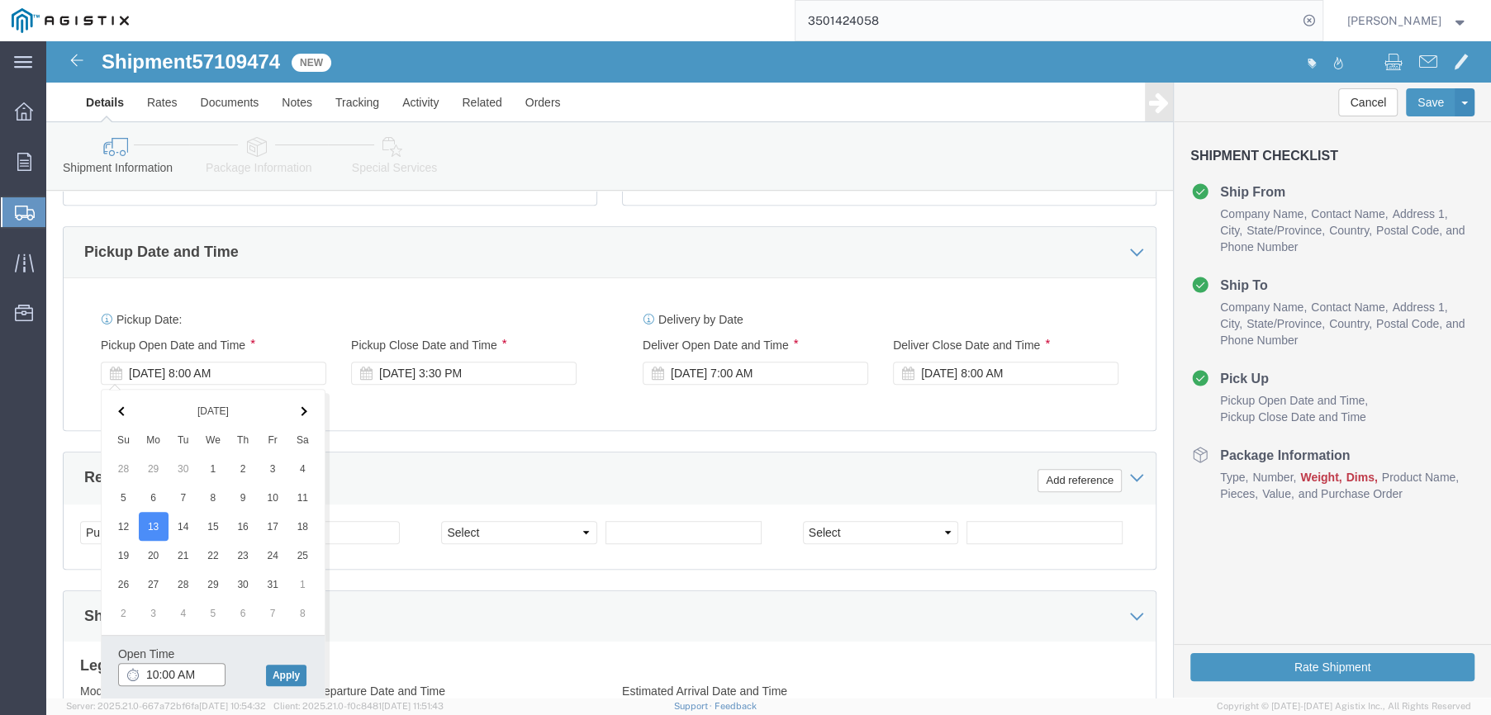
type input "10:00 AM"
click button "Apply"
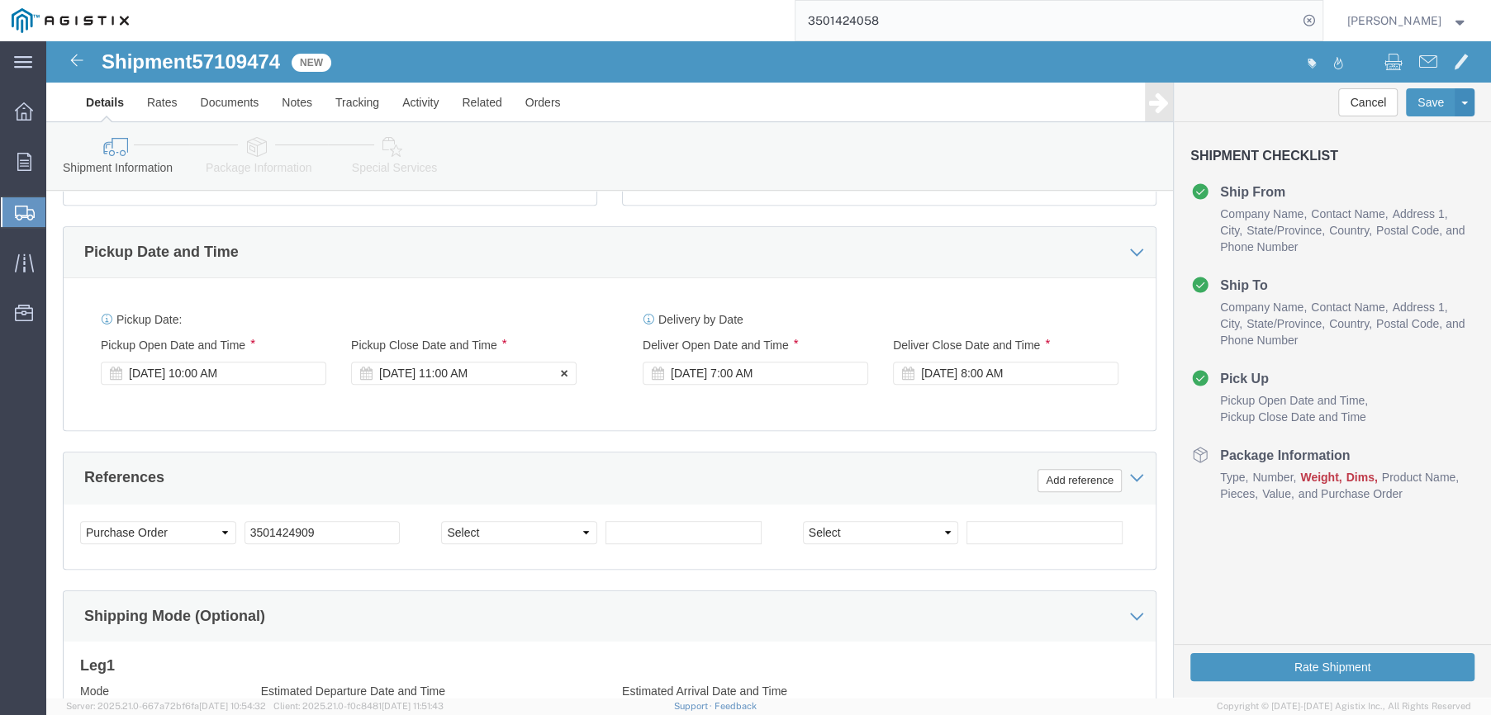
click div "[DATE] 11:00 AM"
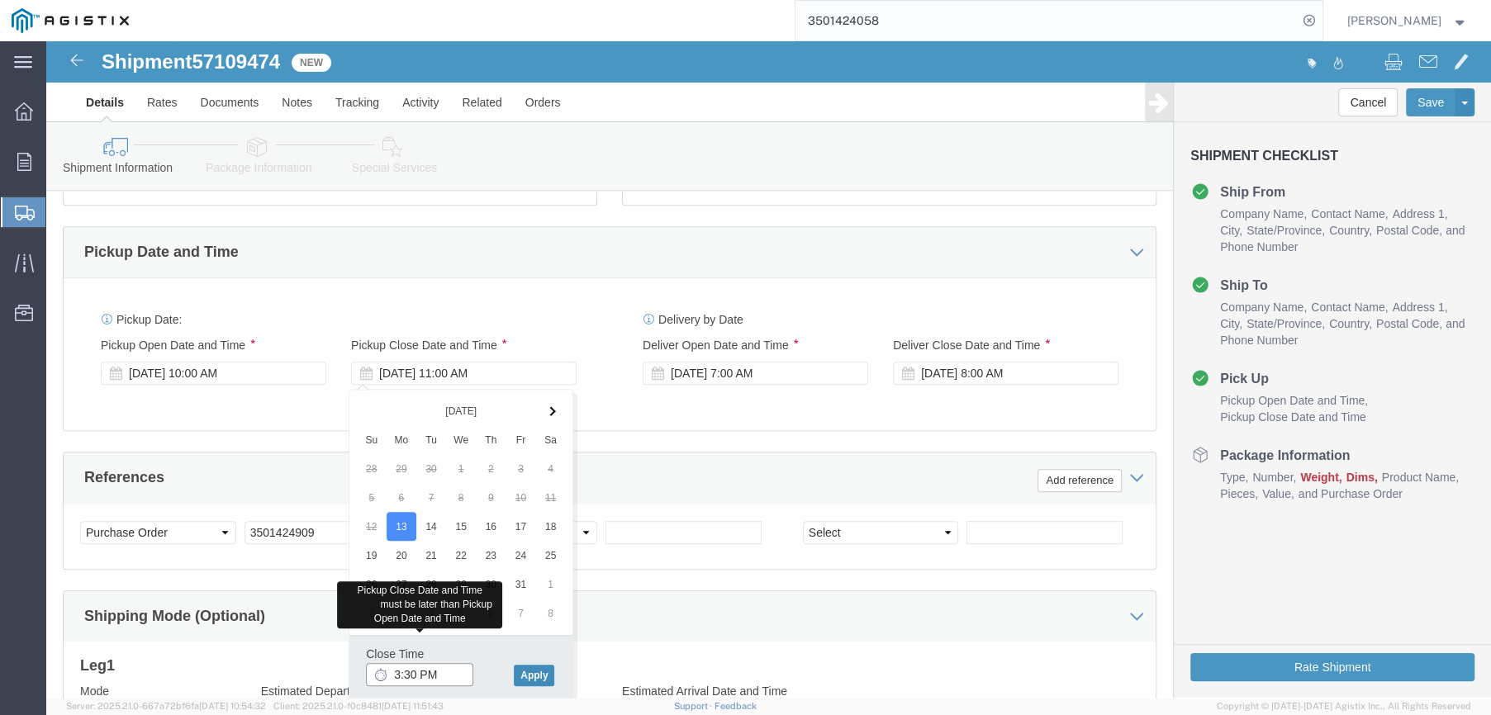
type input "3:30 PM"
click button "Apply"
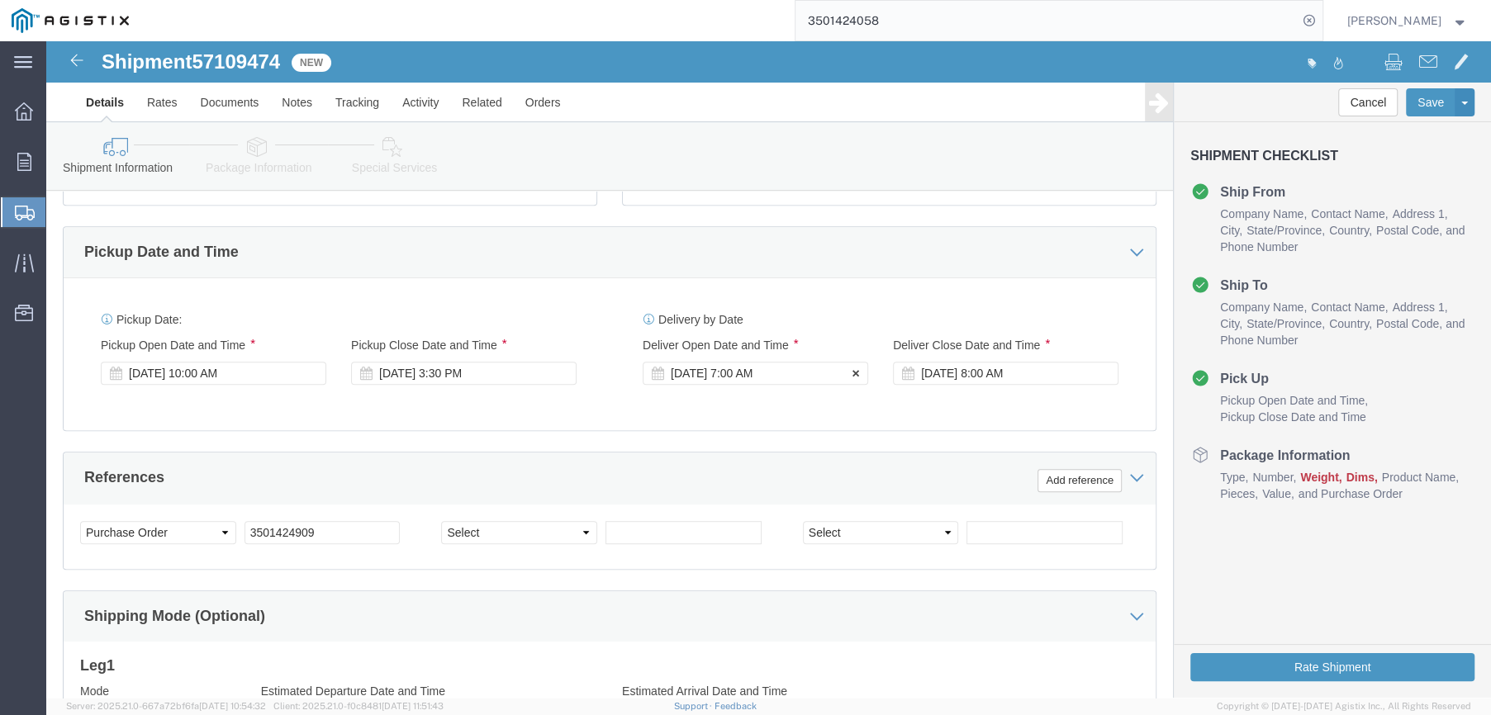
click div "[DATE] 7:00 AM"
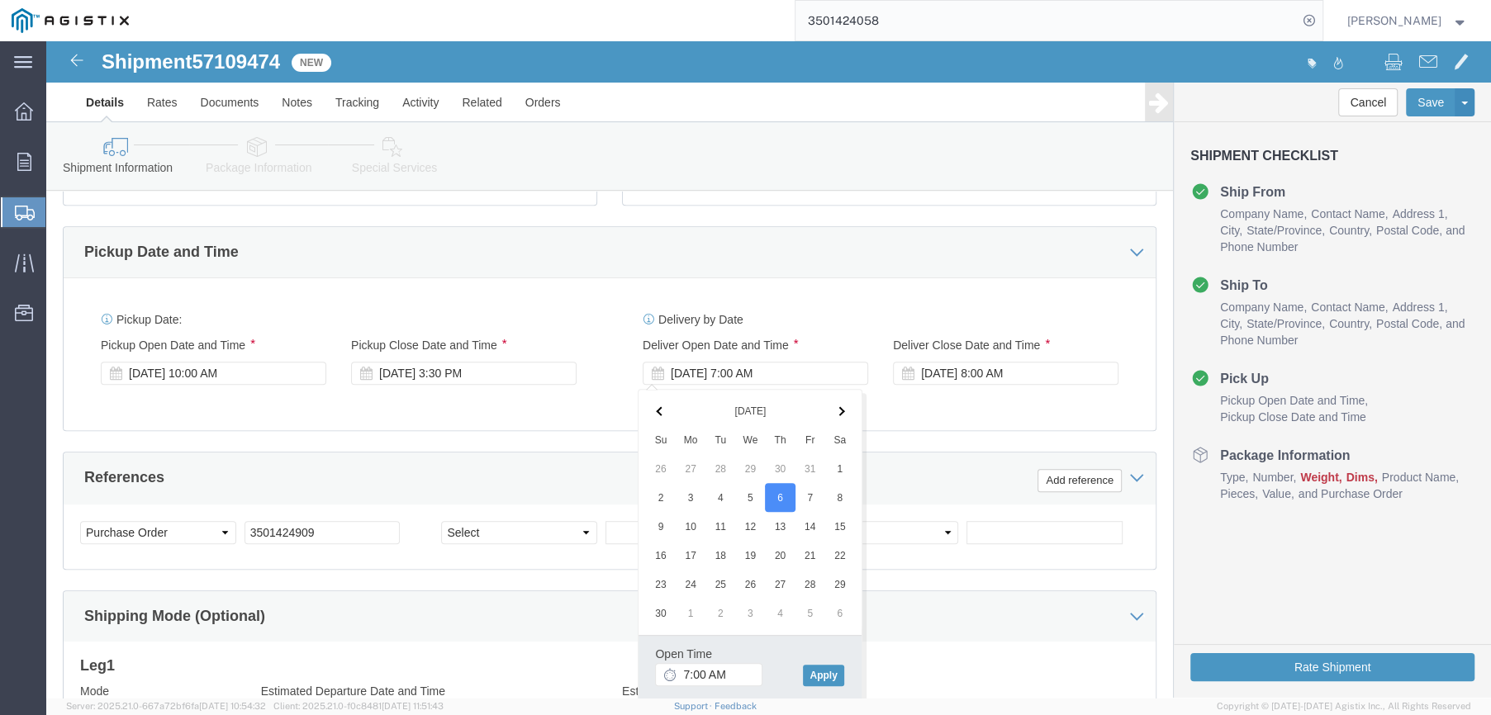
click th
click input "7:00 AM"
type input "8:00 AM"
click button "Apply"
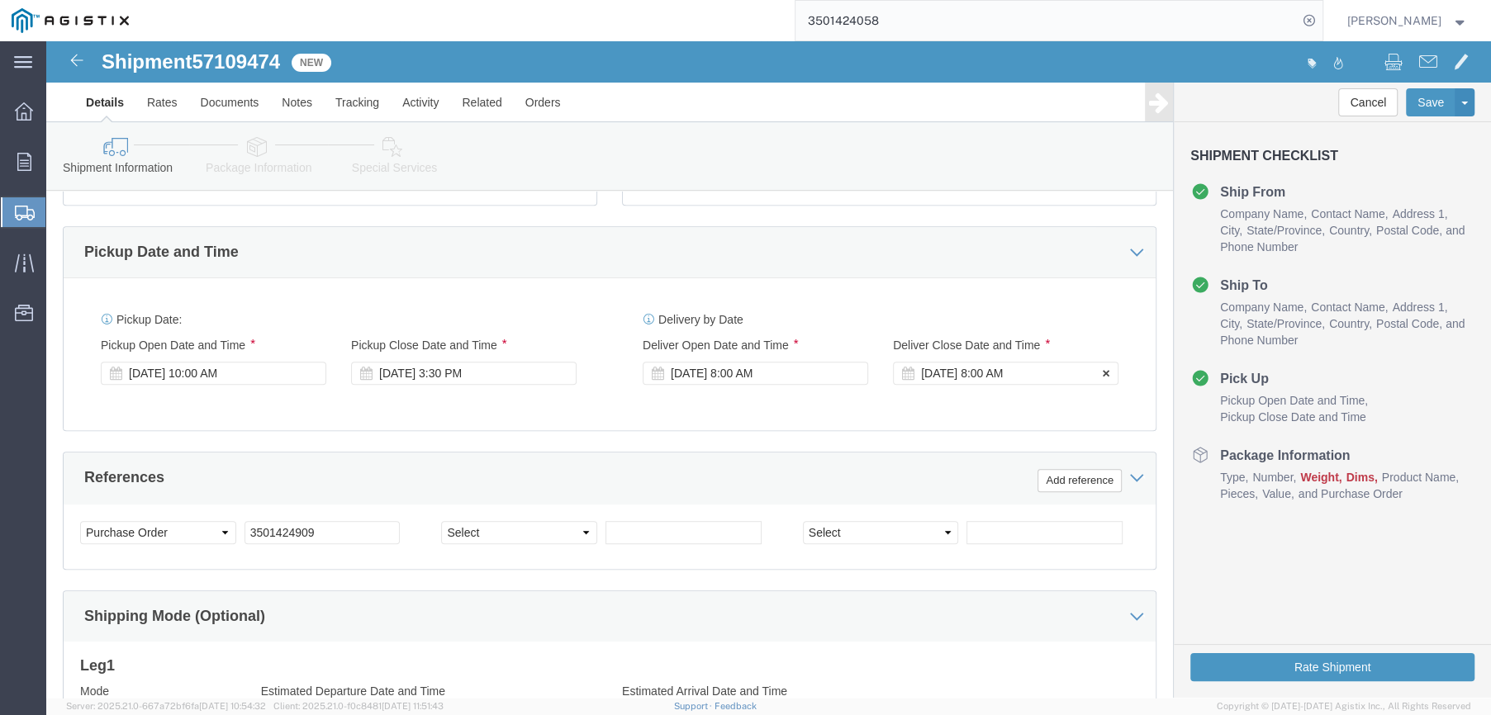
click div "[DATE] 8:00 AM"
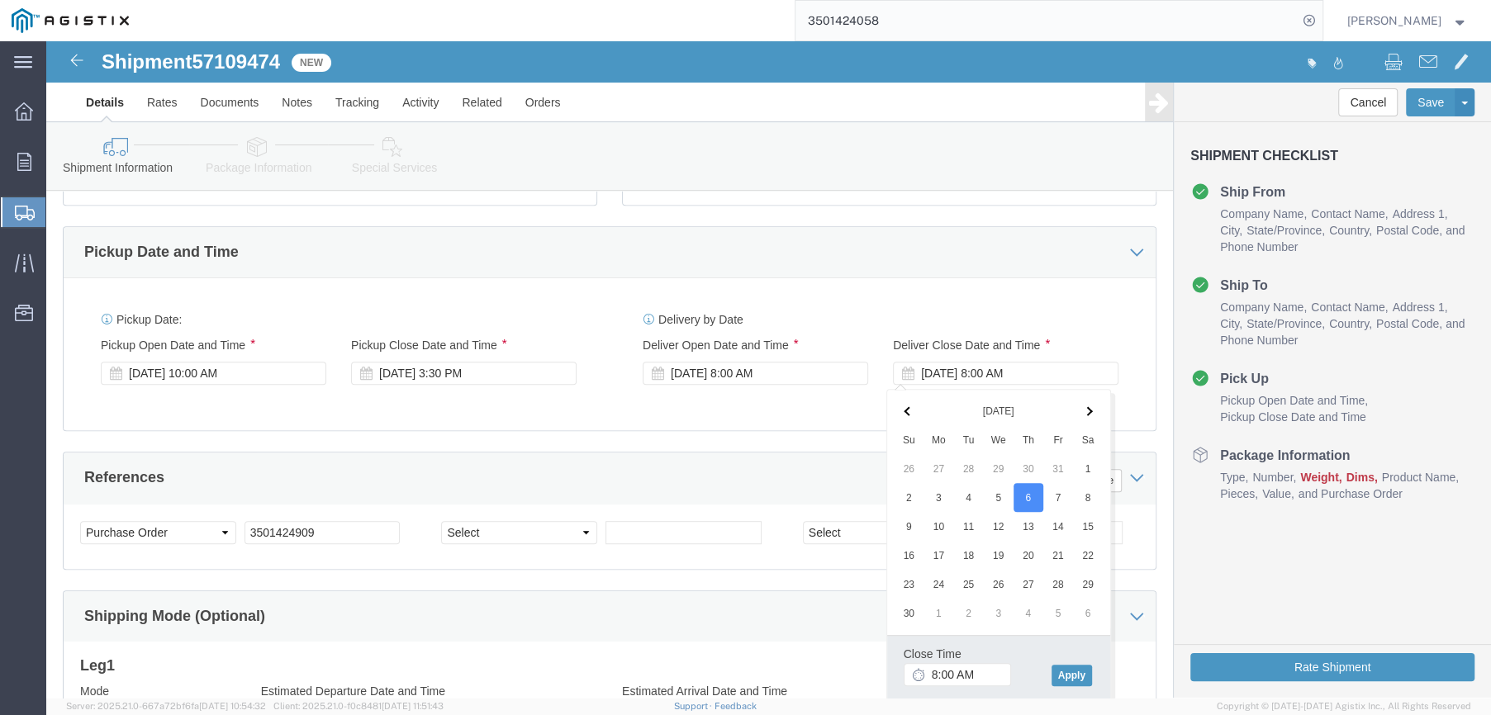
click th
click input "8:00 AM"
type input "2:30 PM"
click button "Apply"
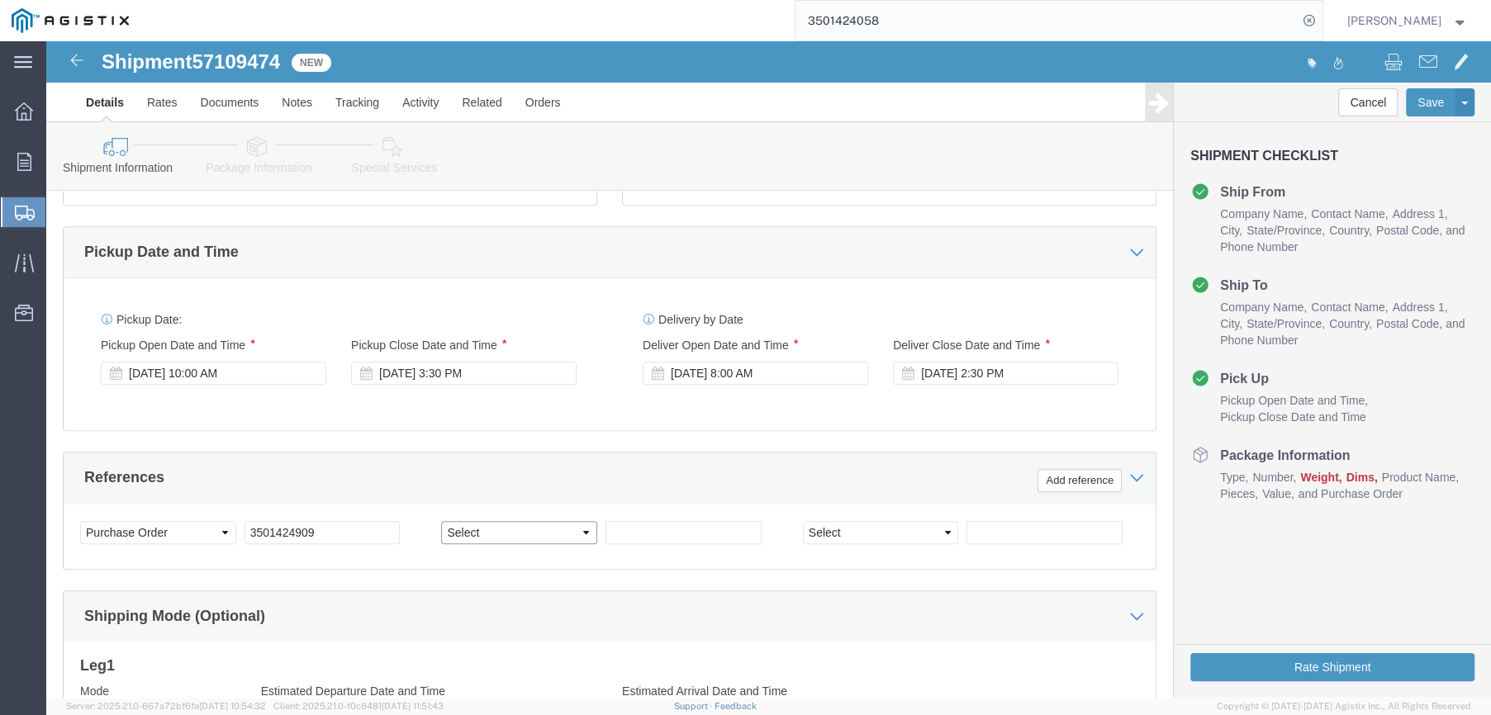
click select "Select Account Type Activity ID Airline Appointment Number ASN Batch Request # …"
select select "SALEORDR"
click select "Select Account Type Activity ID Airline Appointment Number ASN Batch Request # …"
click input "text"
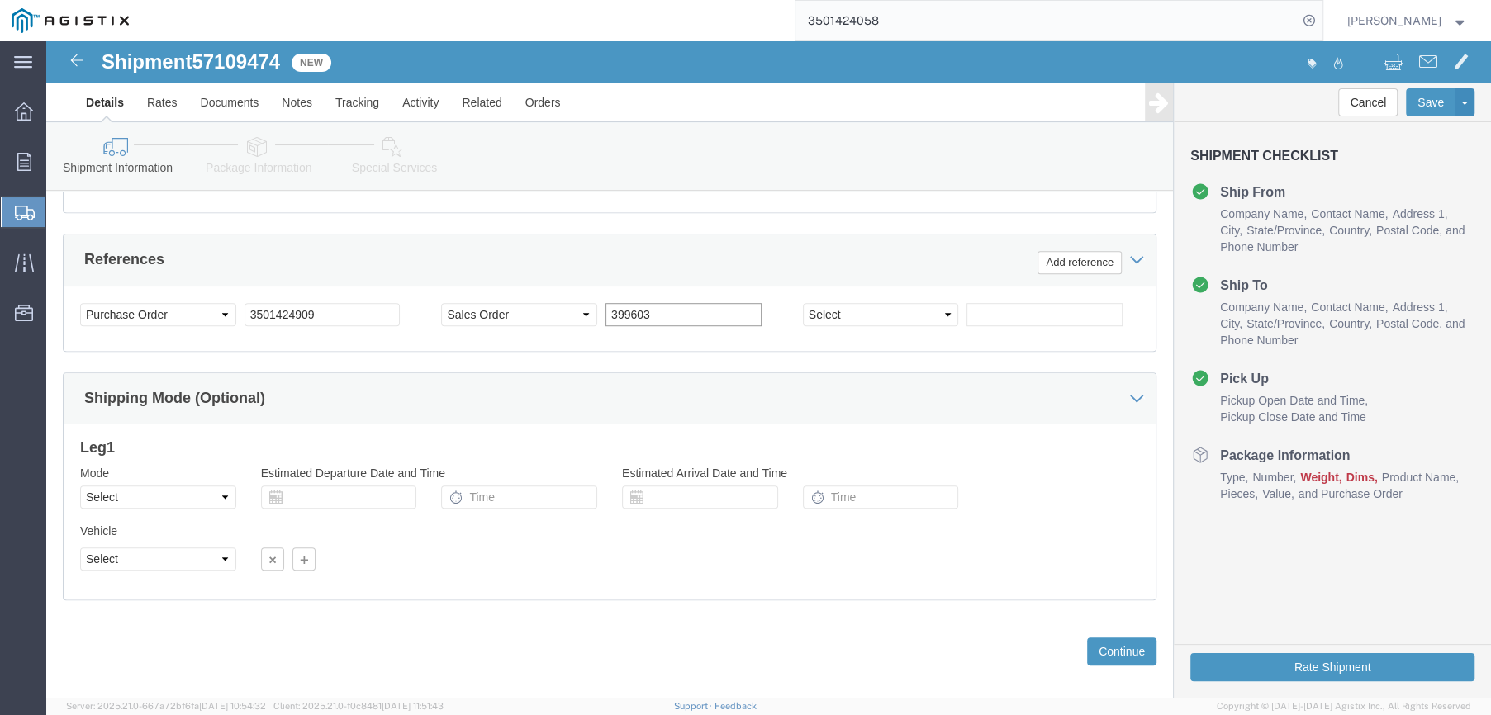
scroll to position [898, 0]
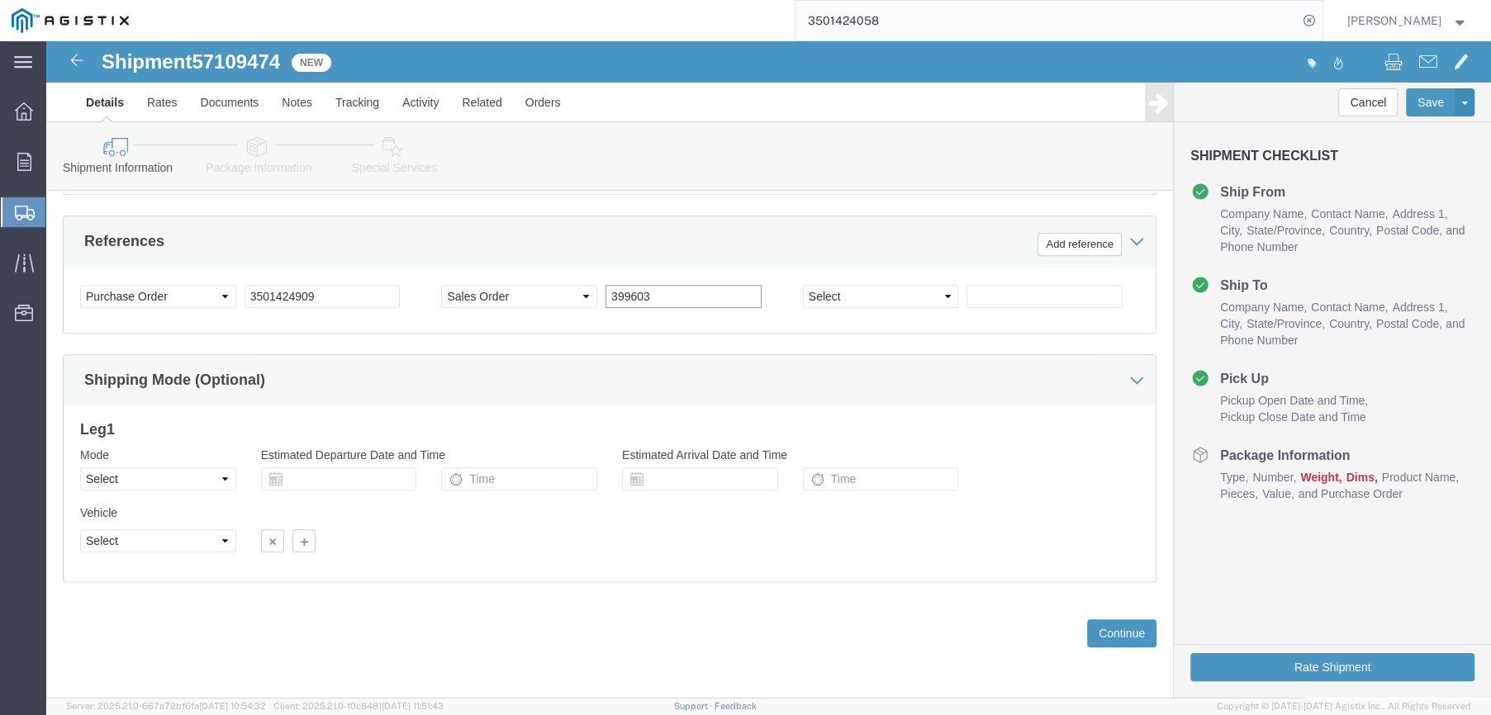
type input "399603"
click select "Select Air Less than Truckload Multi-Leg Ocean Freight Rail Small Parcel Truckl…"
select select "LTL"
click select "Select Air Less than Truckload Multi-Leg Ocean Freight Rail Small Parcel Truckl…"
click button "Continue"
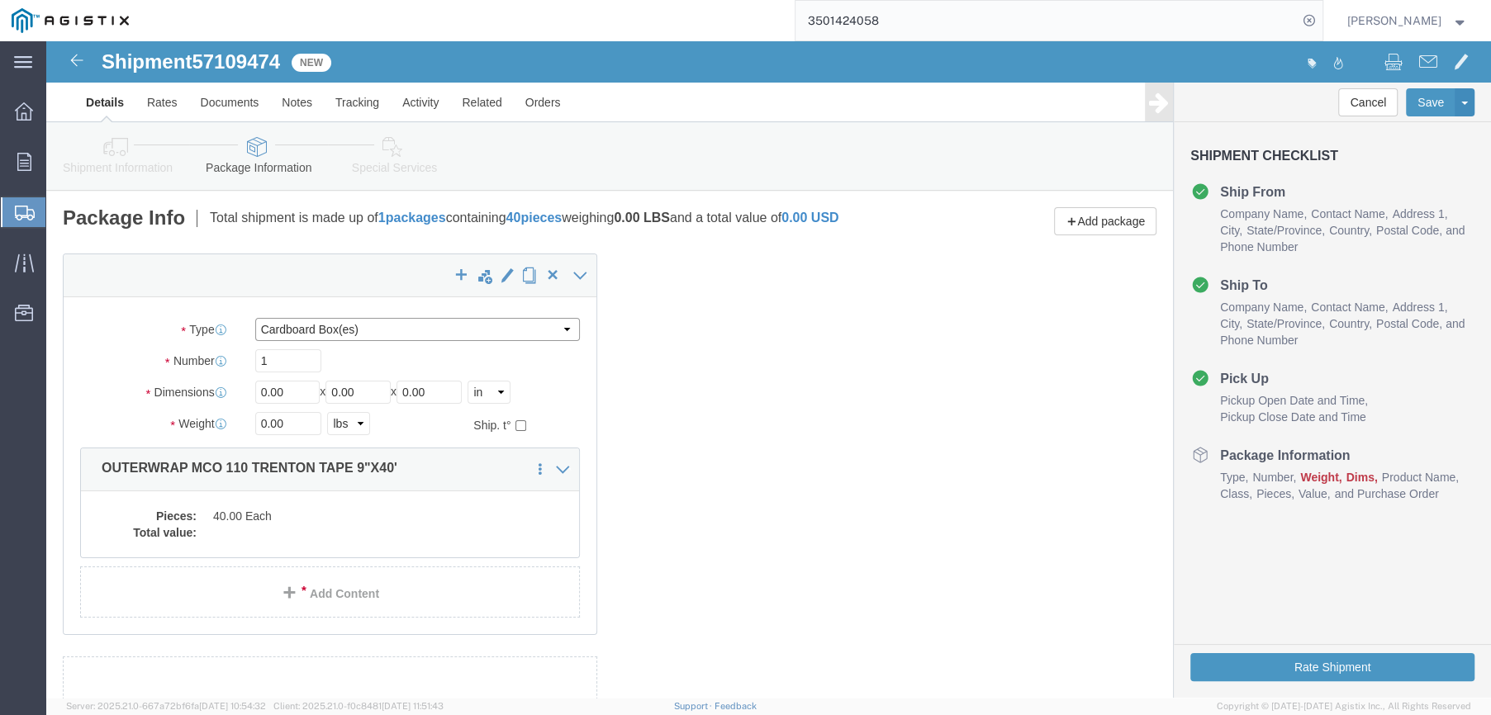
click select "Select Bulk Bundle(s) Cardboard Box(es) Carton(s) Crate(s) Drum(s) (Fiberboard)…"
select select "PSNS"
click select "Select Bulk Bundle(s) Cardboard Box(es) Carton(s) Crate(s) Drum(s) (Fiberboard)…"
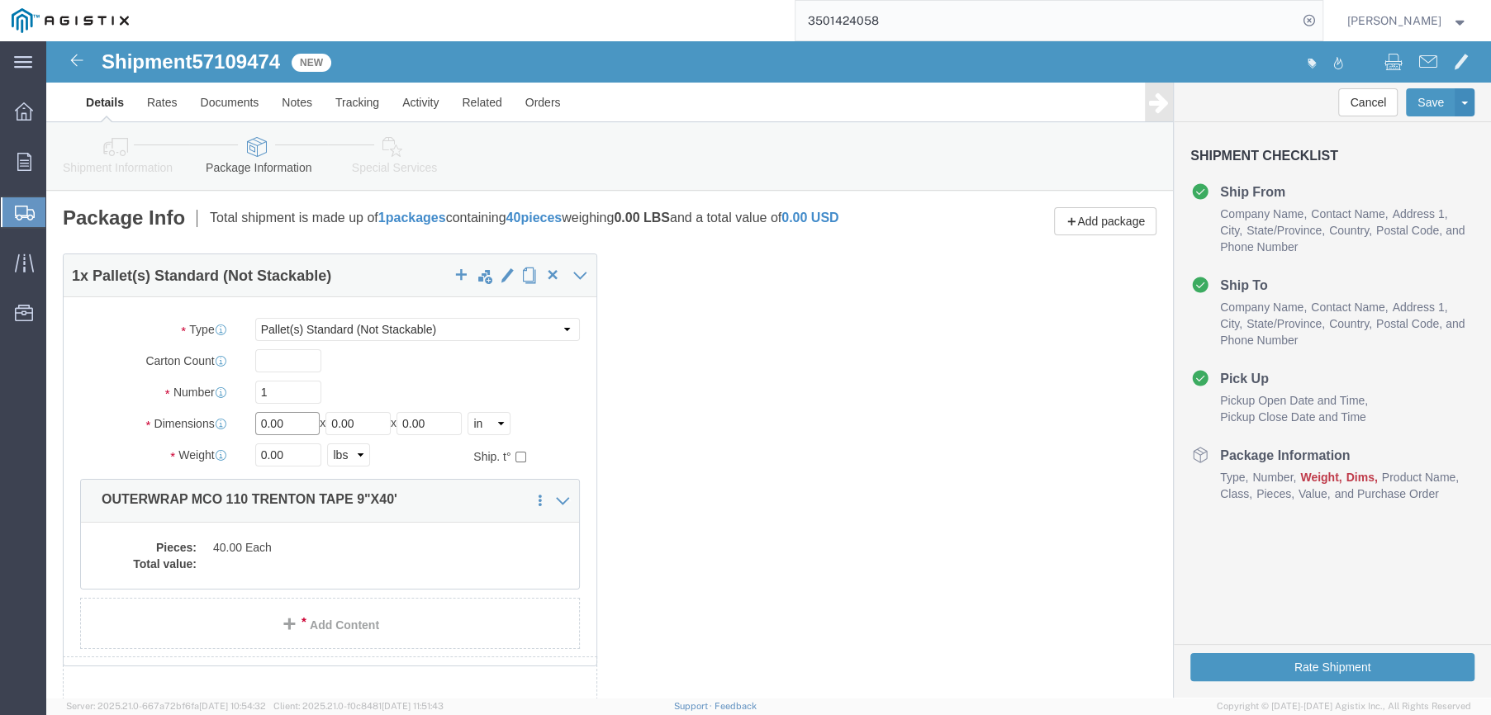
drag, startPoint x: 245, startPoint y: 392, endPoint x: 202, endPoint y: 395, distance: 43.1
click div "Length 0.00 x Width 0.00 x Height 0.00 Select cm ft in"
type input "46"
type input "18"
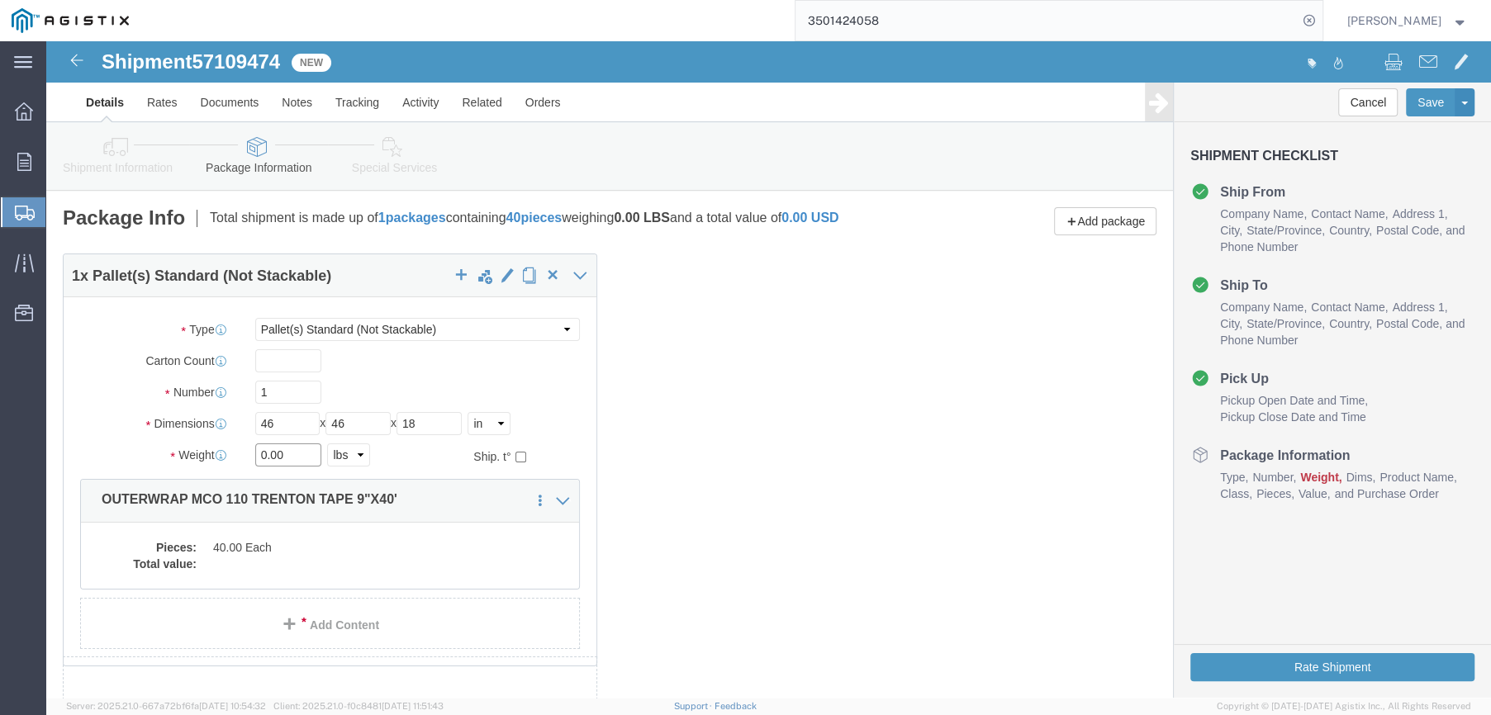
drag, startPoint x: 247, startPoint y: 423, endPoint x: 203, endPoint y: 430, distance: 44.3
click div "0.00 Select kgs lbs"
type input "210"
click dd "40.00 Each"
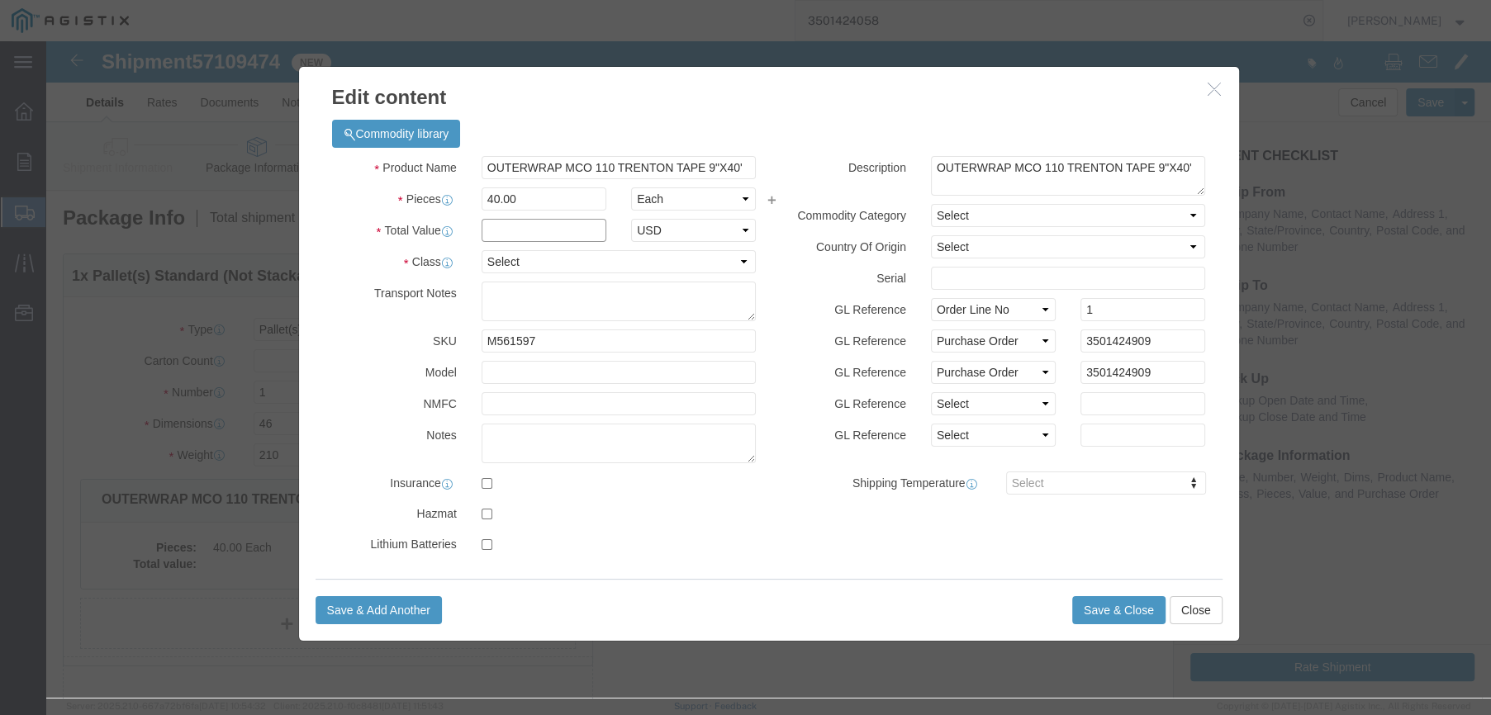
click input "text"
type input "13320"
click select "Select 50 55 60 65 70 85 92.5 100 125 175 250 300 400"
select select "65"
click select "Select 50 55 60 65 70 85 92.5 100 125 175 250 300 400"
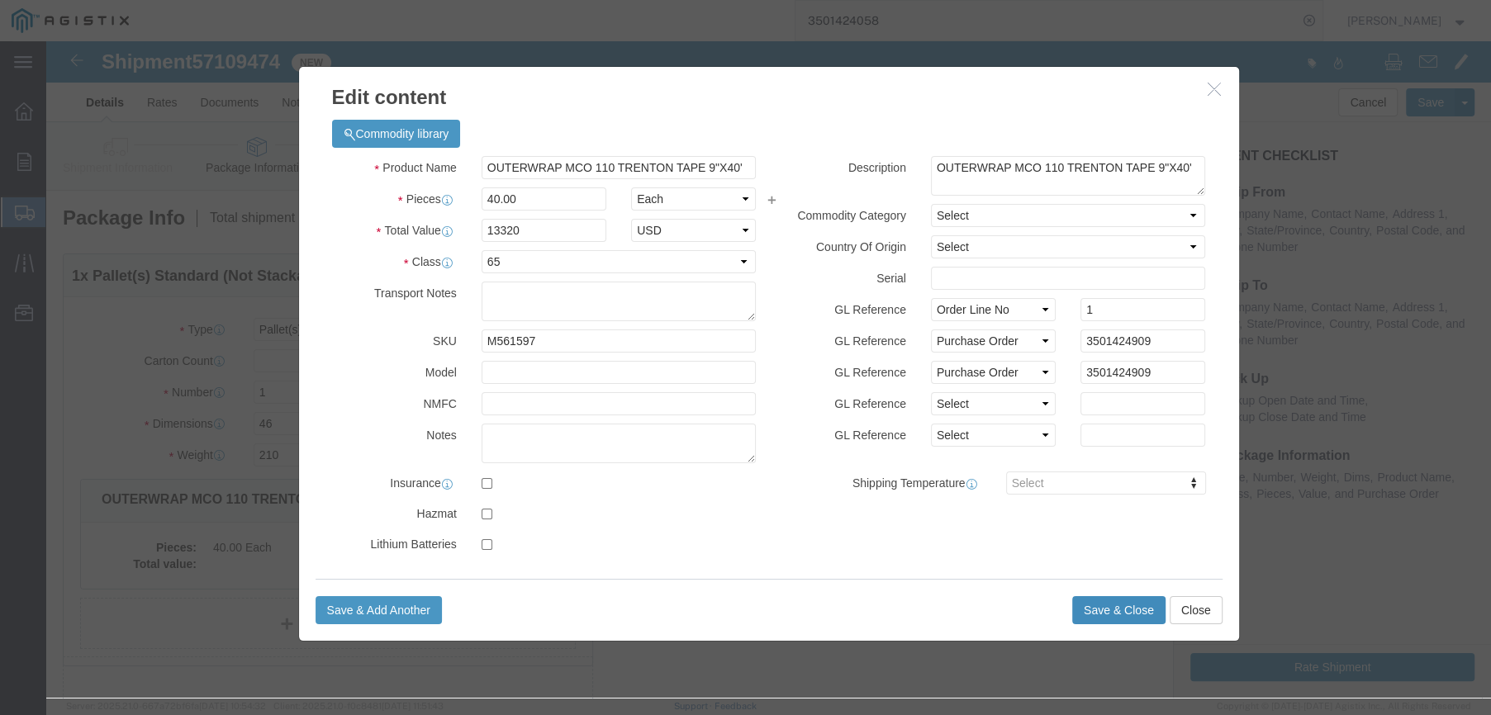
click button "Save & Close"
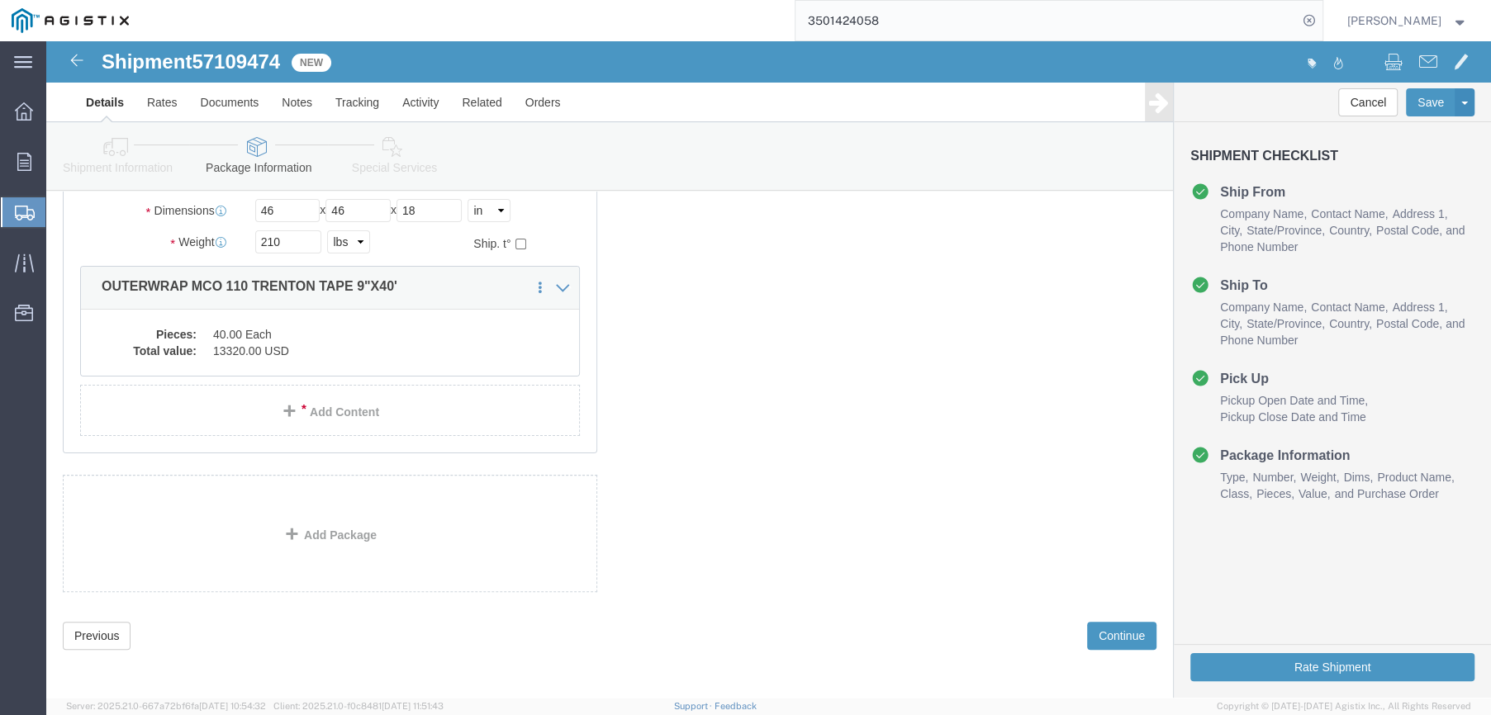
scroll to position [226, 0]
click button "Rate Shipment"
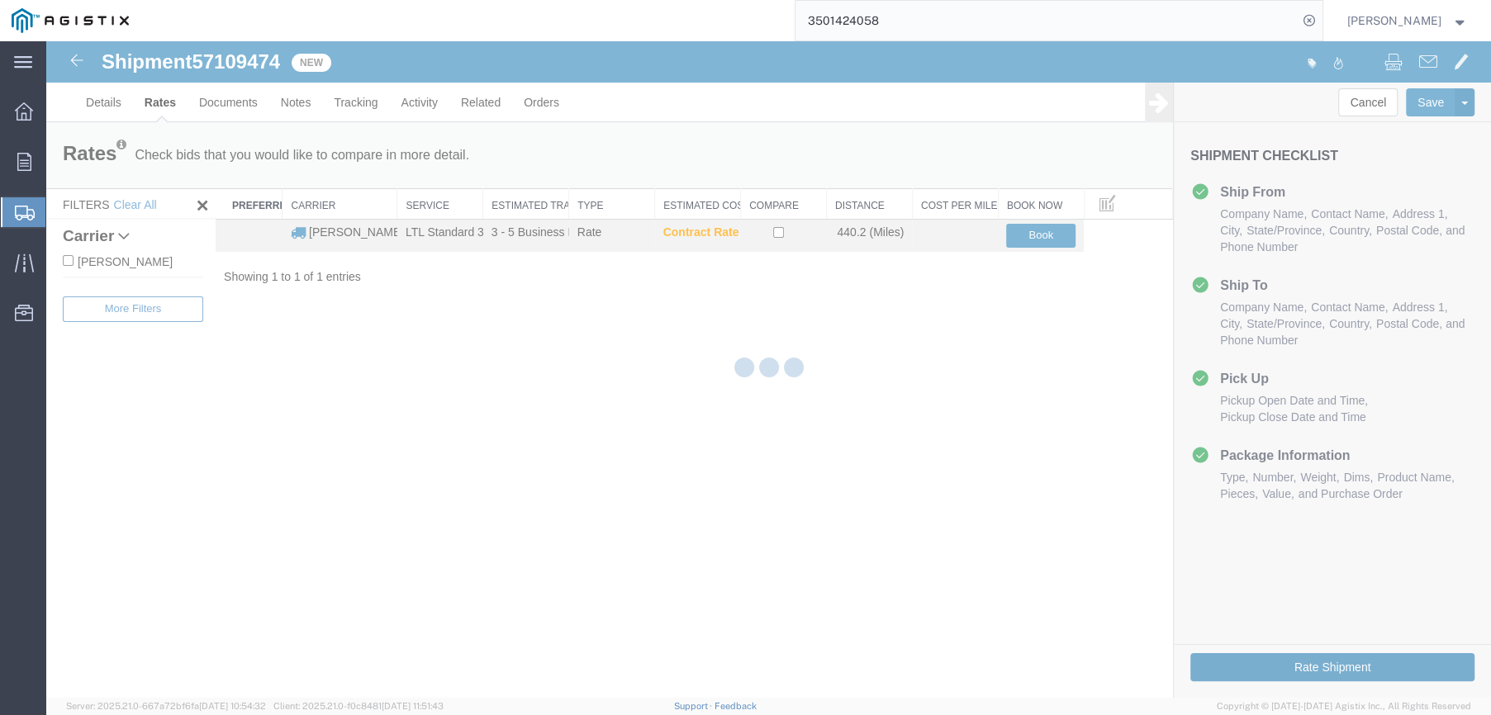
scroll to position [0, 0]
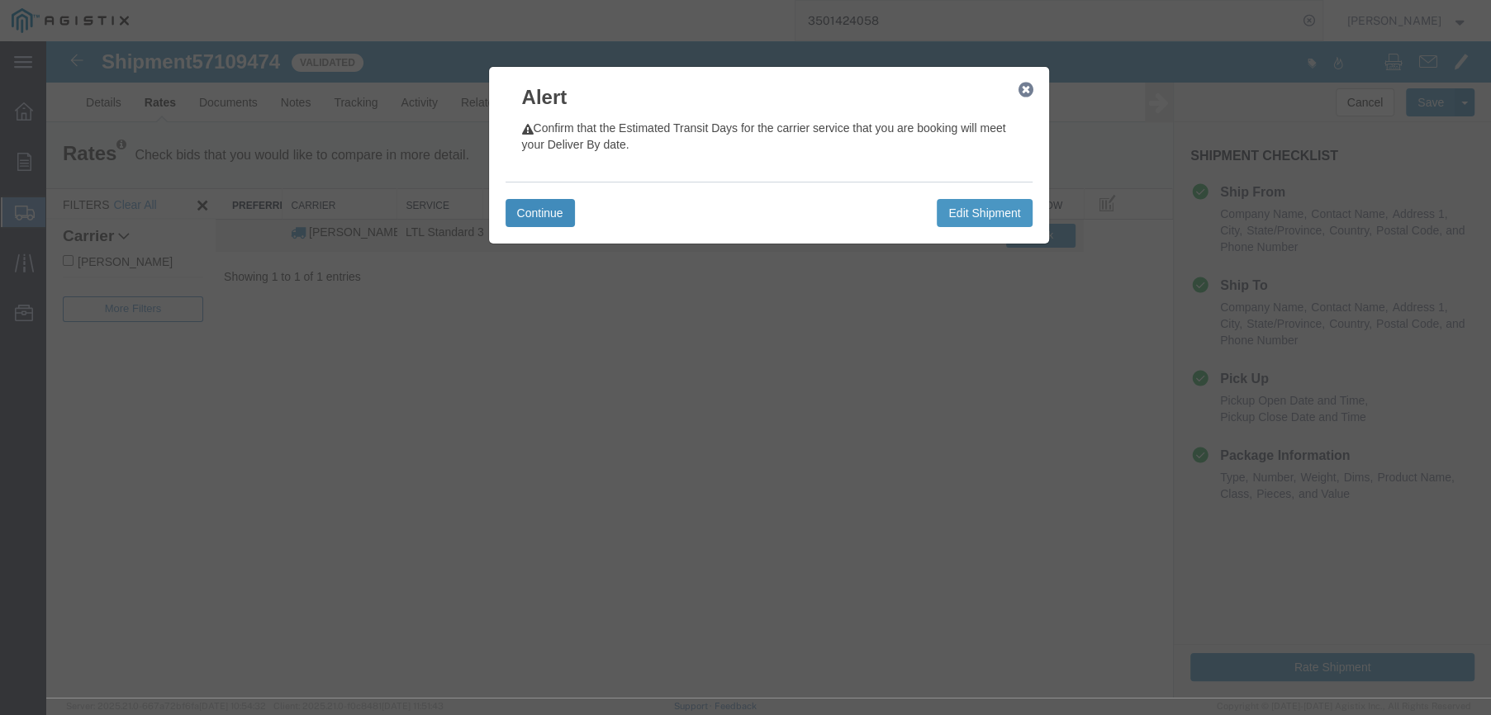
click at [518, 207] on button "Continue" at bounding box center [540, 213] width 69 height 28
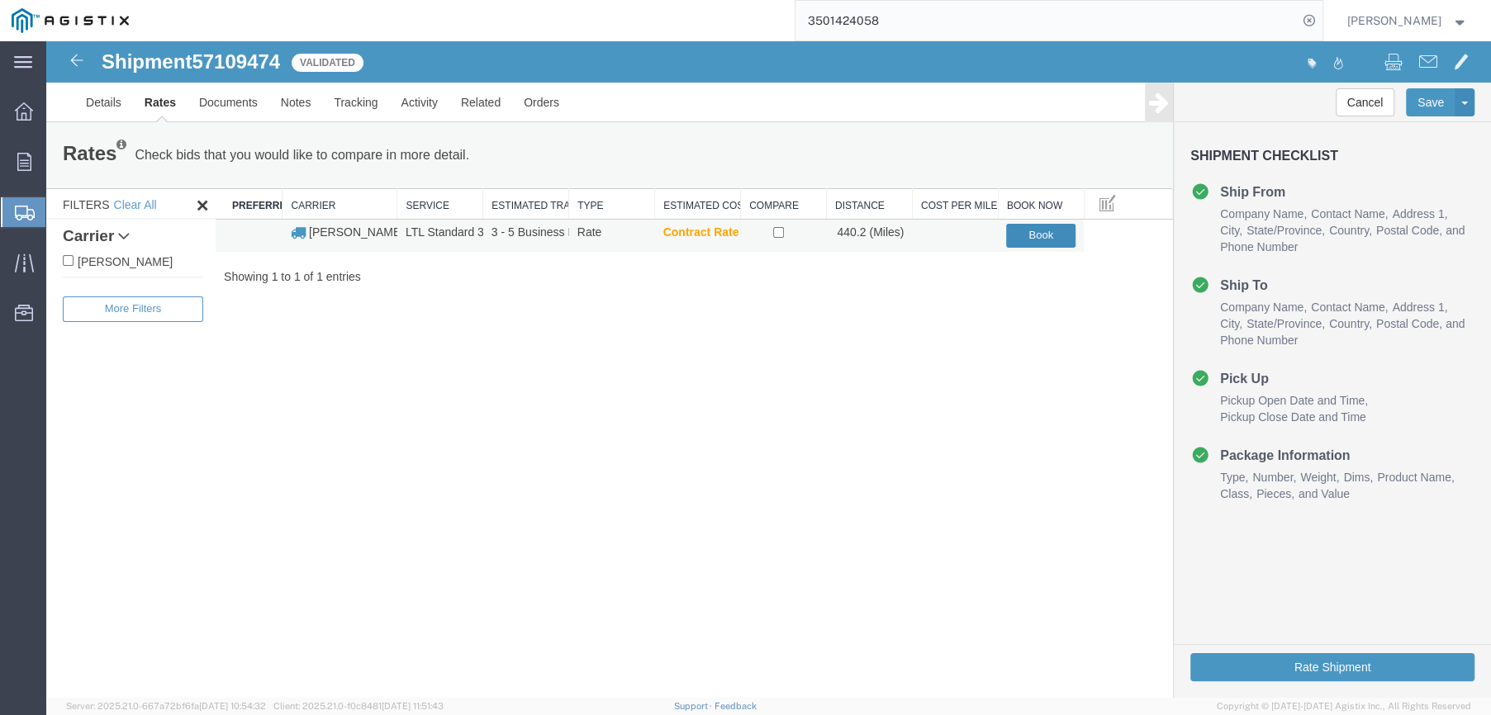
click at [1053, 232] on button "Book" at bounding box center [1040, 236] width 69 height 24
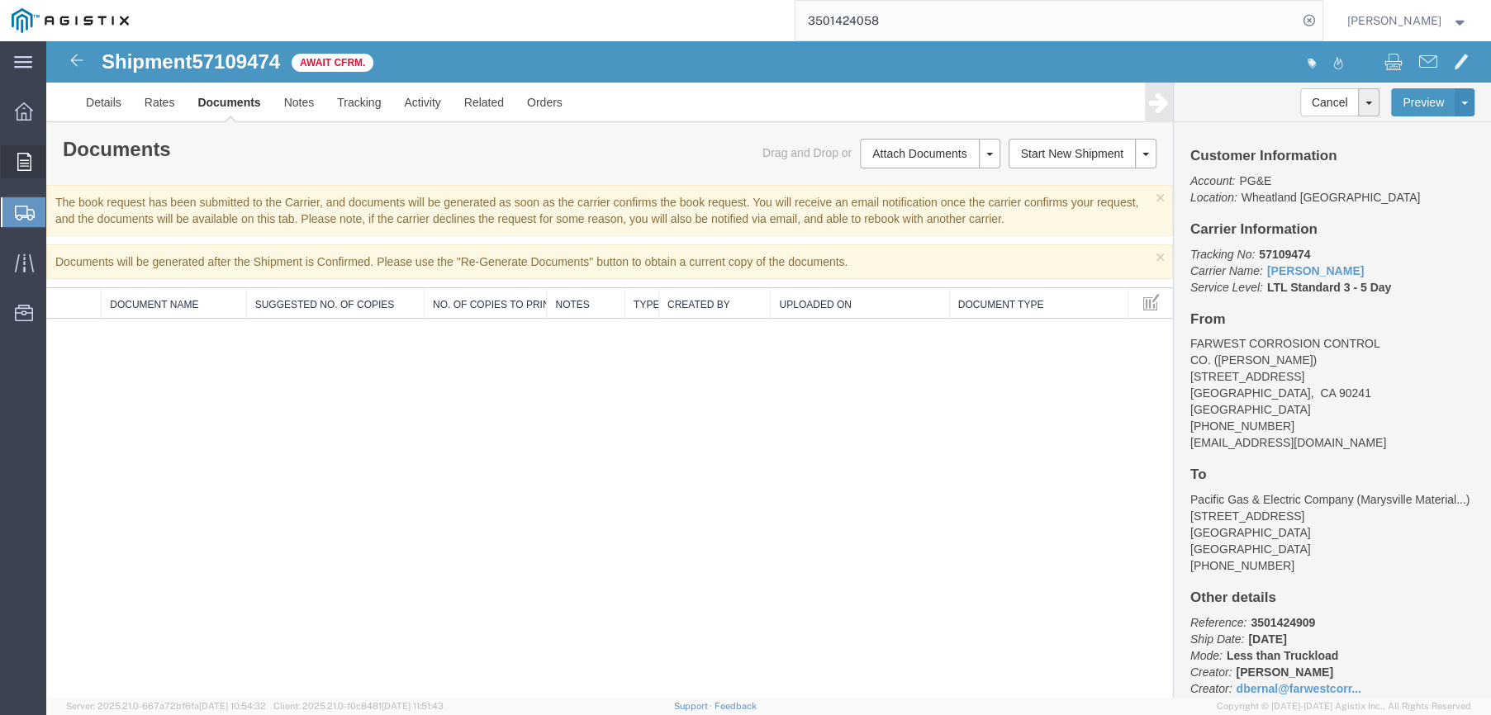
click at [26, 158] on icon at bounding box center [24, 162] width 14 height 18
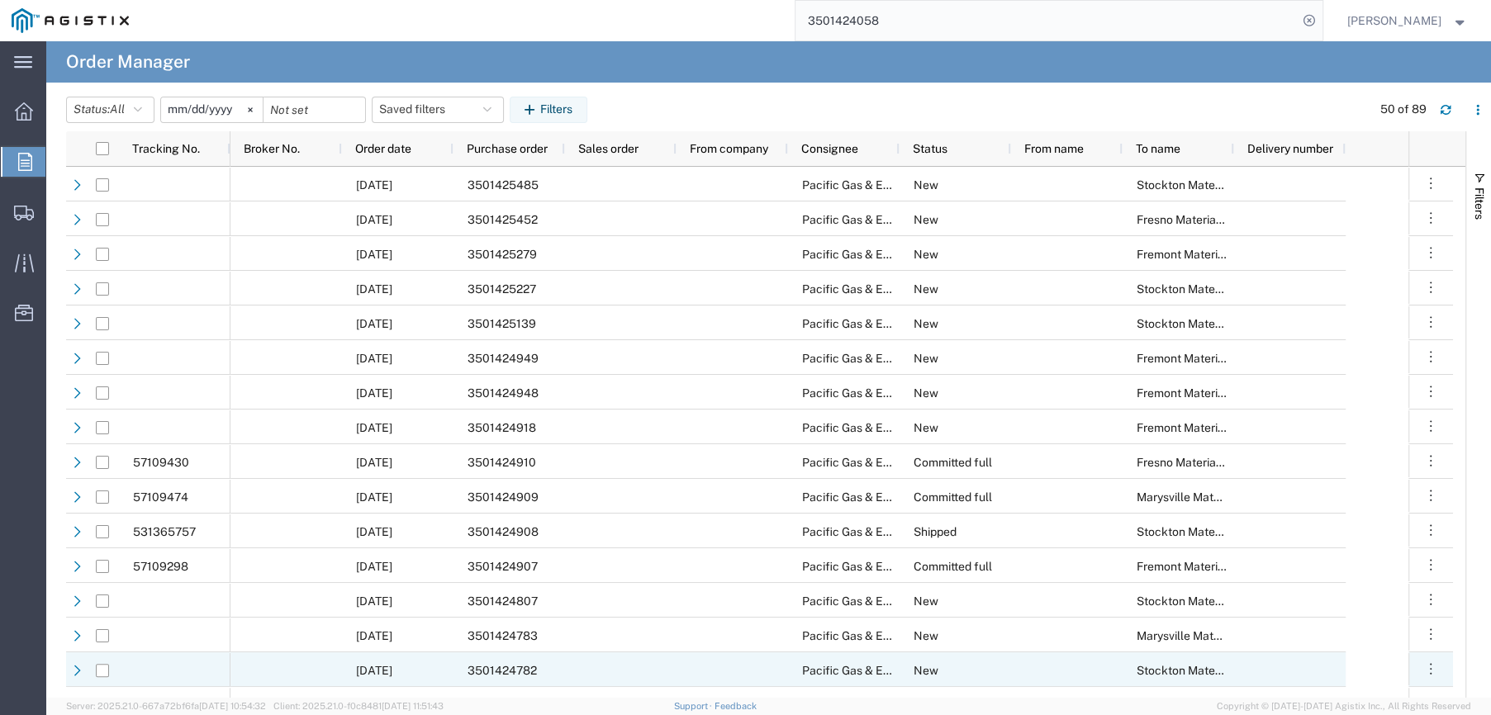
click at [486, 668] on span "3501424782" at bounding box center [502, 670] width 69 height 13
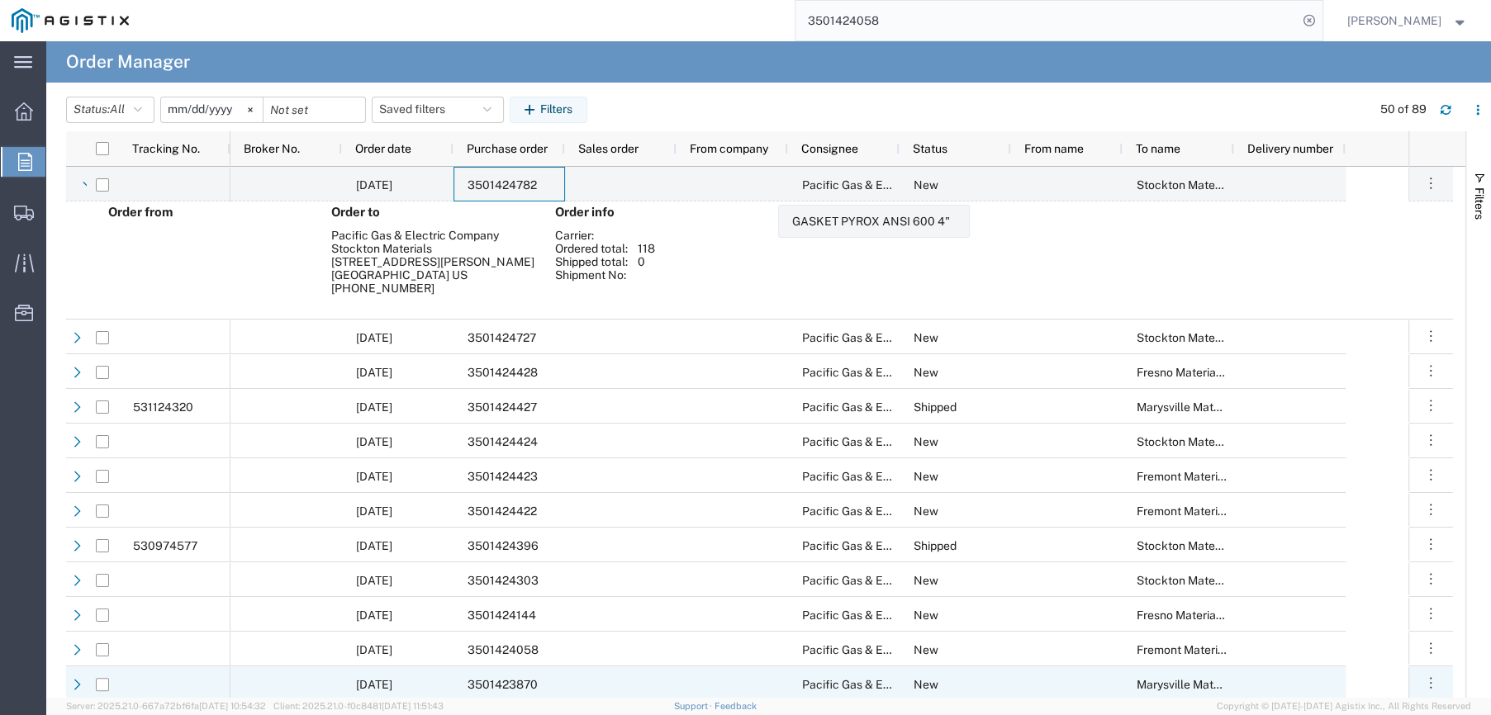
scroll to position [578, 0]
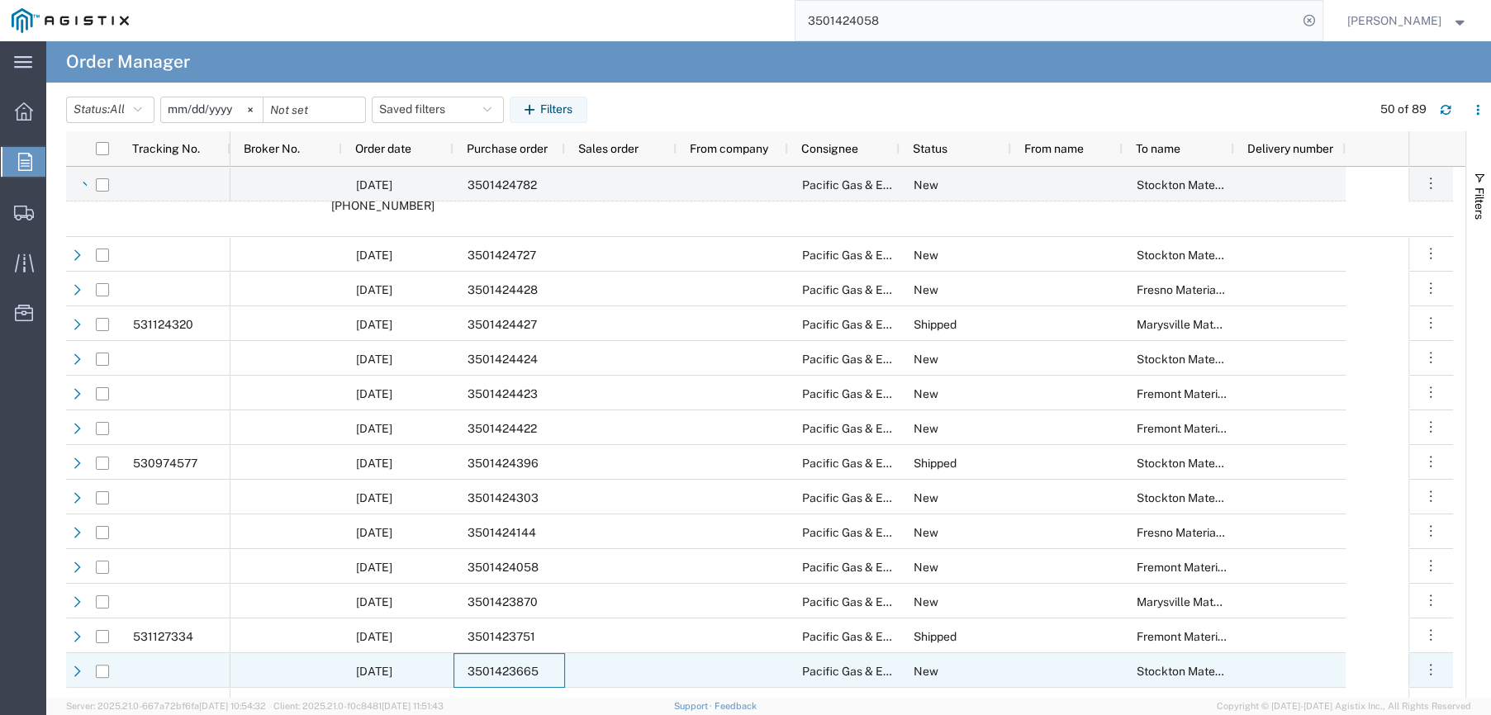
click at [495, 668] on span "3501423665" at bounding box center [503, 671] width 71 height 13
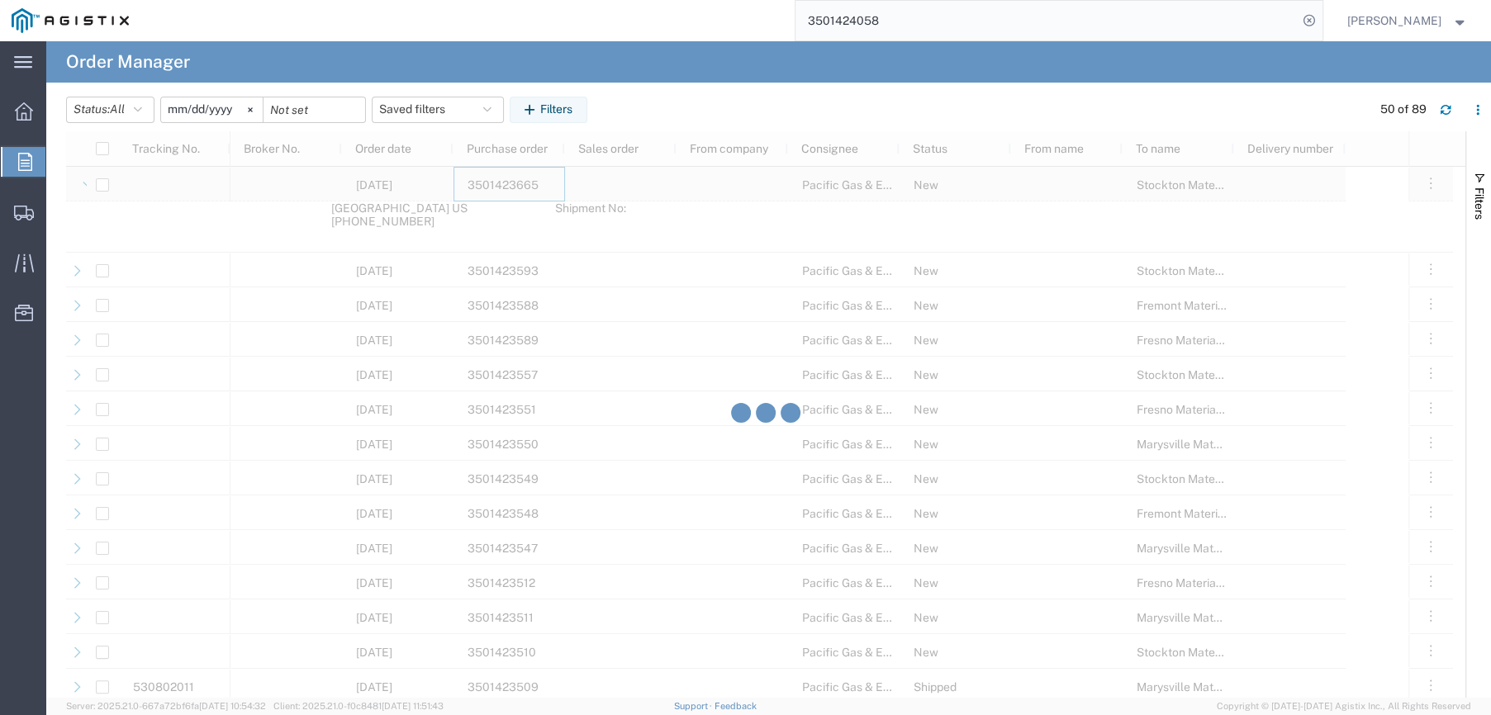
scroll to position [1157, 0]
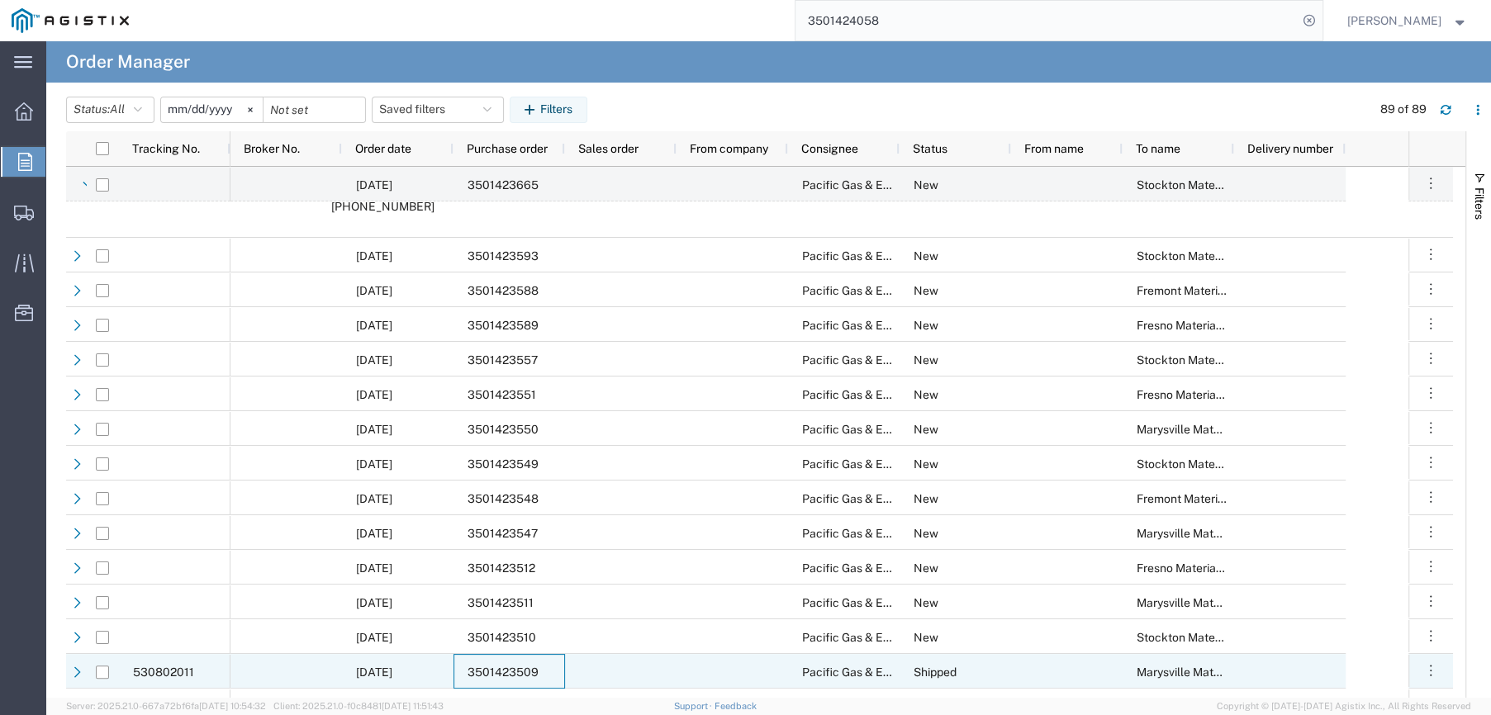
click at [525, 666] on span "3501423509" at bounding box center [503, 672] width 71 height 13
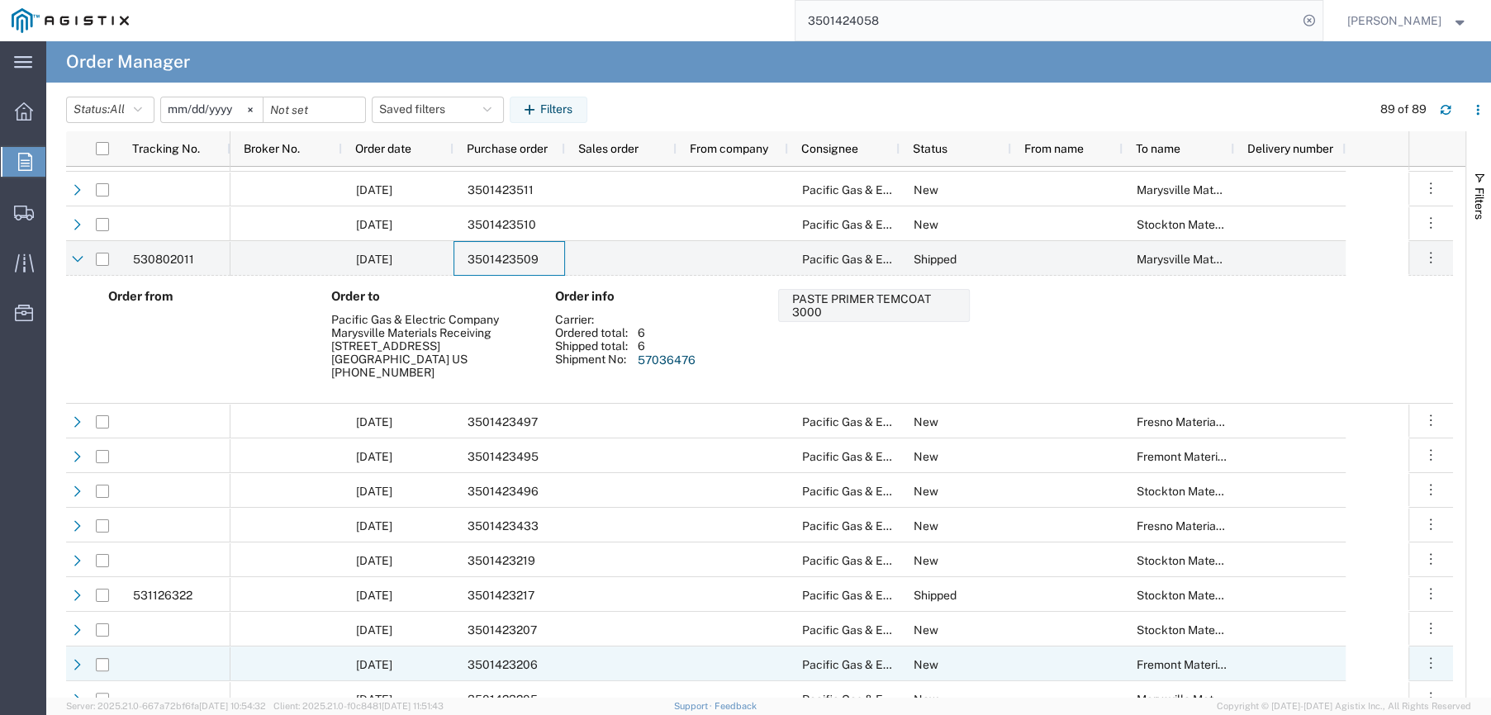
scroll to position [1644, 0]
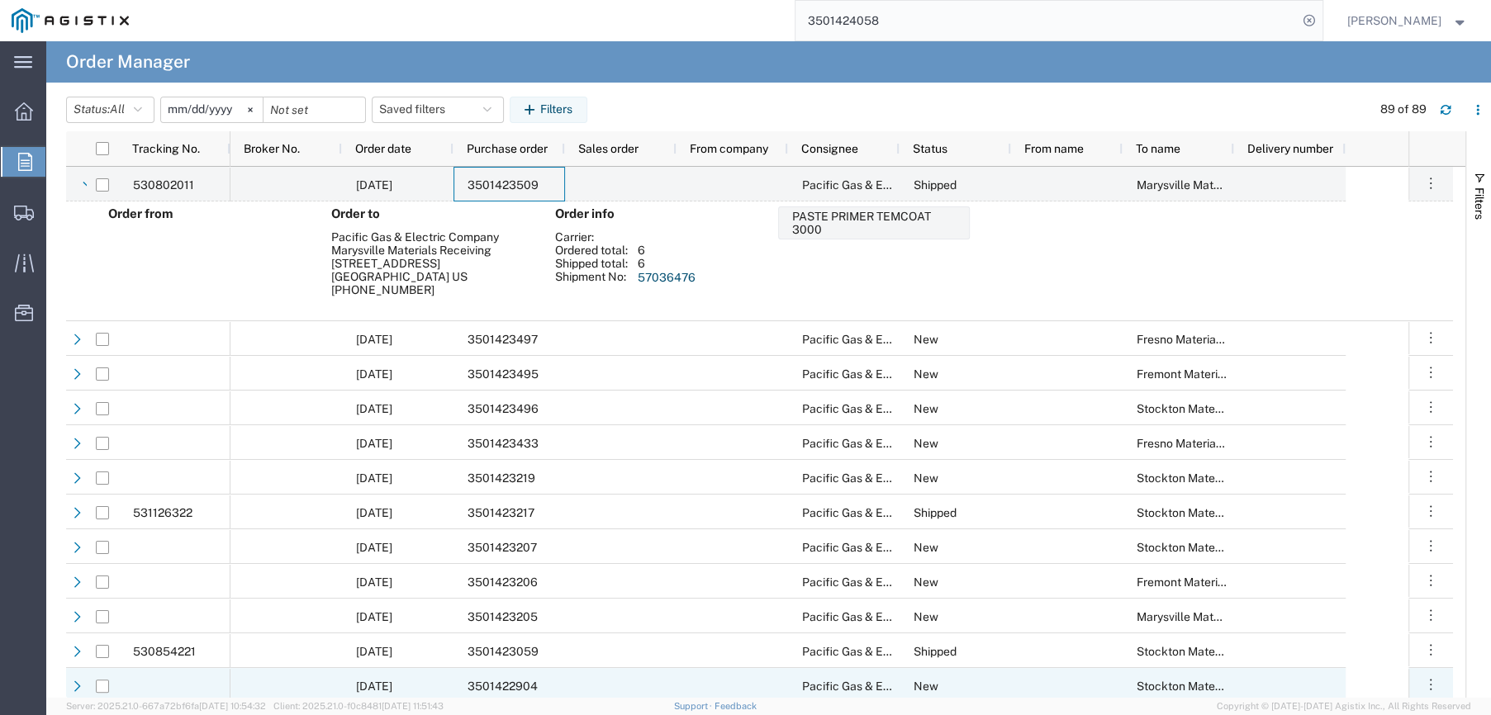
click at [504, 682] on span "3501422904" at bounding box center [503, 686] width 70 height 13
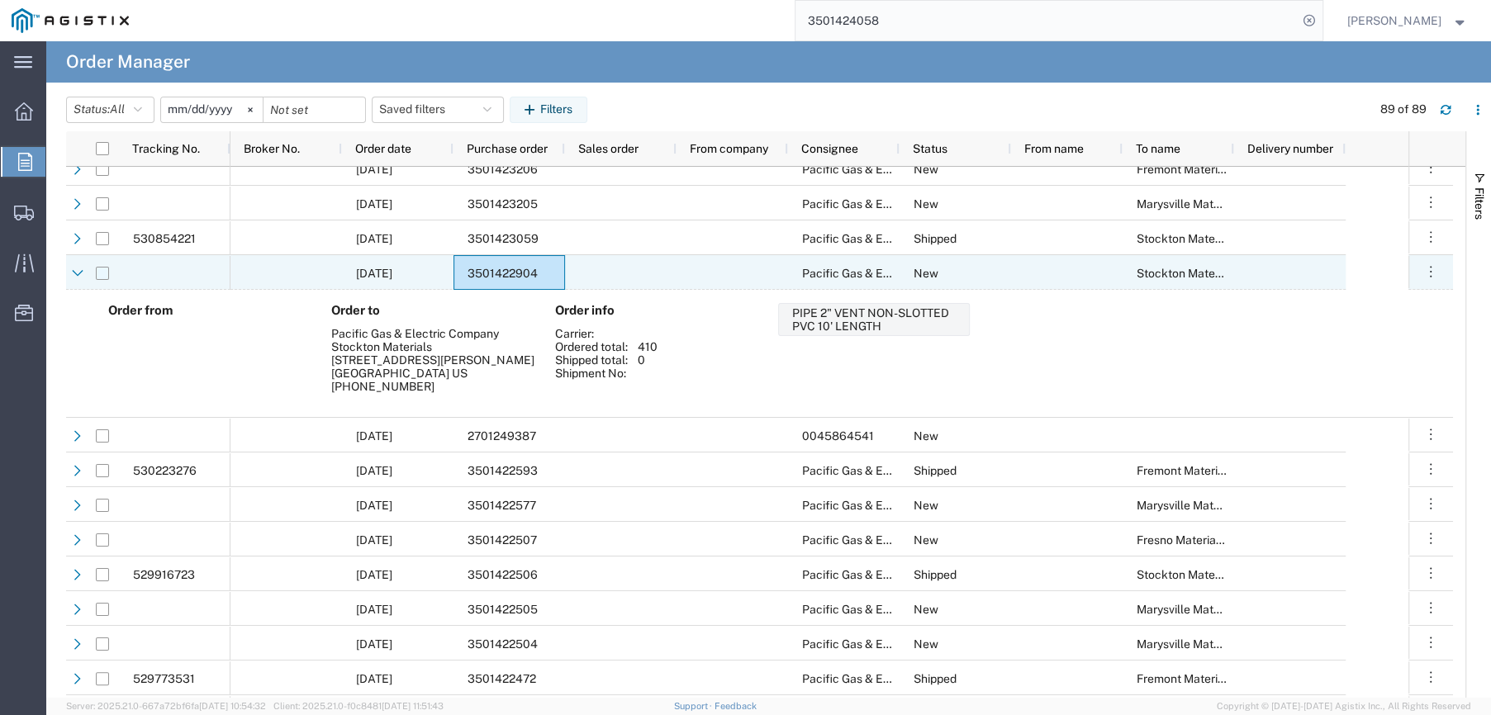
click at [102, 273] on input "Press Space to toggle row selection (unchecked)" at bounding box center [102, 273] width 13 height 13
checkbox input "true"
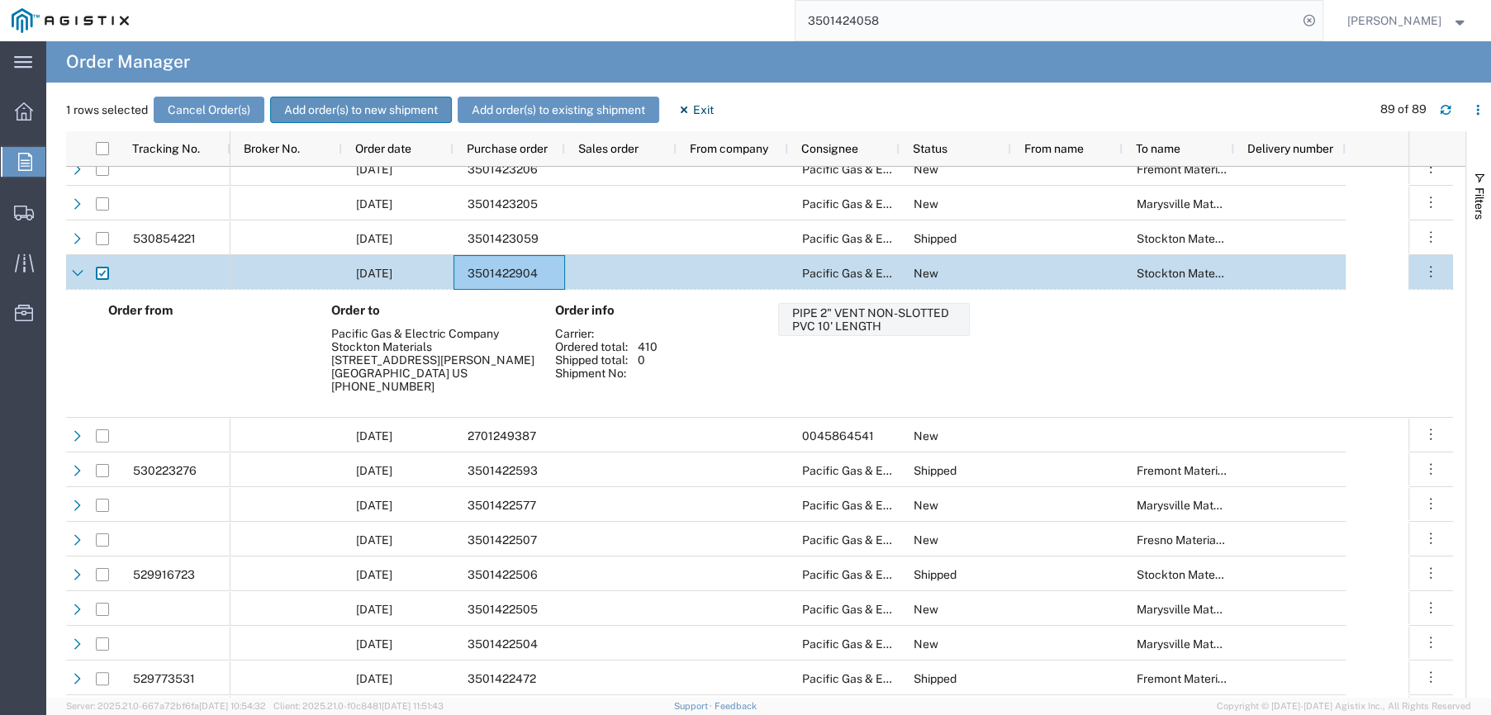
click at [364, 104] on button "Add order(s) to new shipment" at bounding box center [361, 110] width 182 height 26
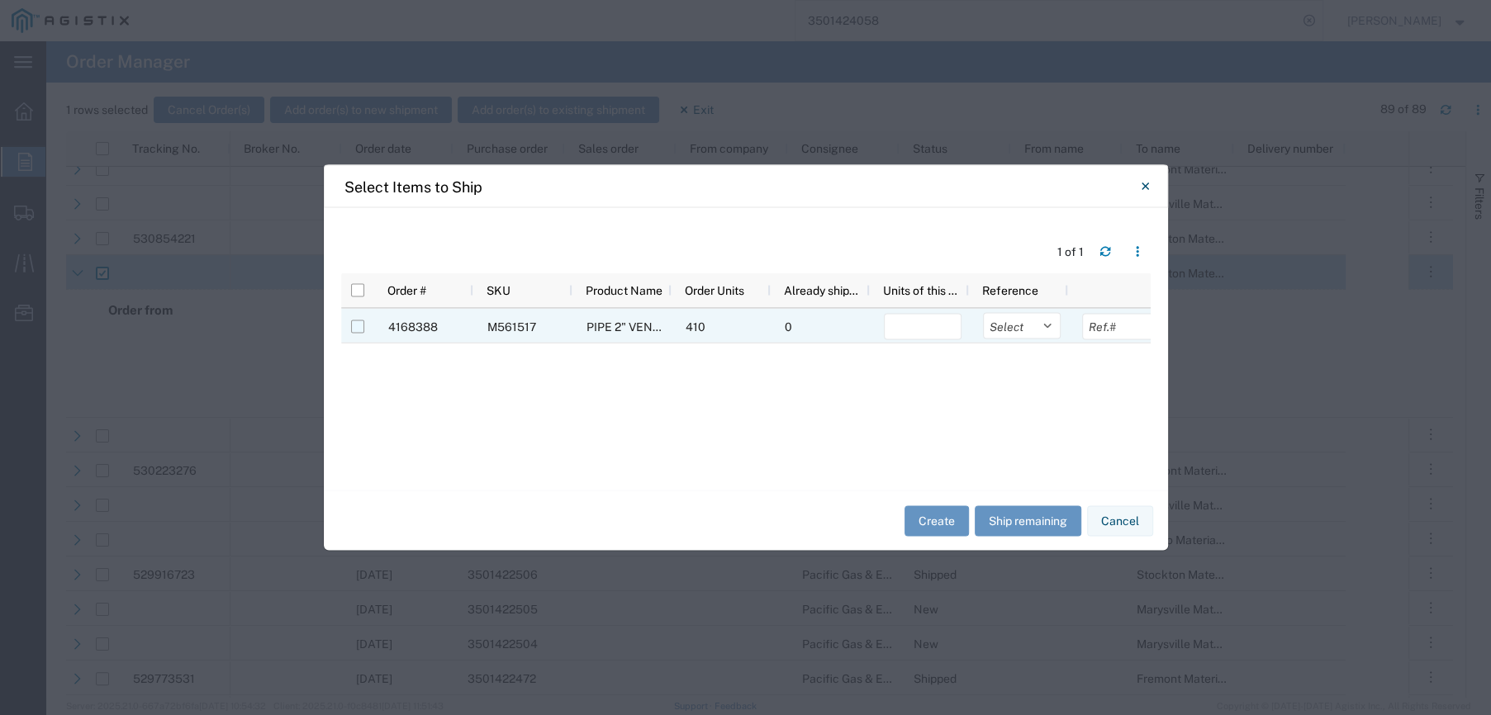
click at [354, 330] on input "Press Space to toggle row selection (unchecked)" at bounding box center [357, 327] width 13 height 13
checkbox input "true"
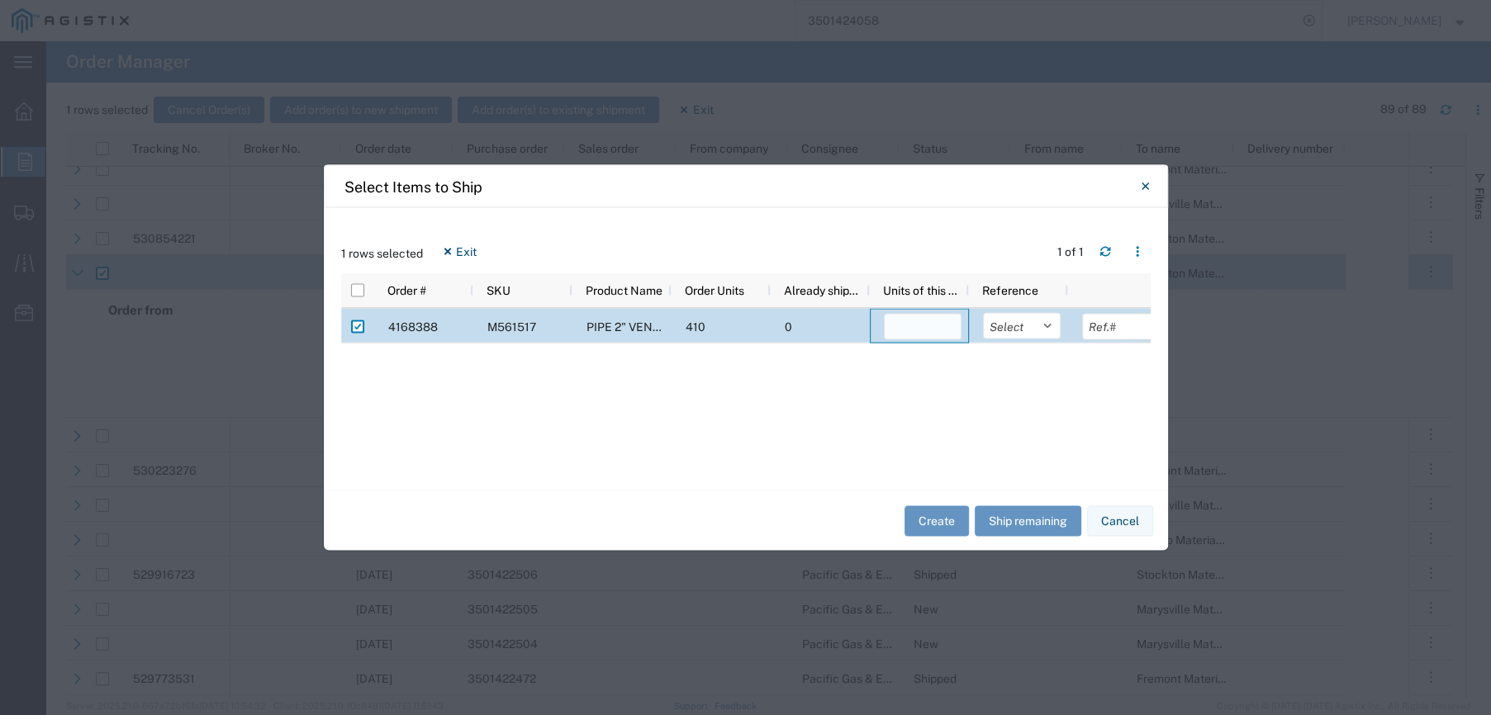
click at [929, 325] on input "number" at bounding box center [923, 327] width 78 height 26
type input "410"
click at [1052, 326] on select "Select Purchase Order Delivery Number" at bounding box center [1022, 326] width 78 height 26
select select "PURCHORD"
click at [983, 313] on select "Select Purchase Order Delivery Number" at bounding box center [1022, 326] width 78 height 26
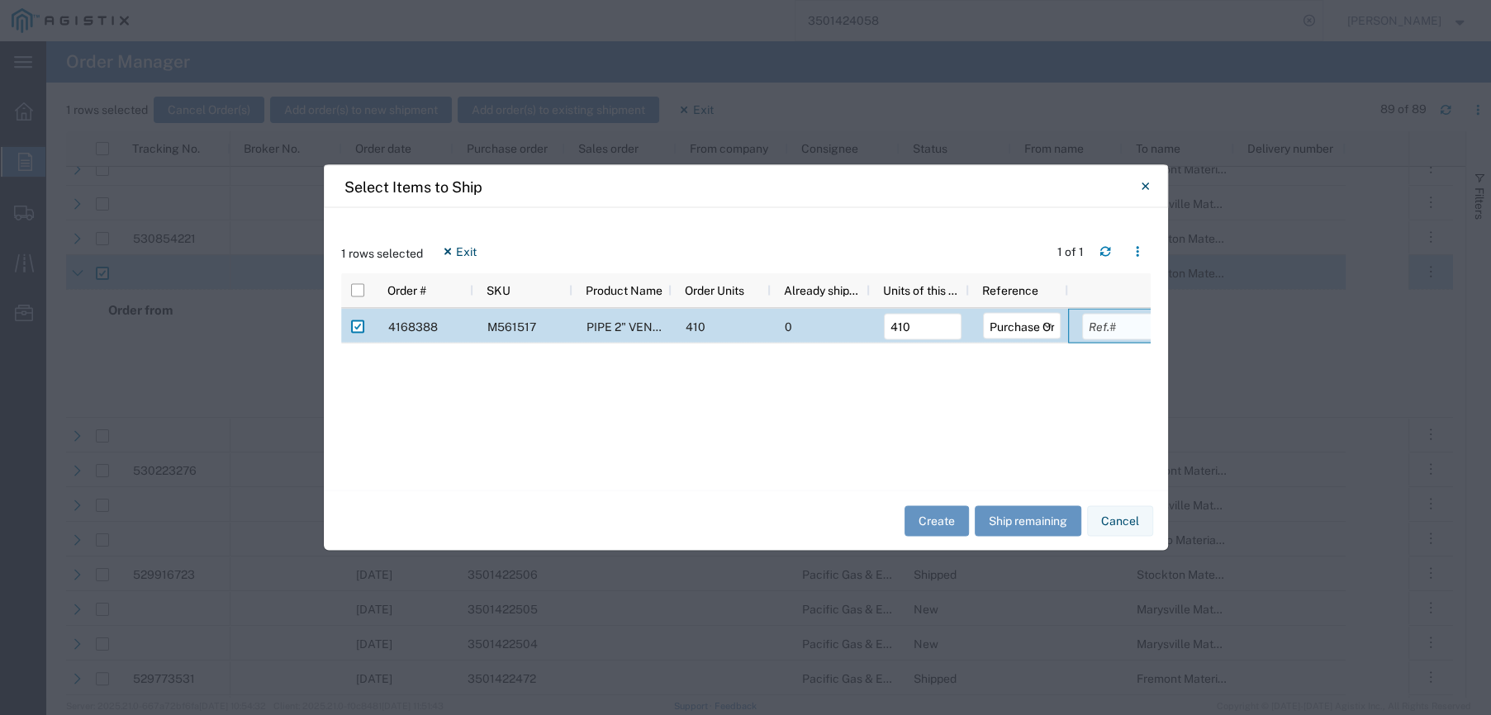
click at [1122, 329] on input "text" at bounding box center [1121, 327] width 78 height 26
type input "3501422904"
click at [931, 520] on button "Create" at bounding box center [937, 521] width 64 height 31
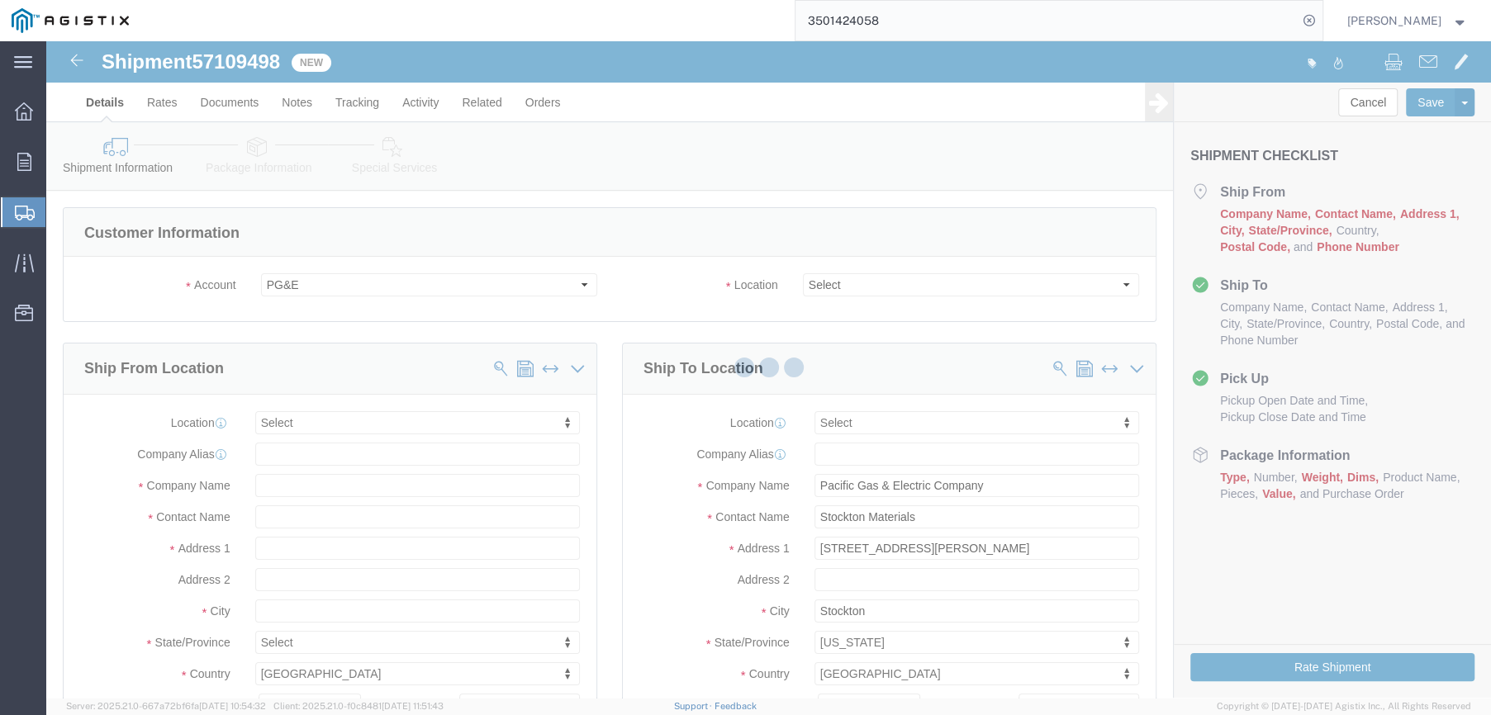
select select
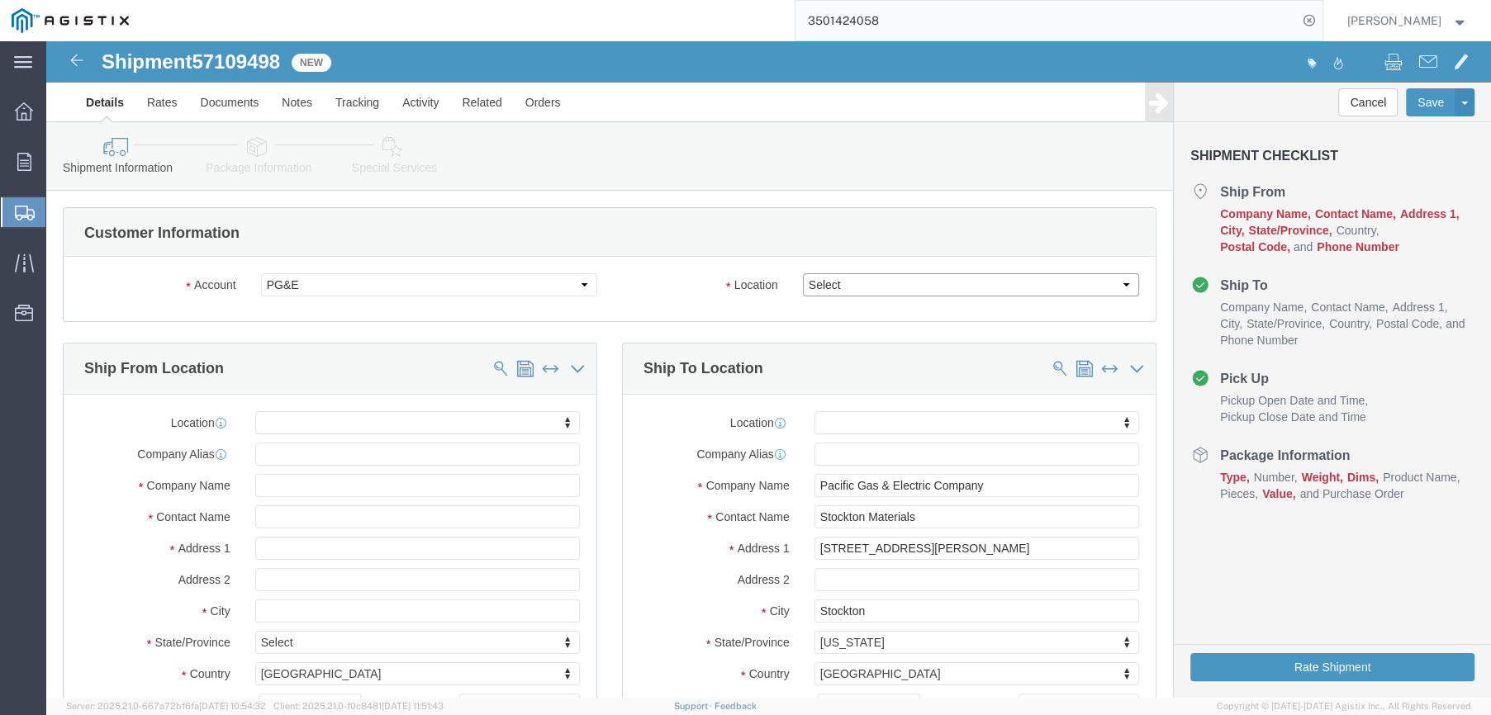
drag, startPoint x: 867, startPoint y: 285, endPoint x: 821, endPoint y: 244, distance: 62.0
click select "Select All Others [GEOGRAPHIC_DATA] [GEOGRAPHIC_DATA] [GEOGRAPHIC_DATA] [GEOGRA…"
select select "23082"
click select "Select All Others [GEOGRAPHIC_DATA] [GEOGRAPHIC_DATA] [GEOGRAPHIC_DATA] [GEOGRA…"
click input "text"
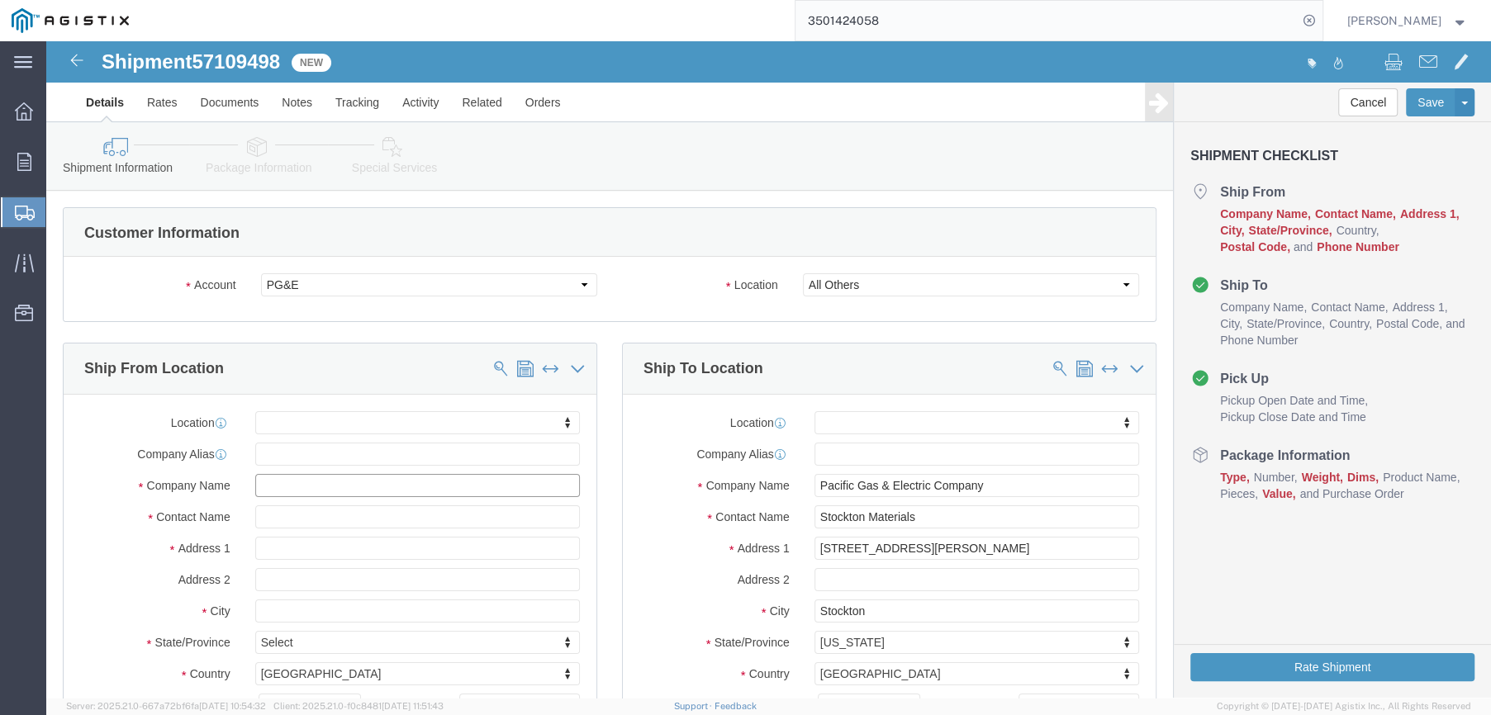
click input "text"
type input "FARWEST CO"
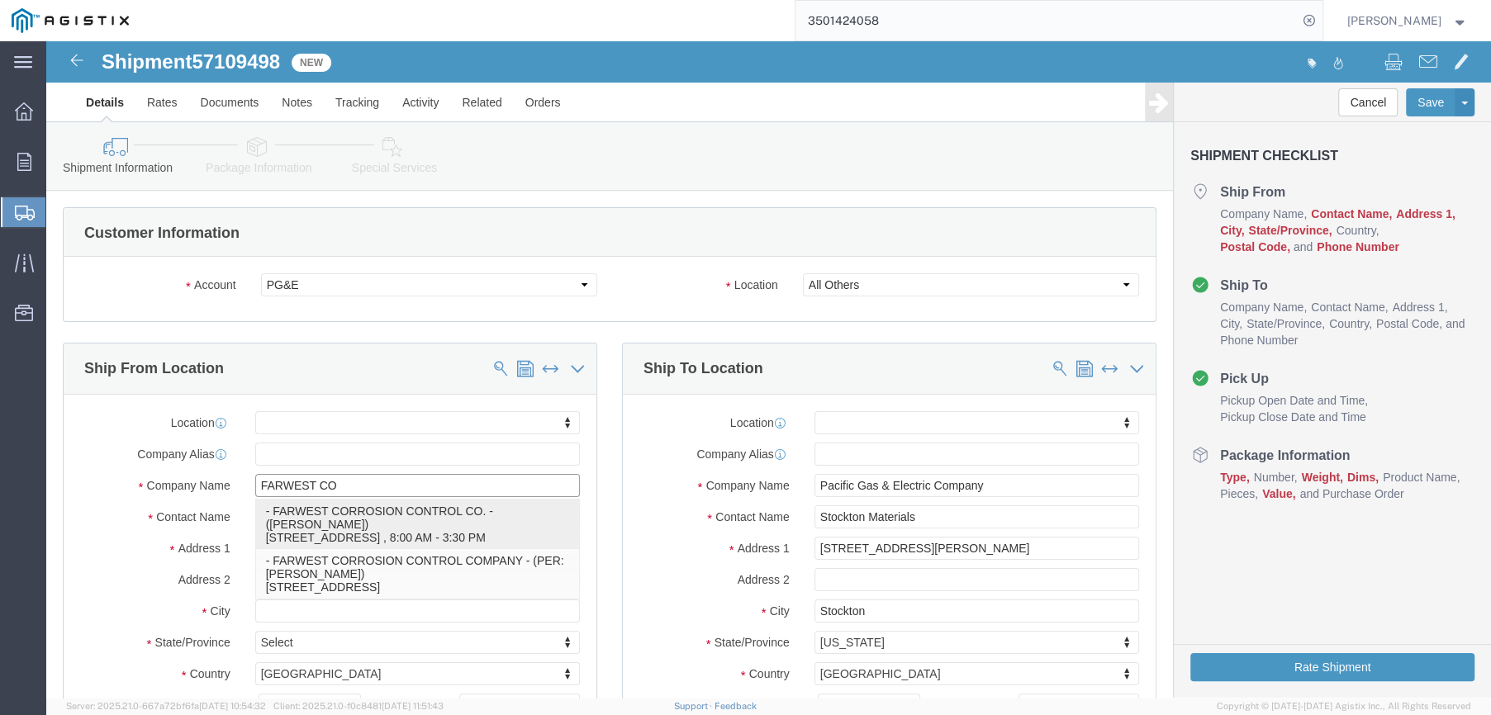
click p "- FARWEST CORROSION CONTROL CO. - ([PERSON_NAME]) [STREET_ADDRESS] , 8:00 AM - …"
select select
type input "[STREET_ADDRESS]"
type input "90241"
type input "[PHONE_NUMBER]"
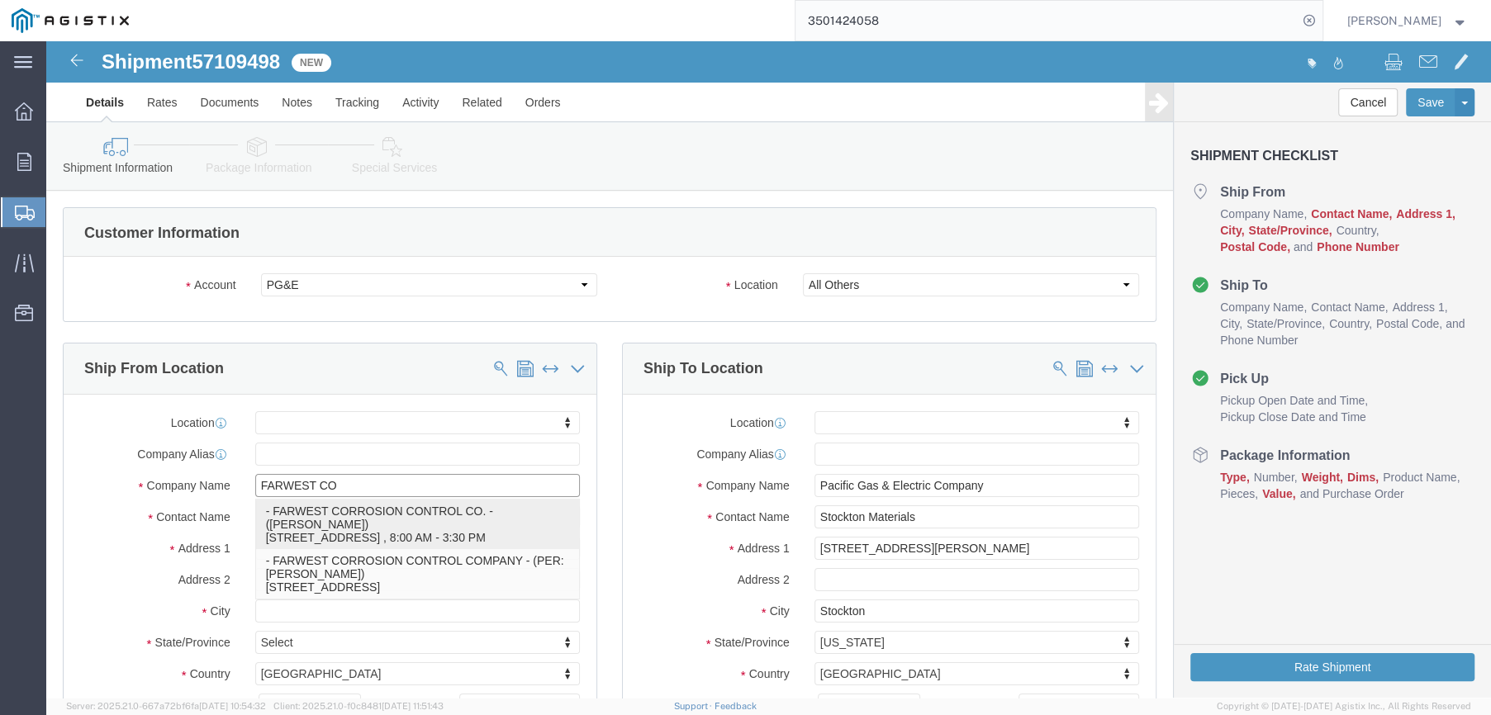
type input "[EMAIL_ADDRESS][DOMAIN_NAME]"
checkbox input "true"
type input "FARWEST CORROSION CONTROL CO."
type input "[PERSON_NAME]"
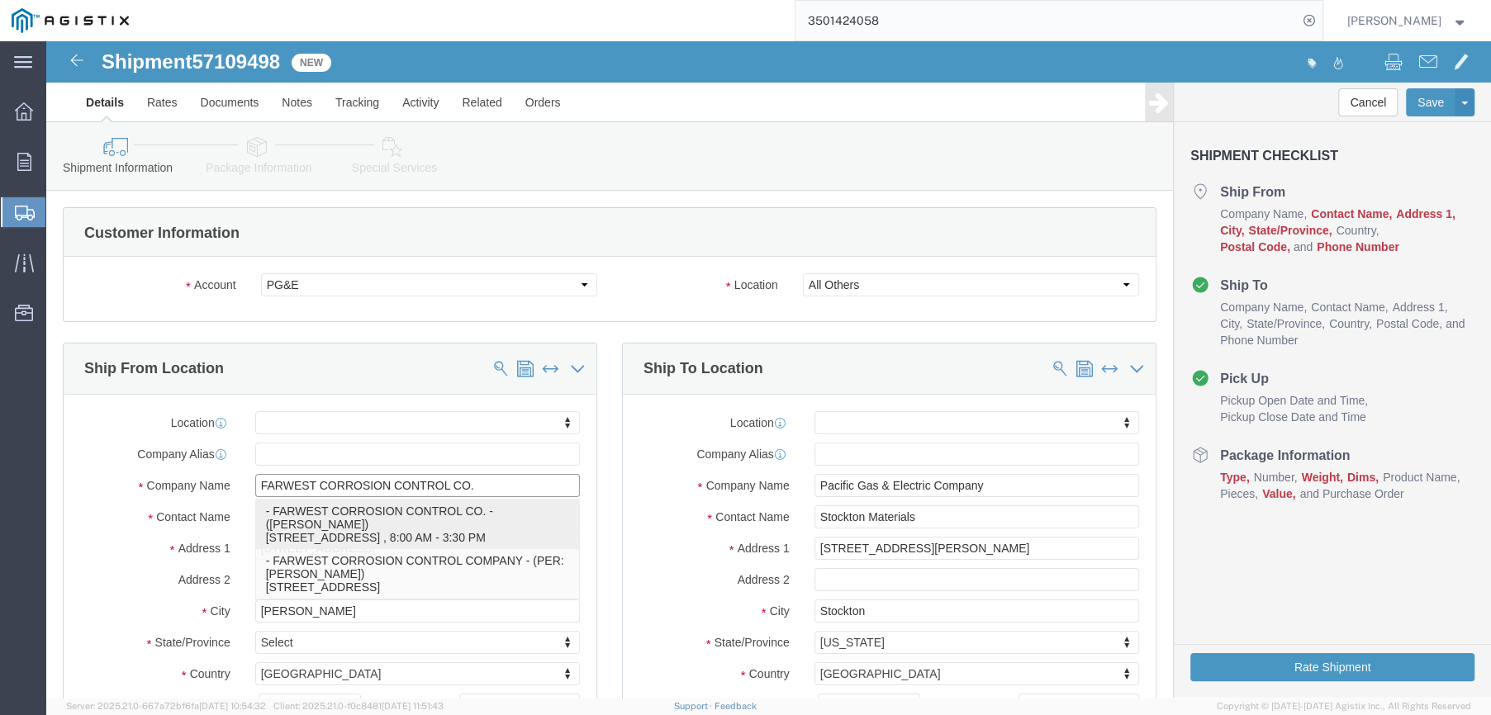
select select "CA"
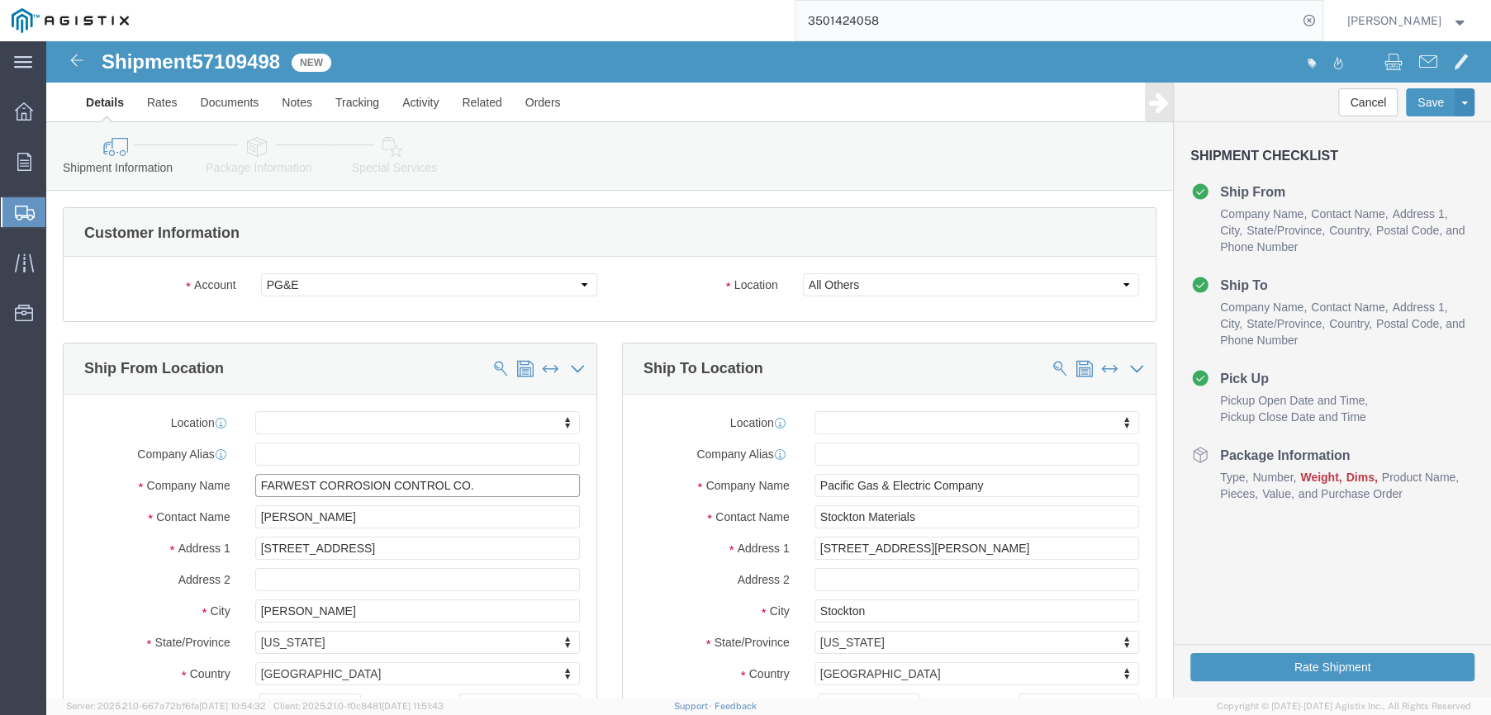
type input "FARWEST CORROSION CONTROL CO."
drag, startPoint x: 292, startPoint y: 478, endPoint x: 206, endPoint y: 477, distance: 85.9
click div "[PERSON_NAME]"
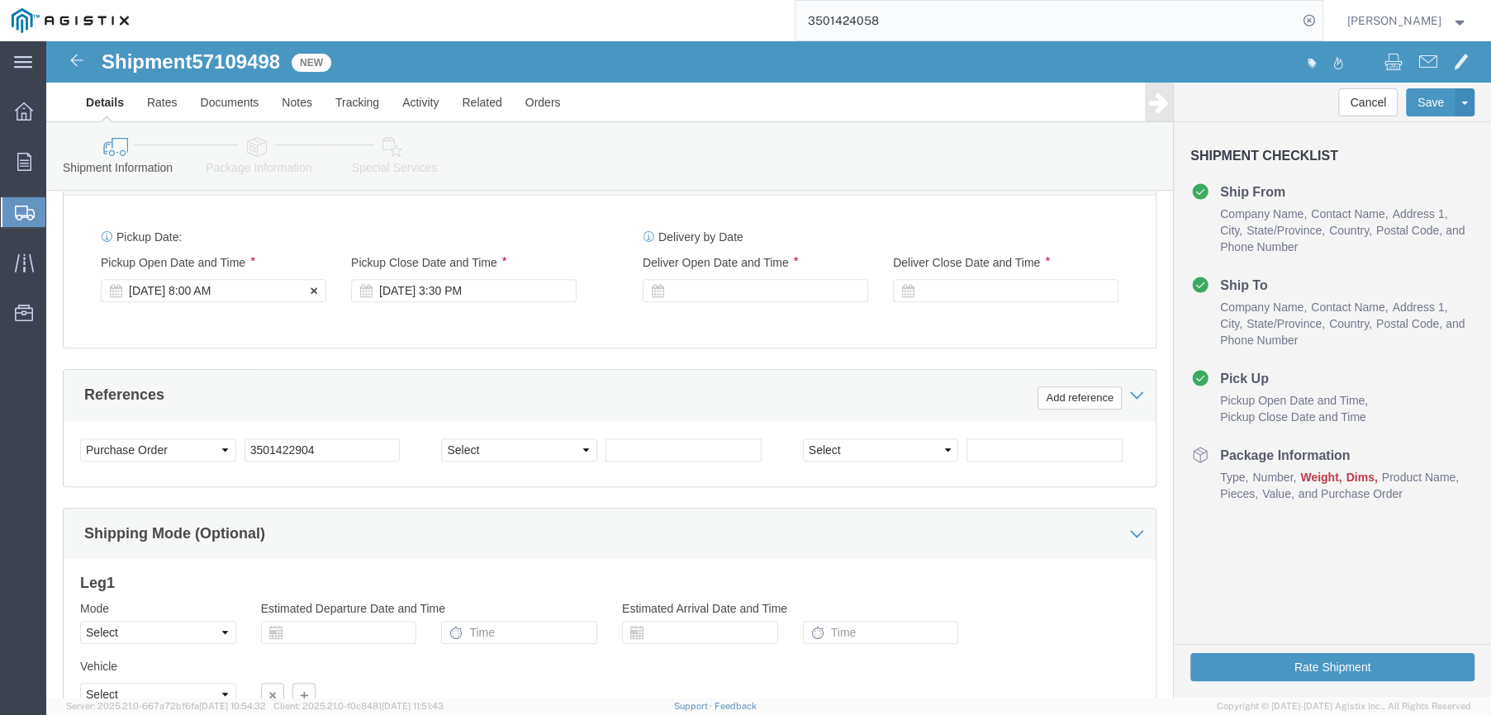
type input "[PERSON_NAME]"
click div "[DATE] 8:00 AM"
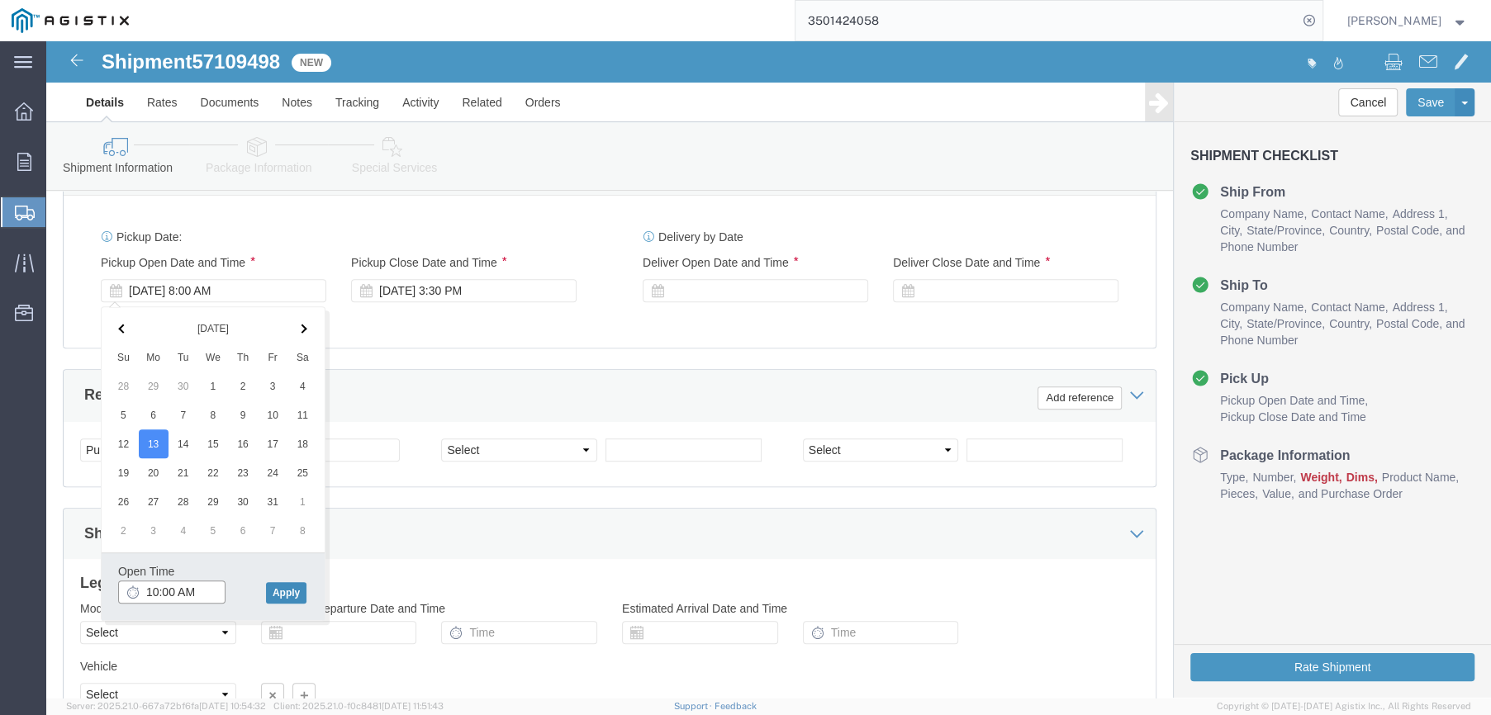
type input "10:00 AM"
click button "Apply"
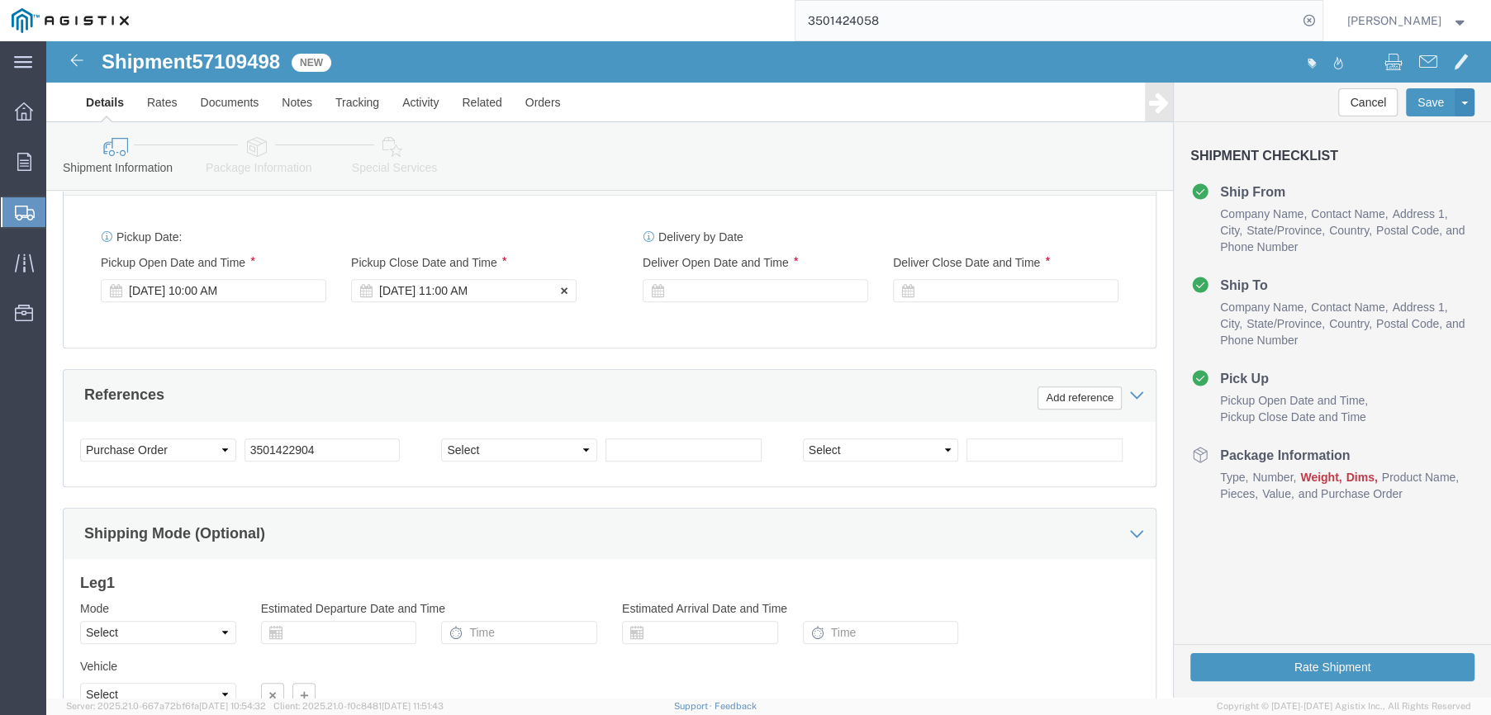
click div "[DATE] 11:00 AM"
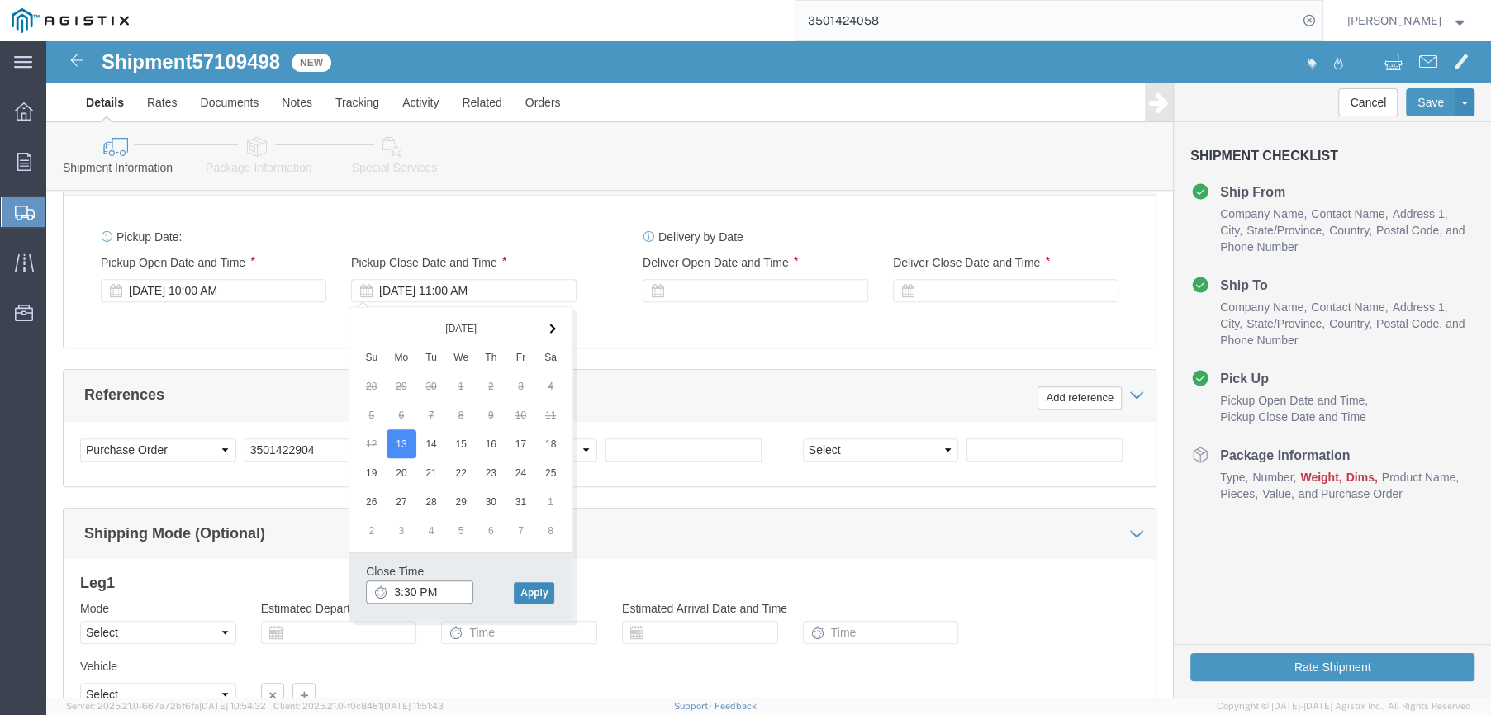
type input "3:30 PM"
click button "Apply"
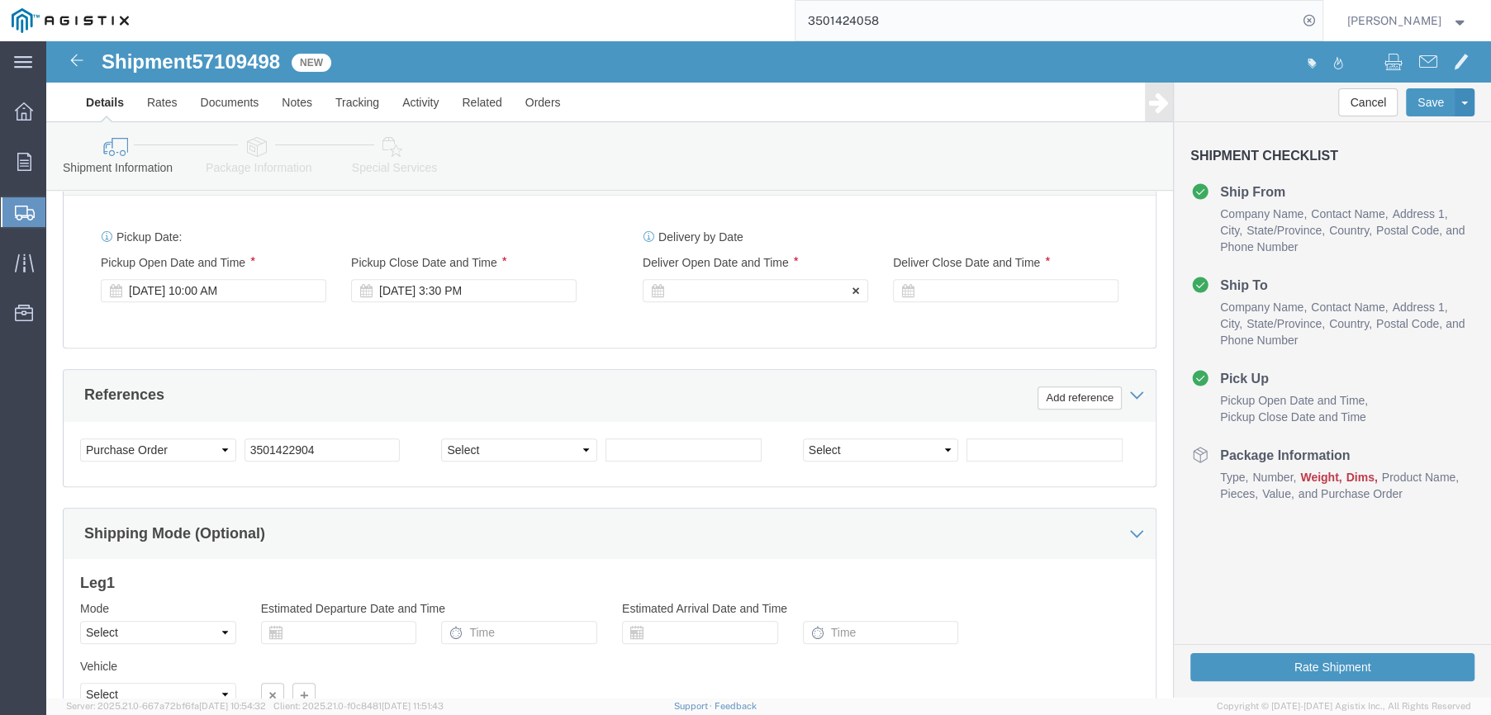
click div
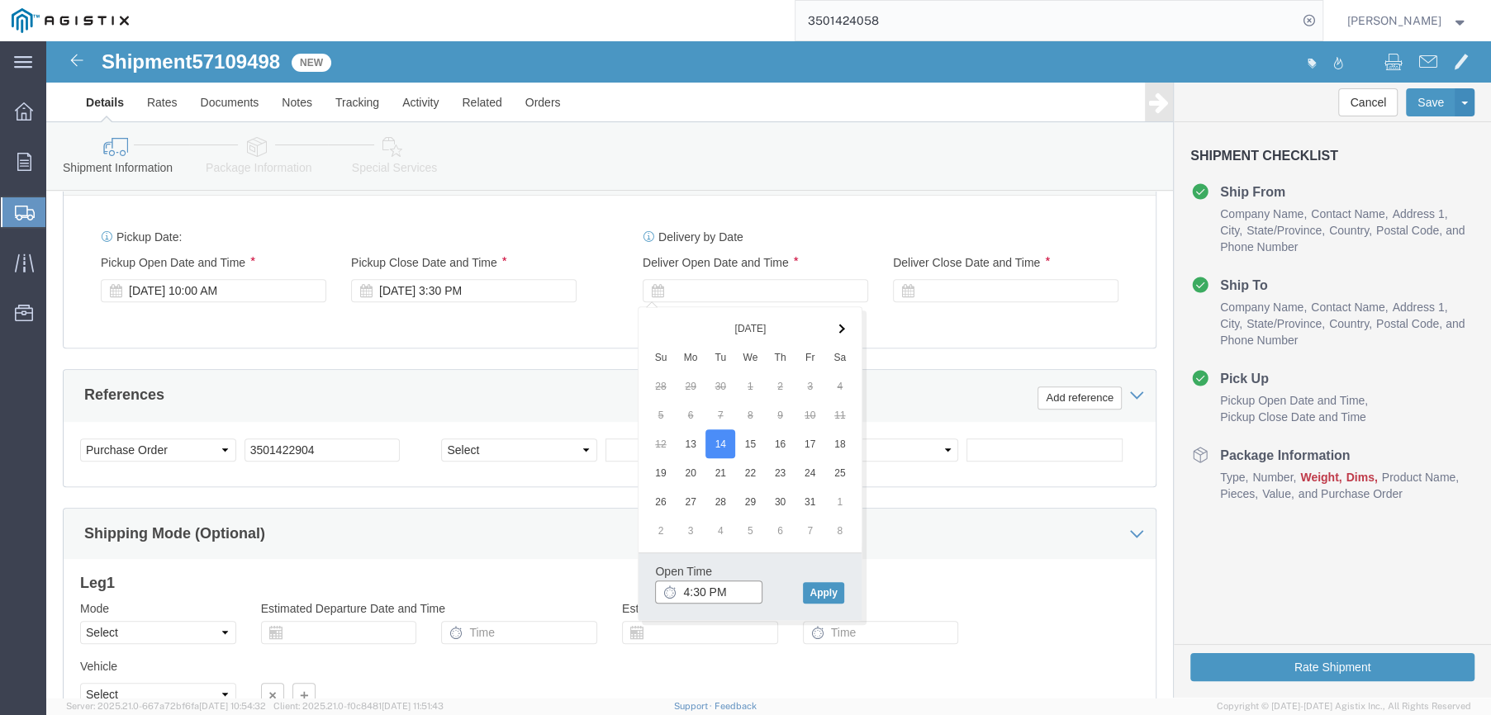
click input "4:30 PM"
type input "8:30 AM"
click button "Apply"
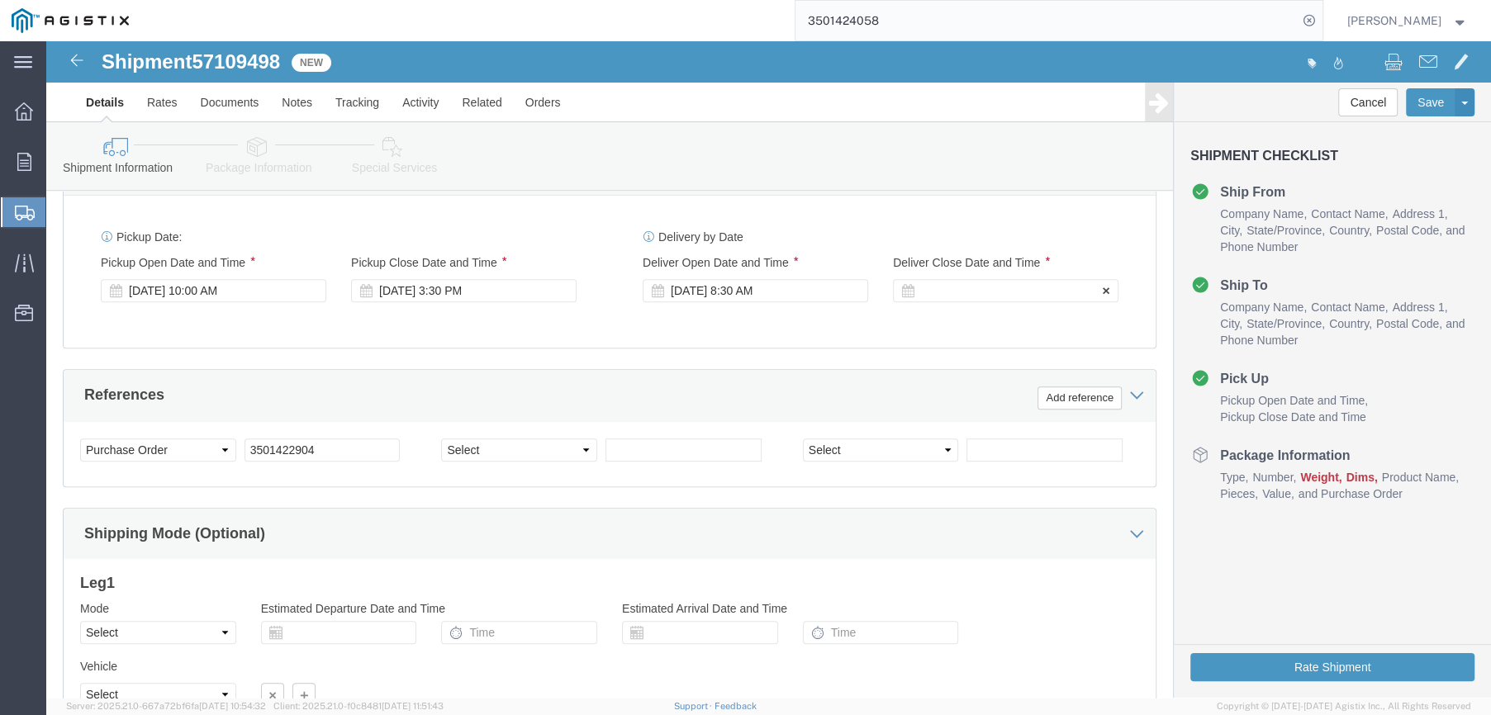
click div
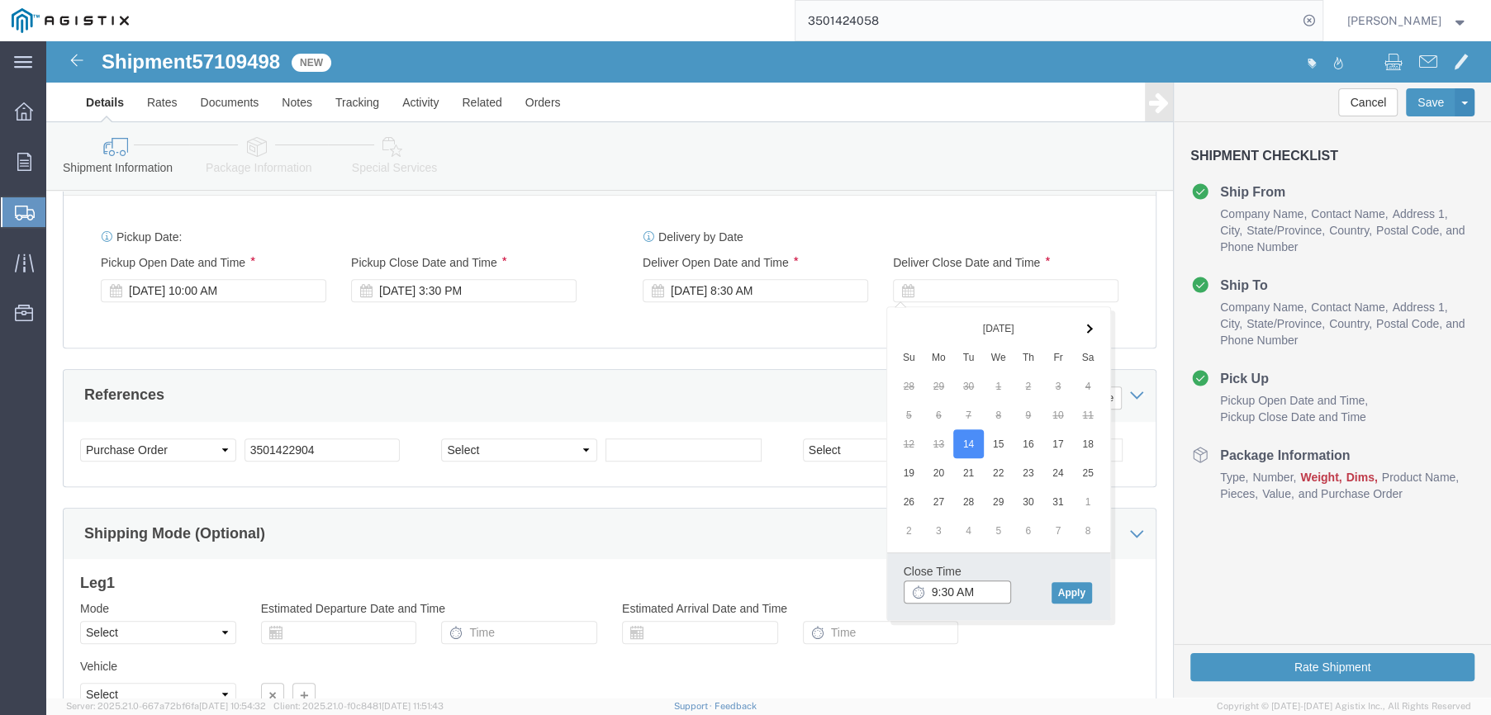
click input "9:30 AM"
type input "2:30 PM"
click button "Apply"
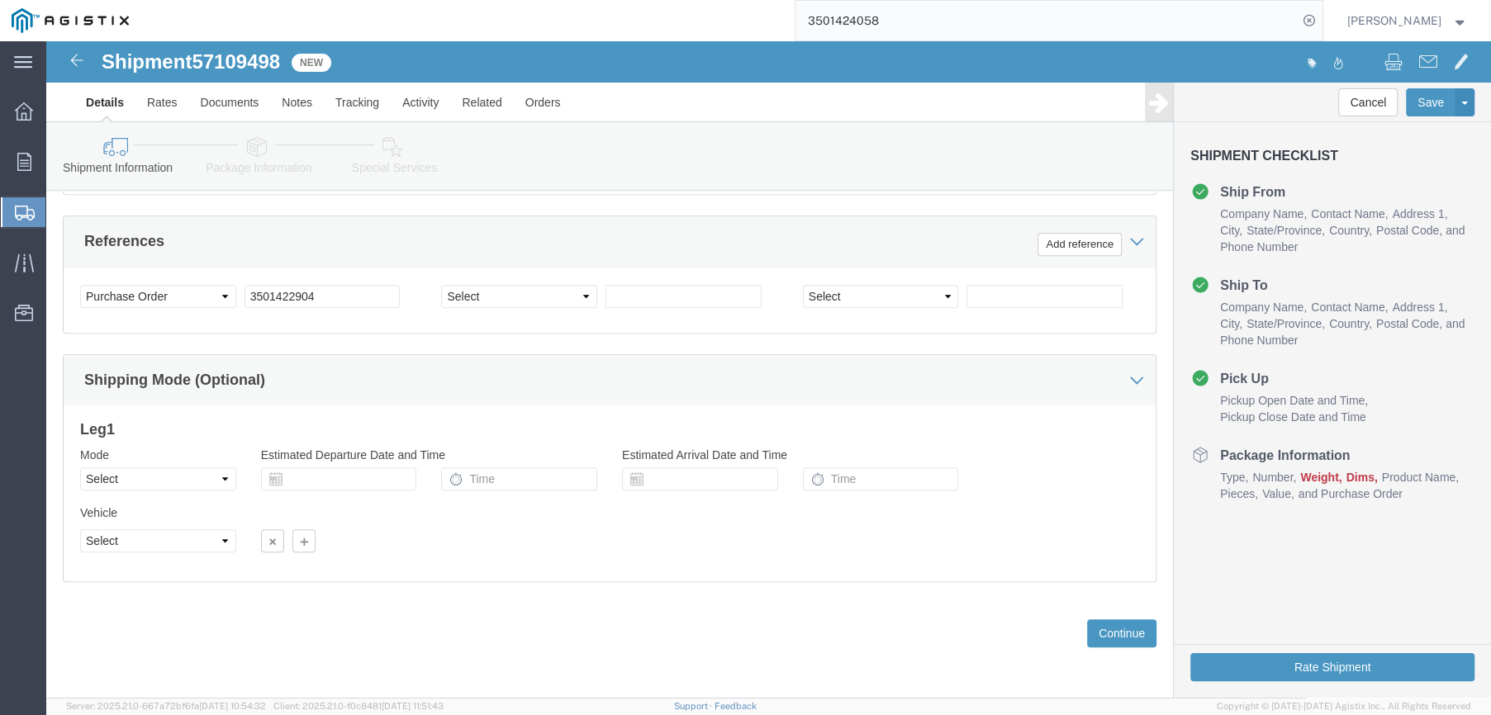
scroll to position [898, 0]
click select "Select Air Less than Truckload Multi-Leg Ocean Freight Rail Small Parcel Truckl…"
select select "LTL"
click select "Select Air Less than Truckload Multi-Leg Ocean Freight Rail Small Parcel Truckl…"
click select "Select Account Type Activity ID Airline Appointment Number ASN Batch Request # …"
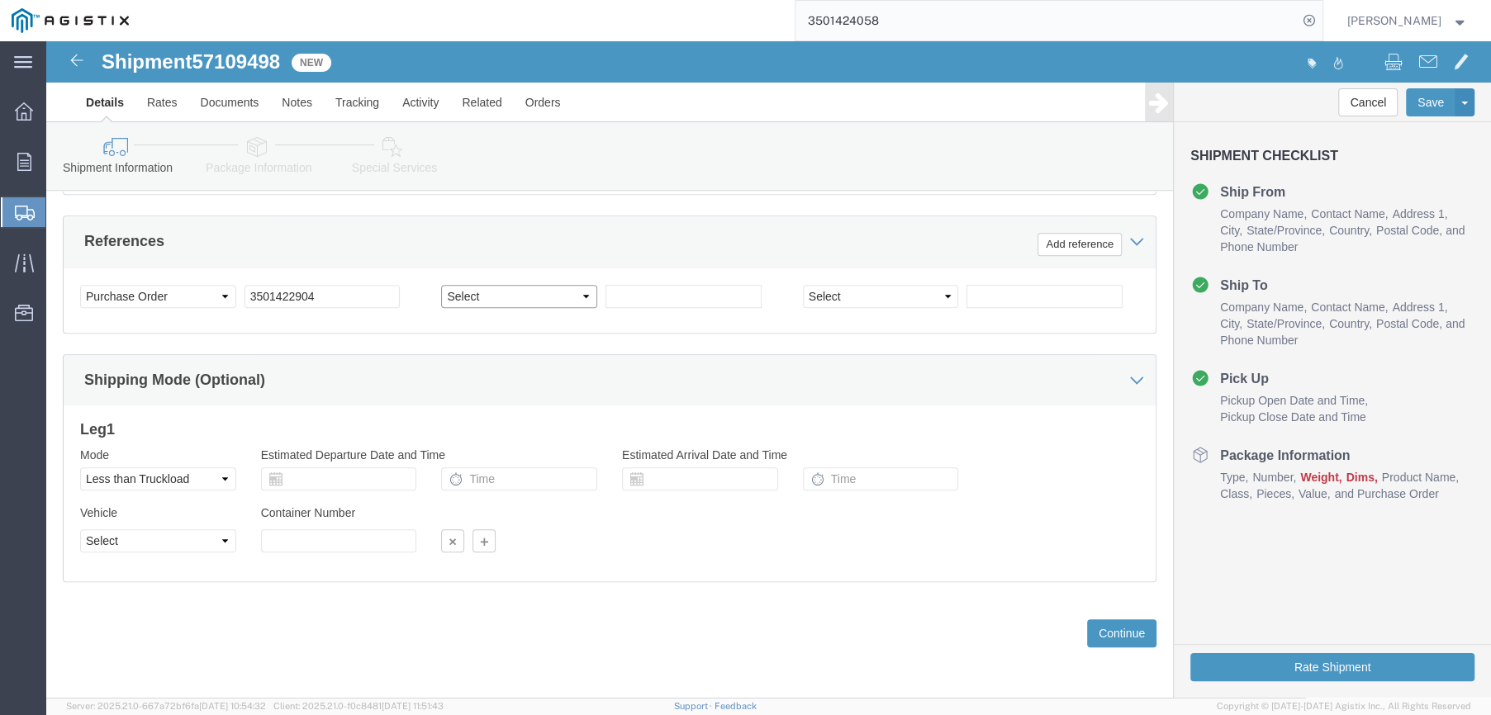
click select "Select Account Type Activity ID Airline Appointment Number ASN Batch Request # …"
select select "SALEORDR"
click select "Select Account Type Activity ID Airline Appointment Number ASN Batch Request # …"
click input "text"
type input "399213"
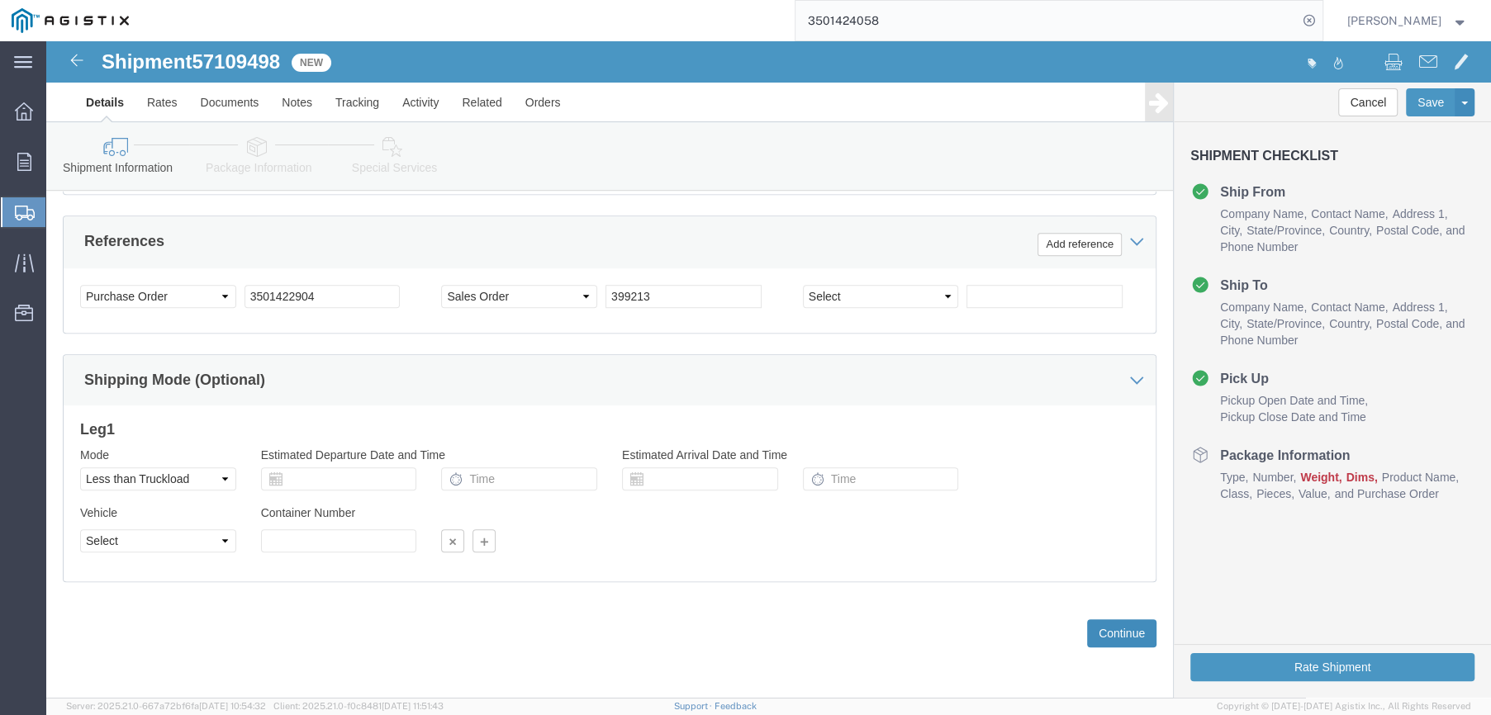
click button "Continue"
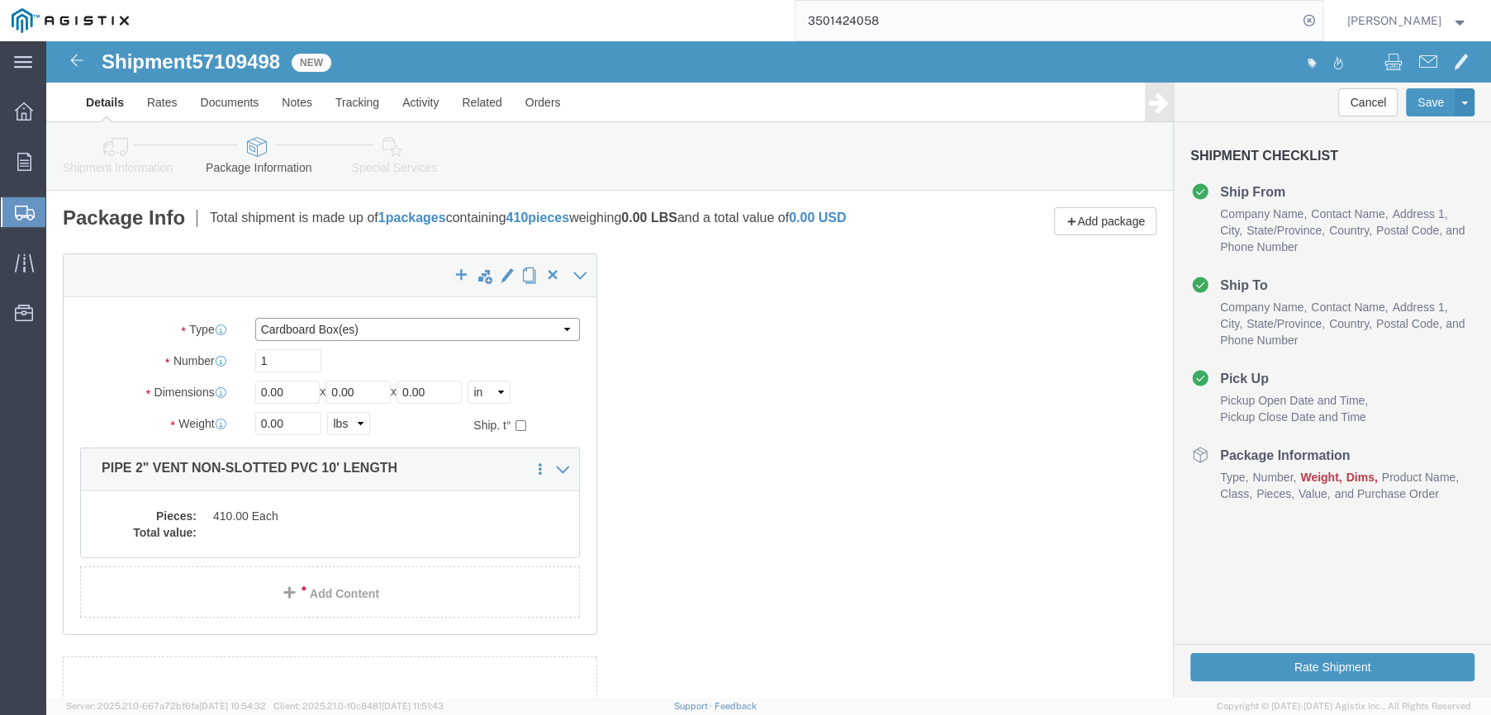
click select "Select Bulk Bundle(s) Cardboard Box(es) Carton(s) Crate(s) Drum(s) (Fiberboard)…"
select select "PONS"
click select "Select Bulk Bundle(s) Cardboard Box(es) Carton(s) Crate(s) Drum(s) (Fiberboard)…"
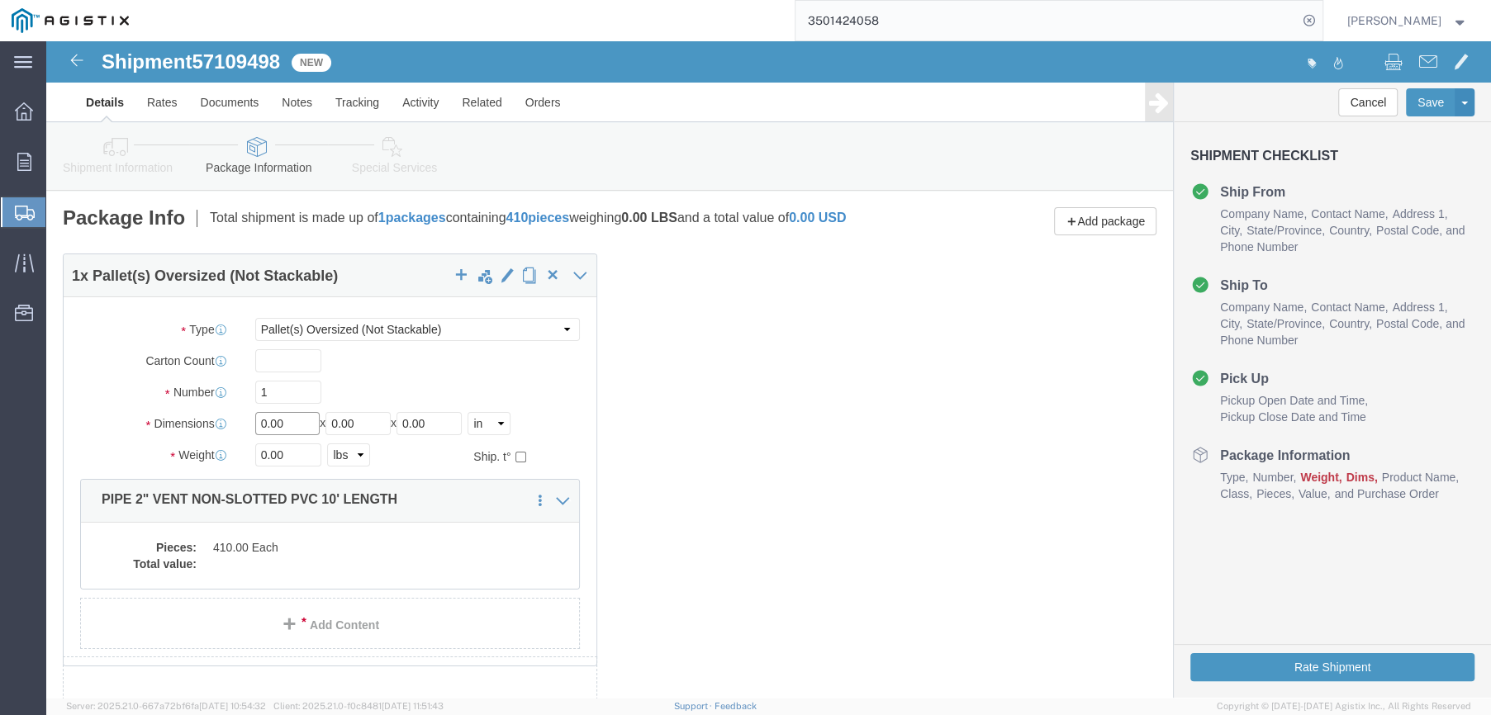
drag, startPoint x: 241, startPoint y: 391, endPoint x: 207, endPoint y: 388, distance: 34.0
click input "0.00"
type input "124"
type input "46"
type input "22"
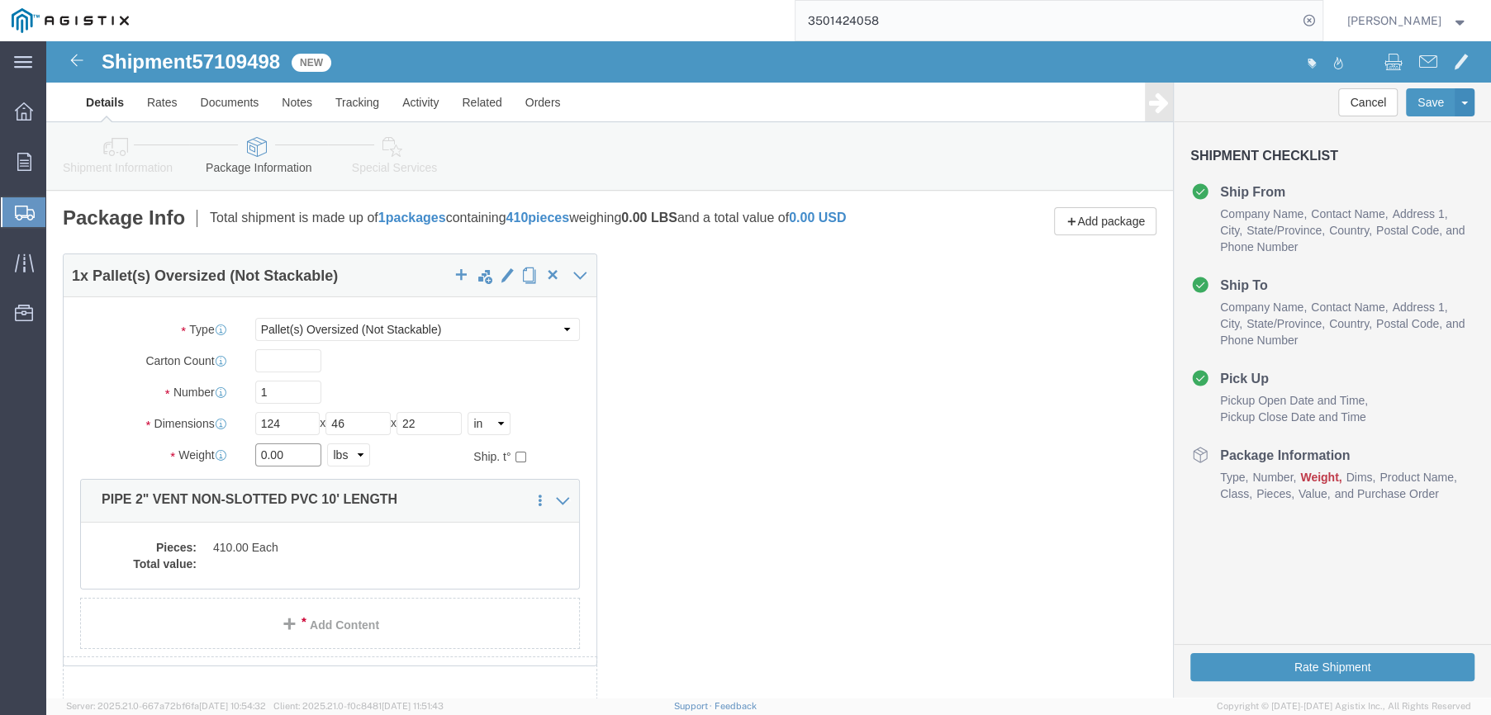
drag, startPoint x: 242, startPoint y: 421, endPoint x: 188, endPoint y: 422, distance: 54.5
click div "Weight 0.00 Select kgs lbs Ship. t°"
type input "424"
click dd
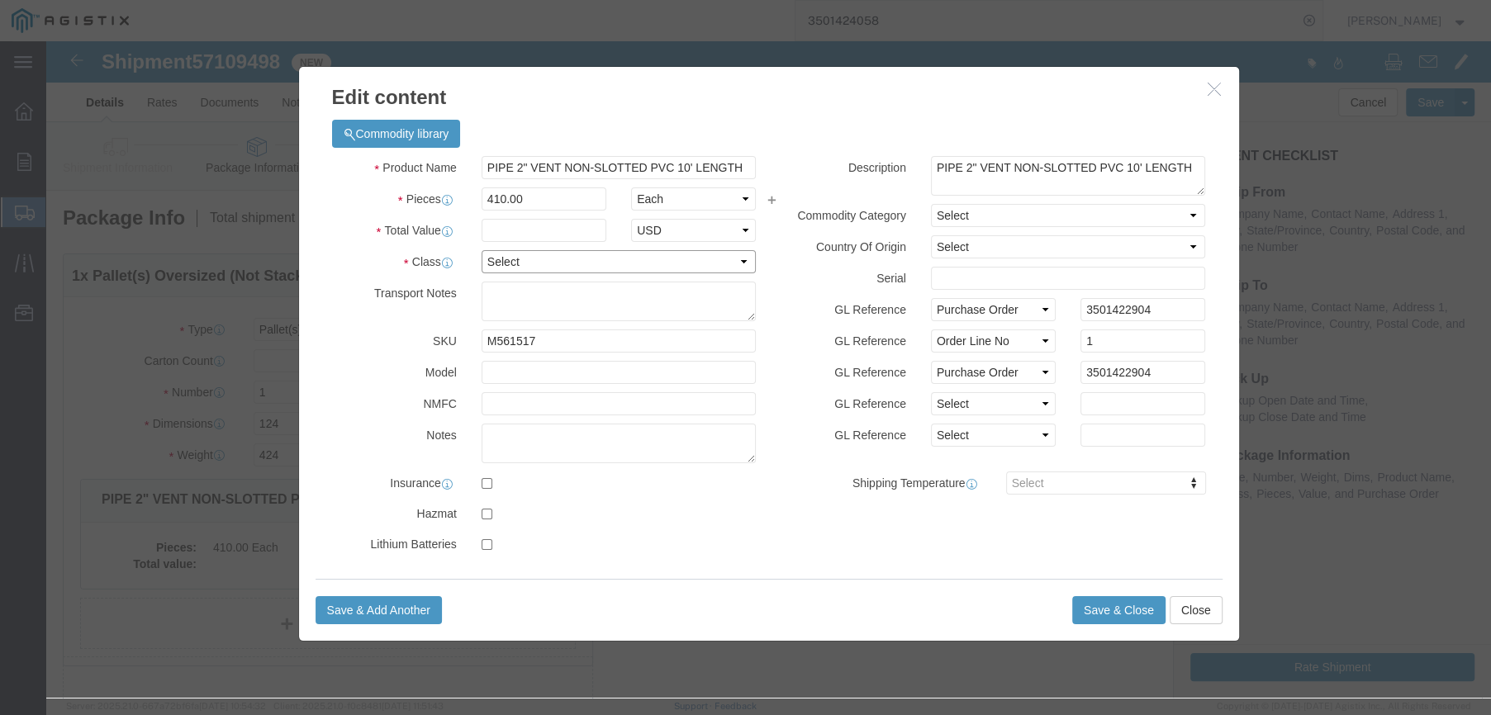
click select "Select 50 55 60 65 70 85 92.5 100 125 175 250 300 400"
select select "70"
click select "Select 50 55 60 65 70 85 92.5 100 125 175 250 300 400"
click input "text"
click select "Select 50 55 60 65 70 85 92.5 100 125 175 250 300 400"
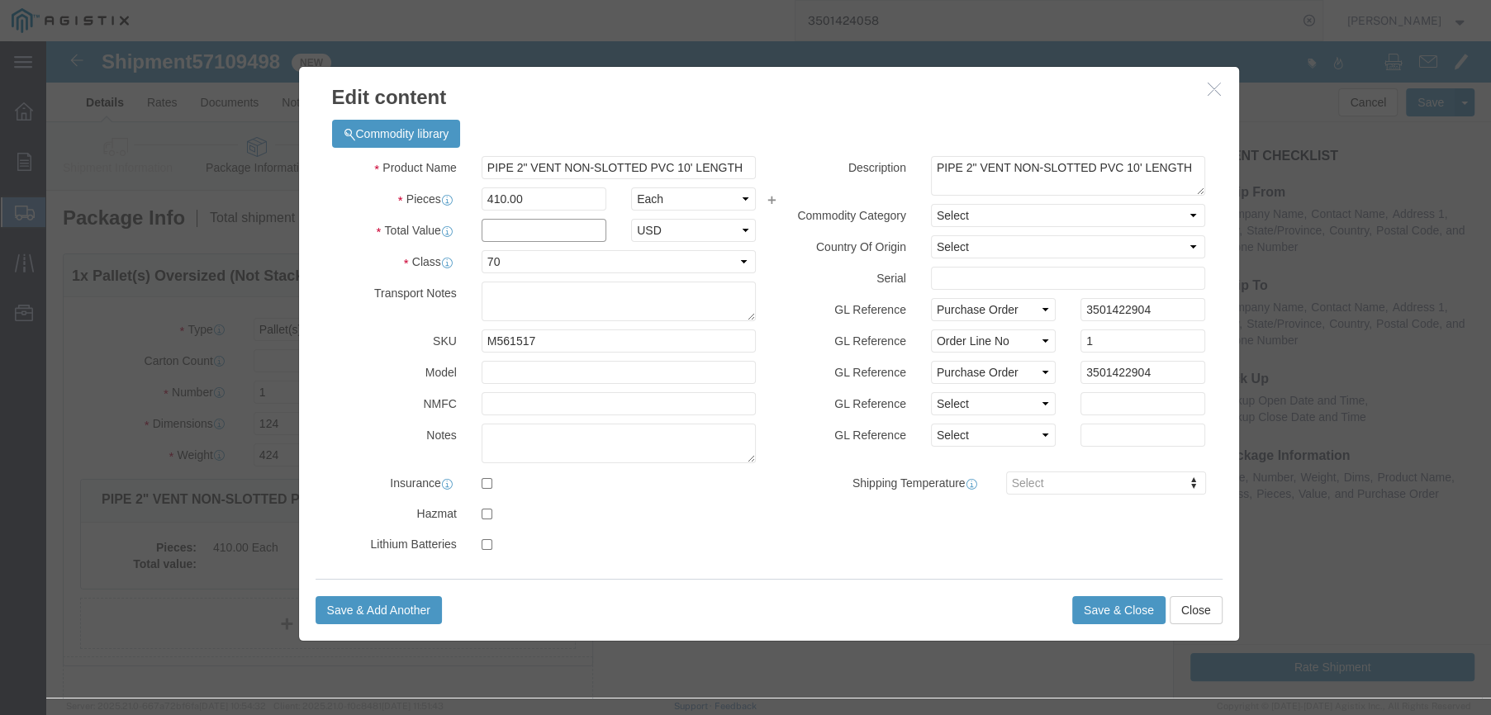
click input "text"
type input "3813"
click button "Save & Close"
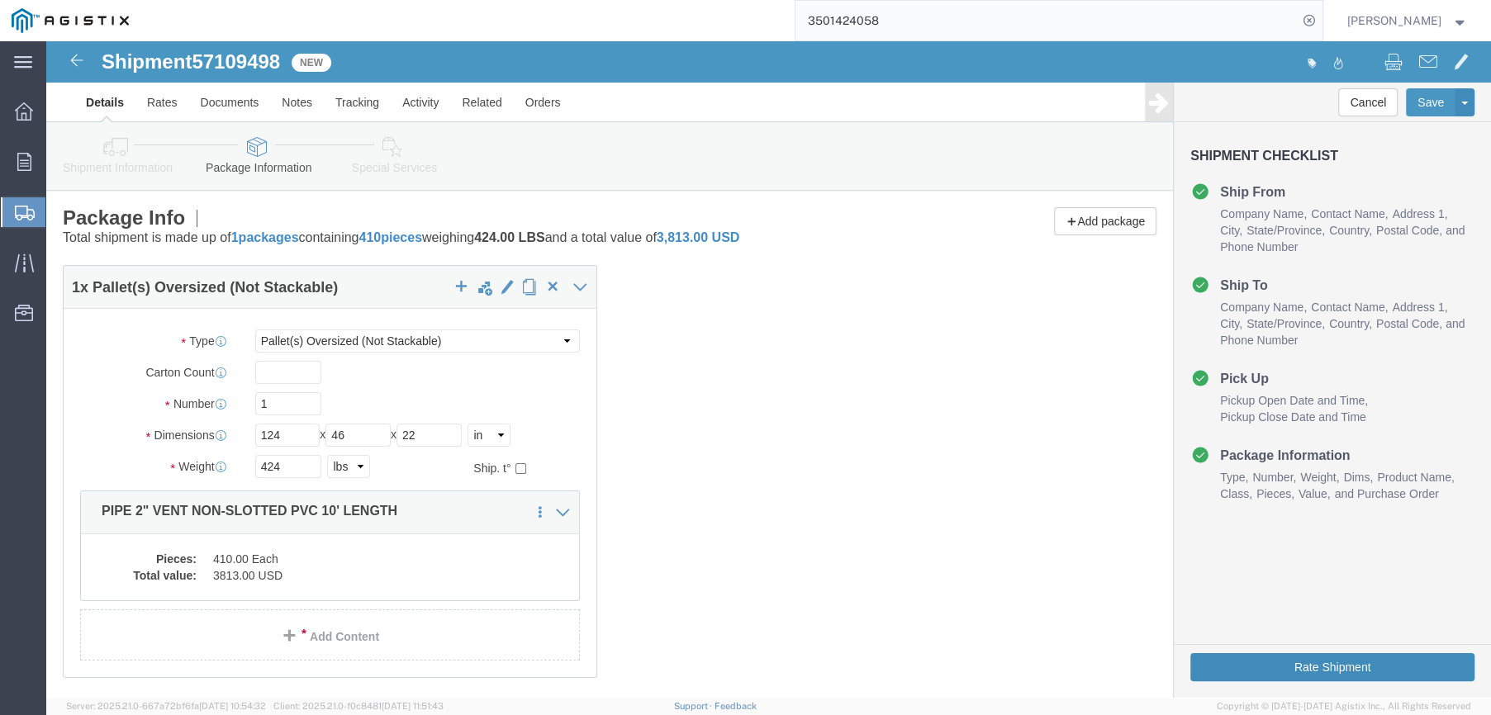
click button "Rate Shipment"
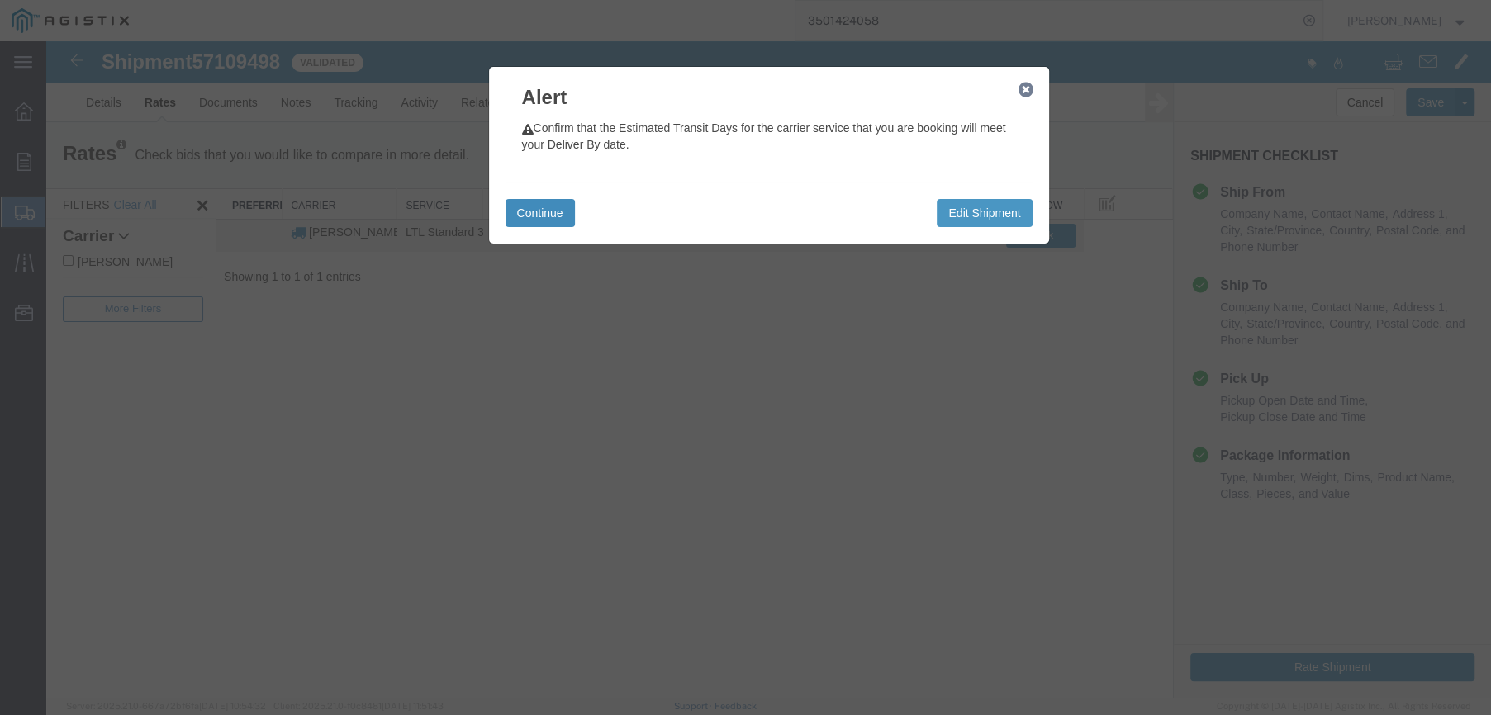
click at [537, 211] on button "Continue" at bounding box center [540, 213] width 69 height 28
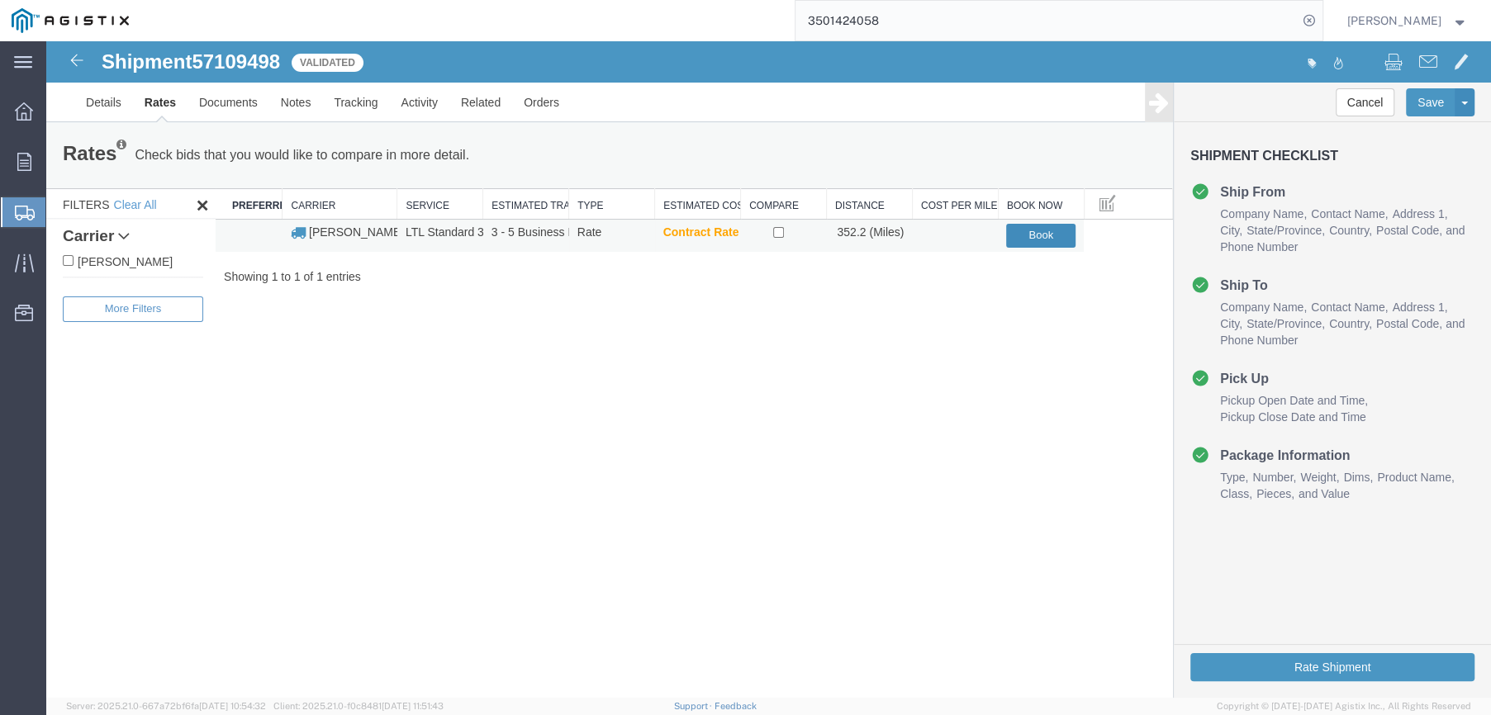
click at [1019, 231] on button "Book" at bounding box center [1040, 236] width 69 height 24
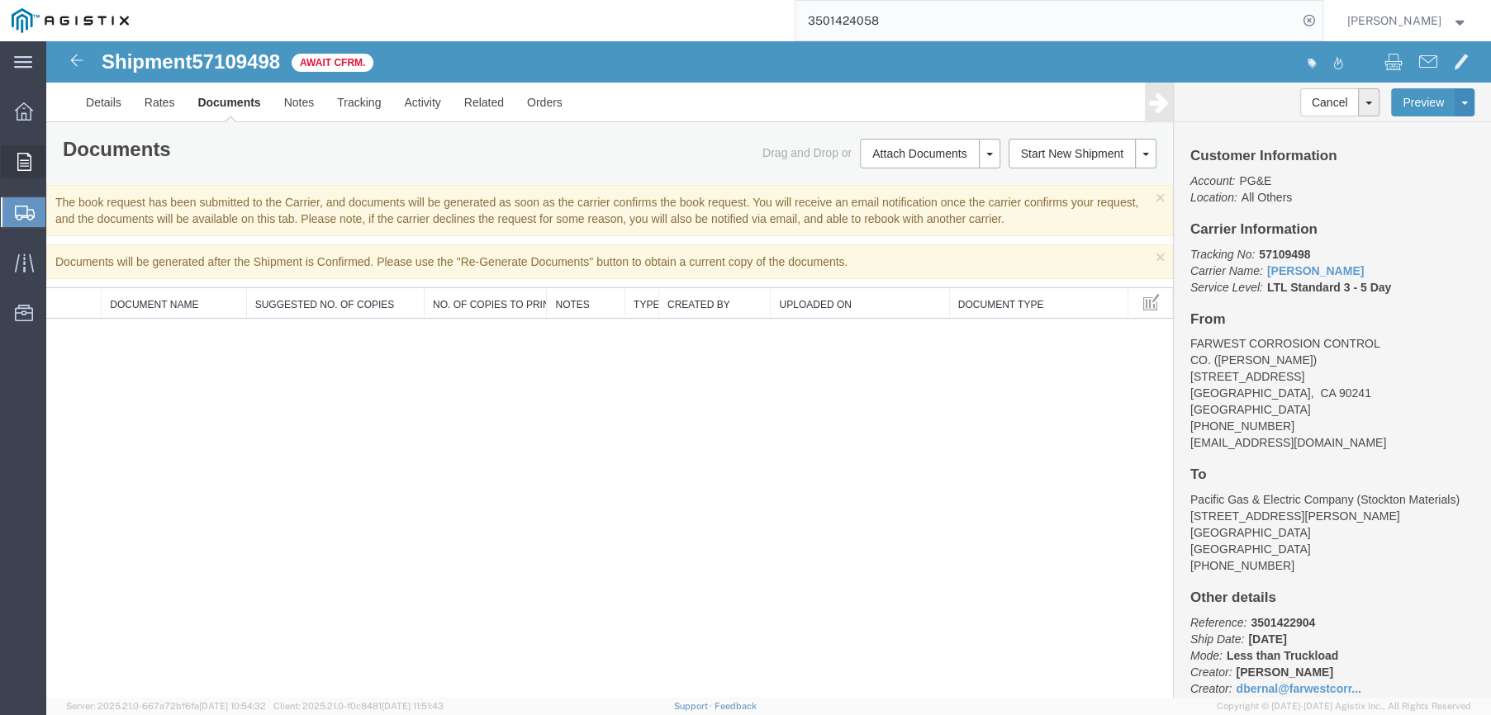
click at [24, 164] on icon at bounding box center [24, 162] width 14 height 18
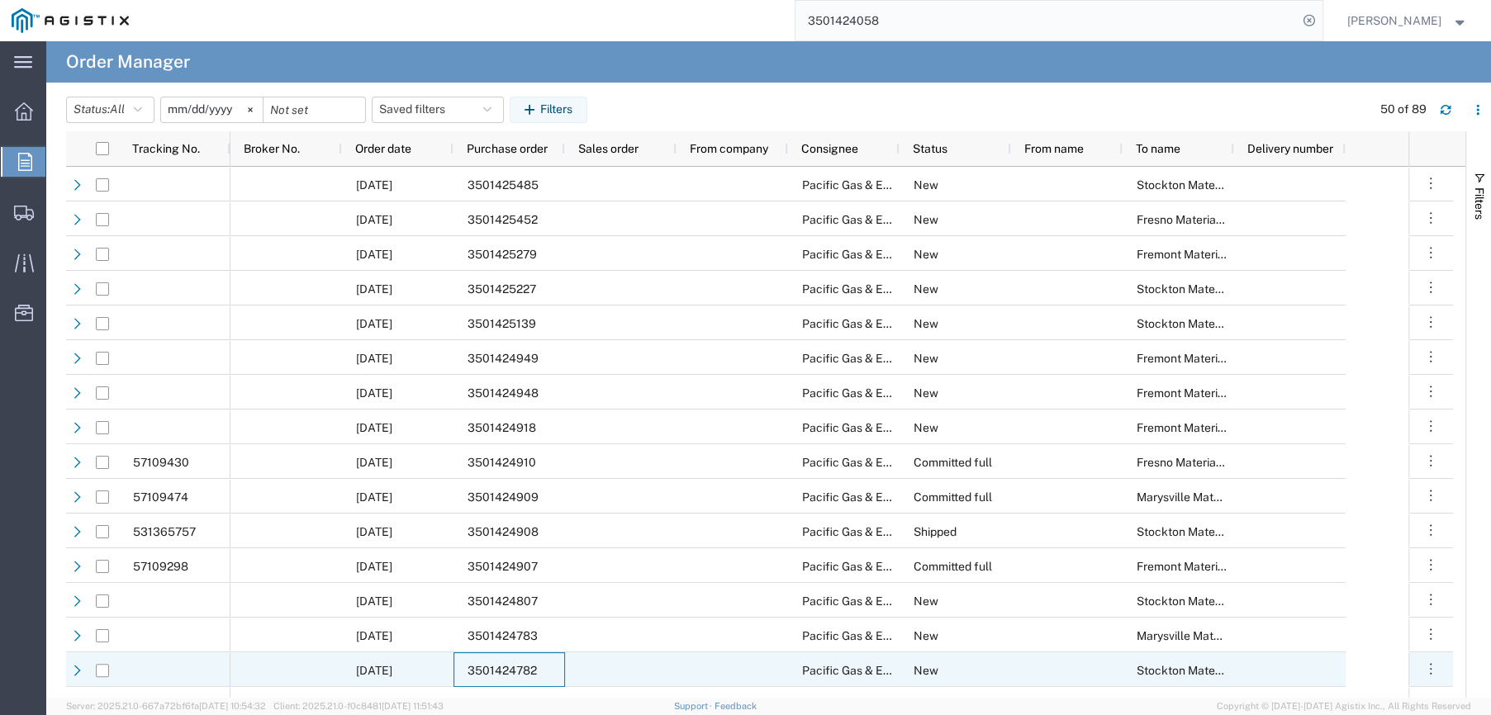
click at [491, 672] on span "3501424782" at bounding box center [502, 670] width 69 height 13
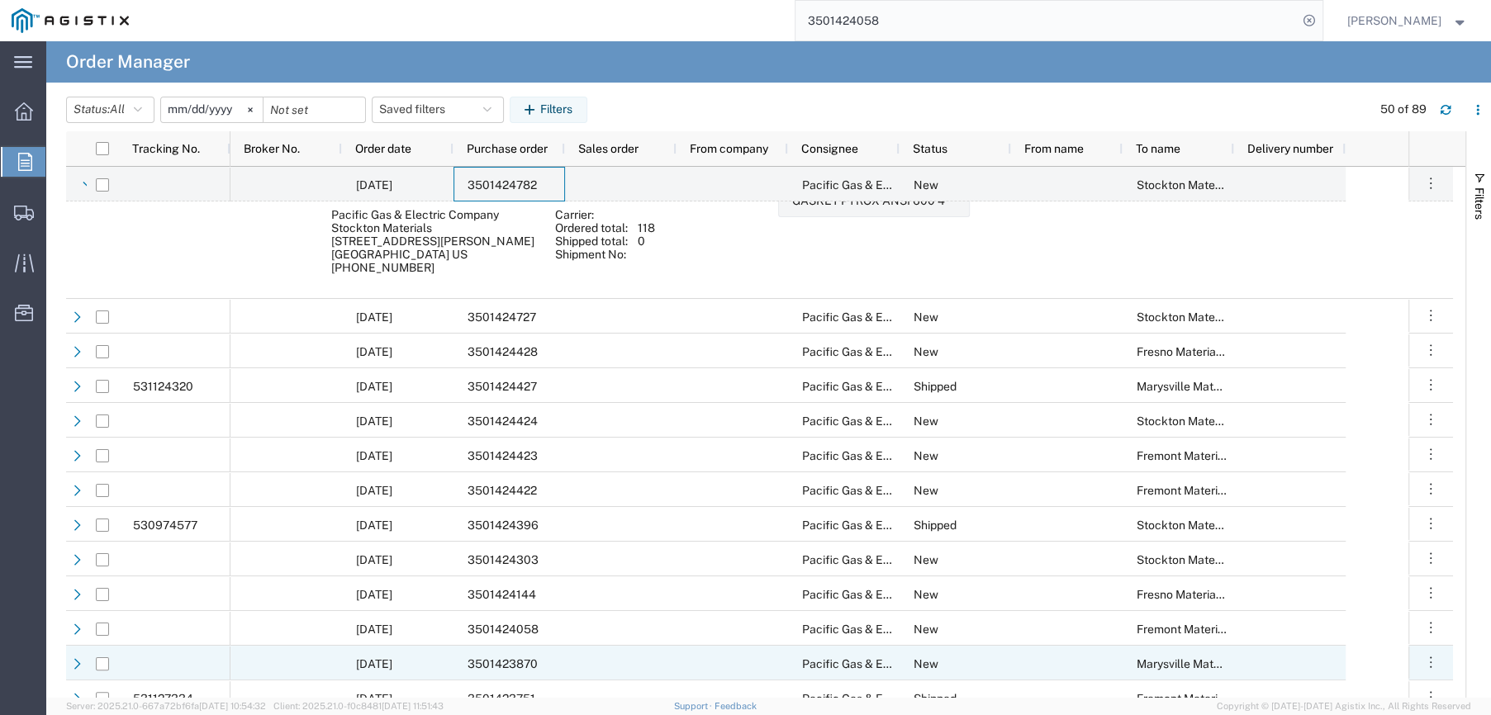
scroll to position [578, 0]
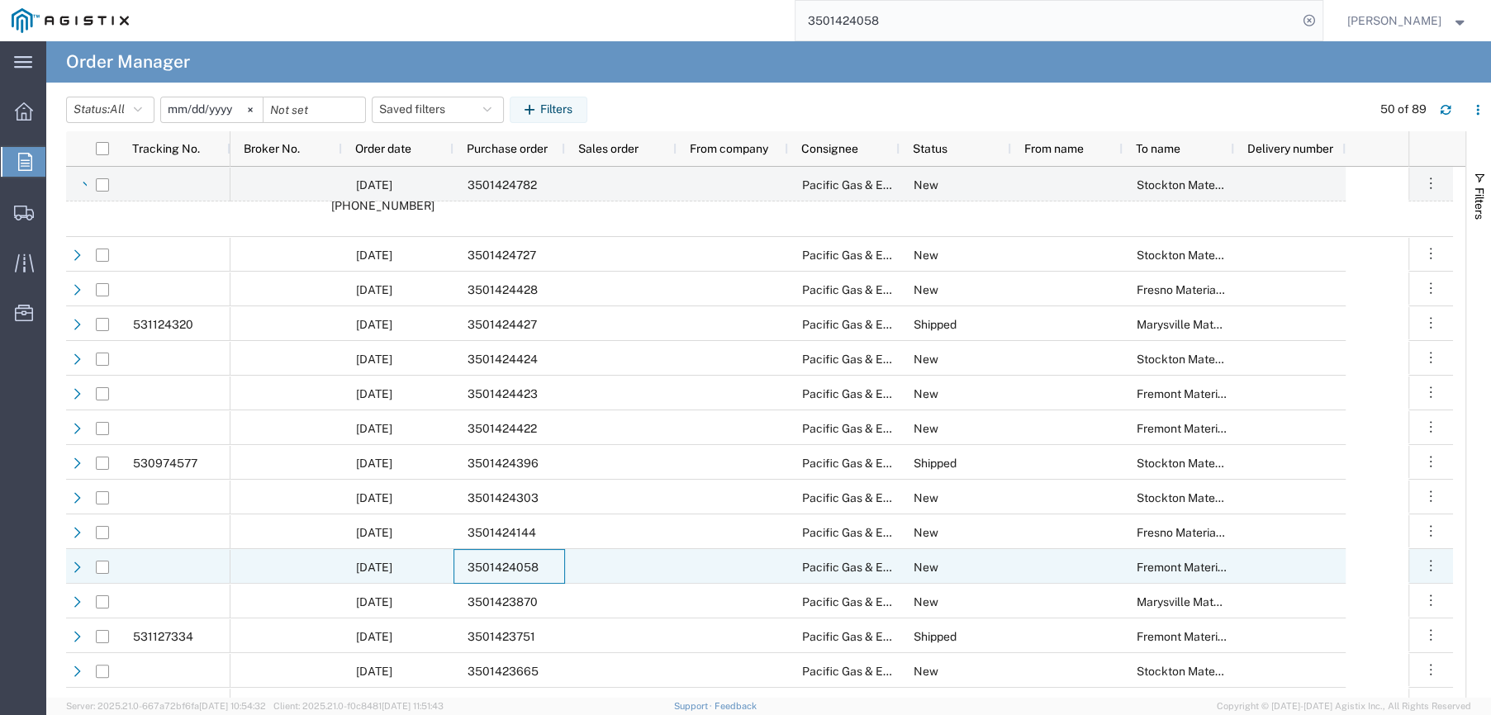
click at [496, 563] on span "3501424058" at bounding box center [503, 567] width 71 height 13
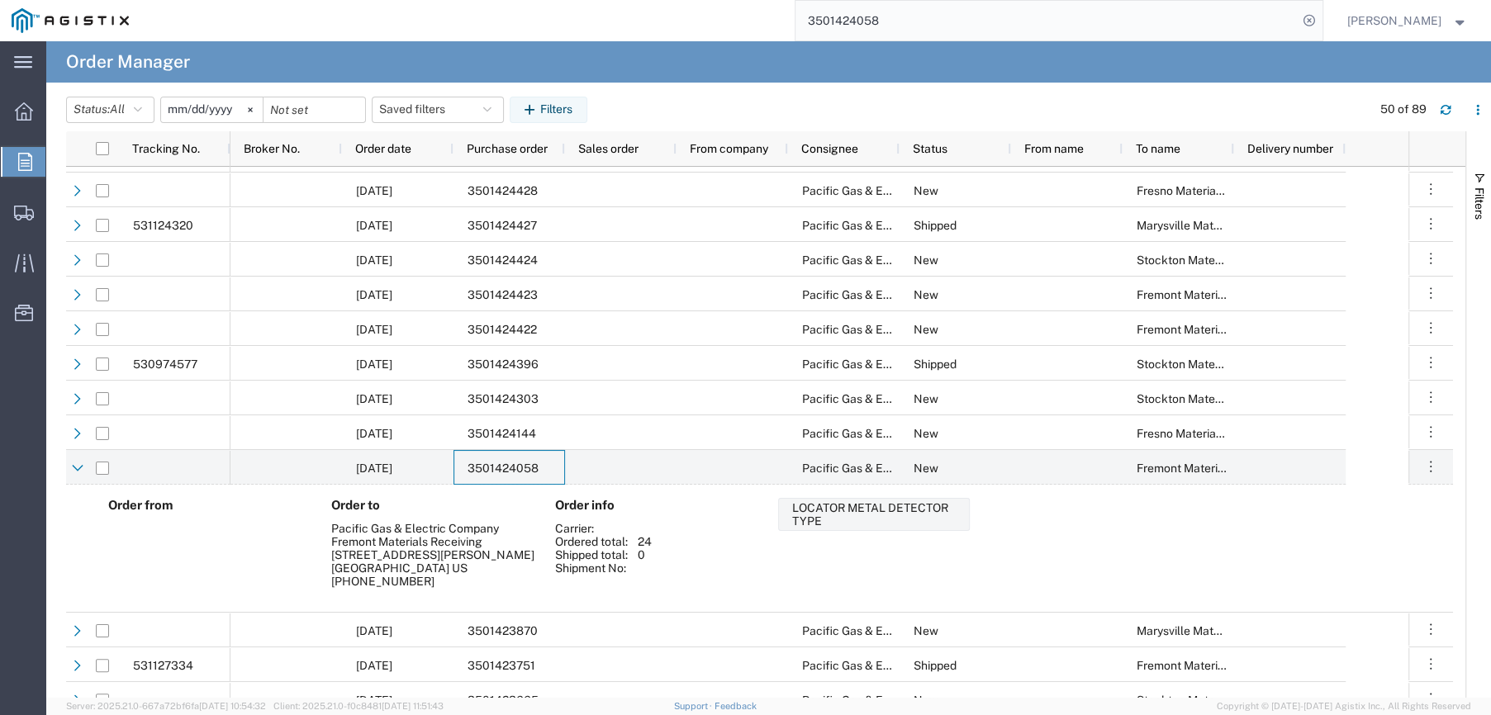
scroll to position [744, 0]
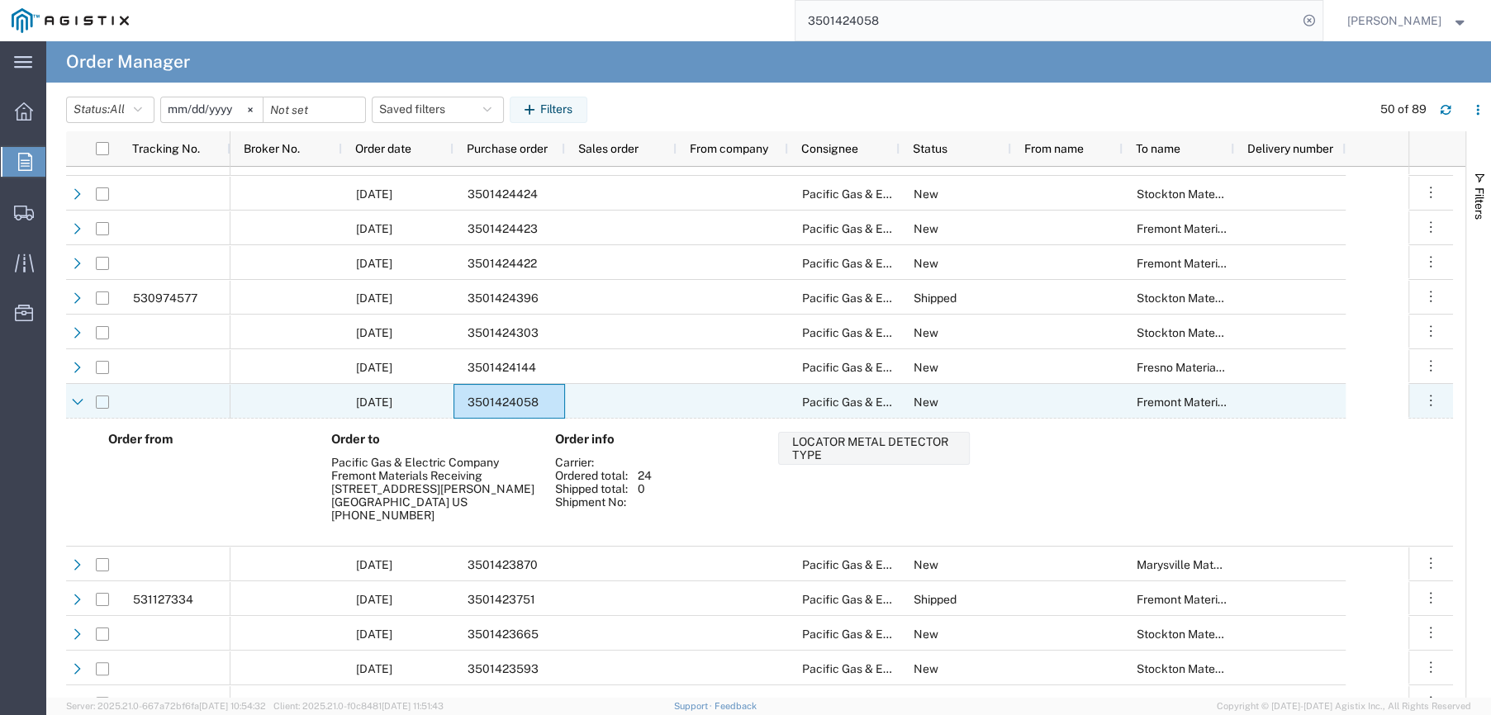
click at [103, 399] on input "Press Space to toggle row selection (unchecked)" at bounding box center [102, 402] width 13 height 13
checkbox input "true"
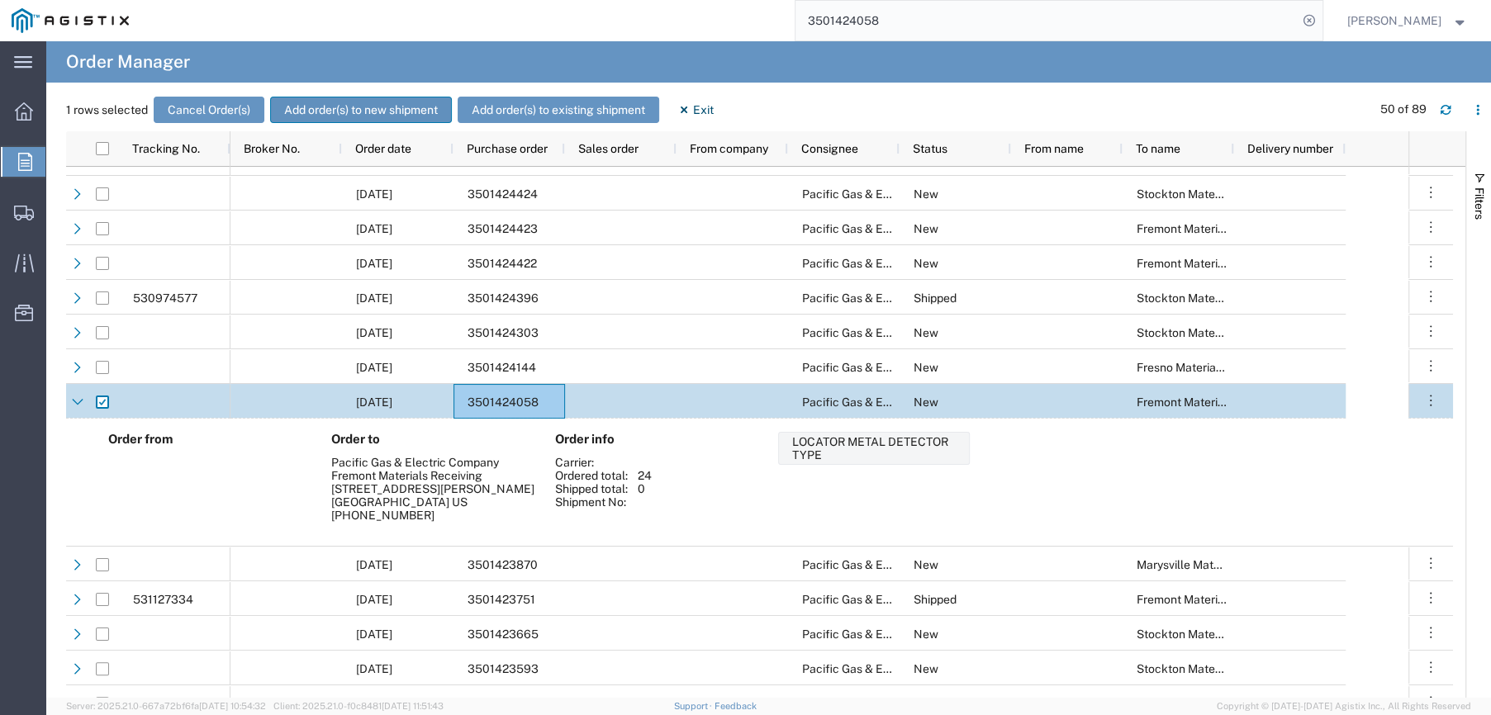
click at [364, 107] on button "Add order(s) to new shipment" at bounding box center [361, 110] width 182 height 26
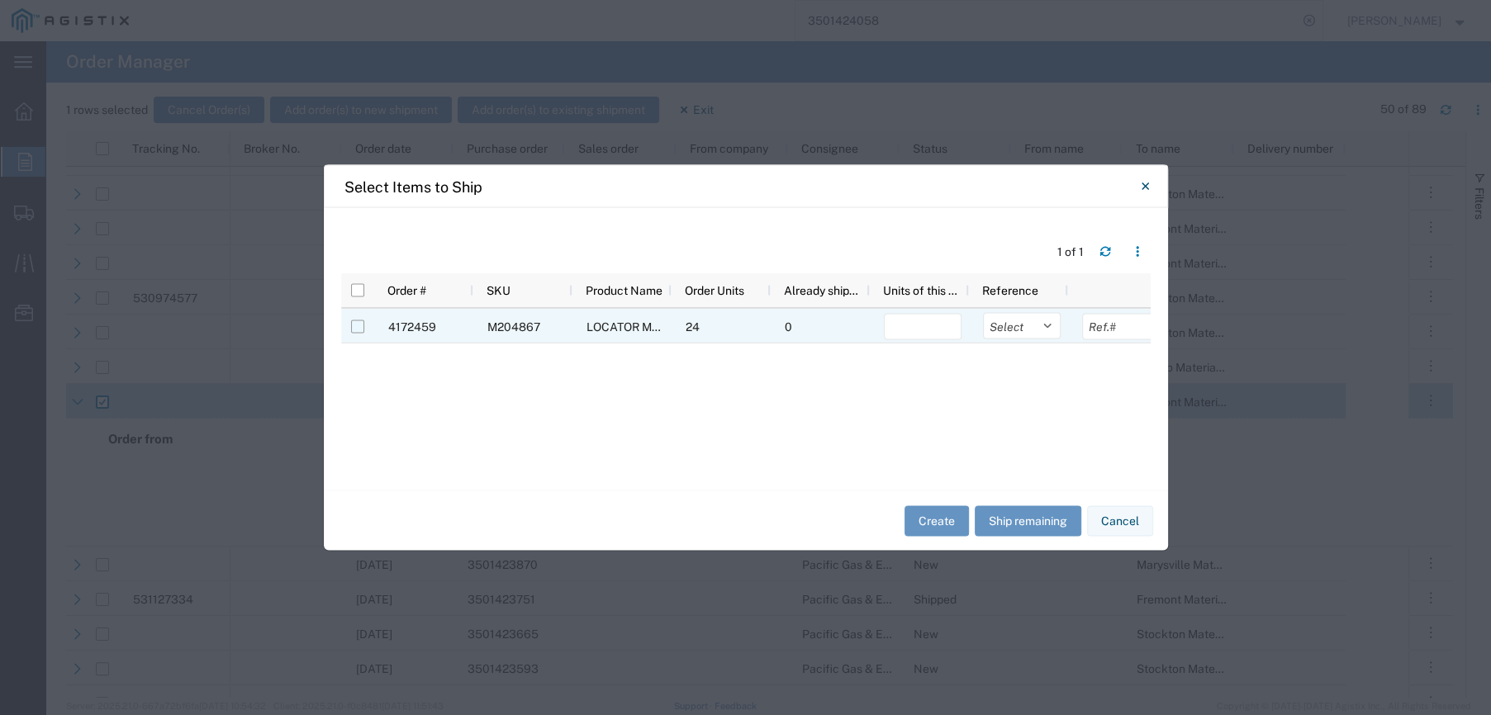
click at [360, 323] on input "Press Space to toggle row selection (unchecked)" at bounding box center [357, 327] width 13 height 13
checkbox input "true"
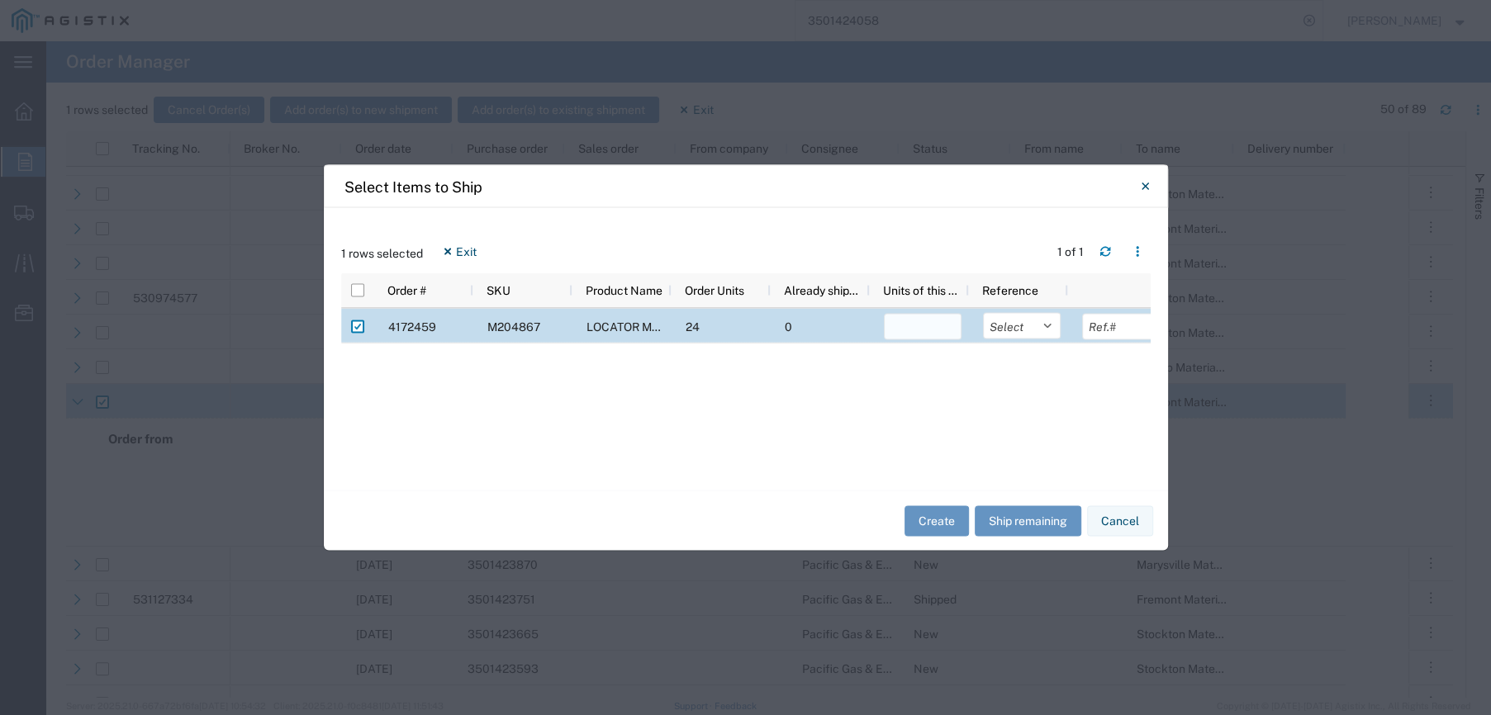
click at [924, 330] on input "number" at bounding box center [923, 327] width 78 height 26
type input "24"
click at [1043, 326] on select "Select Purchase Order Delivery Number" at bounding box center [1022, 326] width 78 height 26
select select "PURCHORD"
click at [983, 313] on select "Select Purchase Order Delivery Number" at bounding box center [1022, 326] width 78 height 26
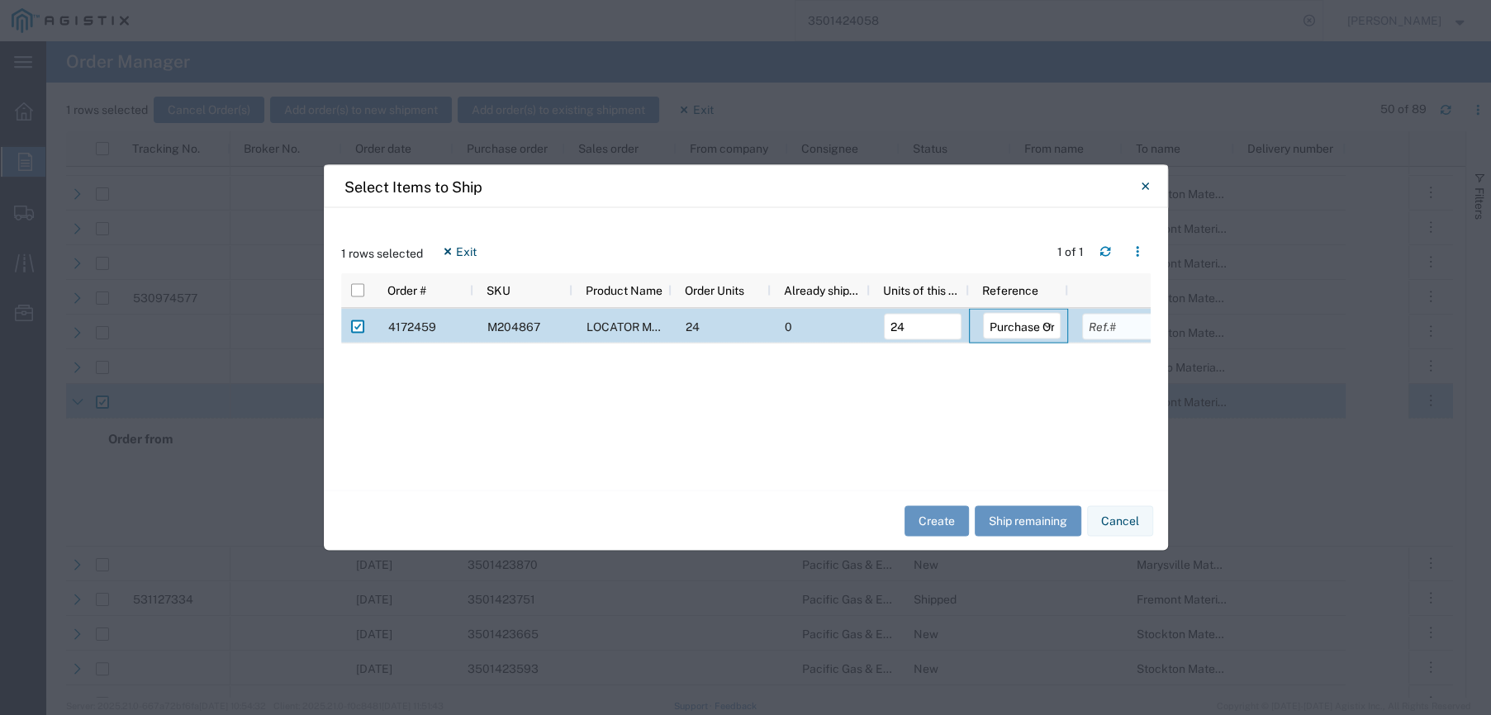
click at [1129, 326] on input "text" at bounding box center [1121, 327] width 78 height 26
type input "3501424058"
click at [950, 520] on button "Create" at bounding box center [937, 521] width 64 height 31
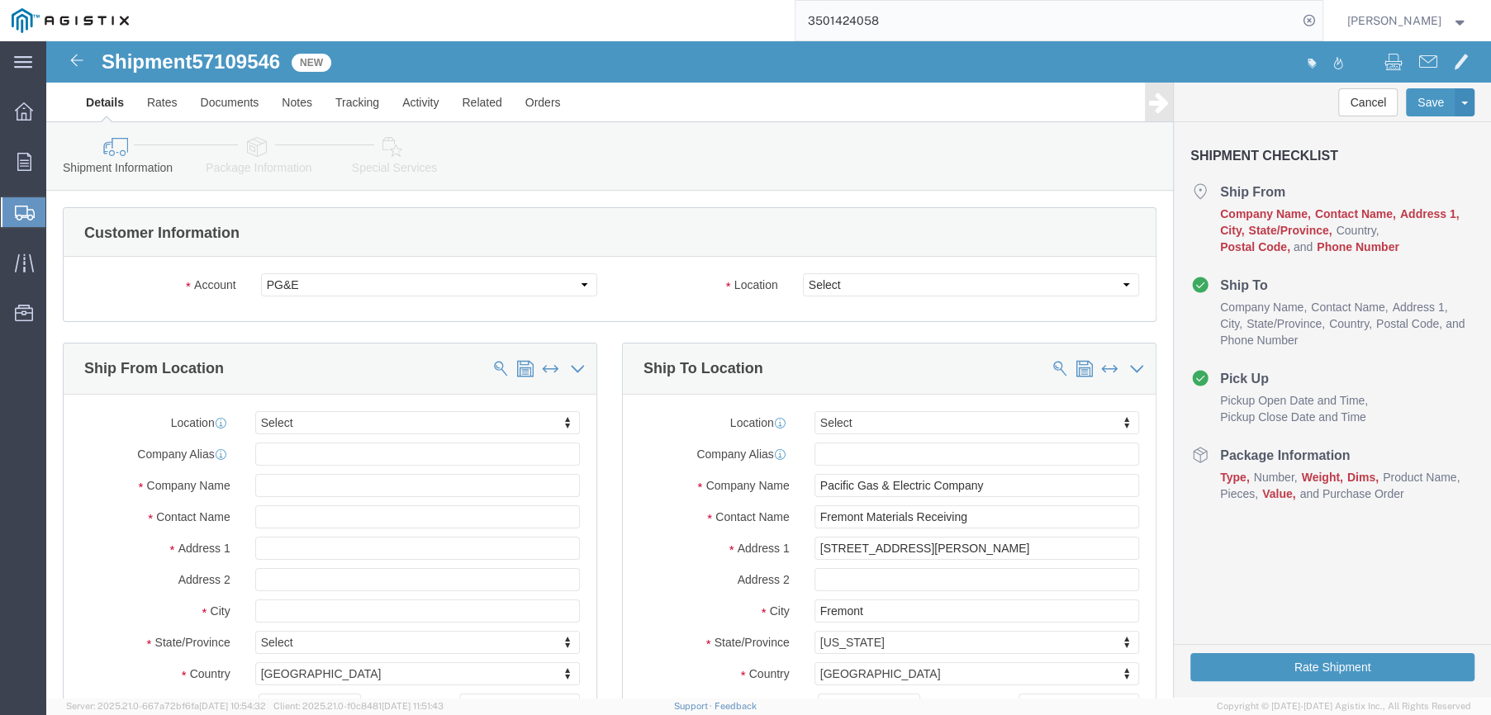
select select
click select "Select All Others [GEOGRAPHIC_DATA] [GEOGRAPHIC_DATA] [GEOGRAPHIC_DATA] [GEOGRA…"
select select "19740"
click select "Select All Others [GEOGRAPHIC_DATA] [GEOGRAPHIC_DATA] [GEOGRAPHIC_DATA] [GEOGRA…"
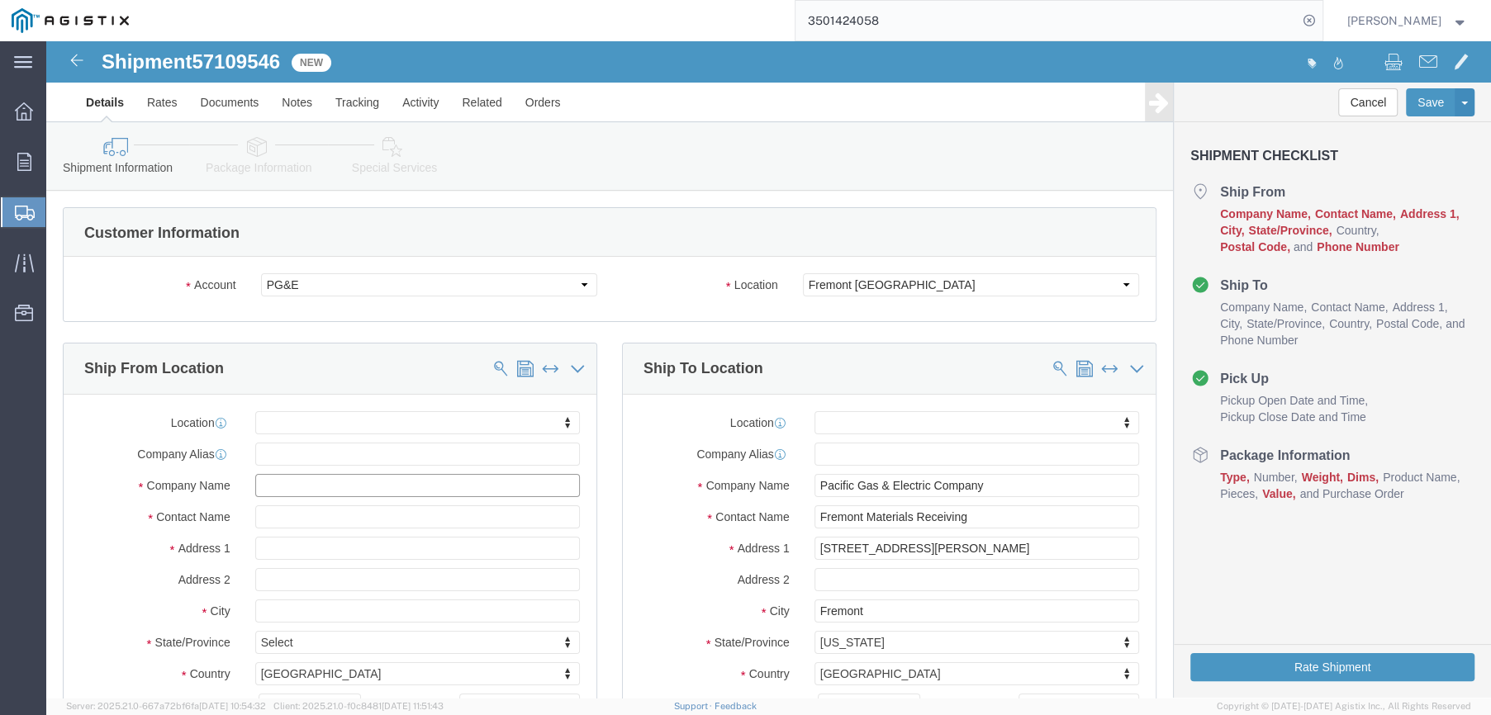
click input "text"
type input "FARWEST CO"
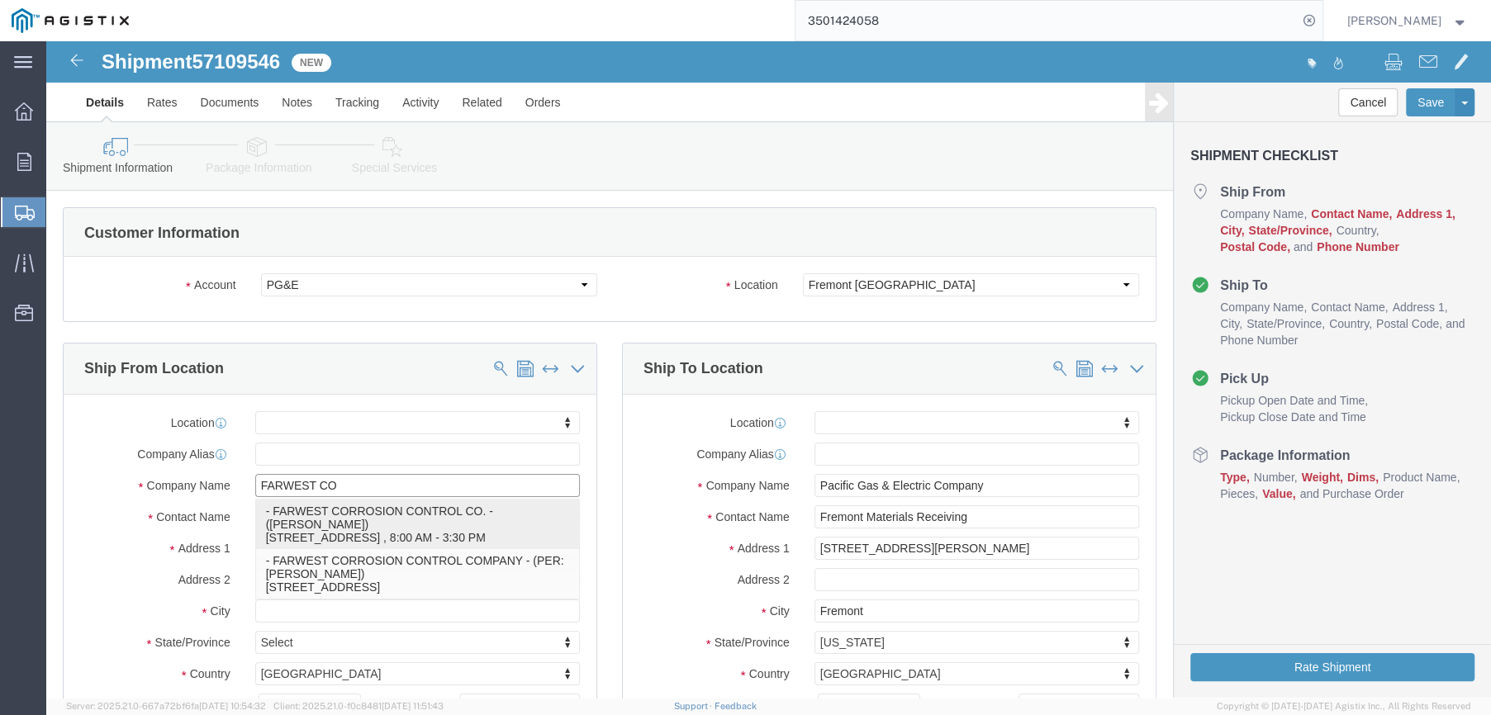
click p "- FARWEST CORROSION CONTROL CO. - ([PERSON_NAME]) [STREET_ADDRESS] , 8:00 AM - …"
select select
type input "[STREET_ADDRESS]"
type input "90241"
type input "[PHONE_NUMBER]"
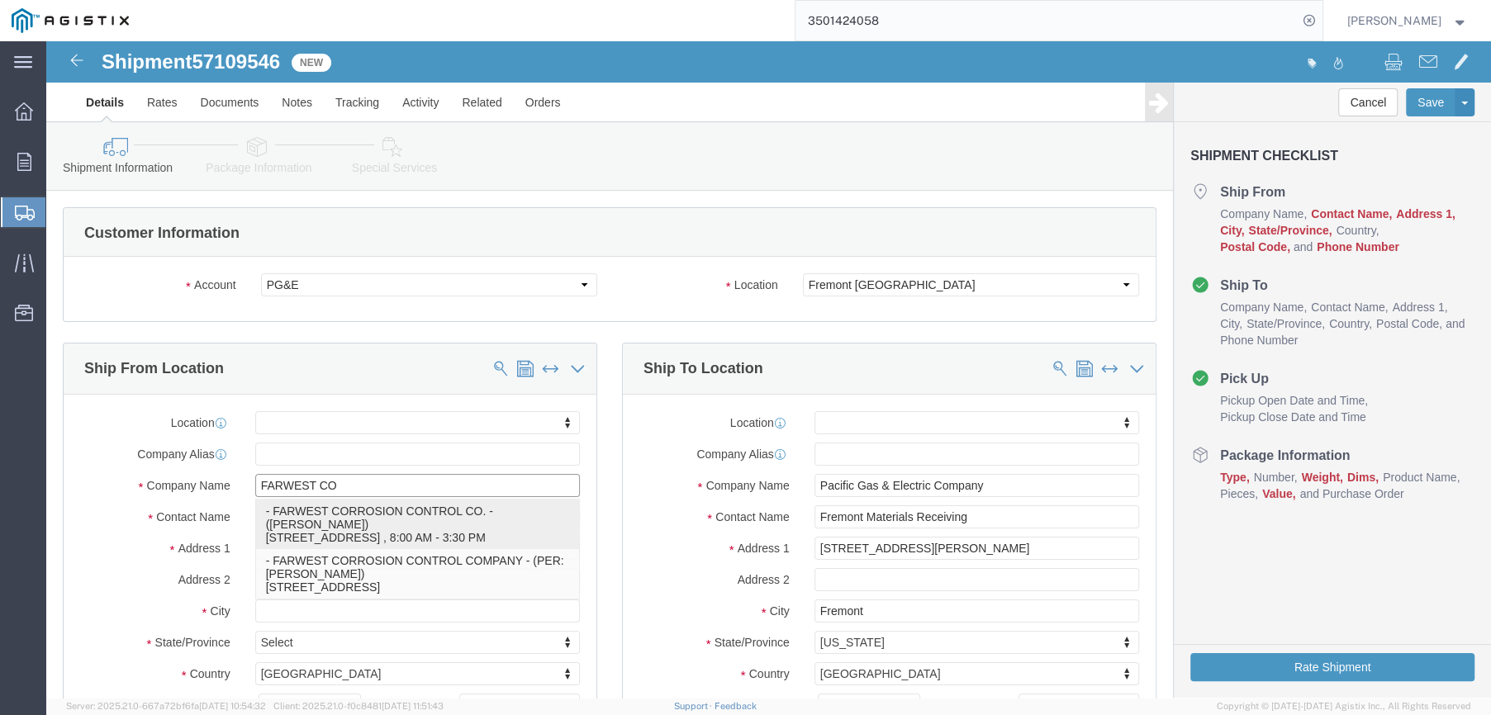
type input "[EMAIL_ADDRESS][DOMAIN_NAME]"
checkbox input "true"
type input "FARWEST CORROSION CONTROL CO."
type input "[PERSON_NAME]"
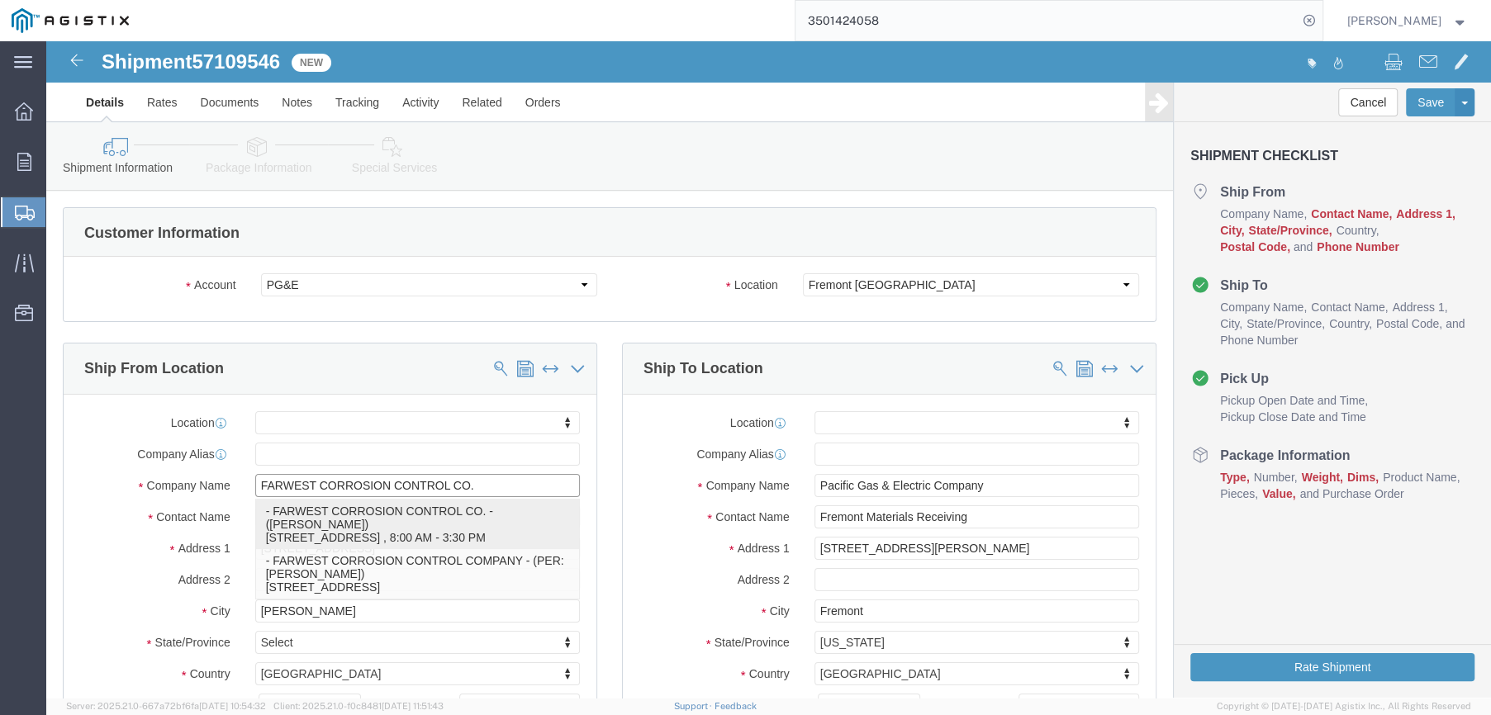
select select "CA"
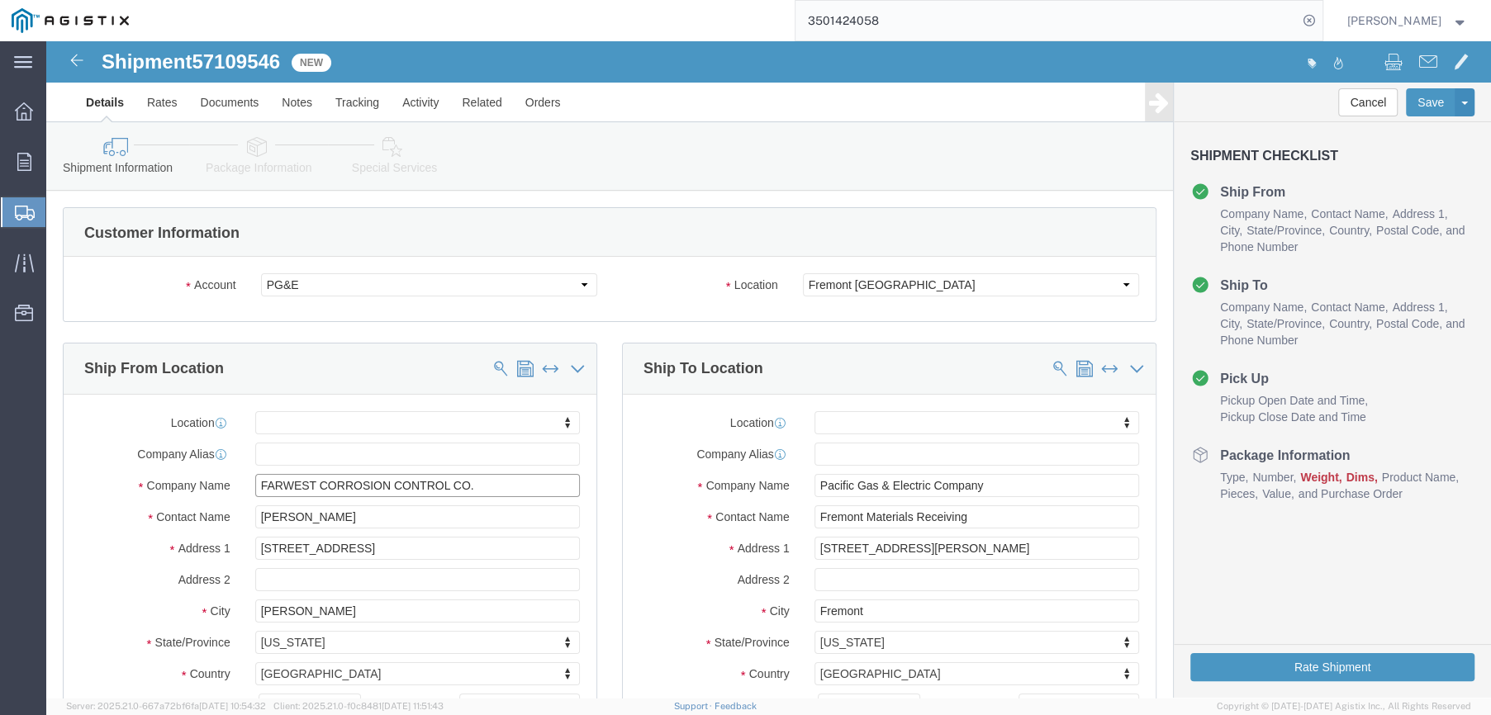
type input "FARWEST CORROSION CONTROL CO."
drag, startPoint x: 292, startPoint y: 475, endPoint x: 205, endPoint y: 475, distance: 86.7
click div "[PERSON_NAME]"
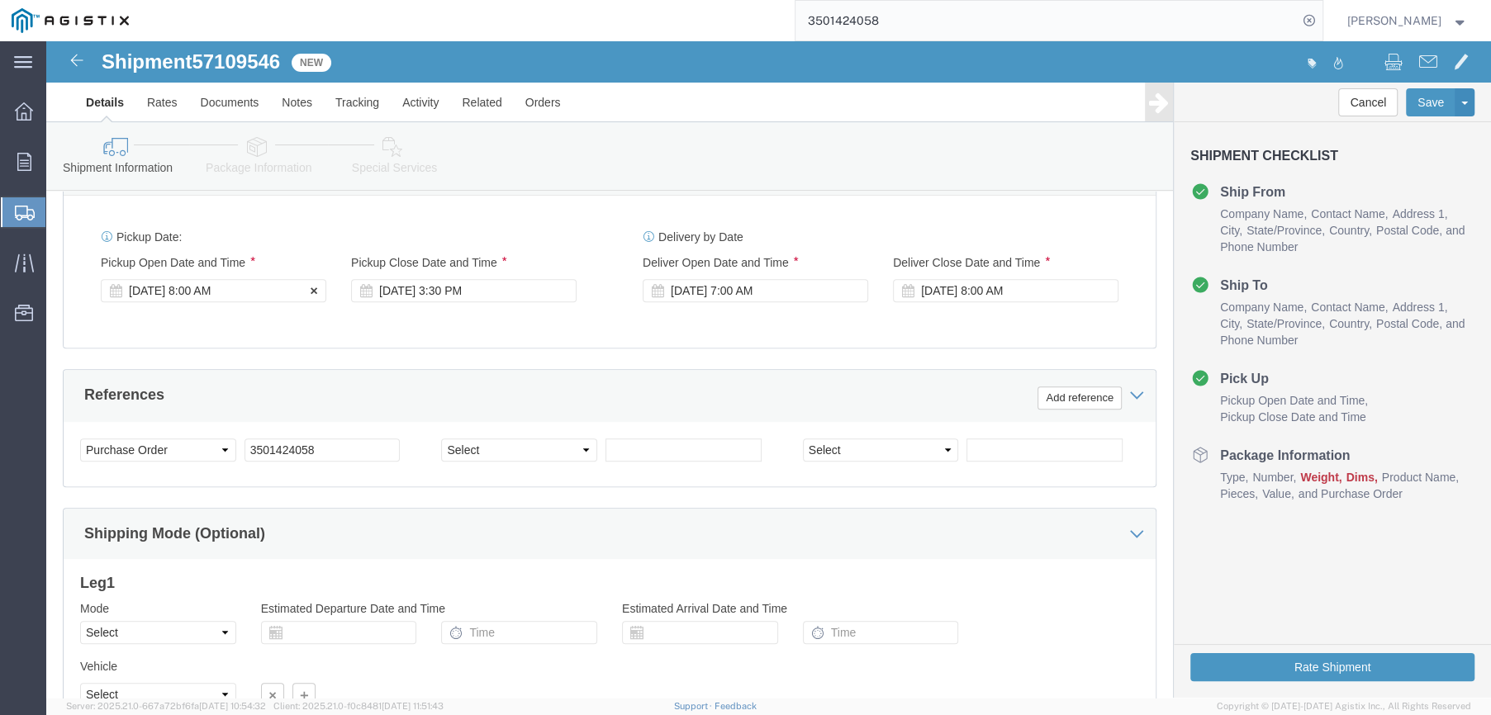
type input "[PERSON_NAME]"
click div "[DATE] 8:00 AM"
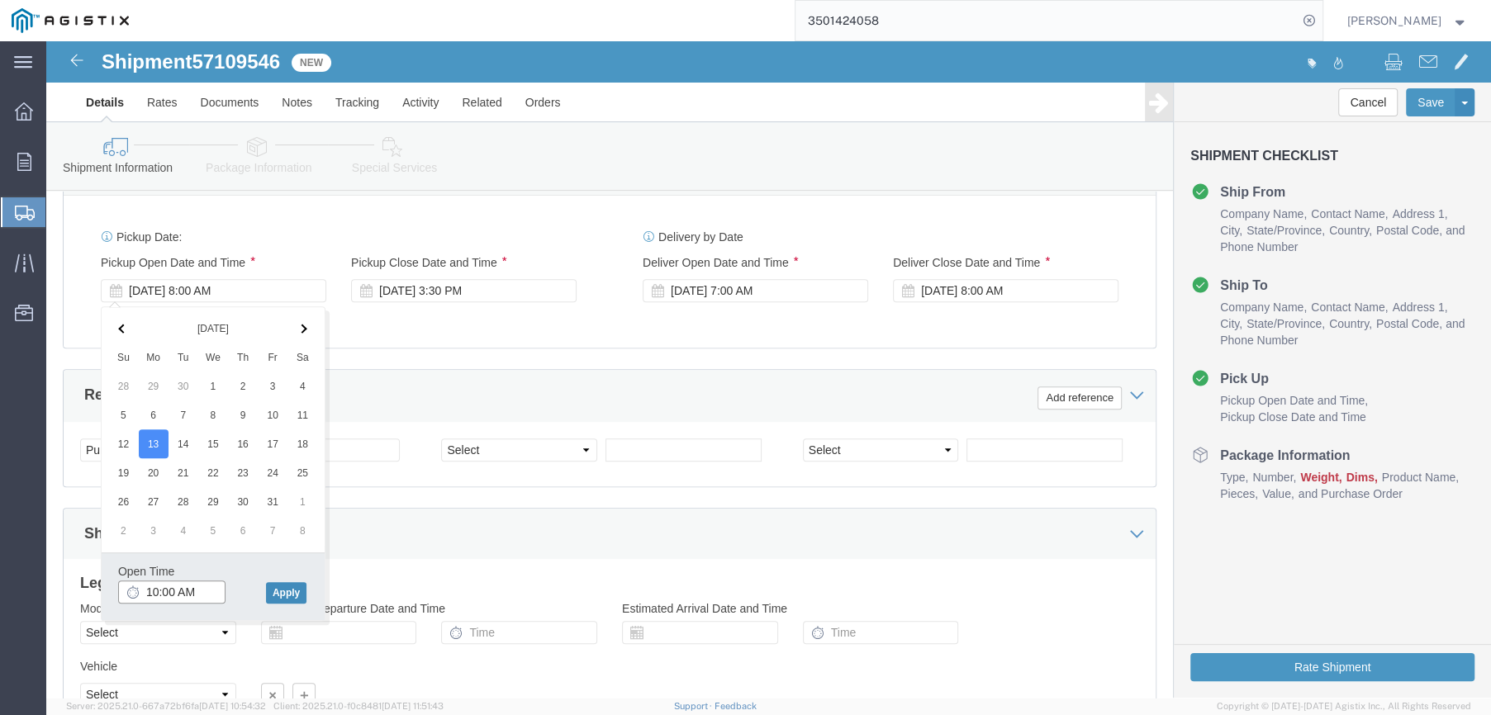
type input "10:00 AM"
click button "Apply"
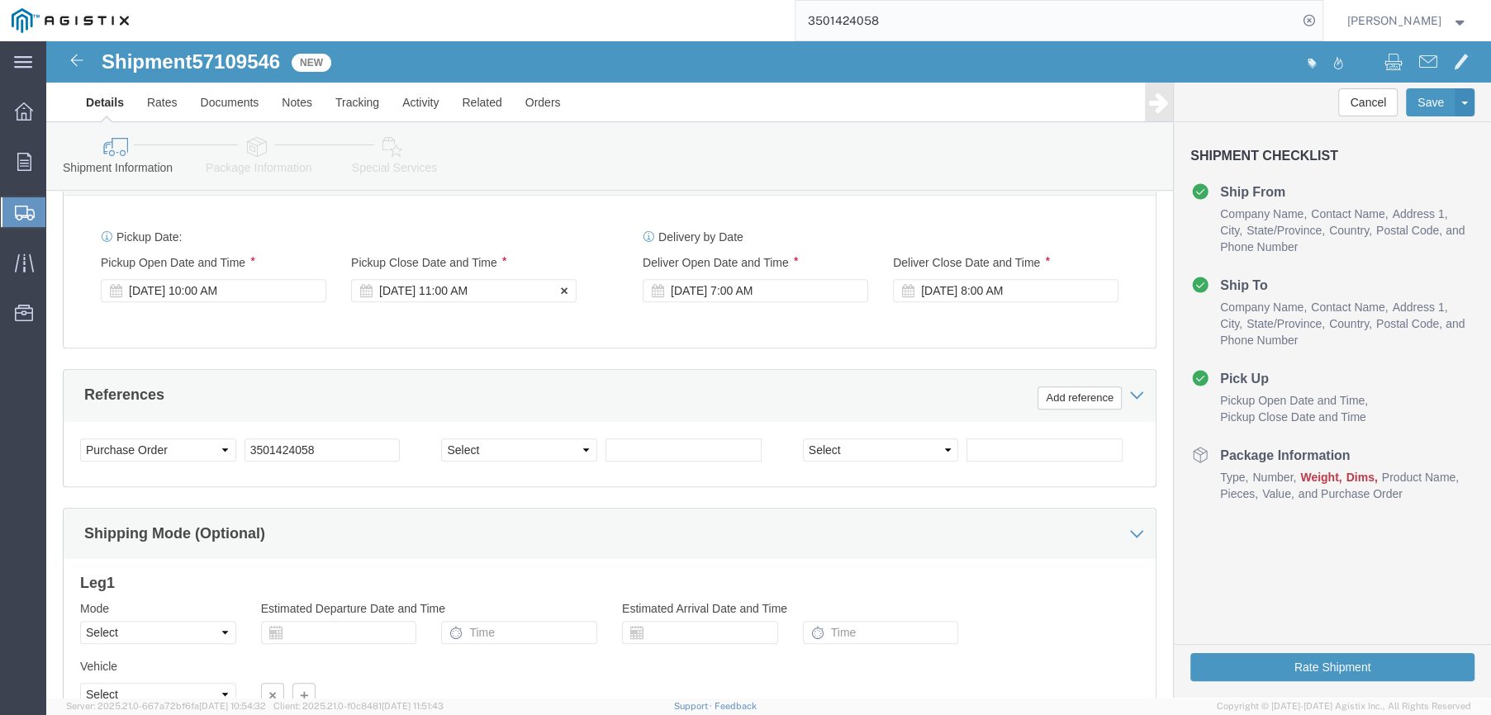
click div "[DATE] 11:00 AM"
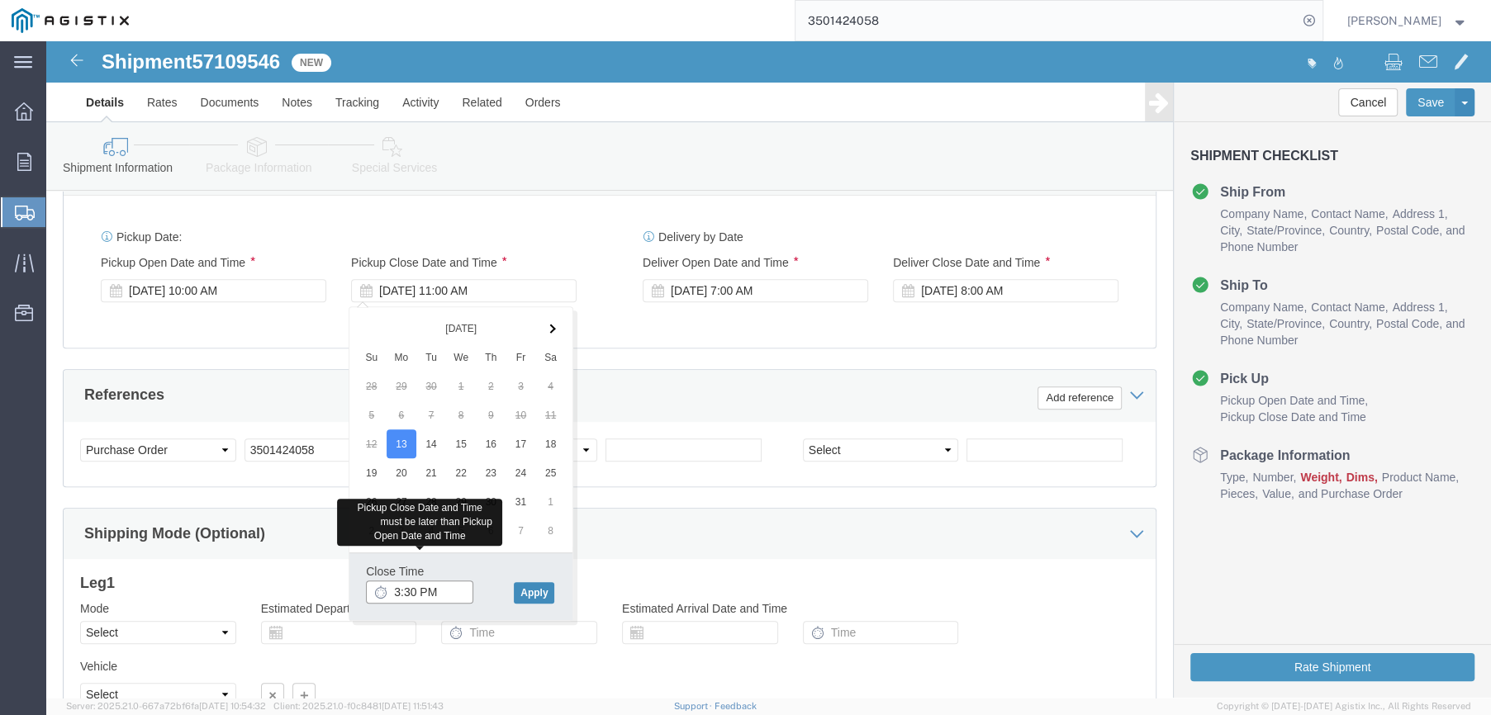
type input "3:30 PM"
click button "Apply"
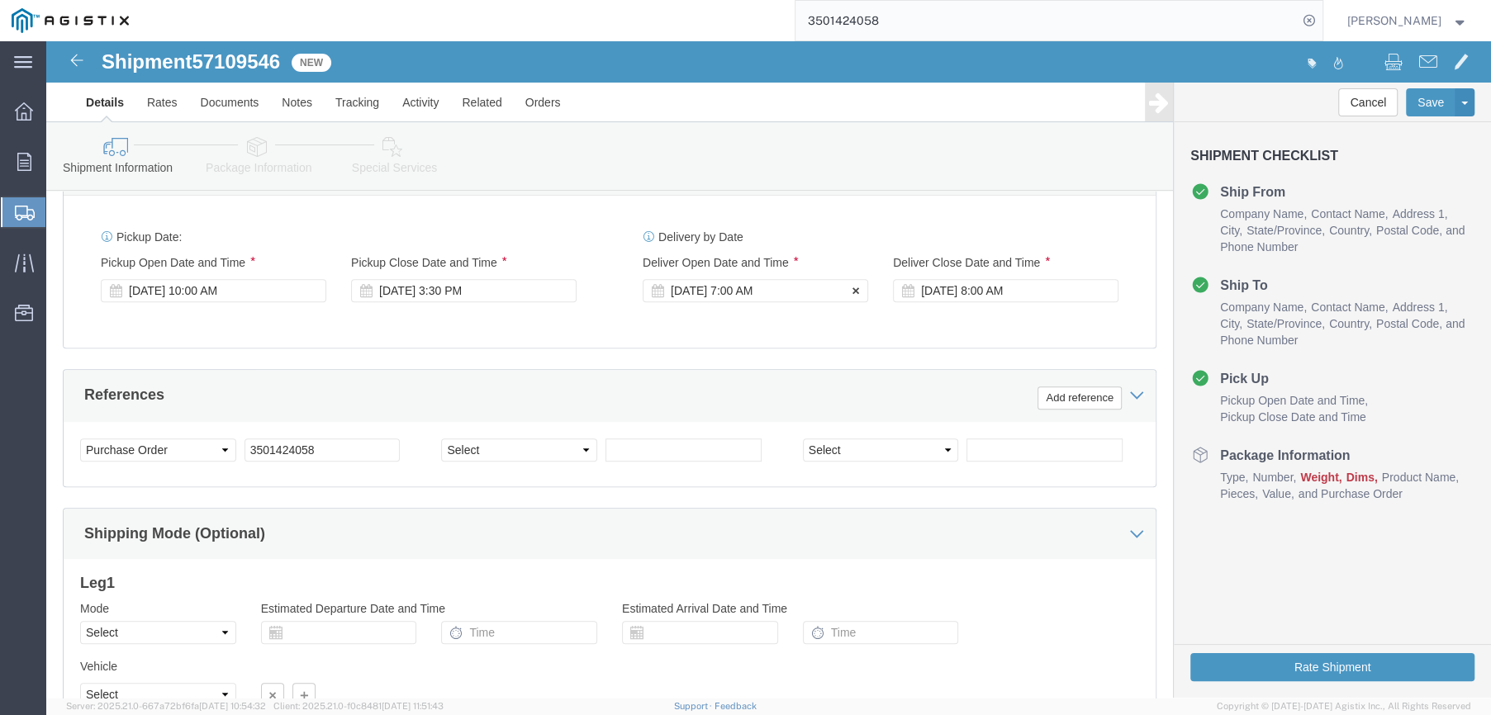
click div "[DATE] 7:00 AM"
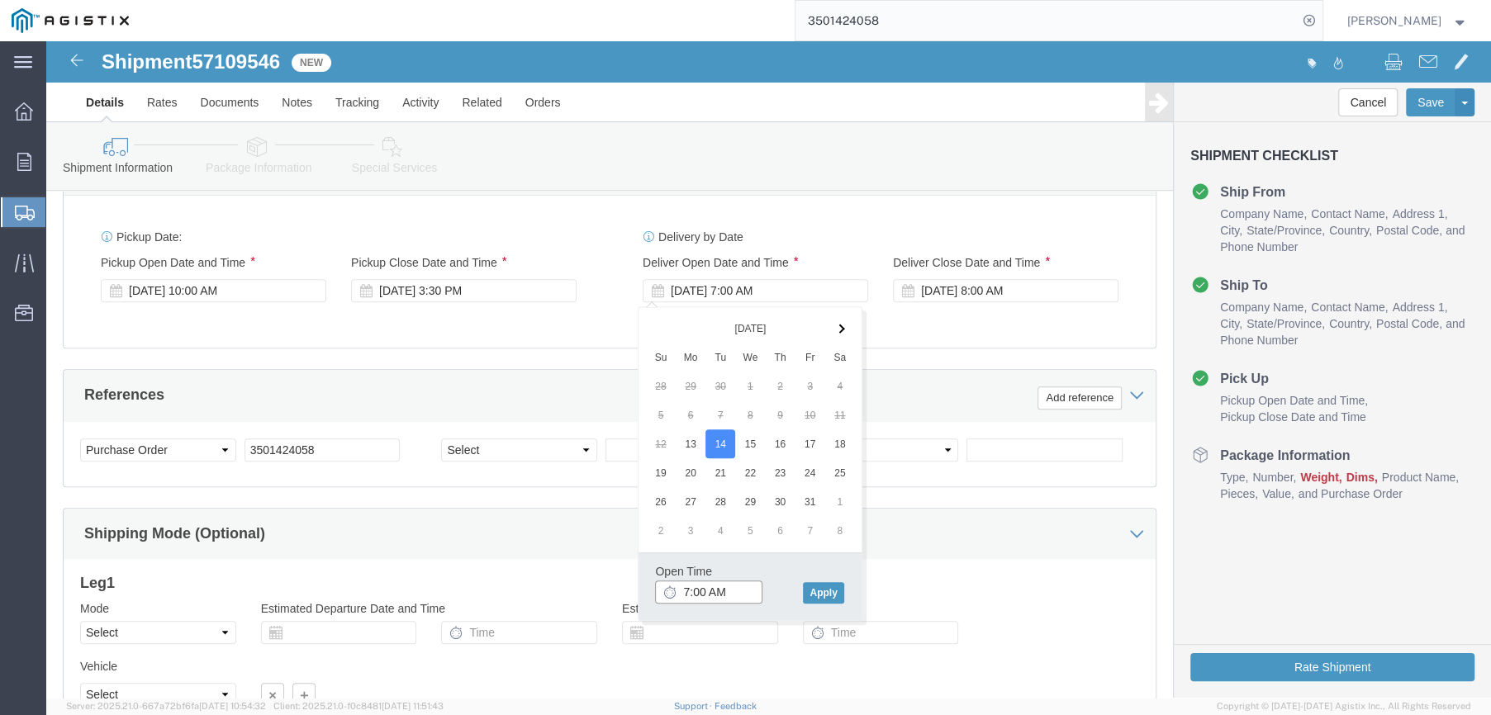
click input "7:00 AM"
type input "8:00 AM"
click button "Apply"
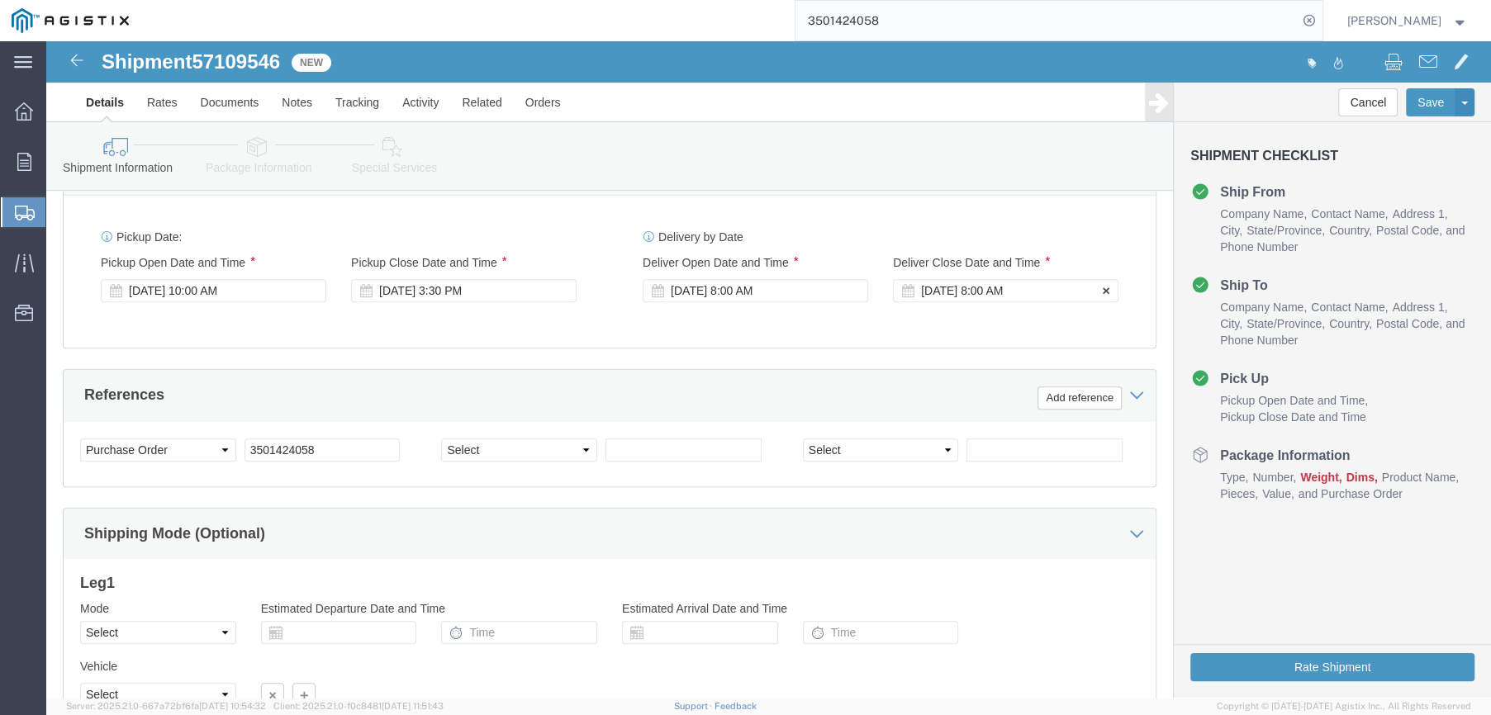
click div "[DATE] 8:00 AM"
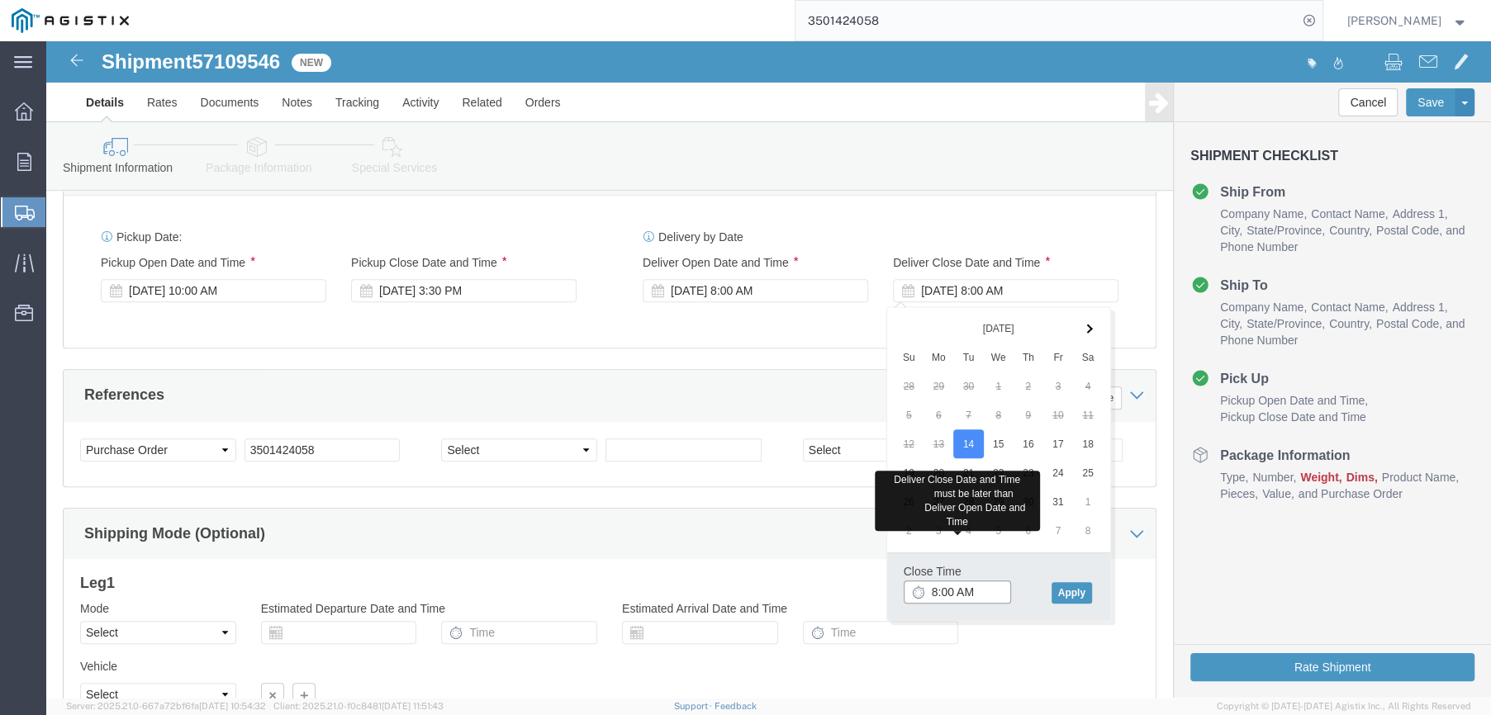
click input "8:00 AM"
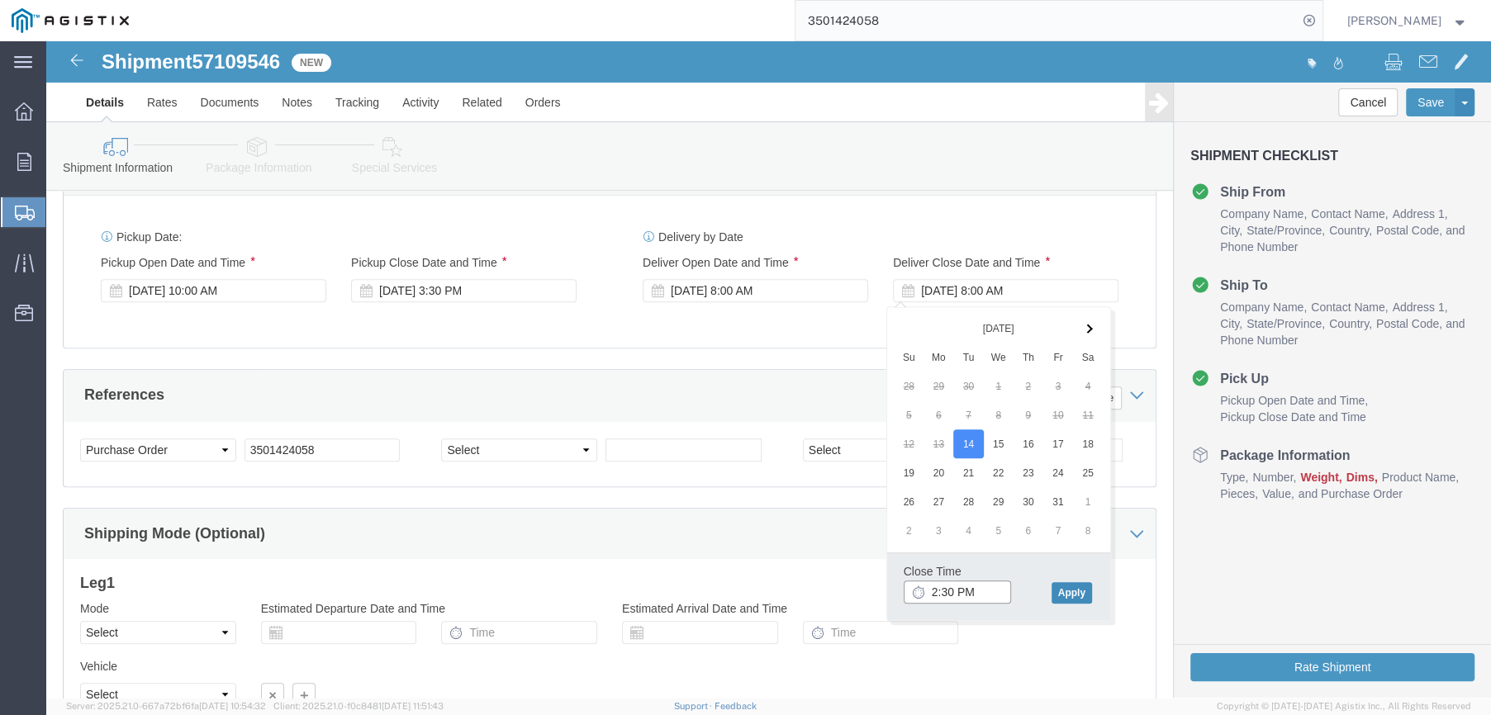
type input "2:30 PM"
click button "Apply"
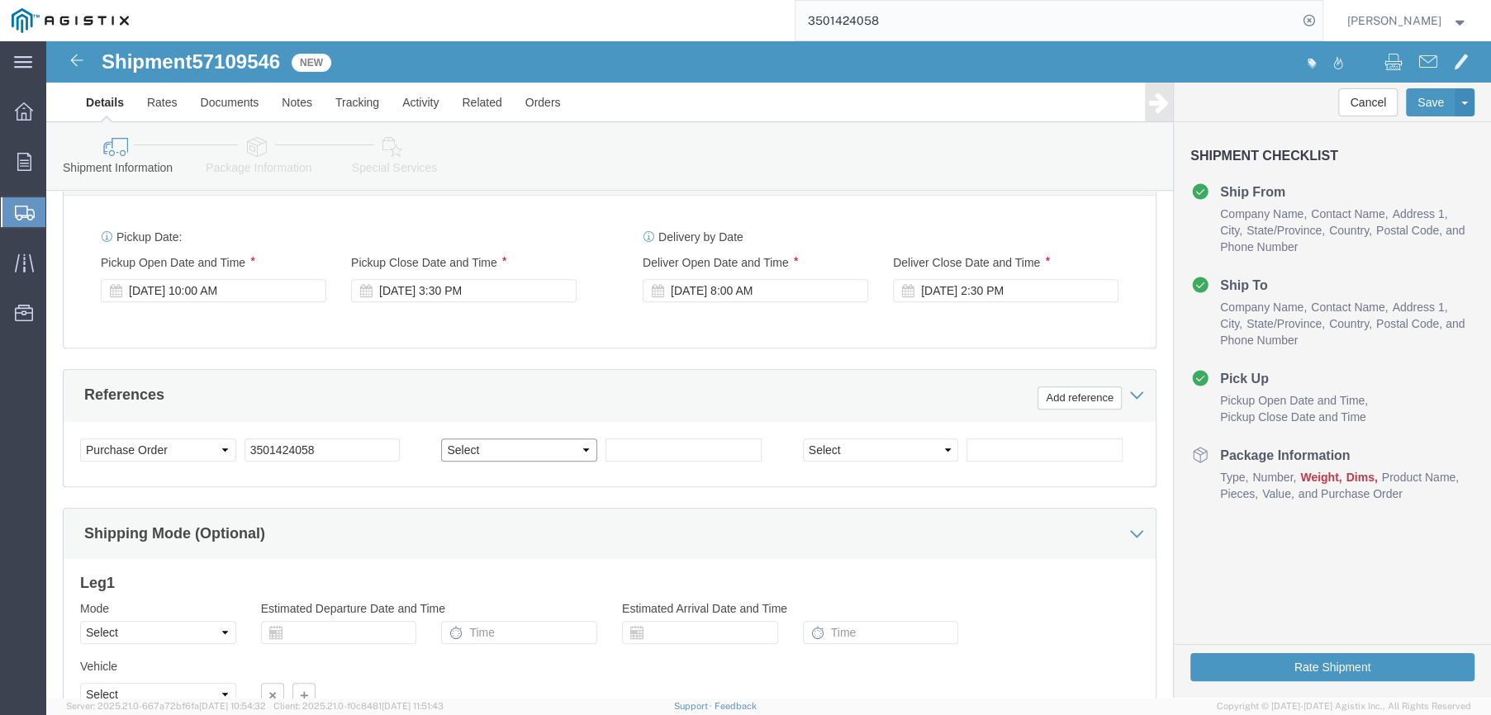
click select "Select Account Type Activity ID Airline Appointment Number ASN Batch Request # …"
select select "SALEORDR"
click select "Select Account Type Activity ID Airline Appointment Number ASN Batch Request # …"
click input "text"
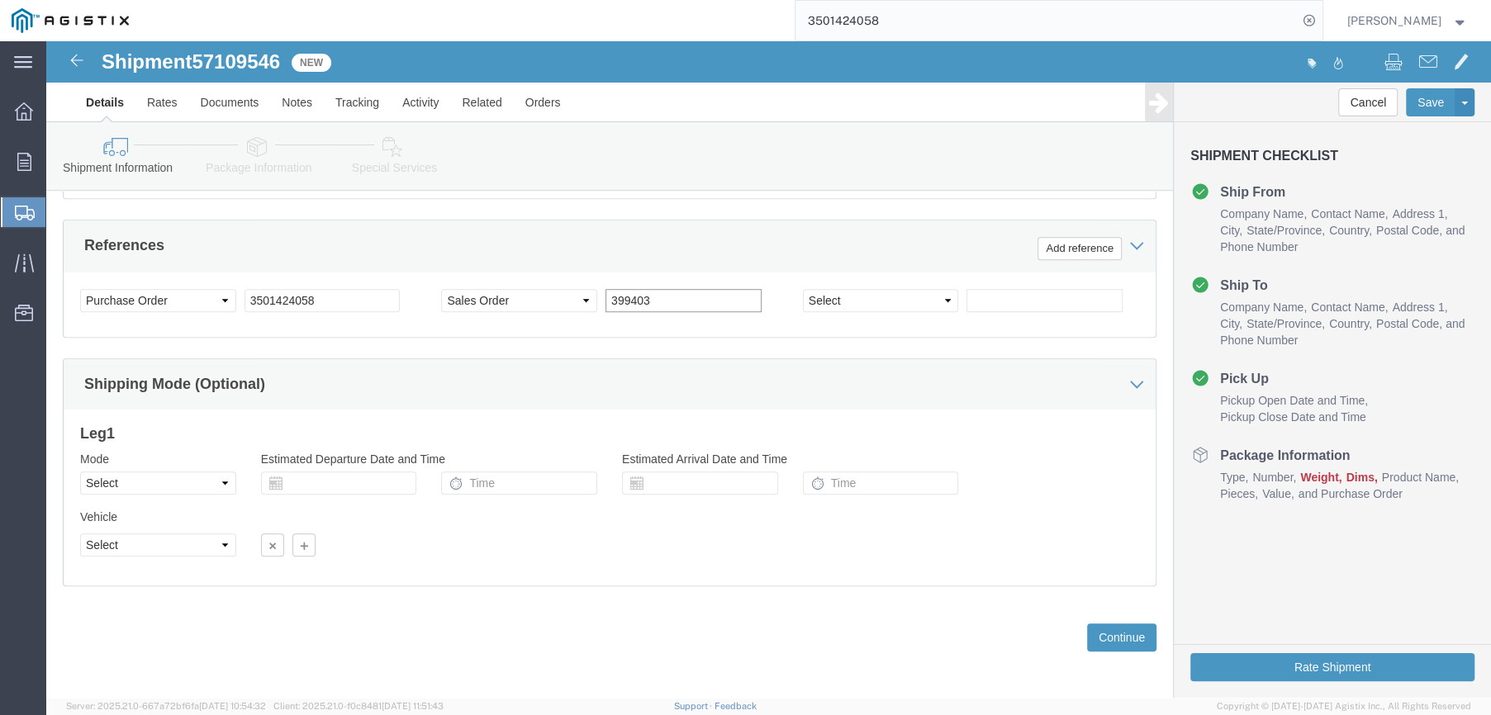
scroll to position [898, 0]
type input "399403"
click select "Select Air Less than Truckload Multi-Leg Ocean Freight Rail Small Parcel Truckl…"
select select "LTL"
click select "Select Air Less than Truckload Multi-Leg Ocean Freight Rail Small Parcel Truckl…"
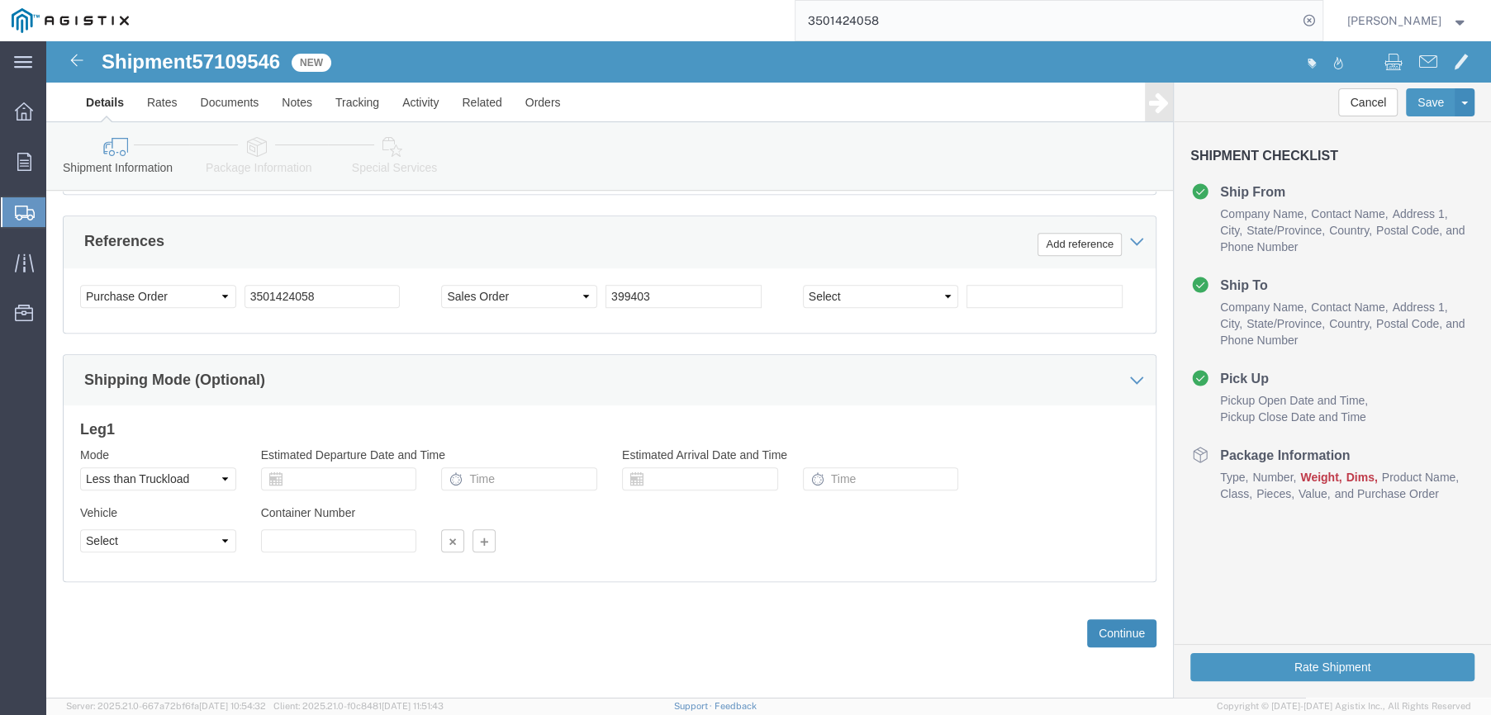
click button "Continue"
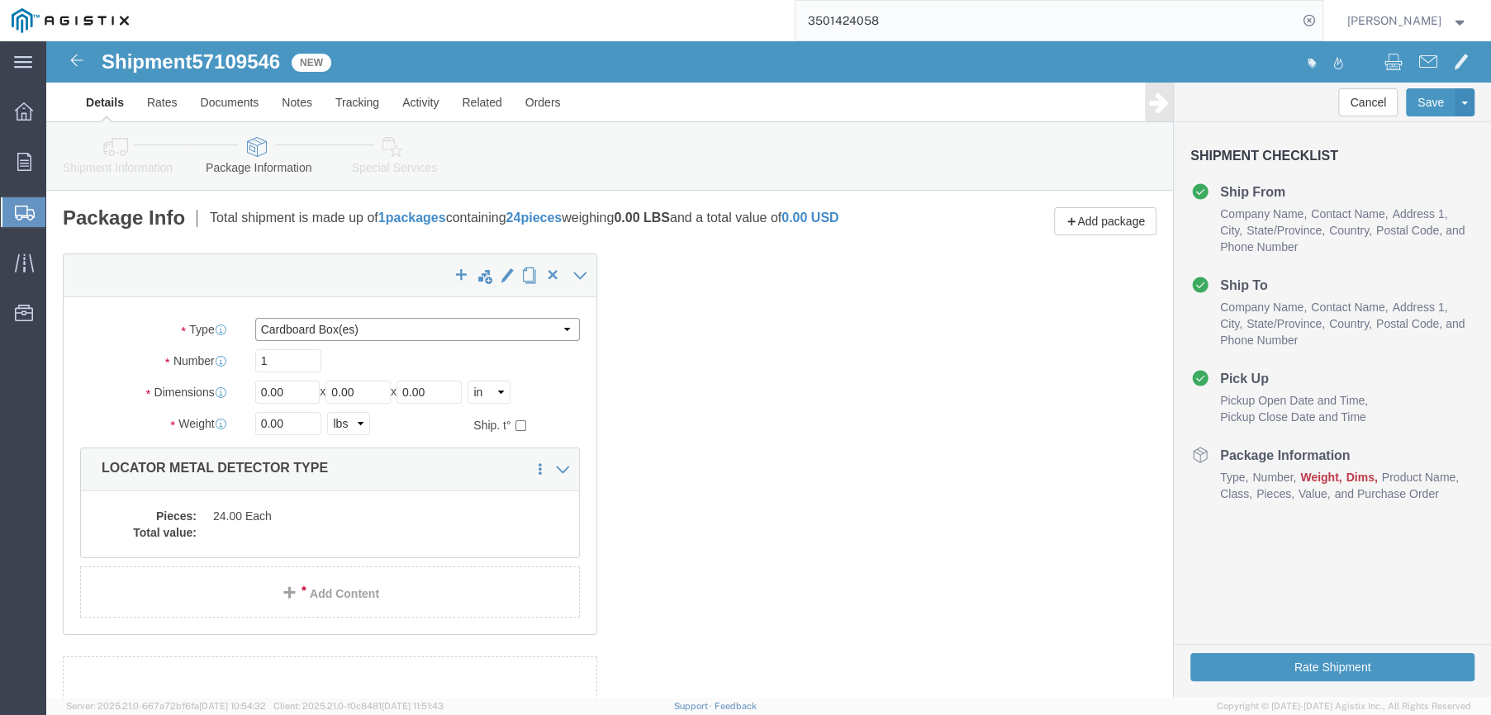
click select "Select Bulk Bundle(s) Cardboard Box(es) Carton(s) Crate(s) Drum(s) (Fiberboard)…"
select select "PSNS"
click select "Select Bulk Bundle(s) Cardboard Box(es) Carton(s) Crate(s) Drum(s) (Fiberboard)…"
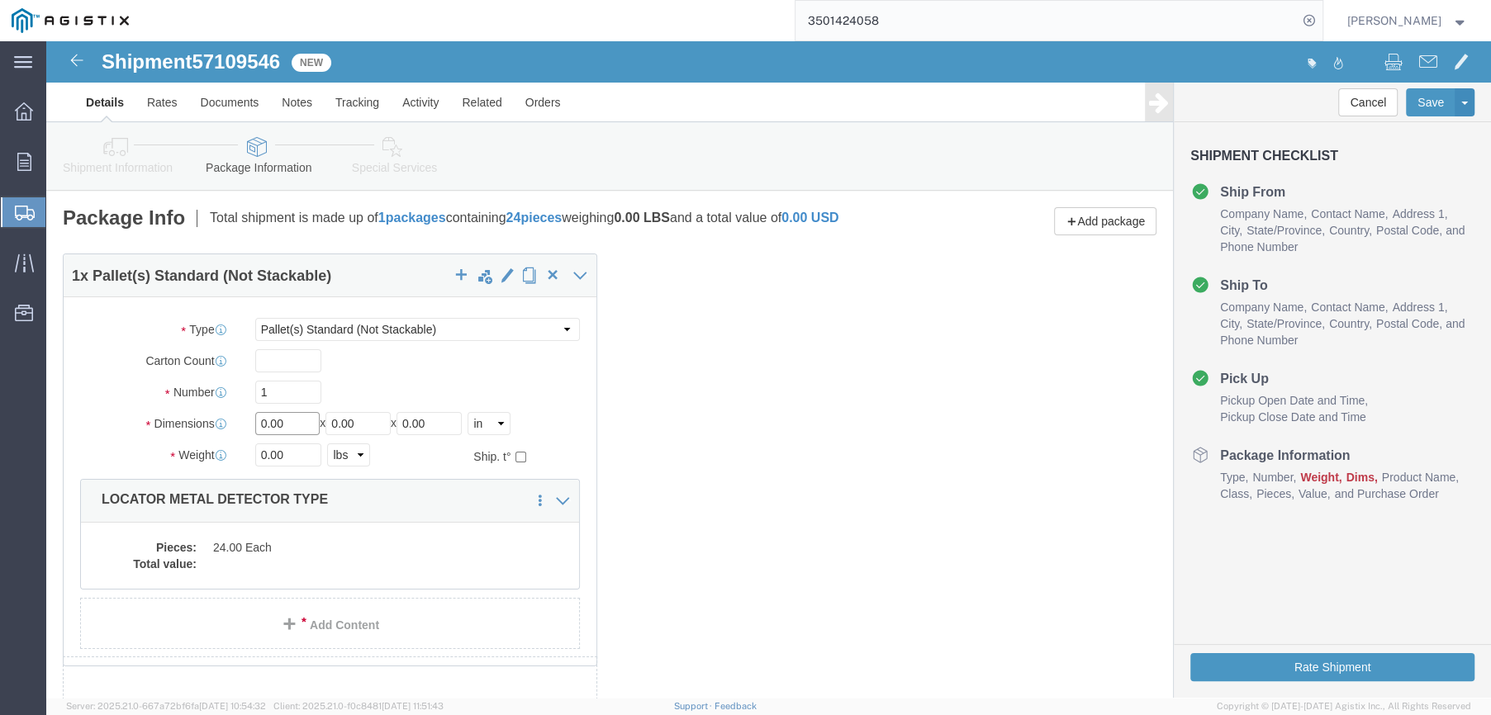
drag, startPoint x: 241, startPoint y: 392, endPoint x: 192, endPoint y: 394, distance: 48.8
click div "Dimensions Length 0.00 x Width 0.00 x Height 0.00 Select cm ft in"
type input "46"
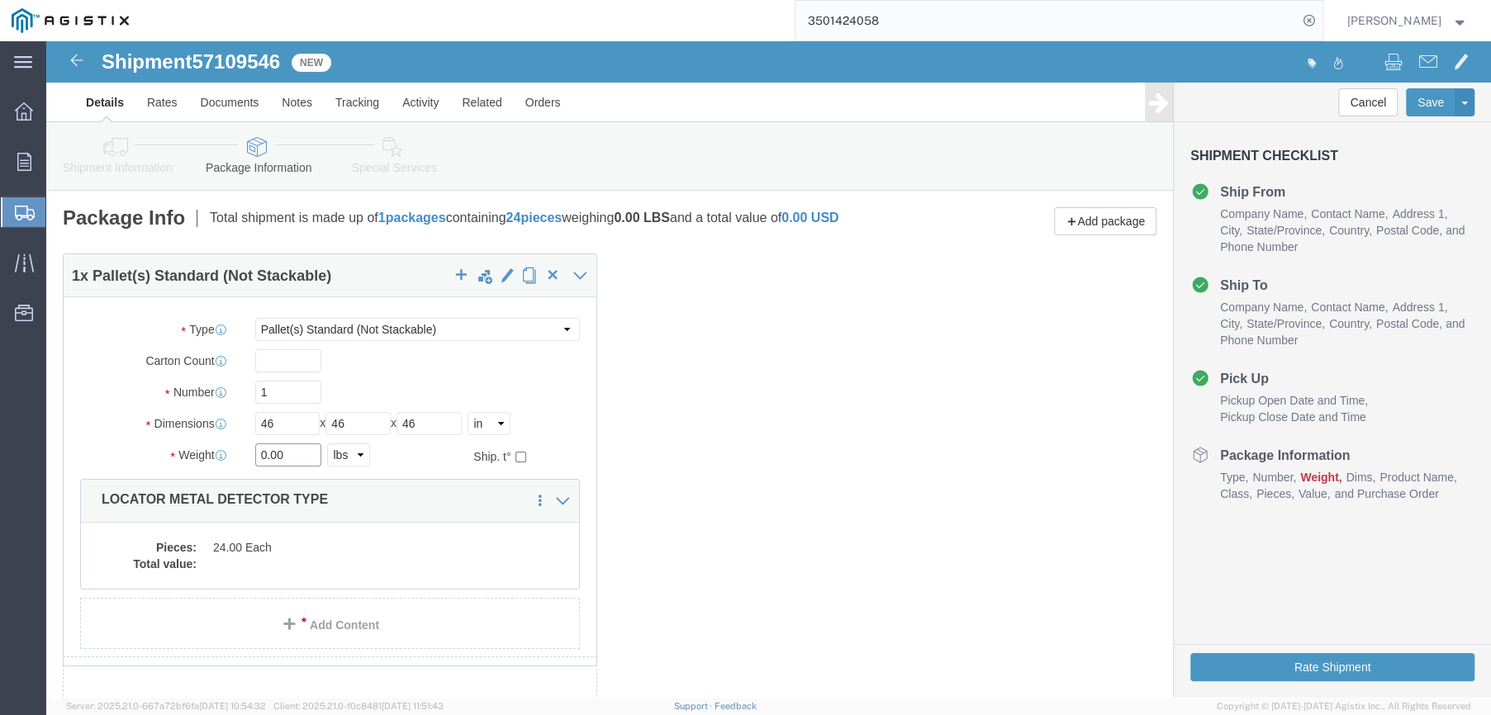
drag, startPoint x: 262, startPoint y: 430, endPoint x: 204, endPoint y: 441, distance: 58.8
click div "Package Type Select Bulk Bundle(s) Cardboard Box(es) Carton(s) Crate(s) Drum(s)…"
type input "166"
click div "Pieces: 24.00 Each Total value:"
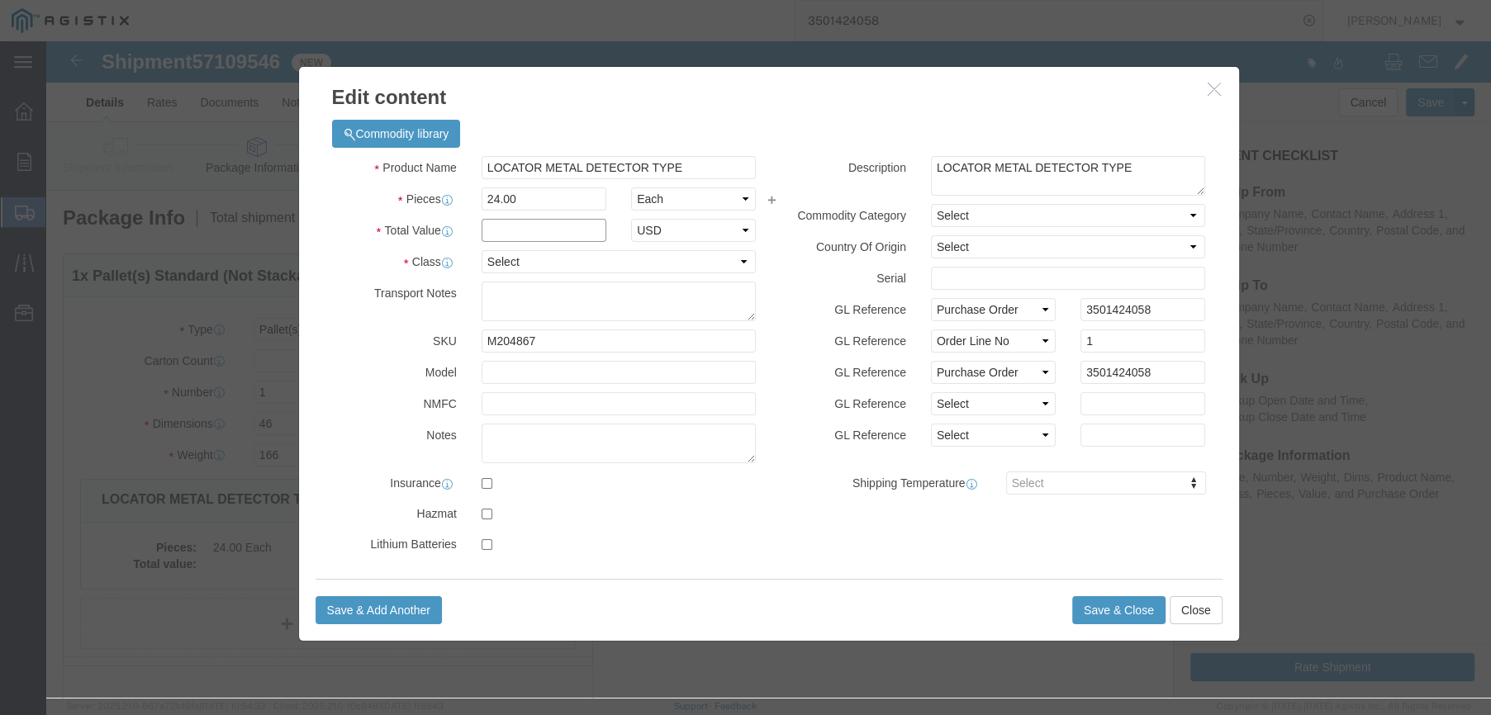
click input "text"
type input "14296.80"
click select "Select 50 55 60 65 70 85 92.5 100 125 175 250 300 400"
select select "70"
click select "Select 50 55 60 65 70 85 92.5 100 125 175 250 300 400"
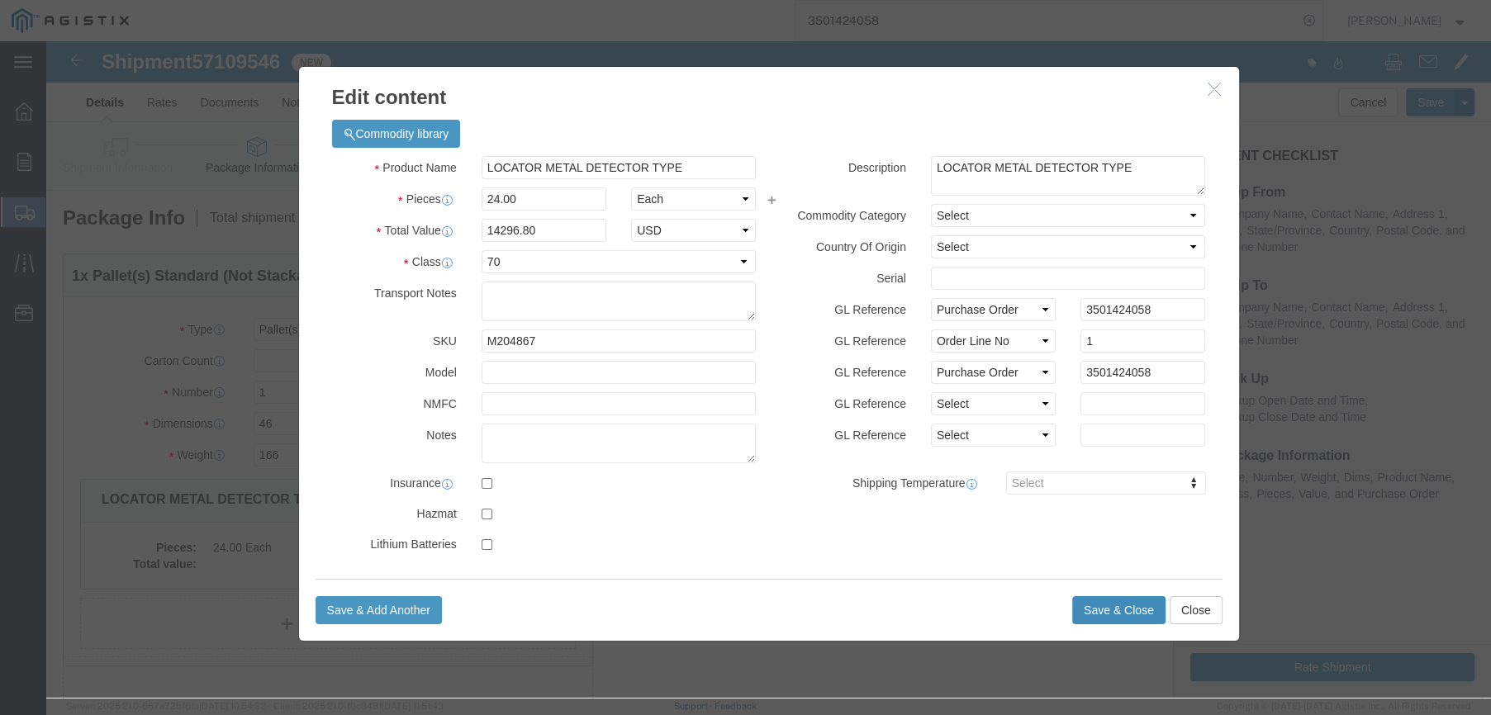
click button "Save & Close"
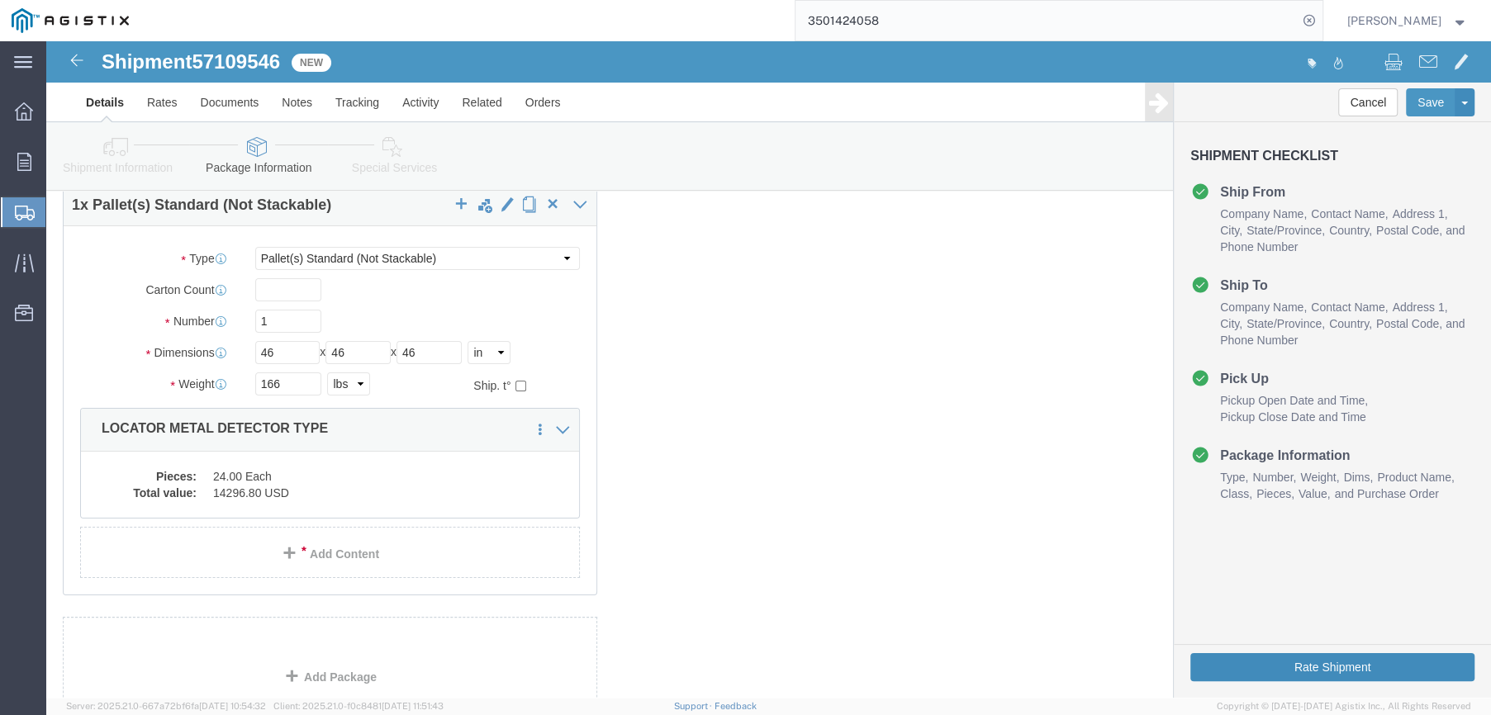
click button "Rate Shipment"
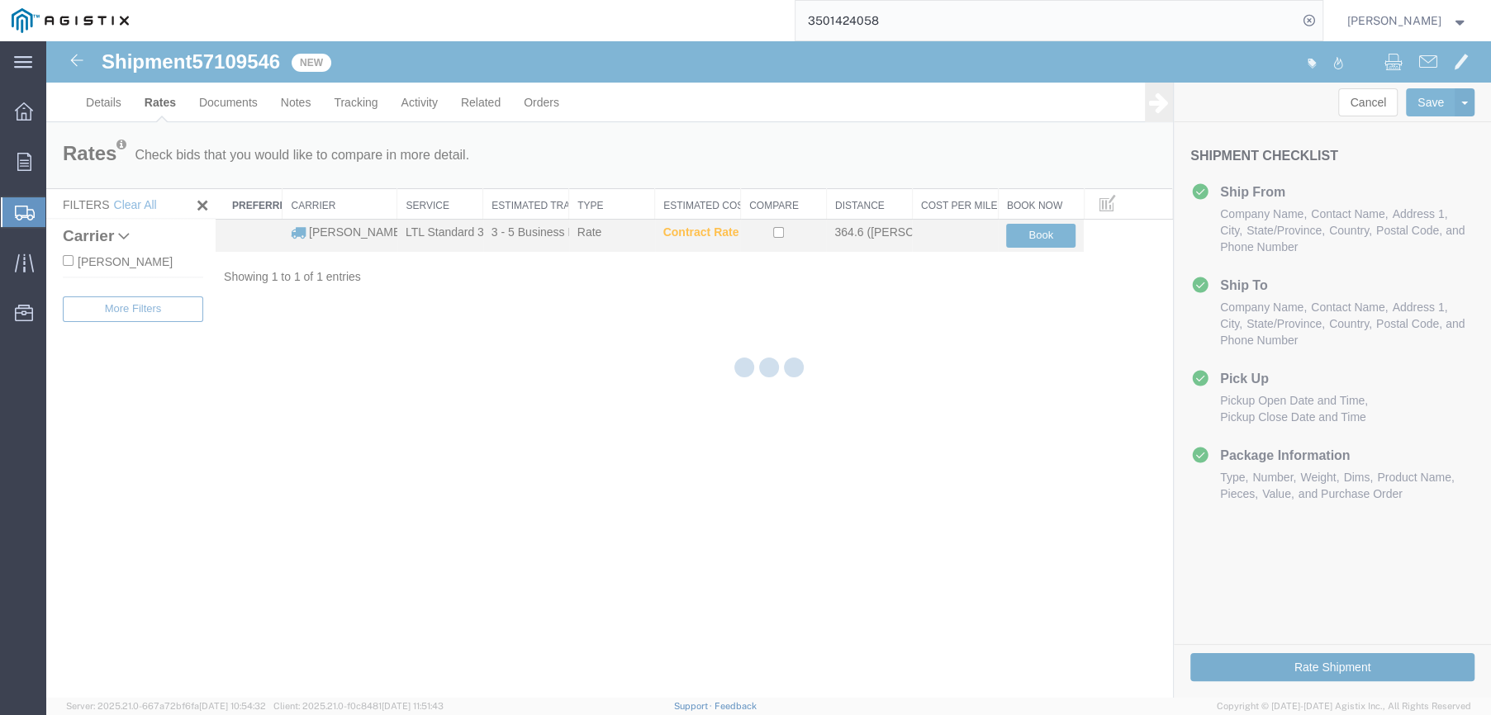
scroll to position [0, 0]
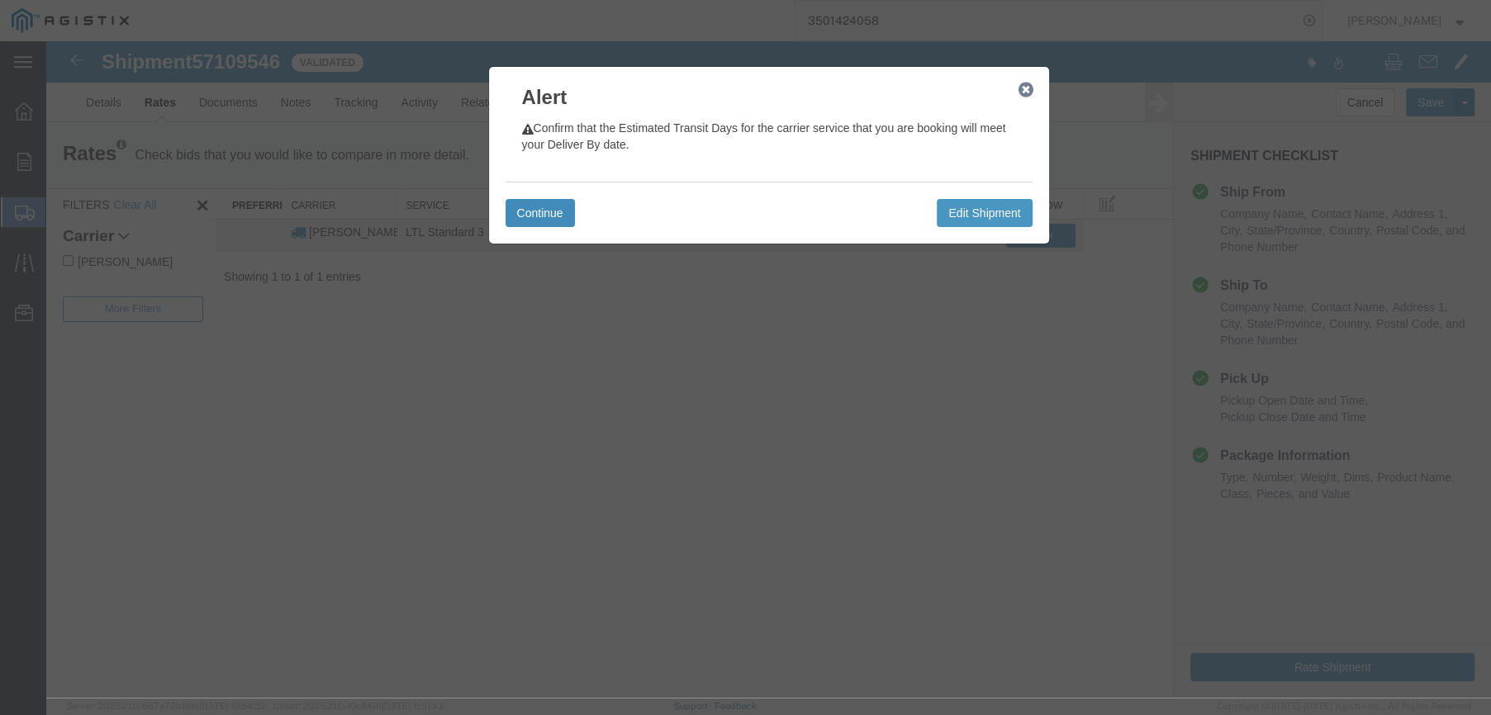
click at [523, 216] on button "Continue" at bounding box center [540, 213] width 69 height 28
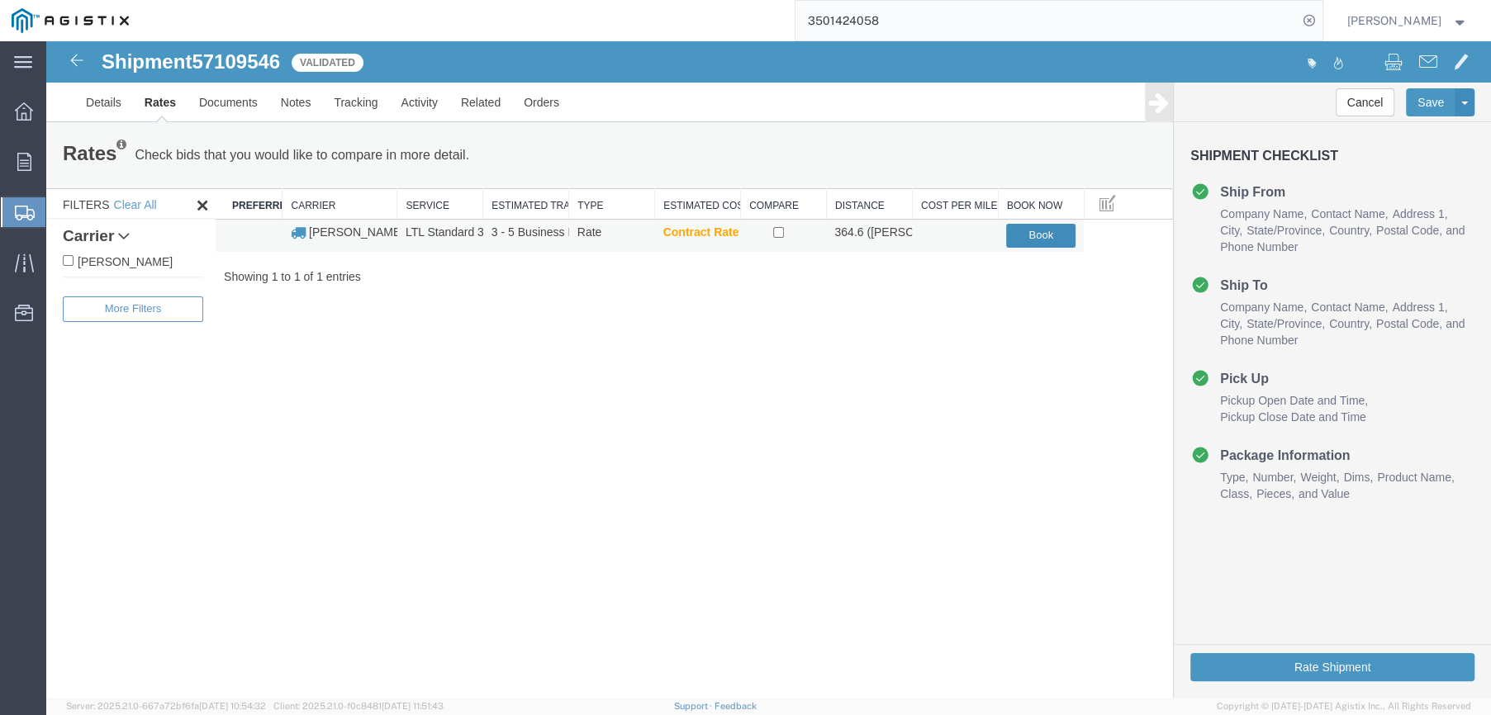
click at [1053, 236] on button "Book" at bounding box center [1040, 236] width 69 height 24
